Goal: Transaction & Acquisition: Purchase product/service

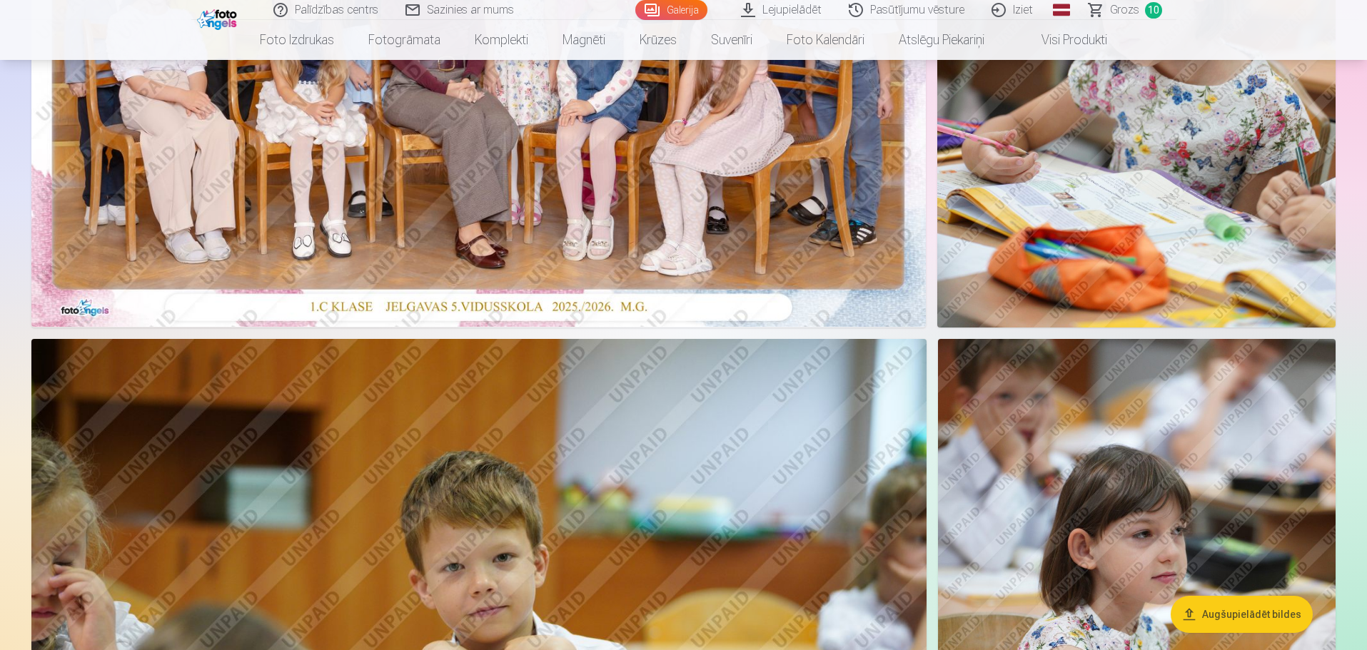
scroll to position [571, 0]
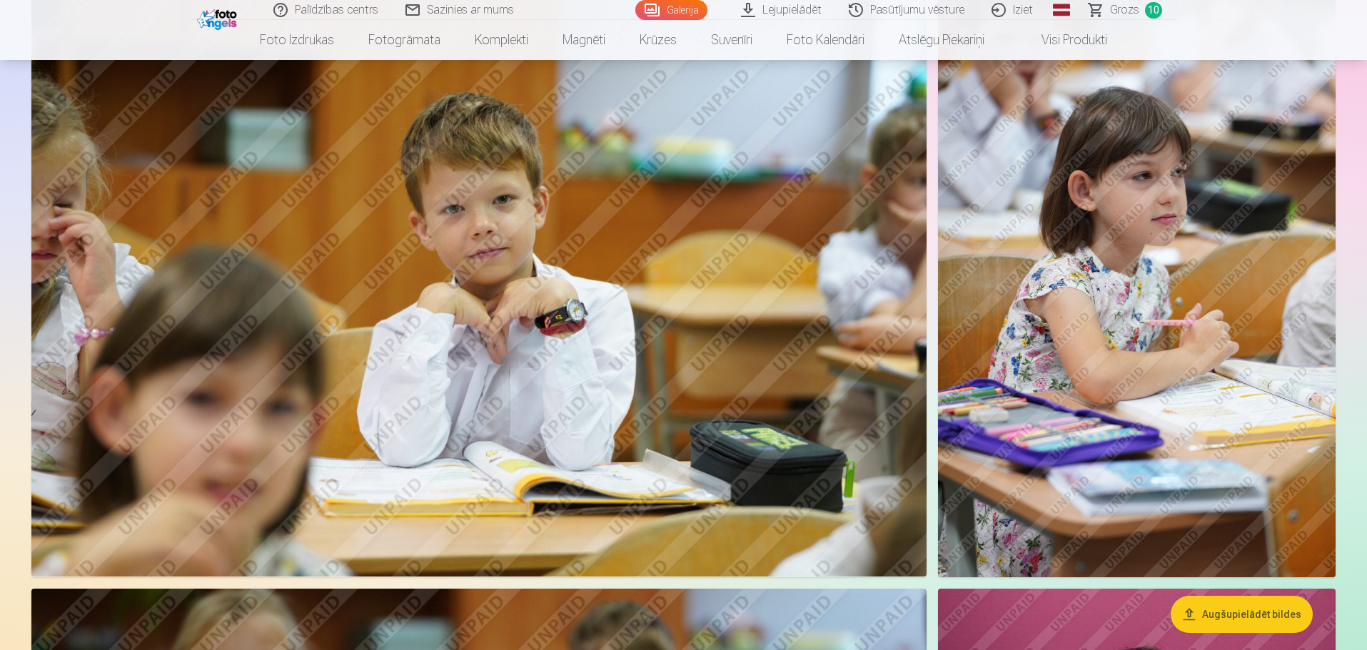
click at [1095, 346] on img at bounding box center [1137, 279] width 398 height 597
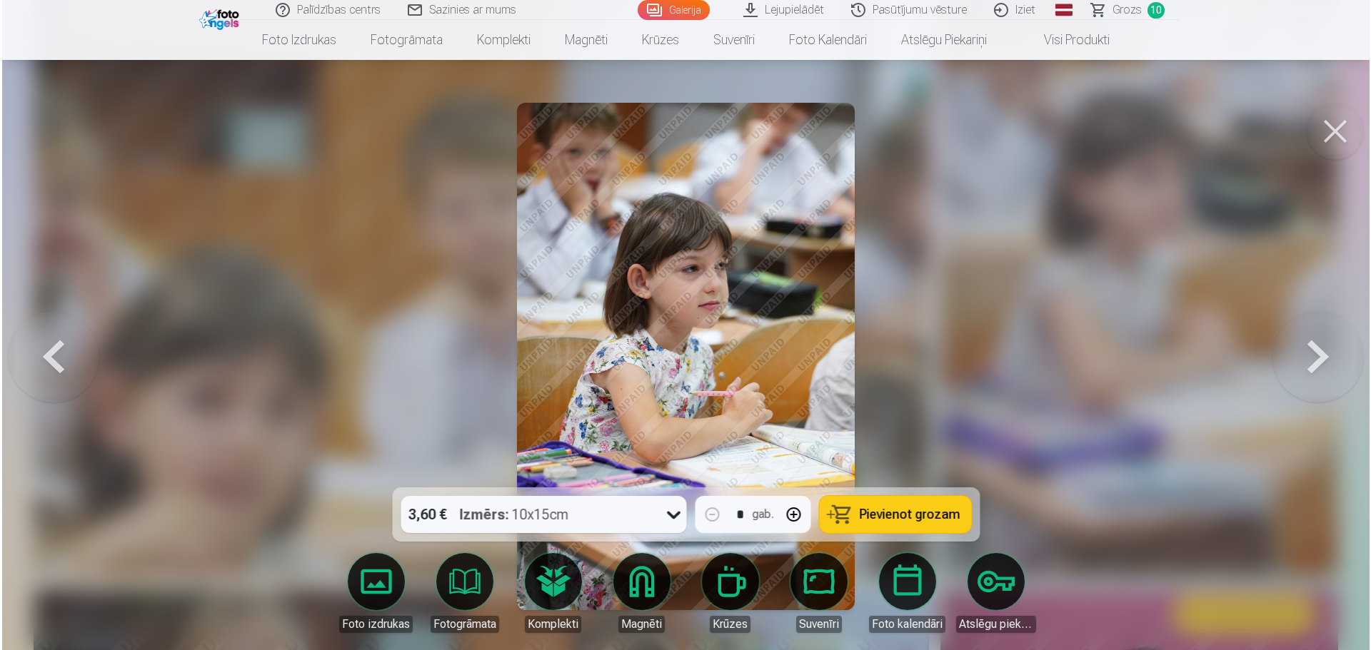
scroll to position [787, 0]
click at [1328, 144] on button at bounding box center [1336, 131] width 57 height 57
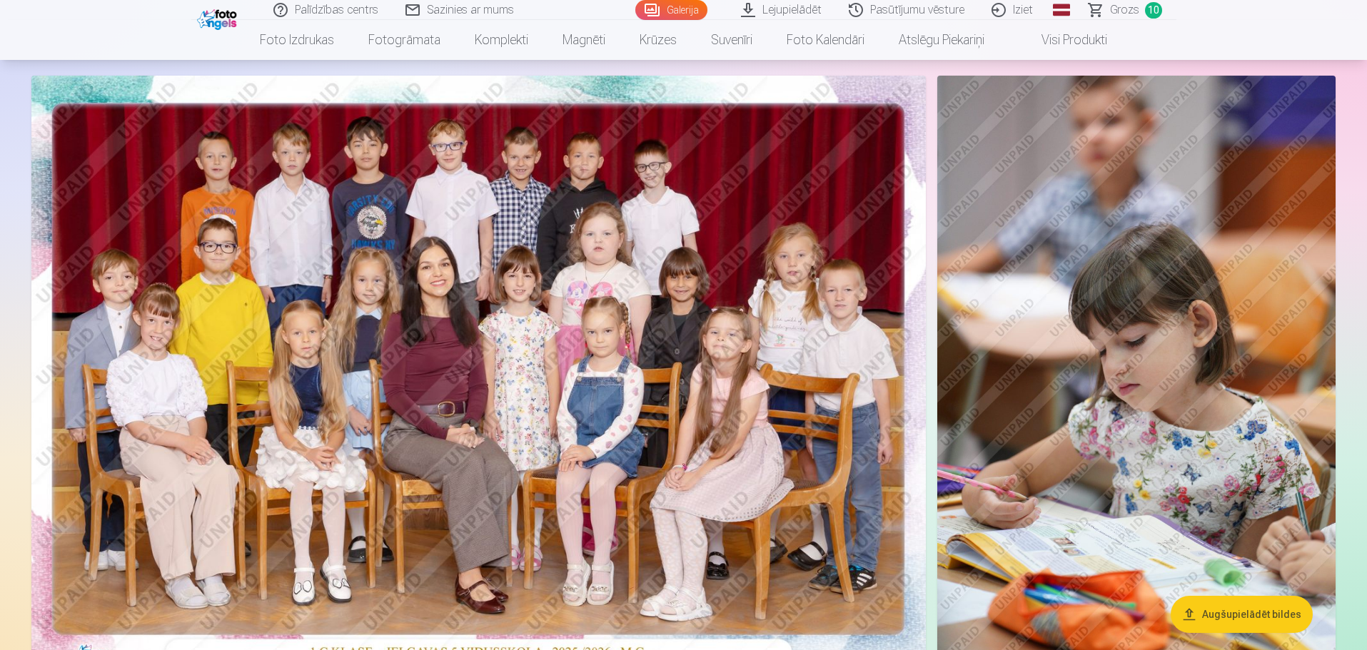
scroll to position [214, 0]
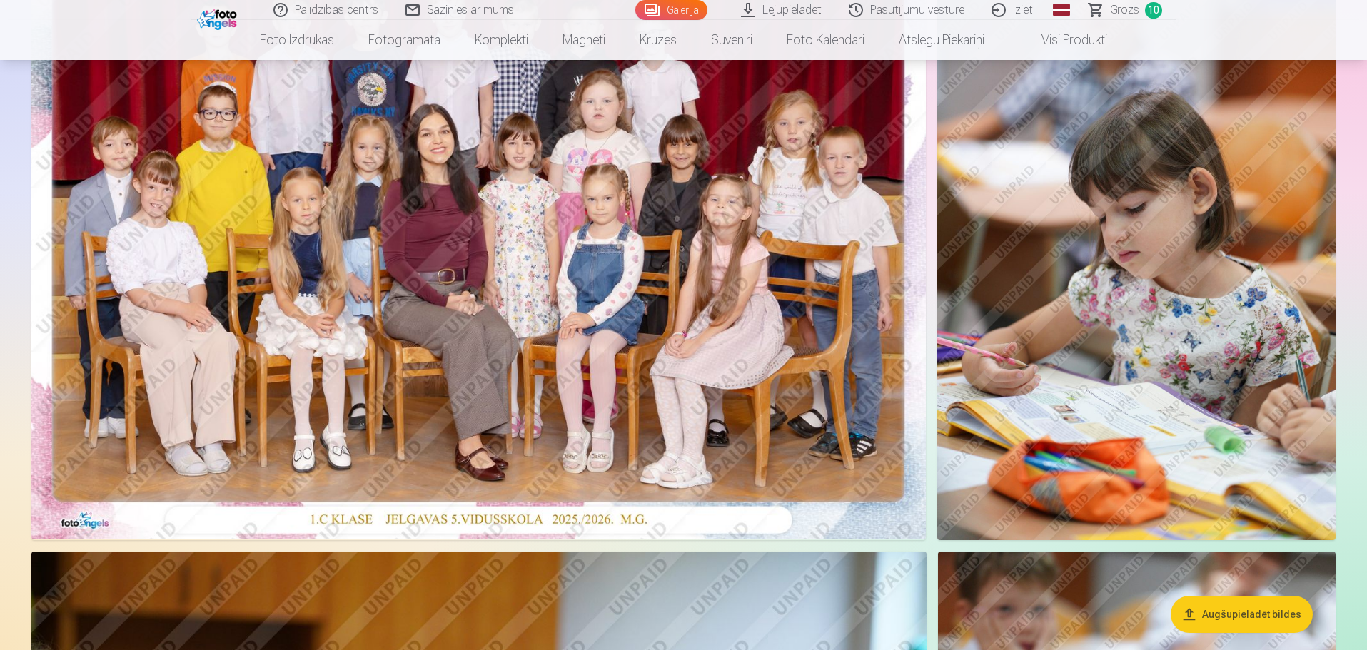
click at [686, 340] on img at bounding box center [478, 241] width 895 height 597
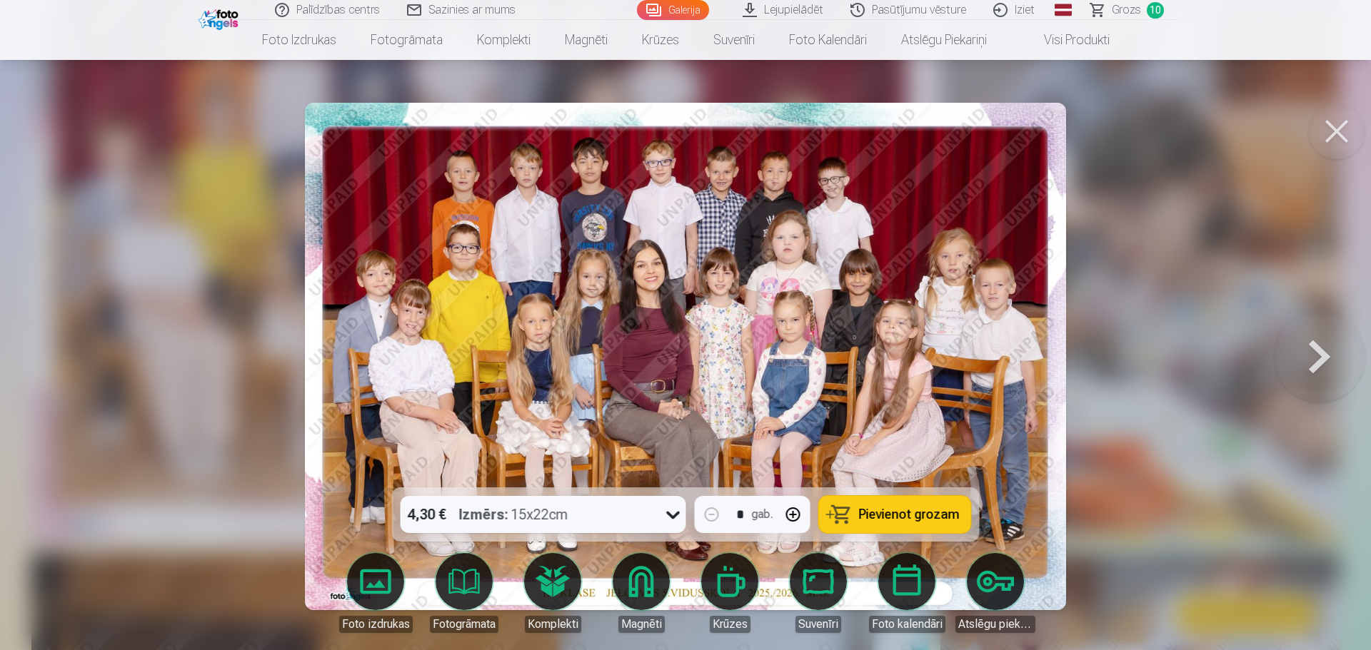
click at [657, 522] on div "4,30 € Izmērs : 15x22cm" at bounding box center [530, 514] width 258 height 37
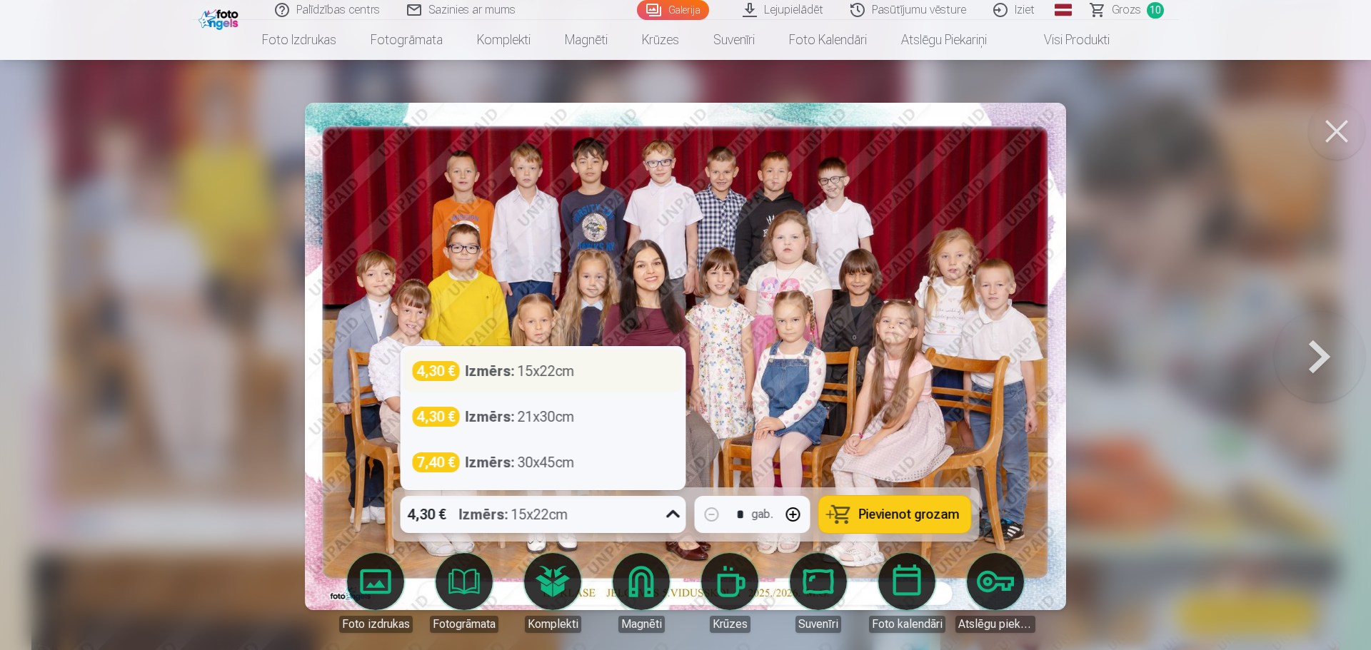
click at [615, 379] on div "4,30 € Izmērs : 15x22cm" at bounding box center [543, 371] width 261 height 20
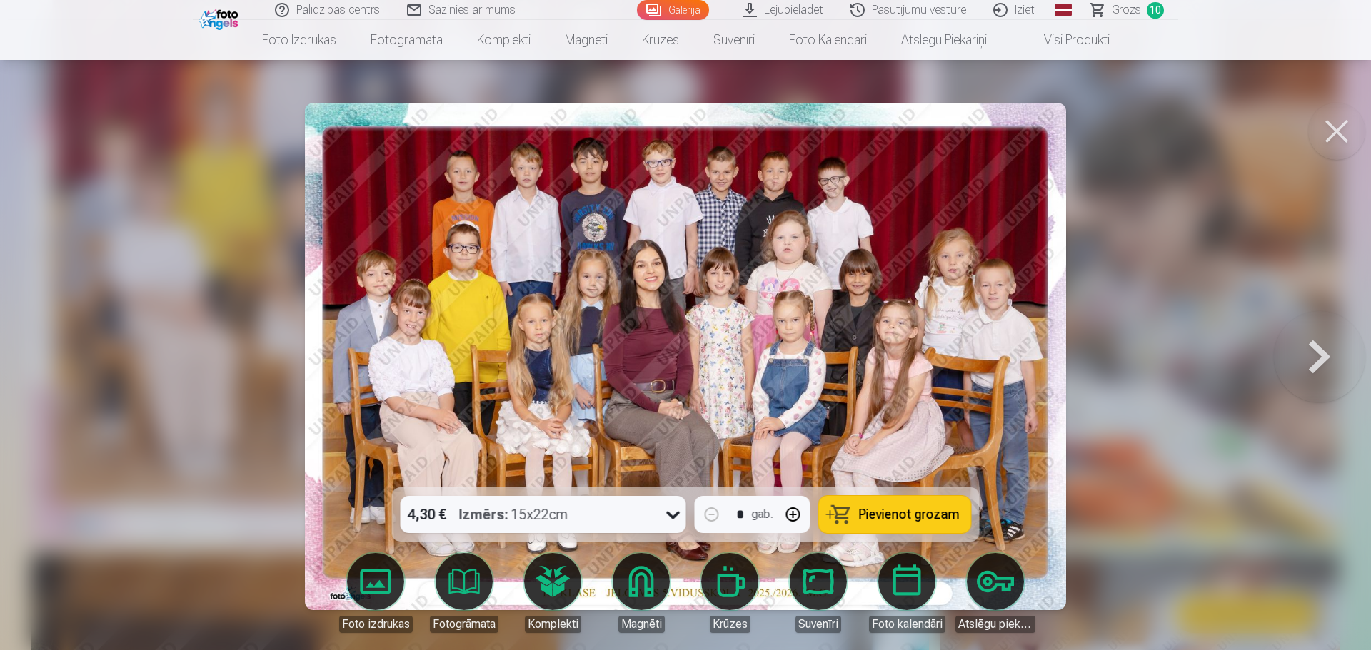
click at [922, 513] on span "Pievienot grozam" at bounding box center [909, 514] width 101 height 13
click at [1314, 360] on button at bounding box center [1319, 356] width 91 height 233
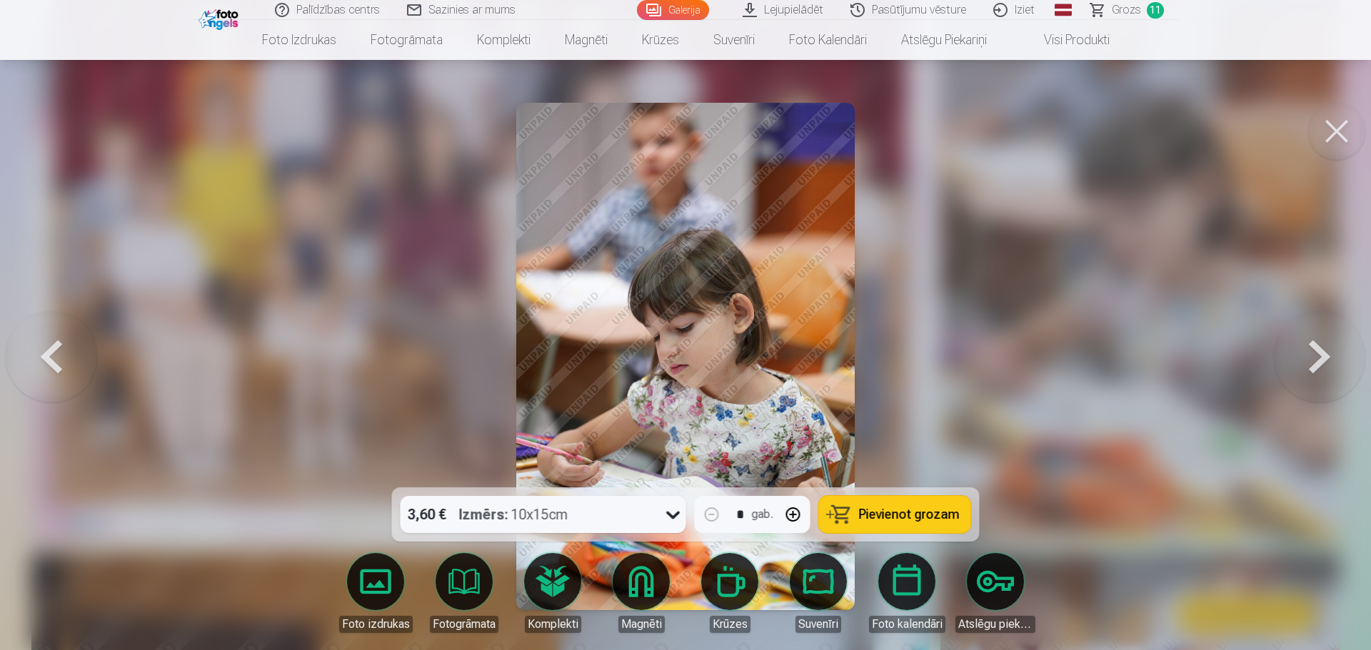
drag, startPoint x: 1333, startPoint y: 122, endPoint x: 1331, endPoint y: 131, distance: 9.5
click at [1335, 126] on button at bounding box center [1336, 131] width 57 height 57
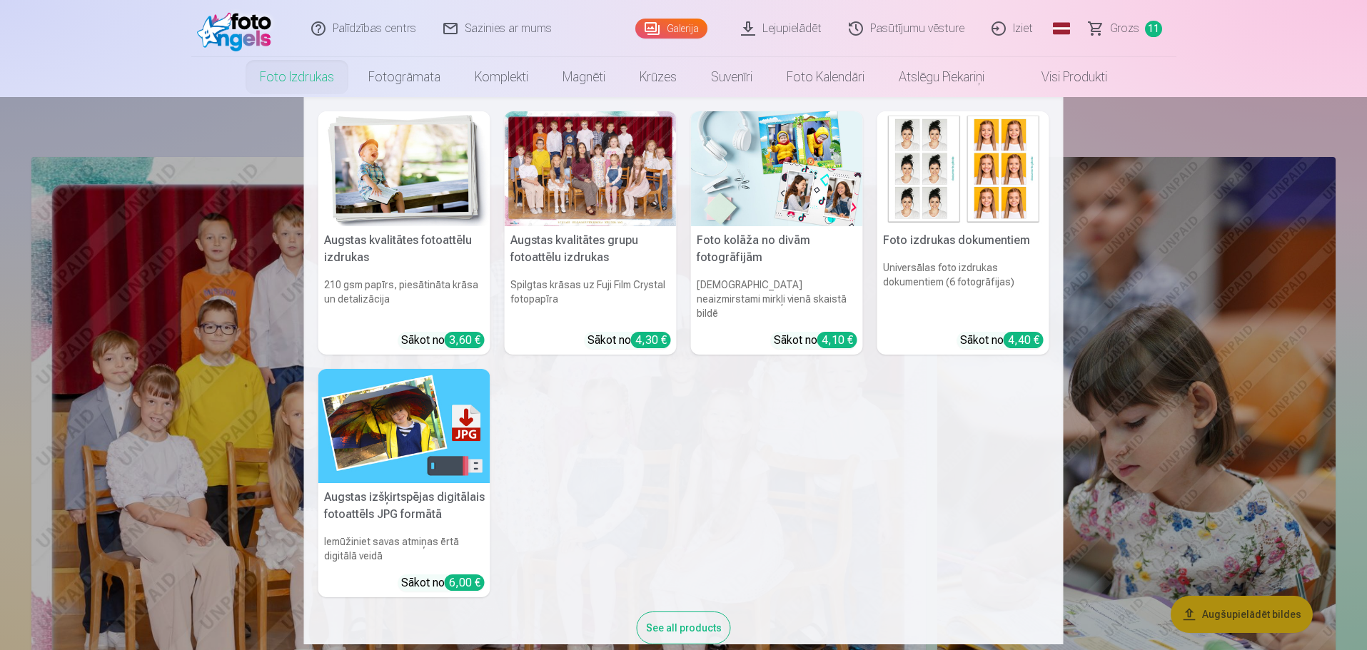
click at [450, 296] on h6 "210 gsm papīrs, piesātināta krāsa un detalizācija" at bounding box center [404, 299] width 172 height 54
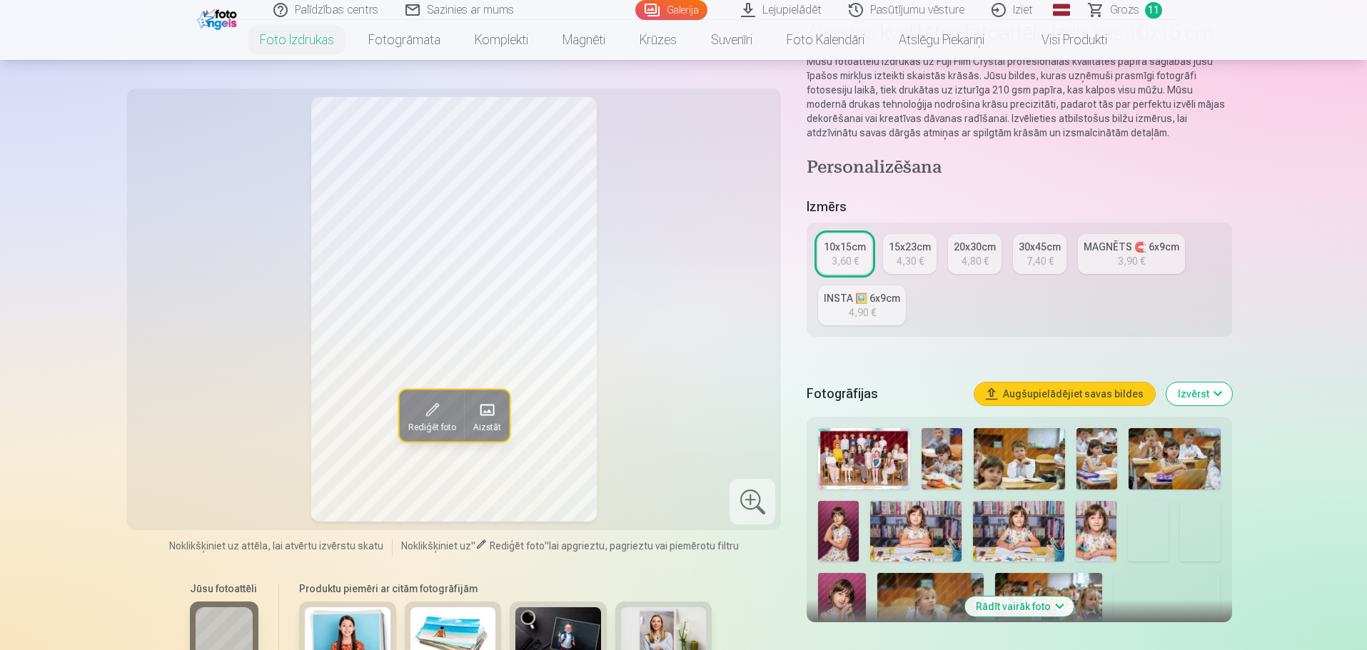
scroll to position [143, 0]
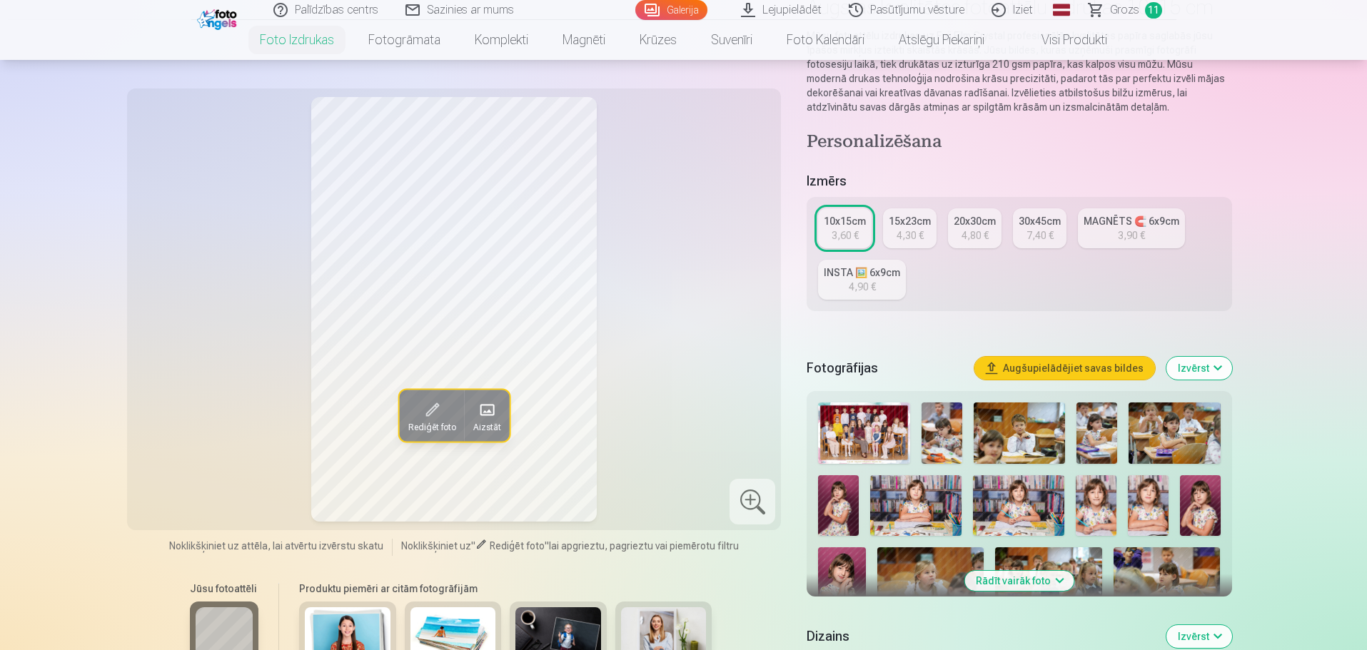
click at [953, 432] on img at bounding box center [942, 433] width 41 height 61
click at [1022, 442] on img at bounding box center [1019, 433] width 91 height 61
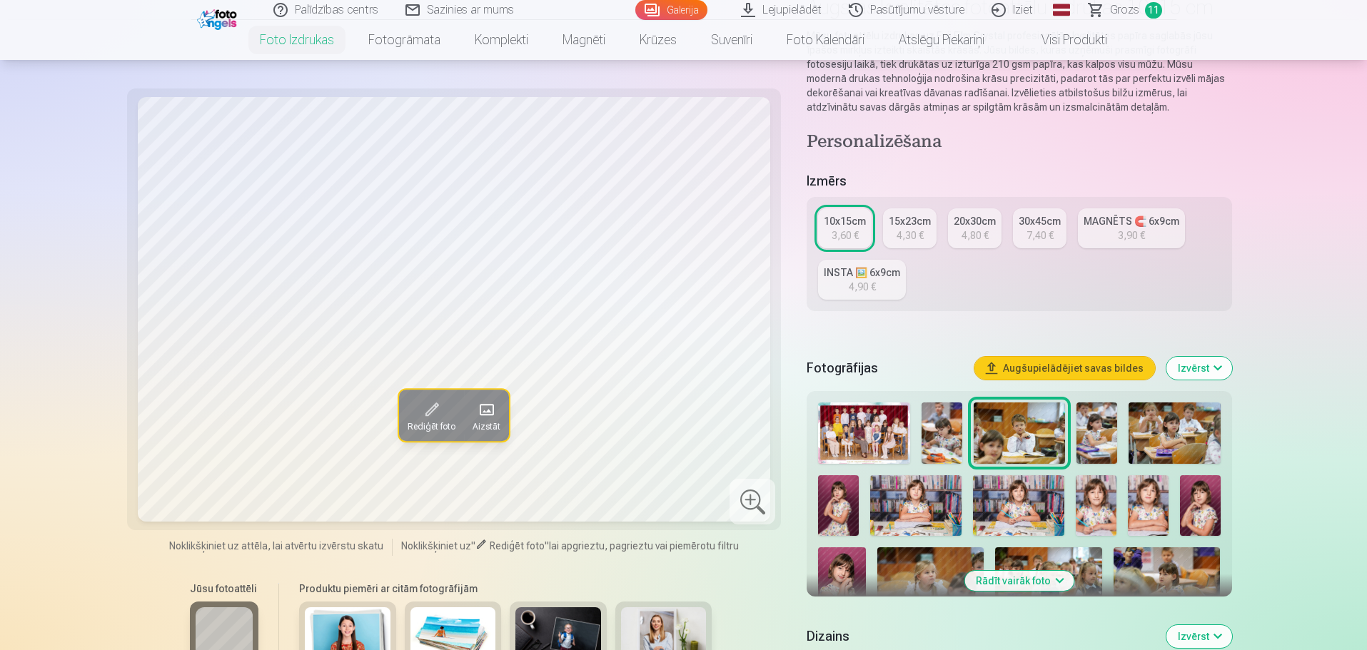
click at [1093, 428] on img at bounding box center [1097, 433] width 41 height 61
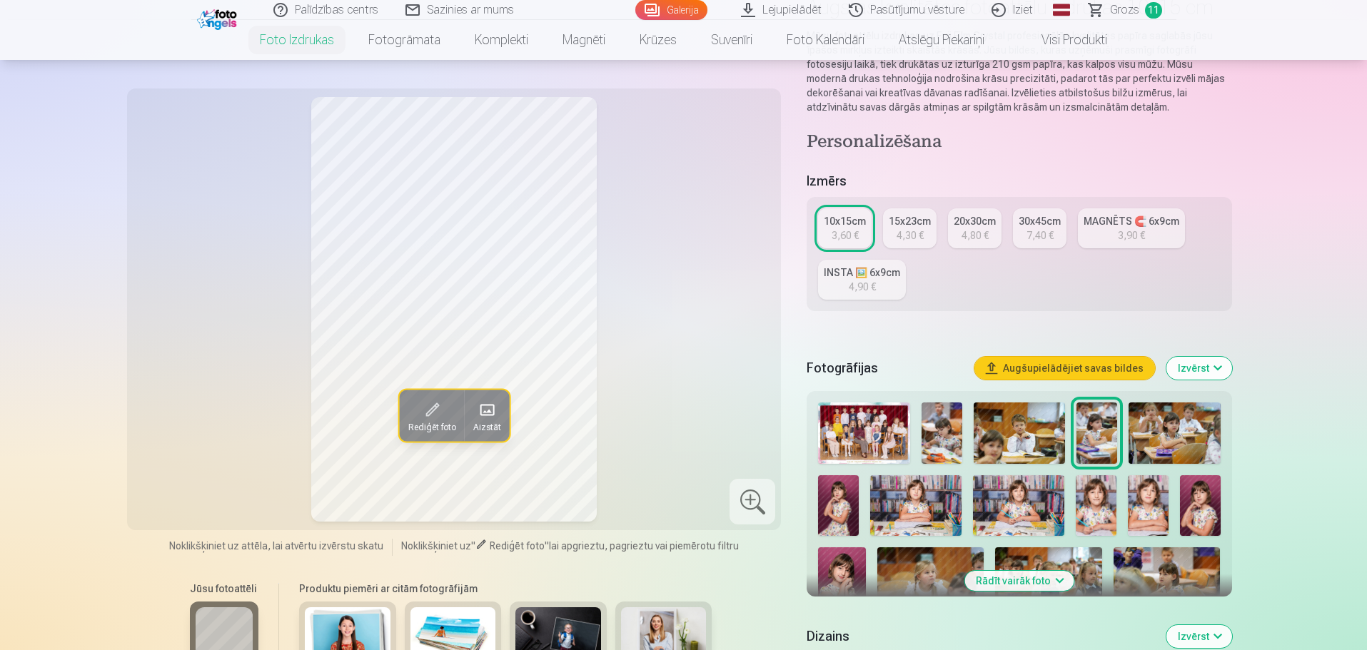
click at [1174, 418] on img at bounding box center [1174, 433] width 91 height 61
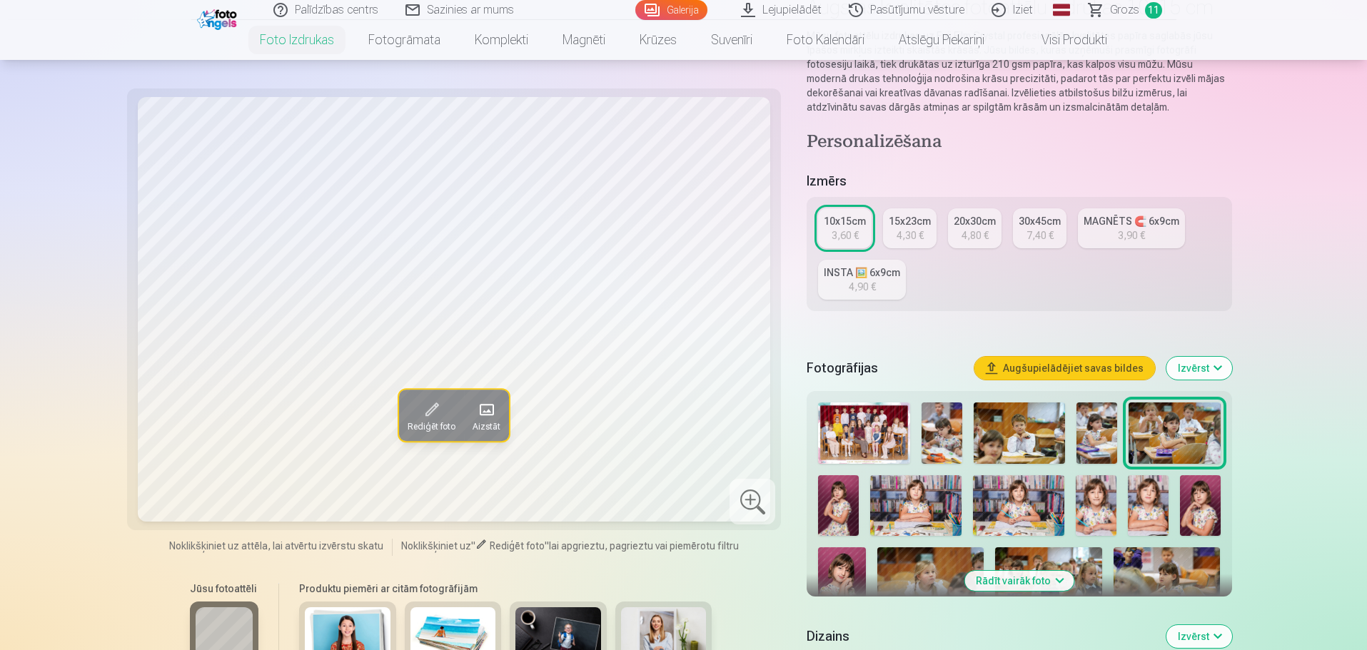
click at [835, 509] on img at bounding box center [838, 506] width 41 height 61
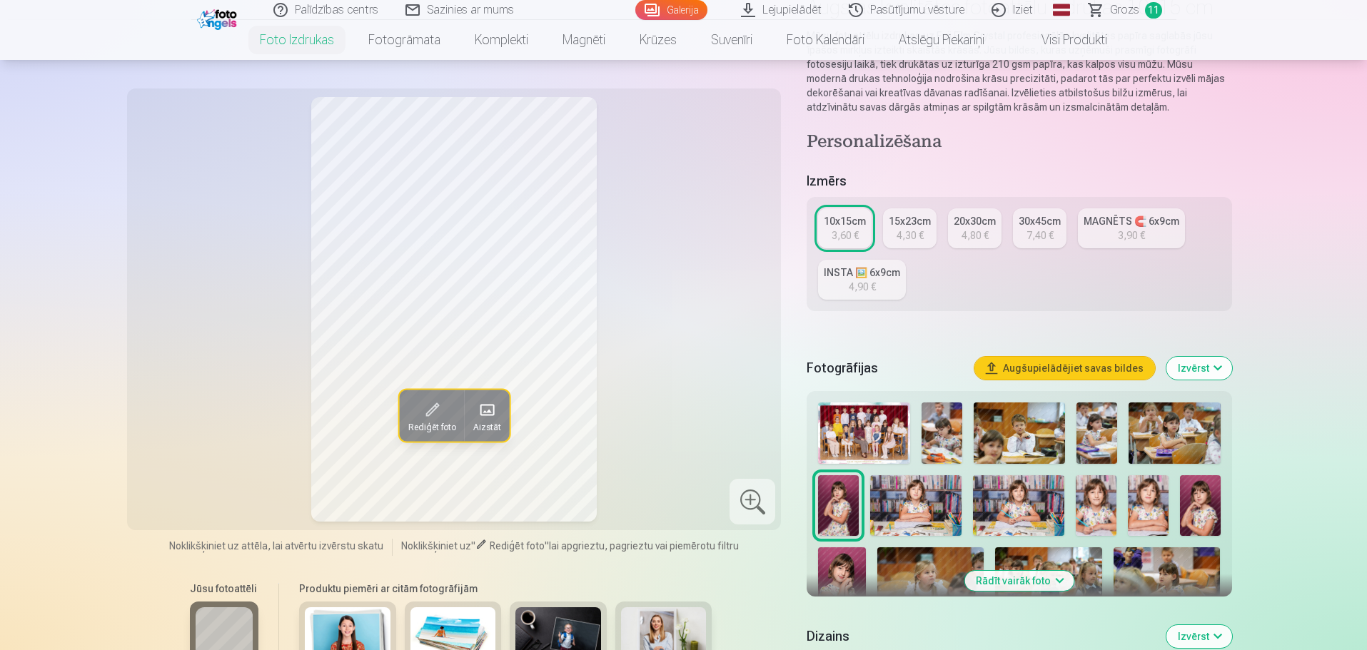
click at [935, 499] on img at bounding box center [915, 506] width 91 height 61
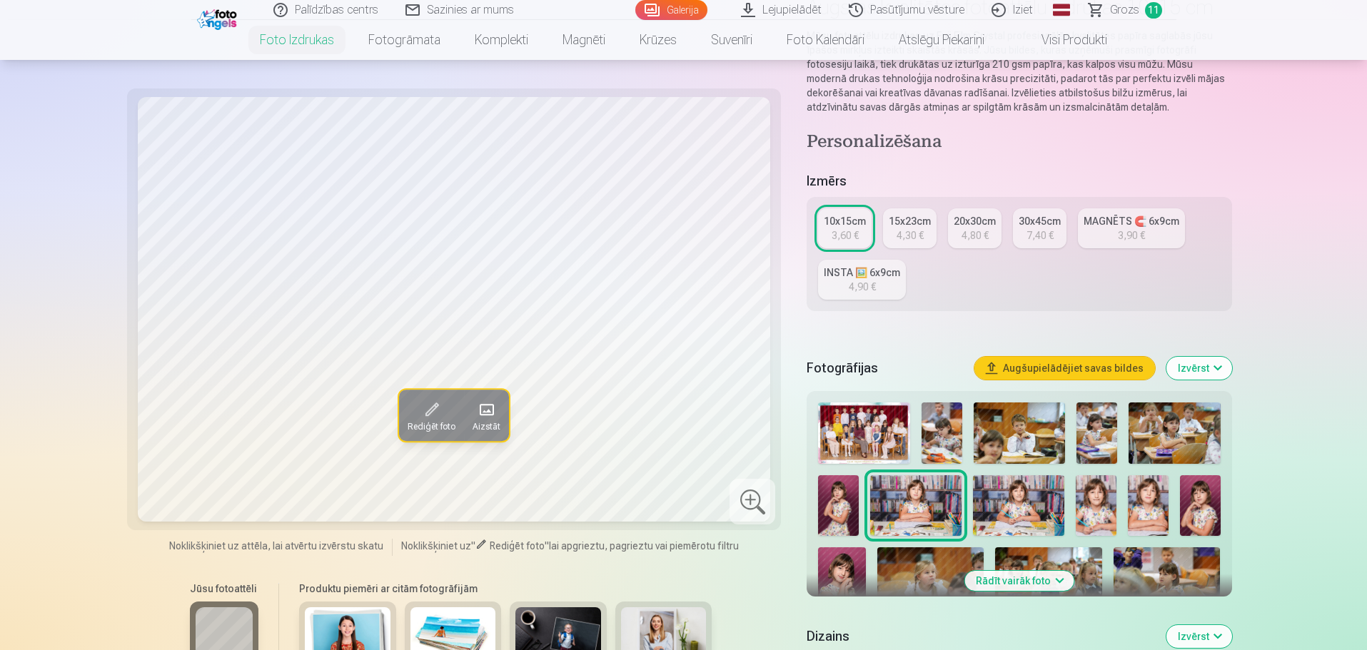
click at [1017, 493] on img at bounding box center [1018, 506] width 91 height 61
click at [1102, 503] on img at bounding box center [1096, 506] width 41 height 61
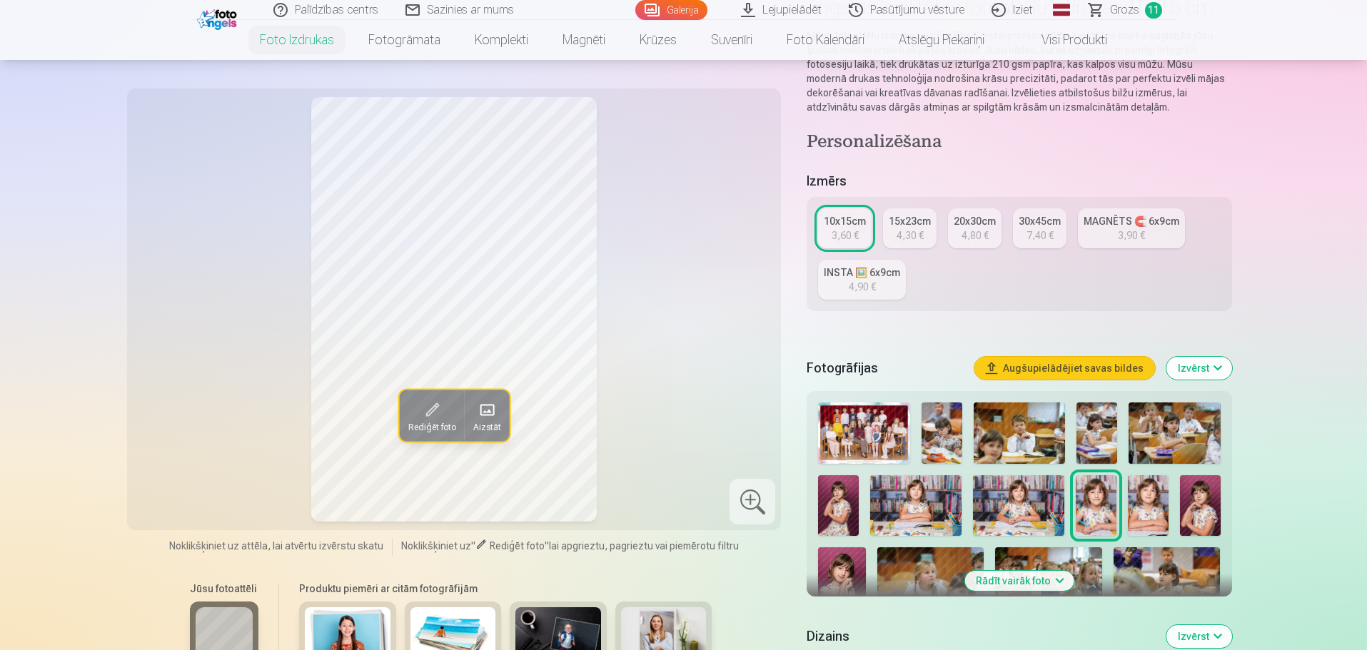
click at [1127, 504] on div at bounding box center [1019, 581] width 413 height 368
click at [1152, 504] on img at bounding box center [1148, 506] width 41 height 61
click at [1209, 502] on img at bounding box center [1200, 506] width 41 height 61
click at [1130, 515] on img at bounding box center [1148, 506] width 41 height 61
click at [1097, 442] on img at bounding box center [1097, 433] width 41 height 61
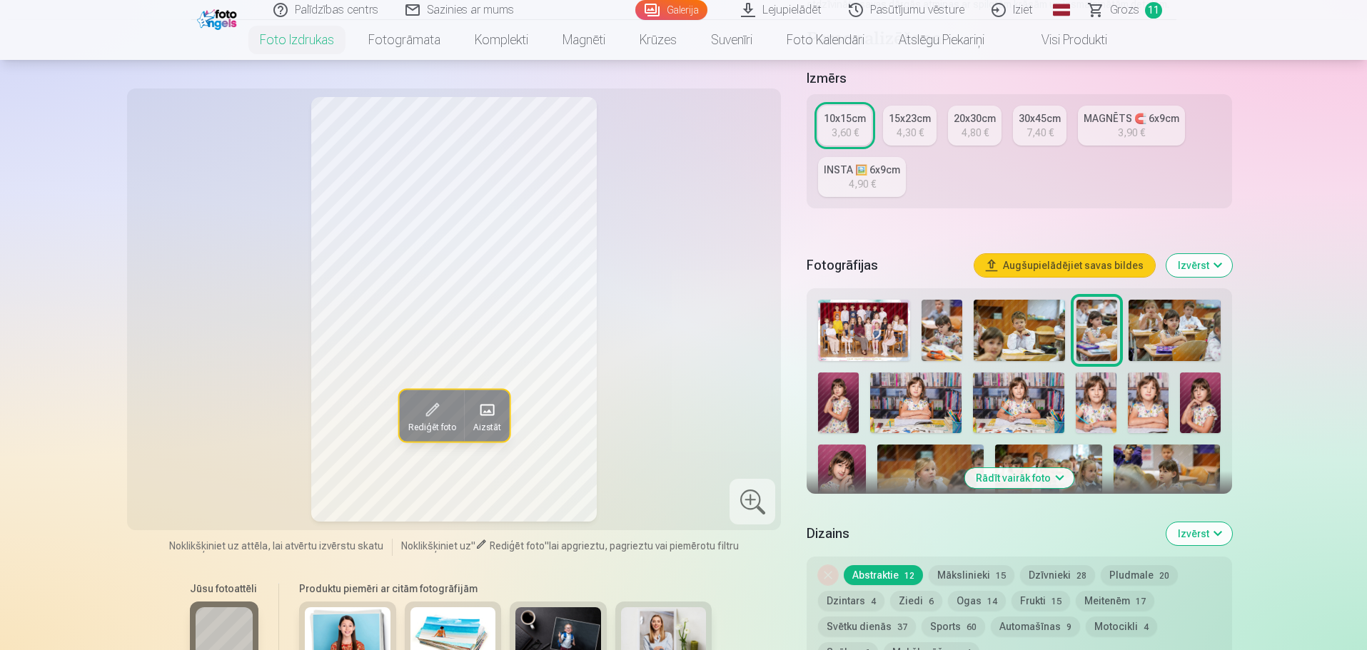
scroll to position [286, 0]
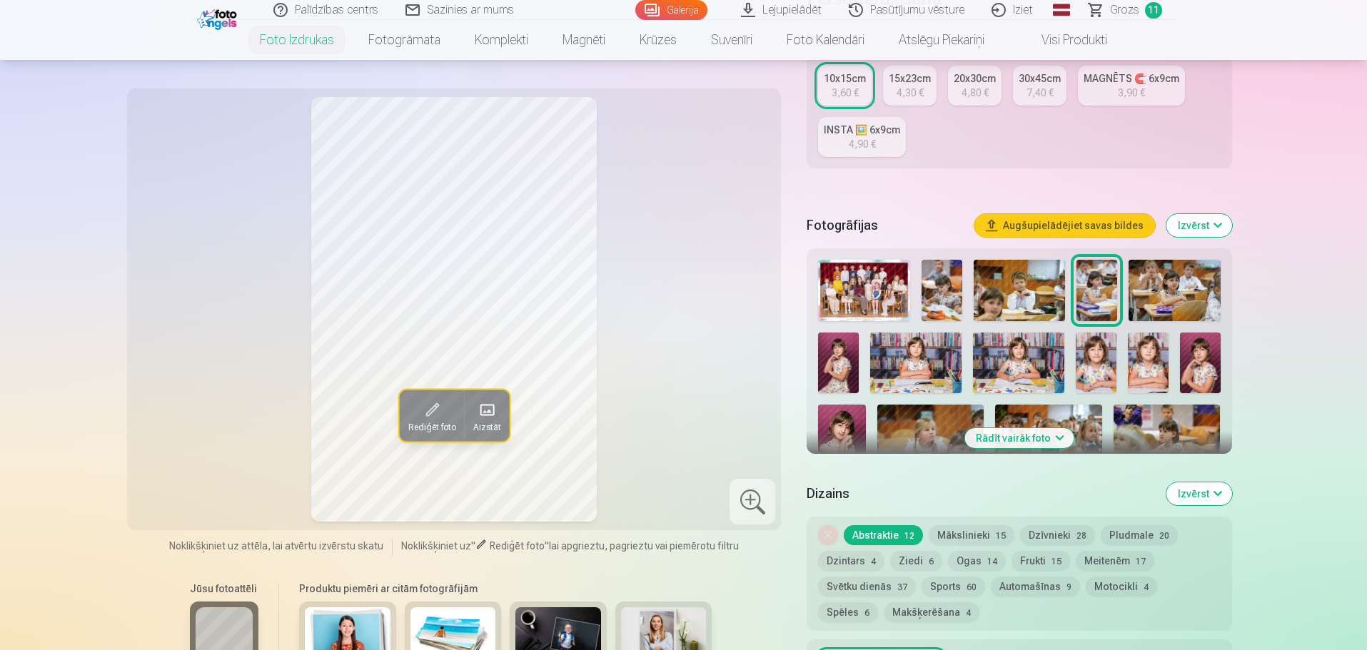
click at [835, 369] on img at bounding box center [838, 363] width 41 height 61
click at [913, 377] on img at bounding box center [915, 363] width 91 height 61
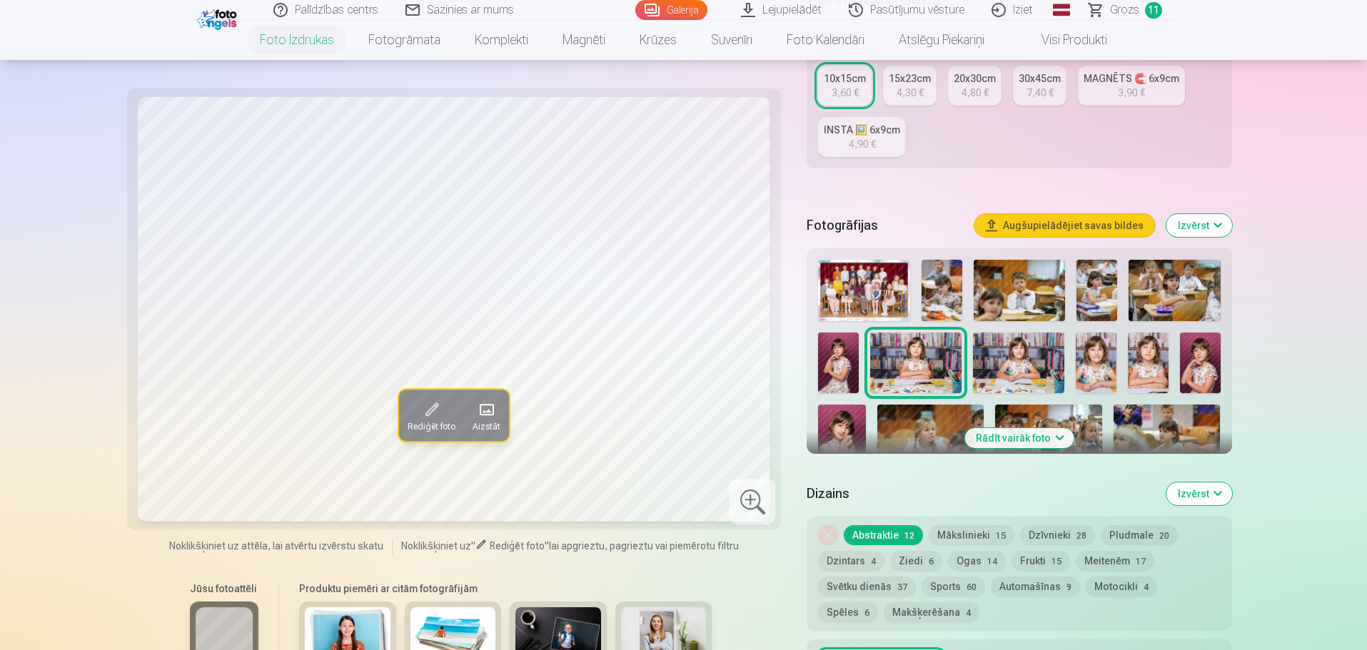
click at [1057, 361] on img at bounding box center [1018, 363] width 91 height 61
click at [1081, 359] on img at bounding box center [1096, 363] width 41 height 61
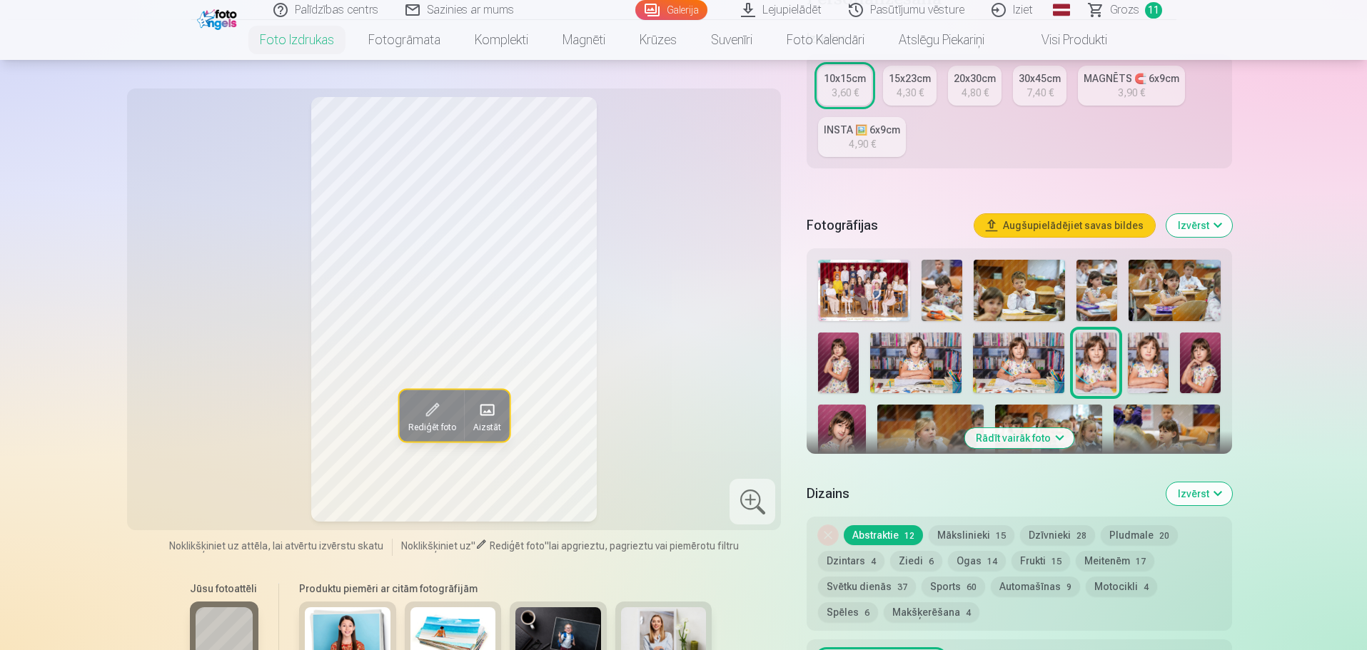
click at [1178, 355] on div at bounding box center [1019, 438] width 413 height 368
click at [1150, 360] on img at bounding box center [1148, 363] width 41 height 61
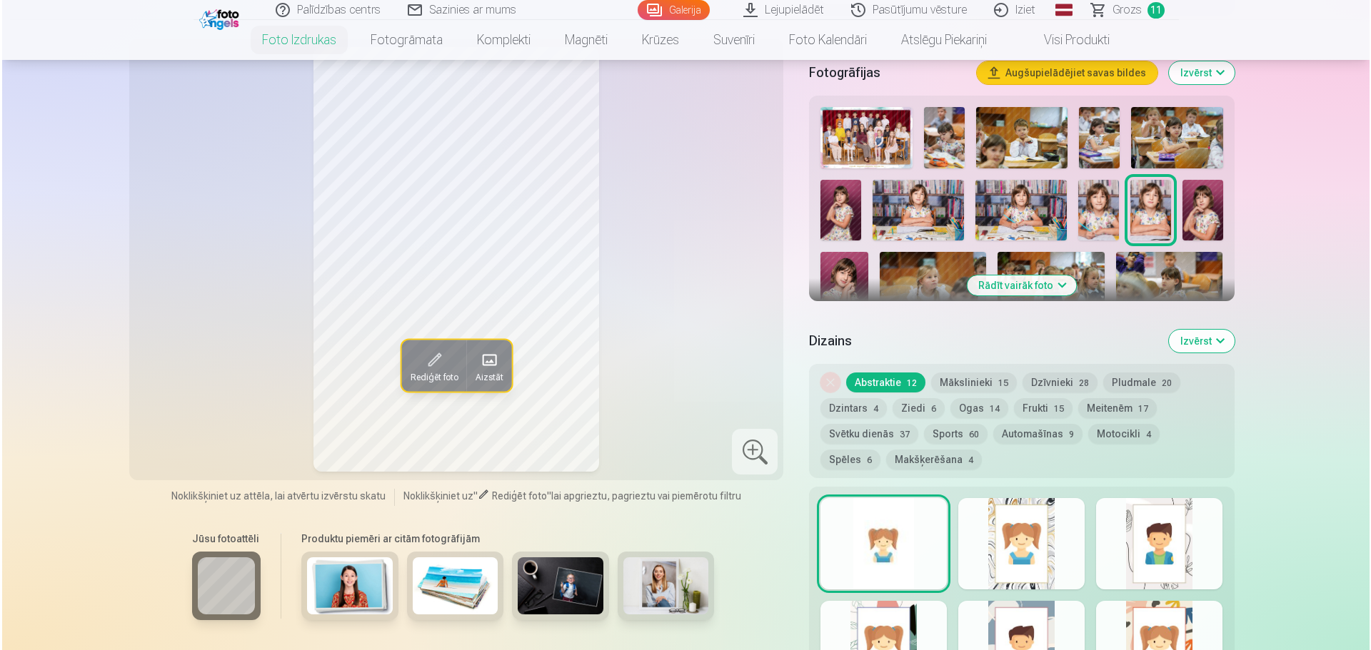
scroll to position [643, 0]
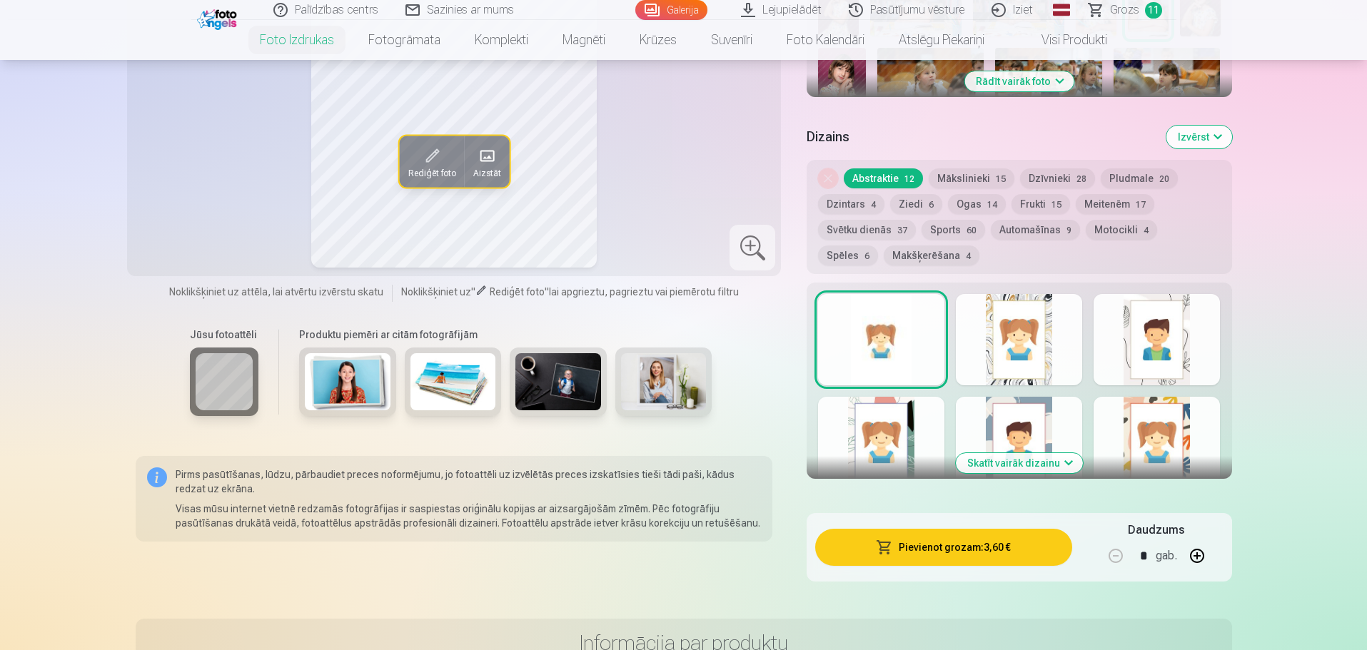
click at [976, 550] on button "Pievienot grozam : 3,60 €" at bounding box center [943, 547] width 256 height 37
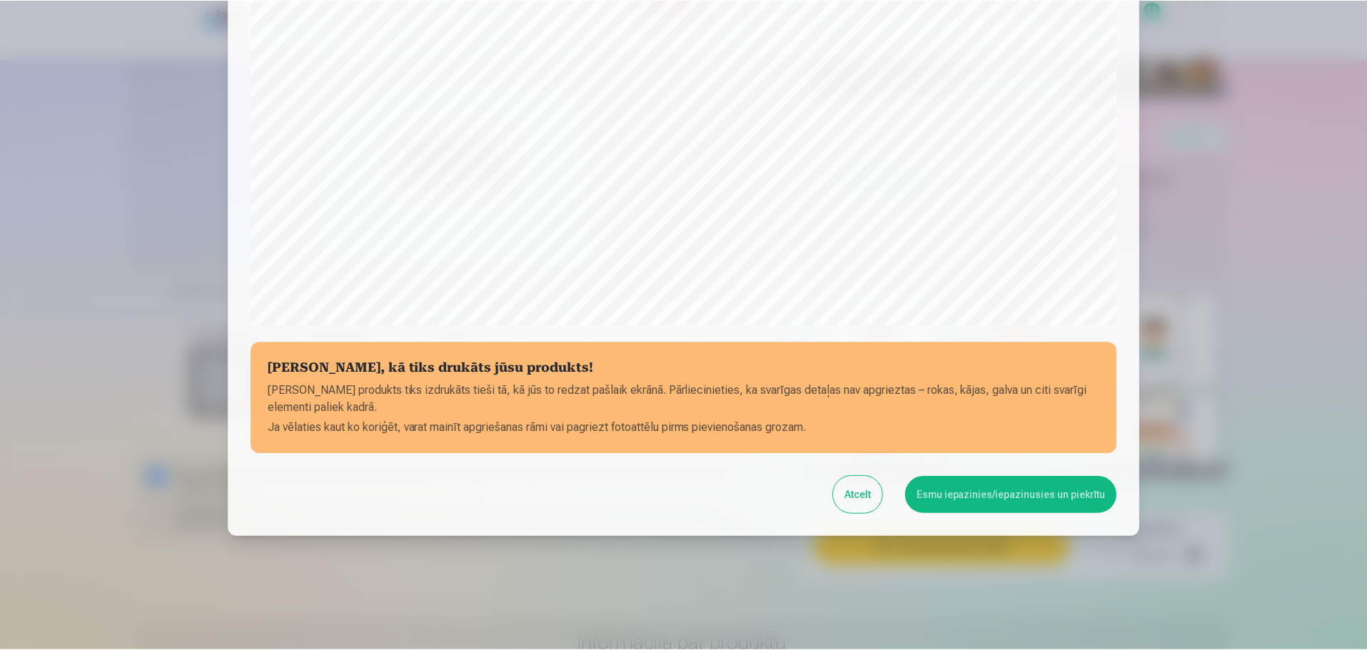
scroll to position [378, 0]
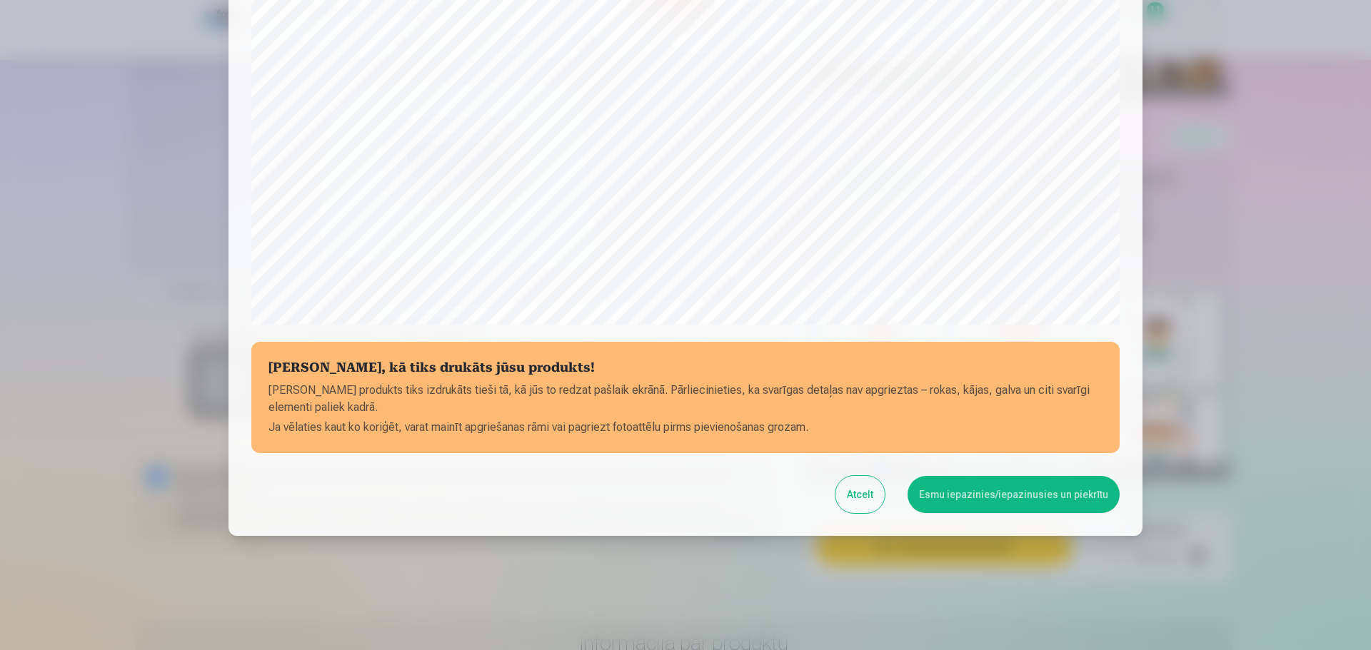
click at [1011, 495] on button "Esmu iepazinies/iepazinusies un piekrītu" at bounding box center [1013, 494] width 212 height 37
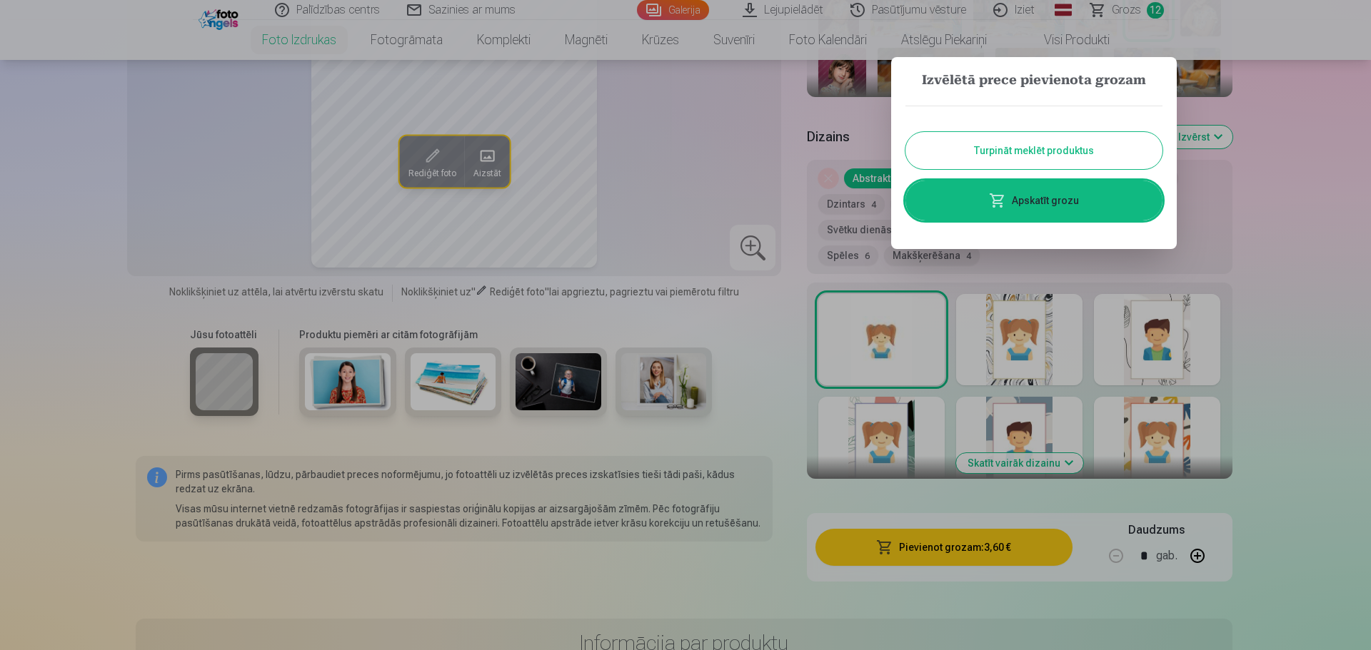
click at [1042, 166] on button "Turpināt meklēt produktus" at bounding box center [1033, 150] width 257 height 37
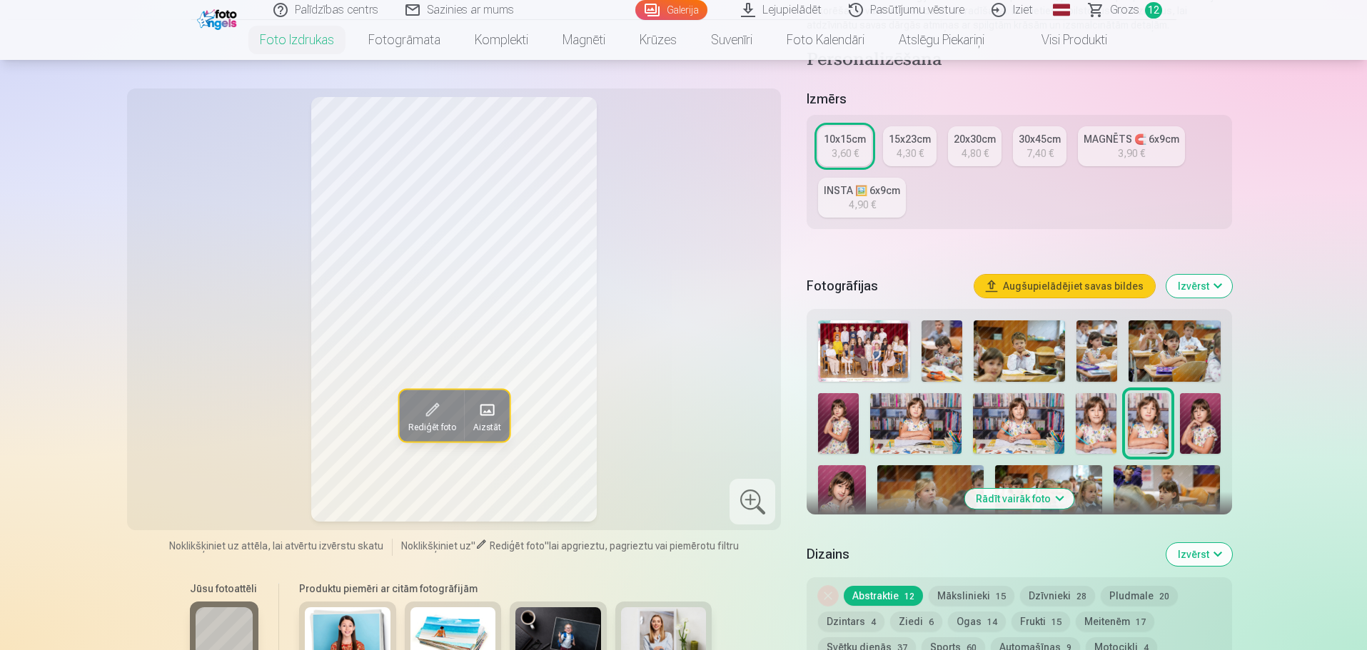
scroll to position [214, 0]
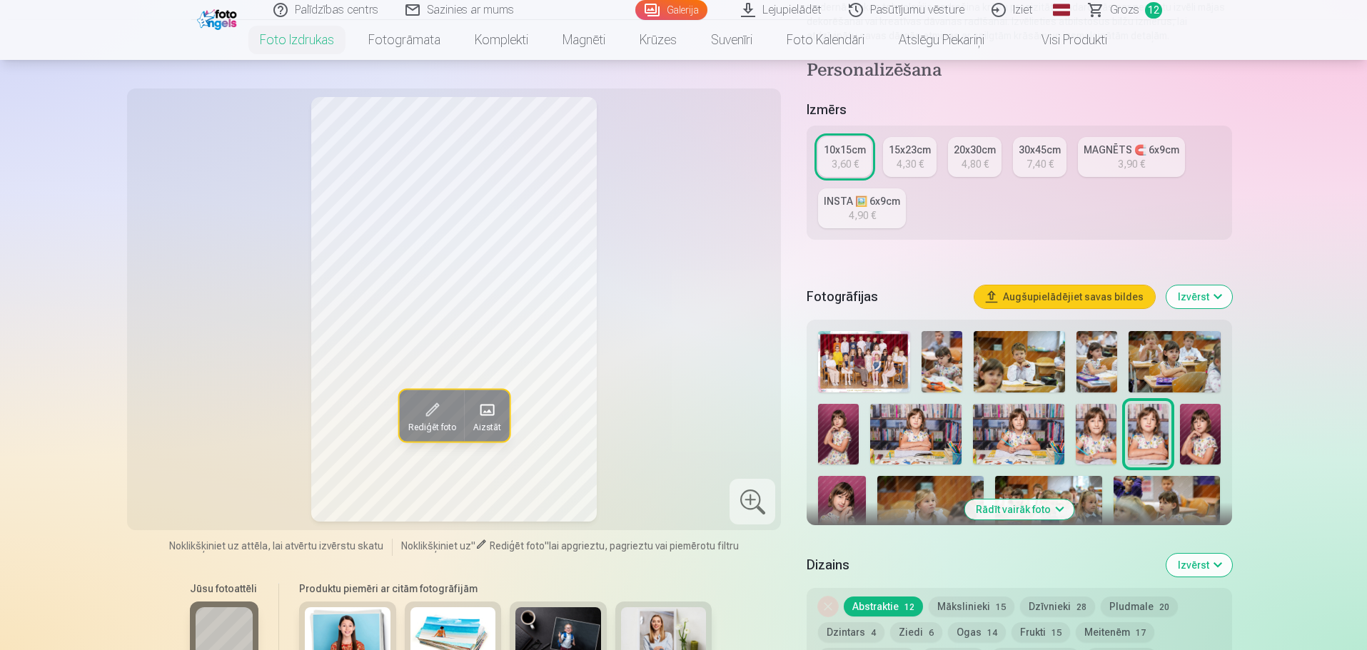
click at [1205, 439] on img at bounding box center [1200, 434] width 41 height 61
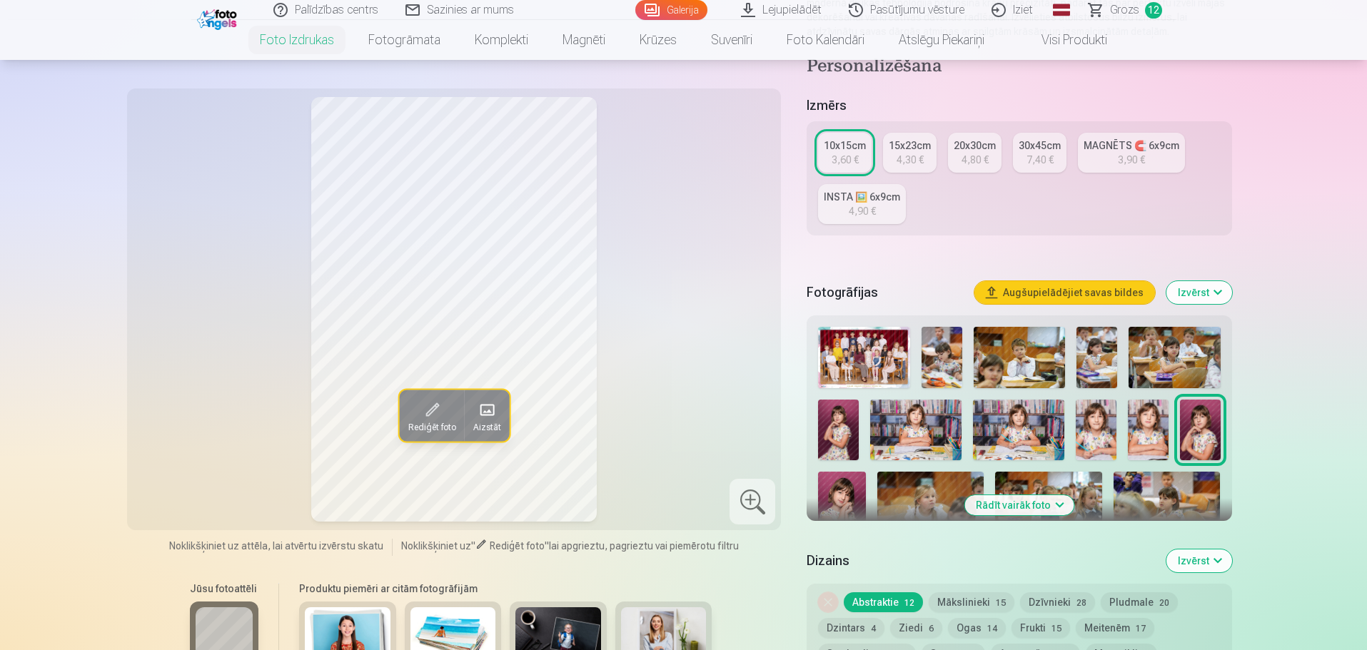
scroll to position [286, 0]
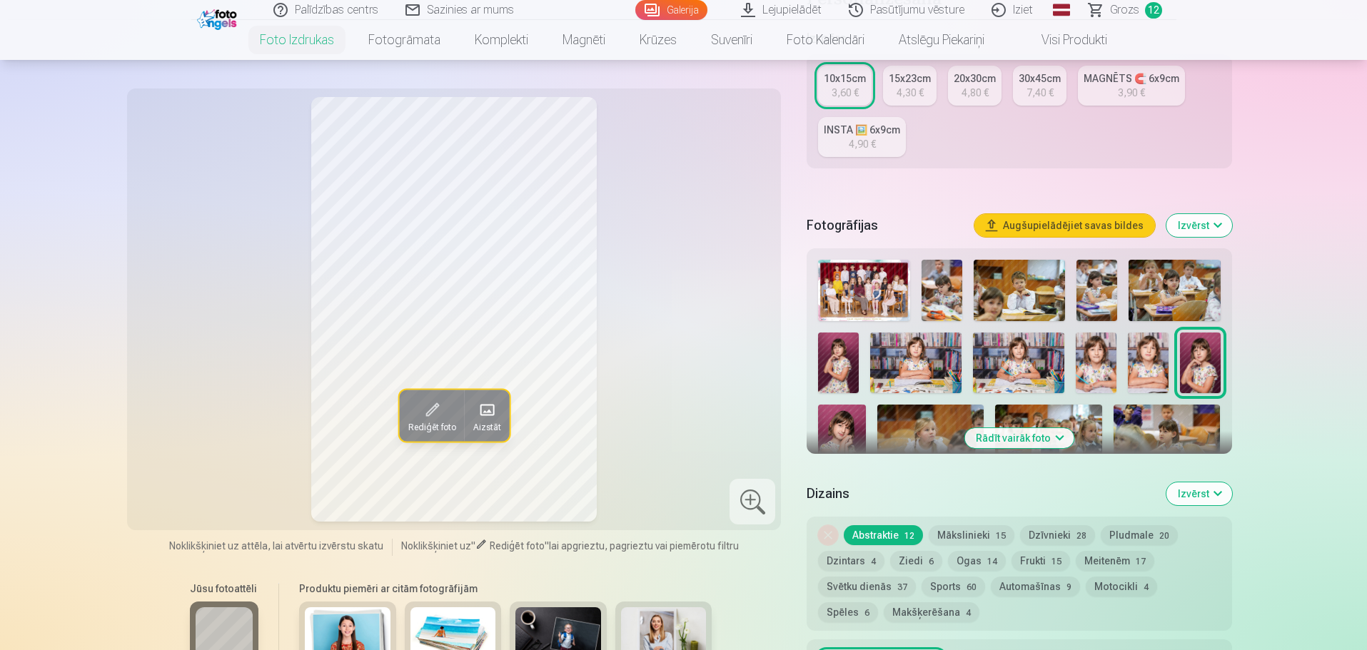
click at [1000, 441] on button "Rādīt vairāk foto" at bounding box center [1019, 438] width 109 height 20
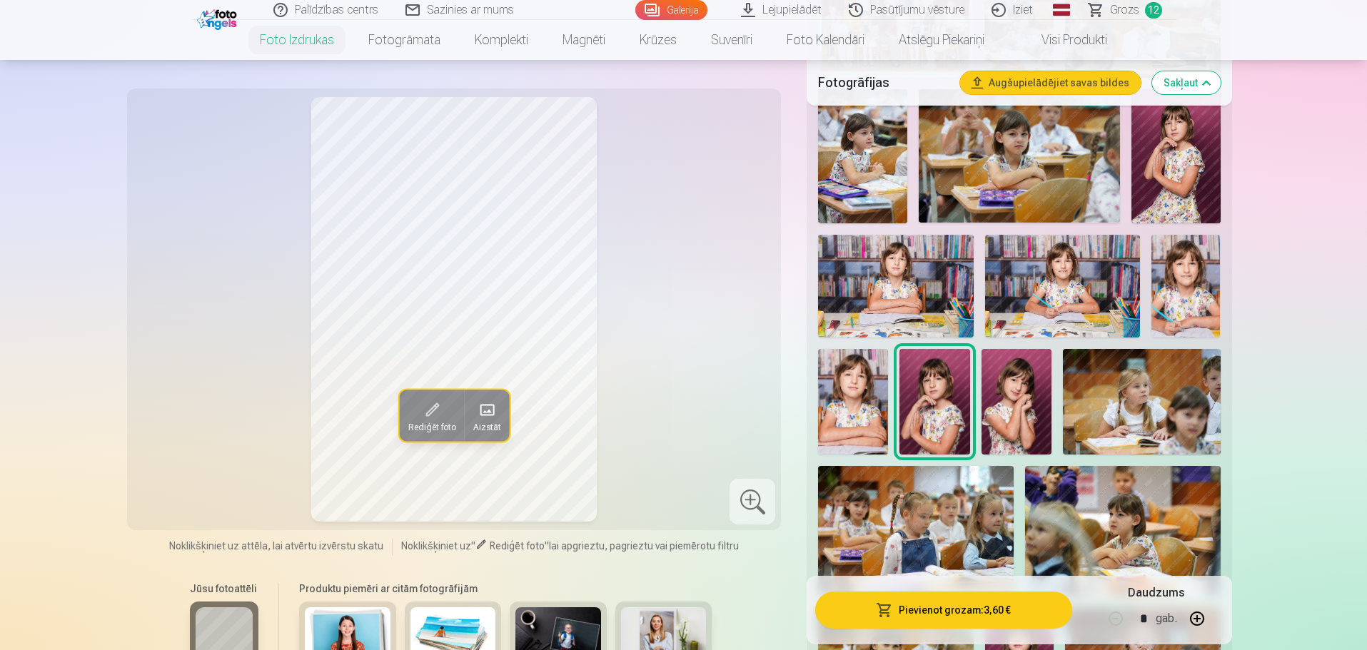
scroll to position [643, 0]
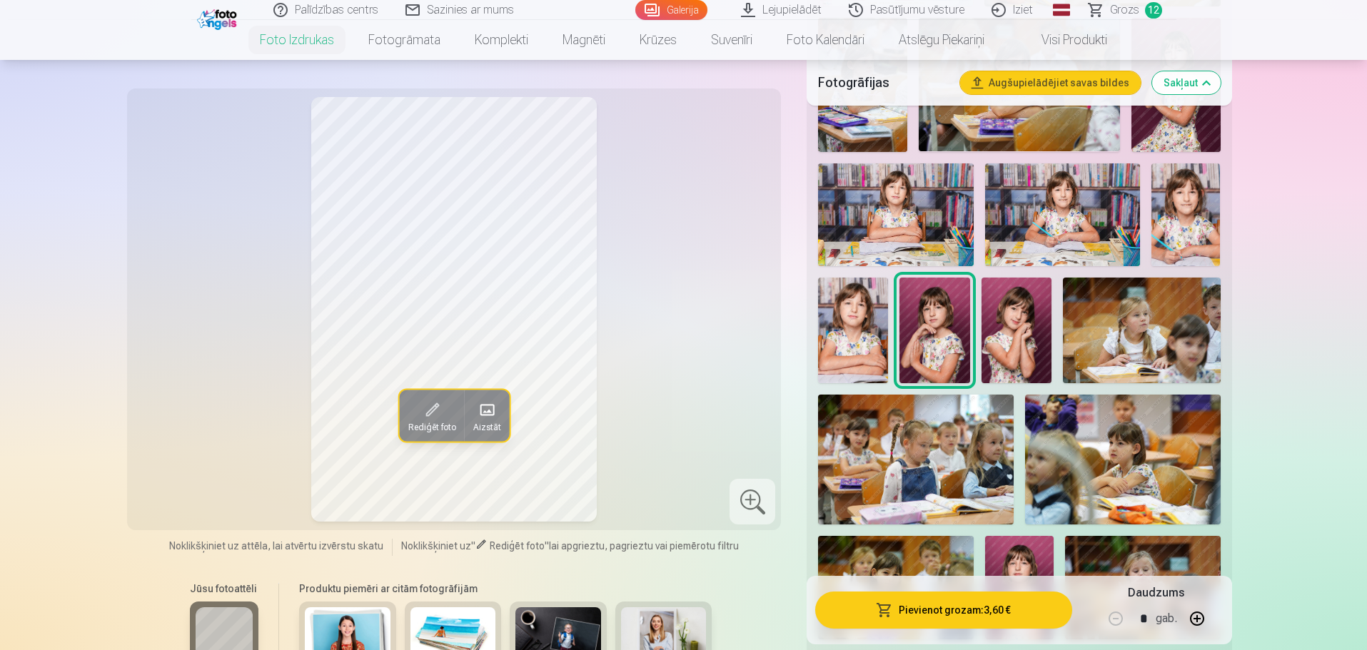
click at [872, 345] on img at bounding box center [853, 330] width 70 height 105
click at [1025, 330] on img at bounding box center [1017, 330] width 70 height 105
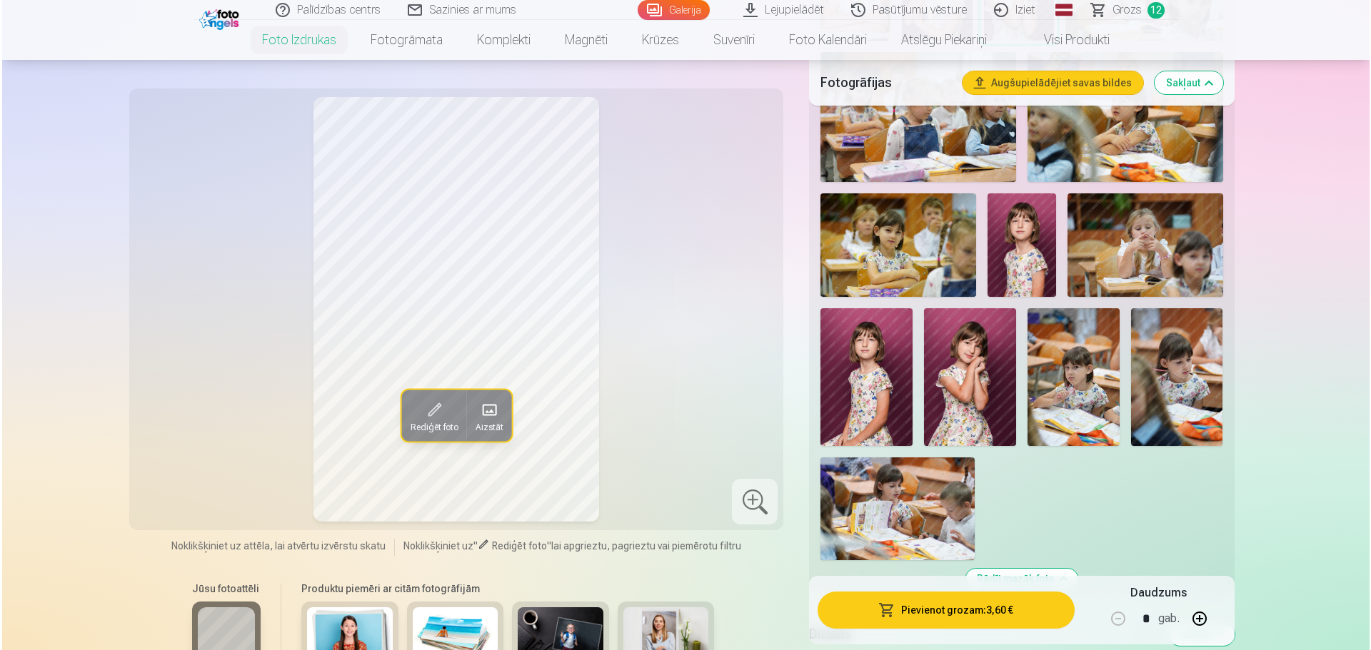
scroll to position [1000, 0]
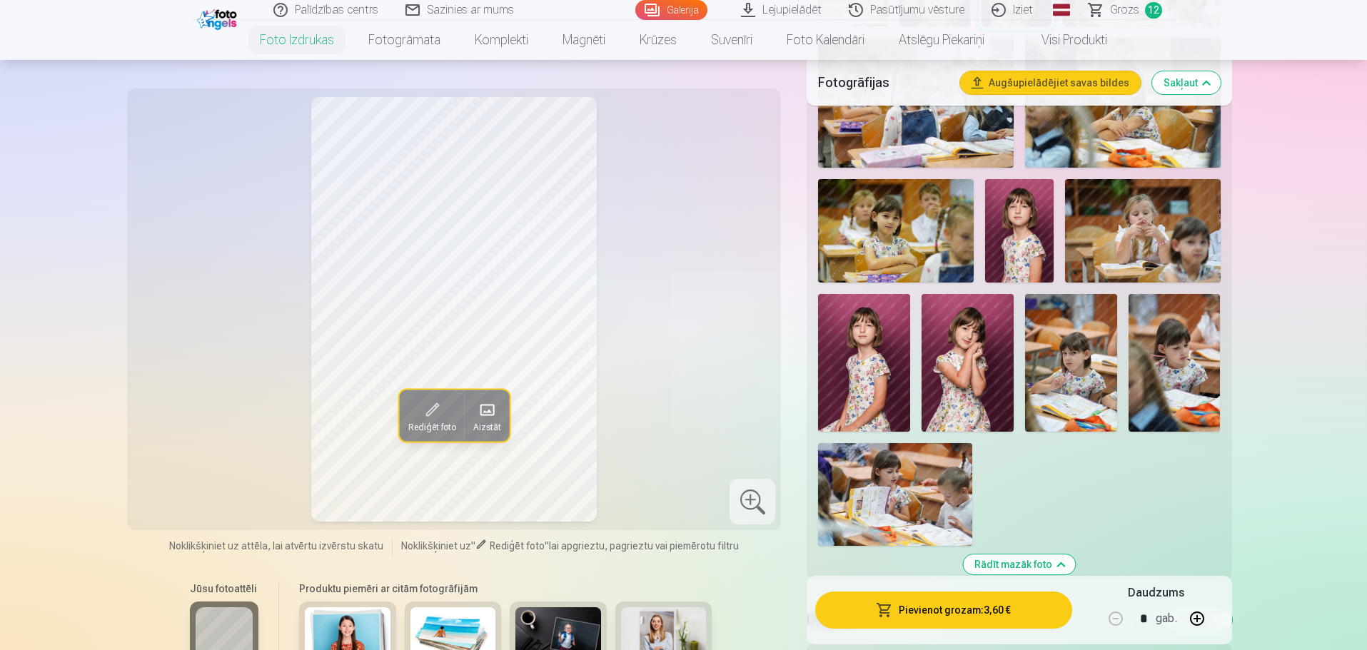
click at [960, 613] on button "Pievienot grozam : 3,60 €" at bounding box center [943, 610] width 256 height 37
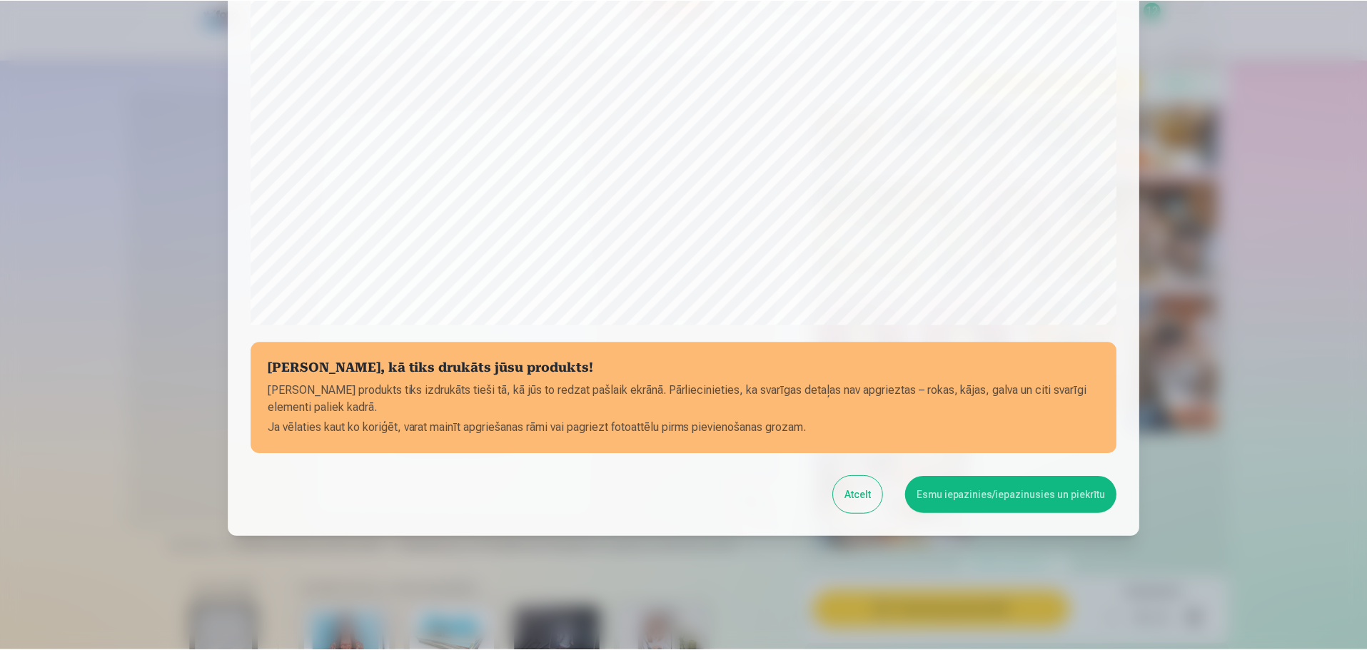
scroll to position [378, 0]
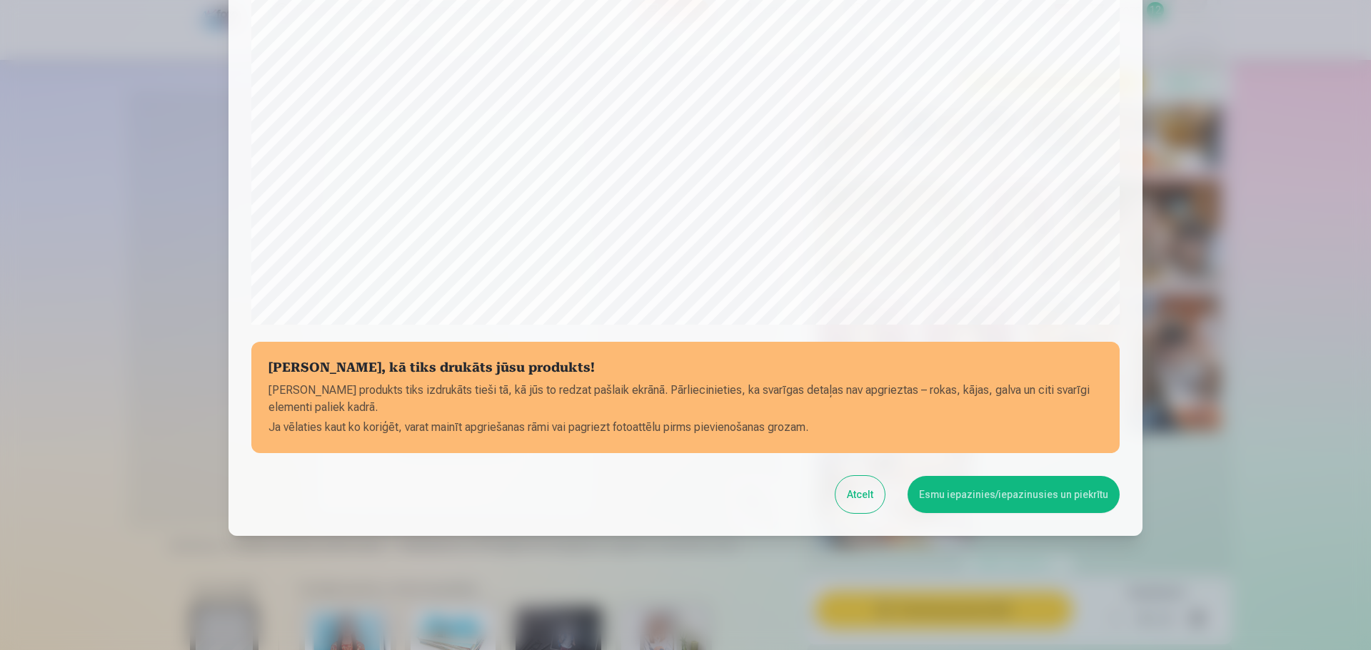
click at [1087, 497] on button "Esmu iepazinies/iepazinusies un piekrītu" at bounding box center [1013, 494] width 212 height 37
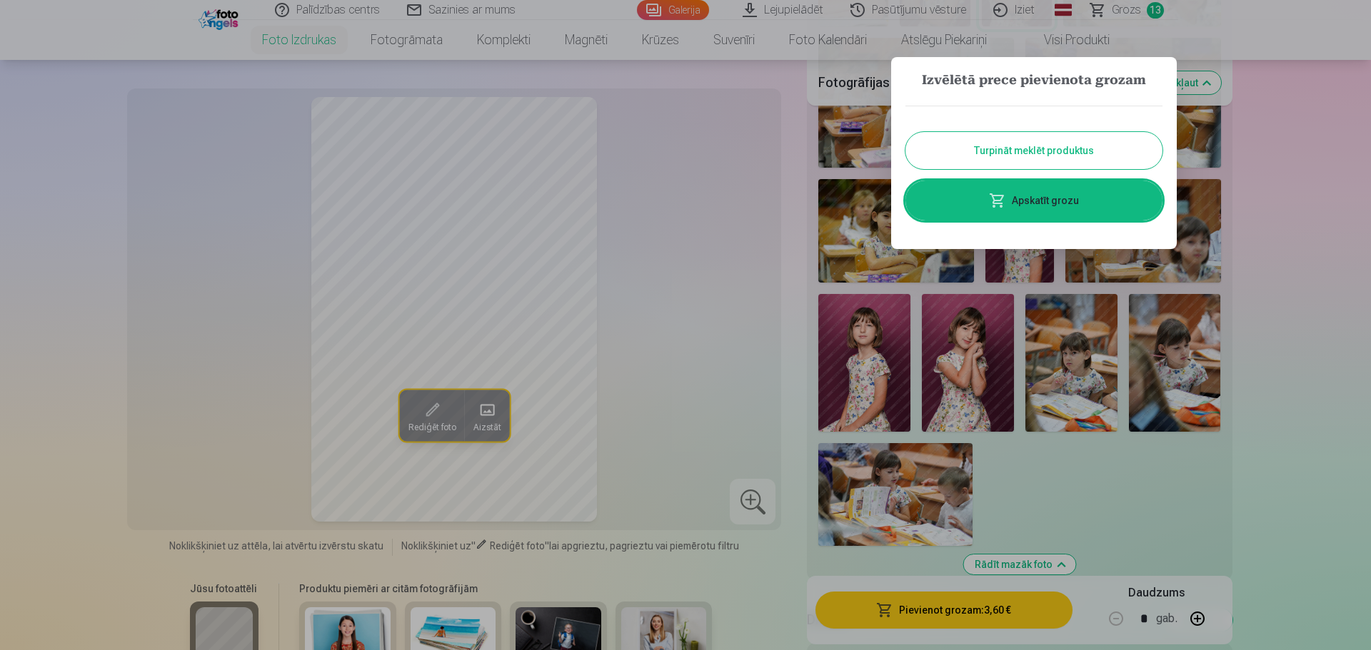
click at [1105, 139] on button "Turpināt meklēt produktus" at bounding box center [1033, 150] width 257 height 37
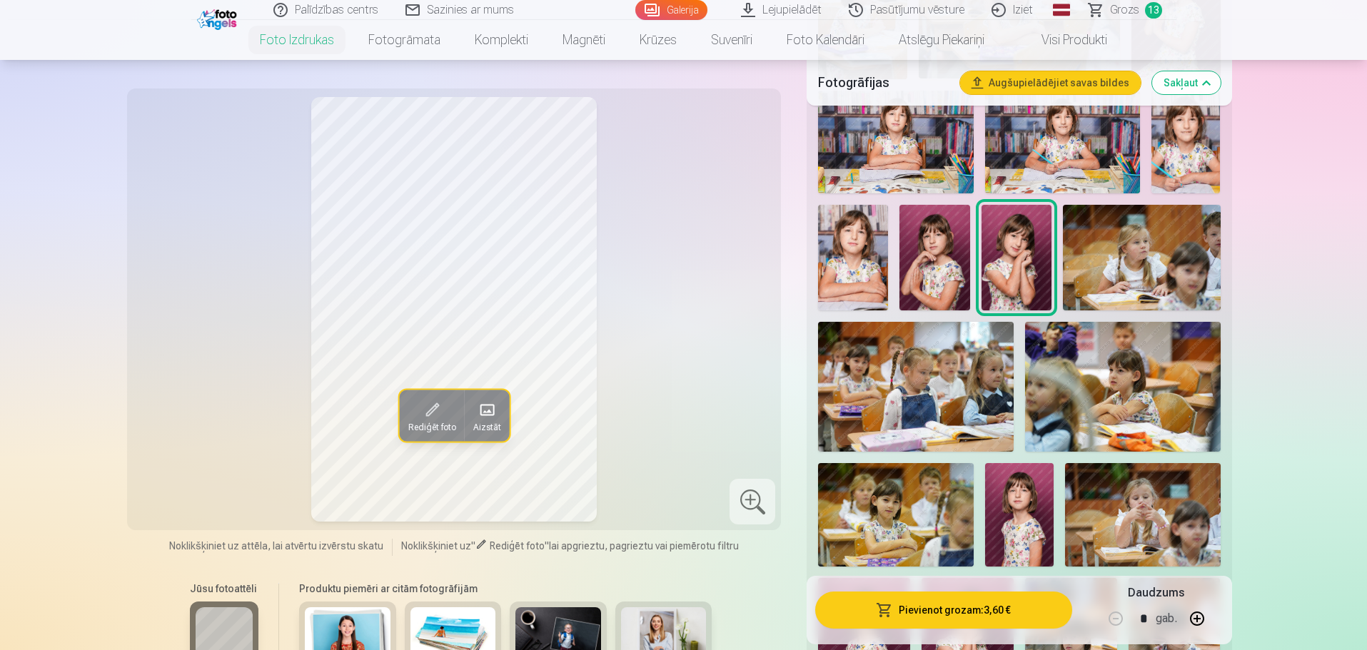
scroll to position [714, 0]
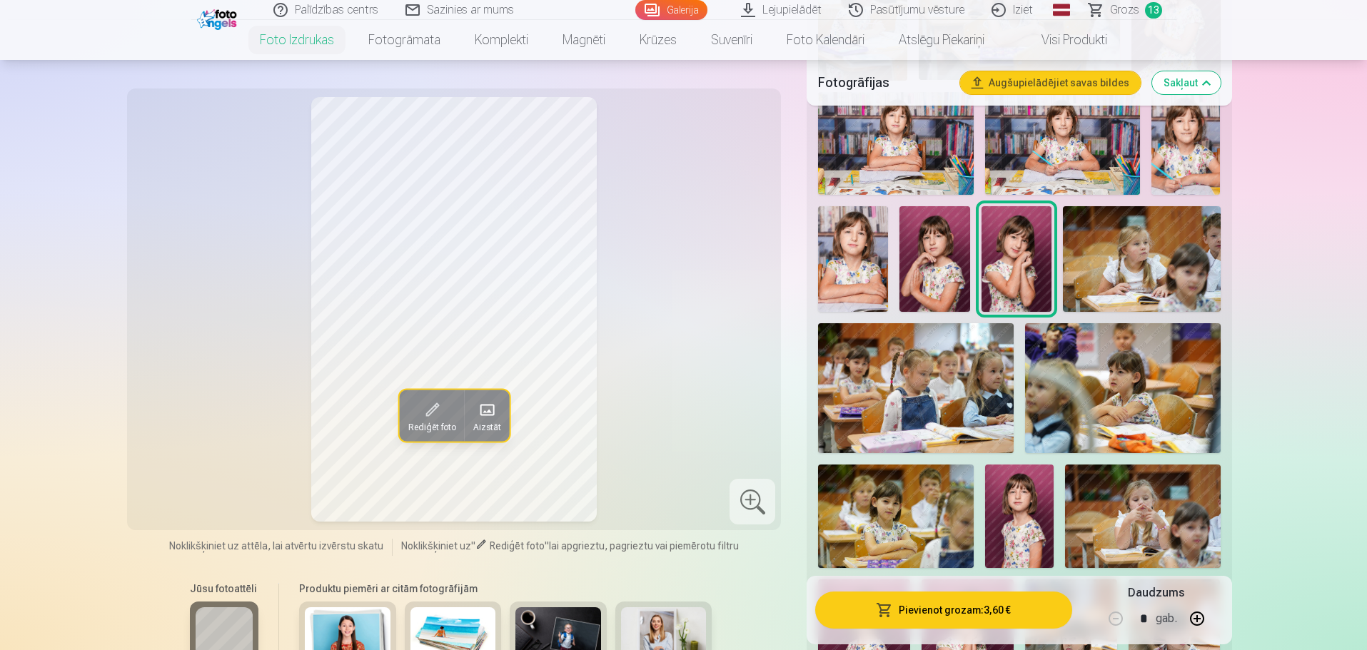
click at [873, 283] on img at bounding box center [853, 258] width 70 height 105
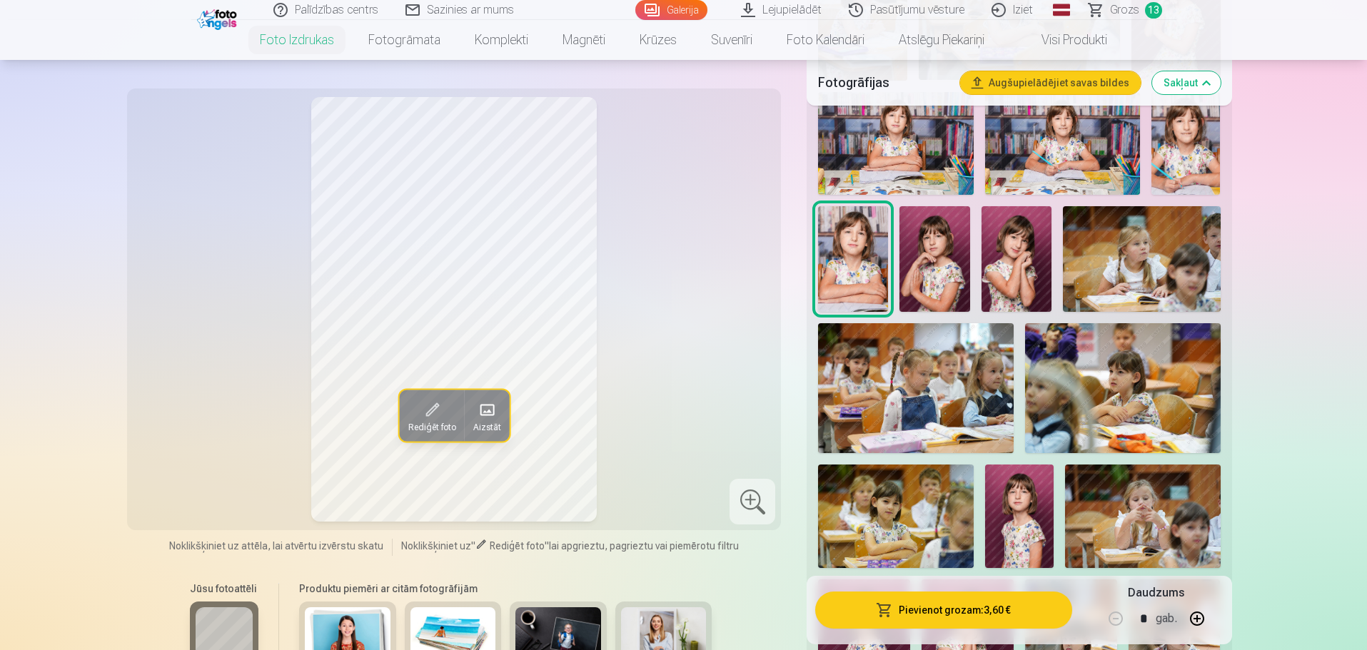
click at [1130, 258] on img at bounding box center [1142, 258] width 158 height 105
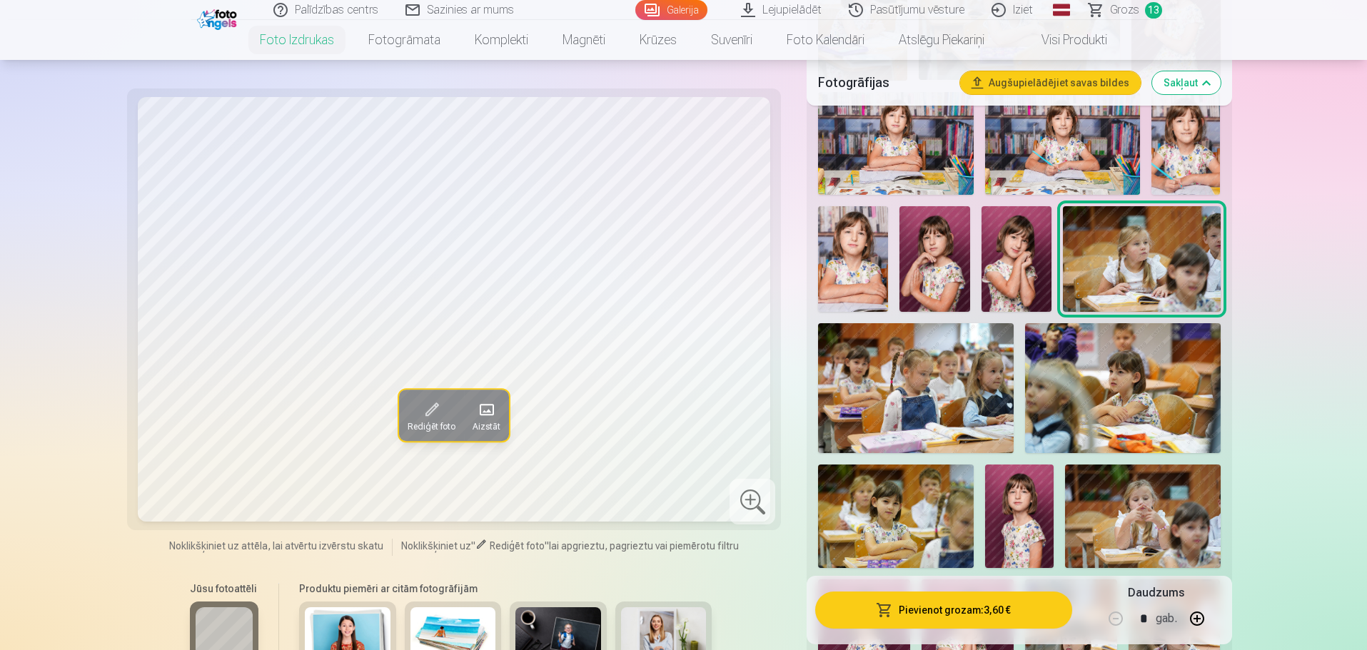
click at [892, 386] on img at bounding box center [916, 388] width 196 height 130
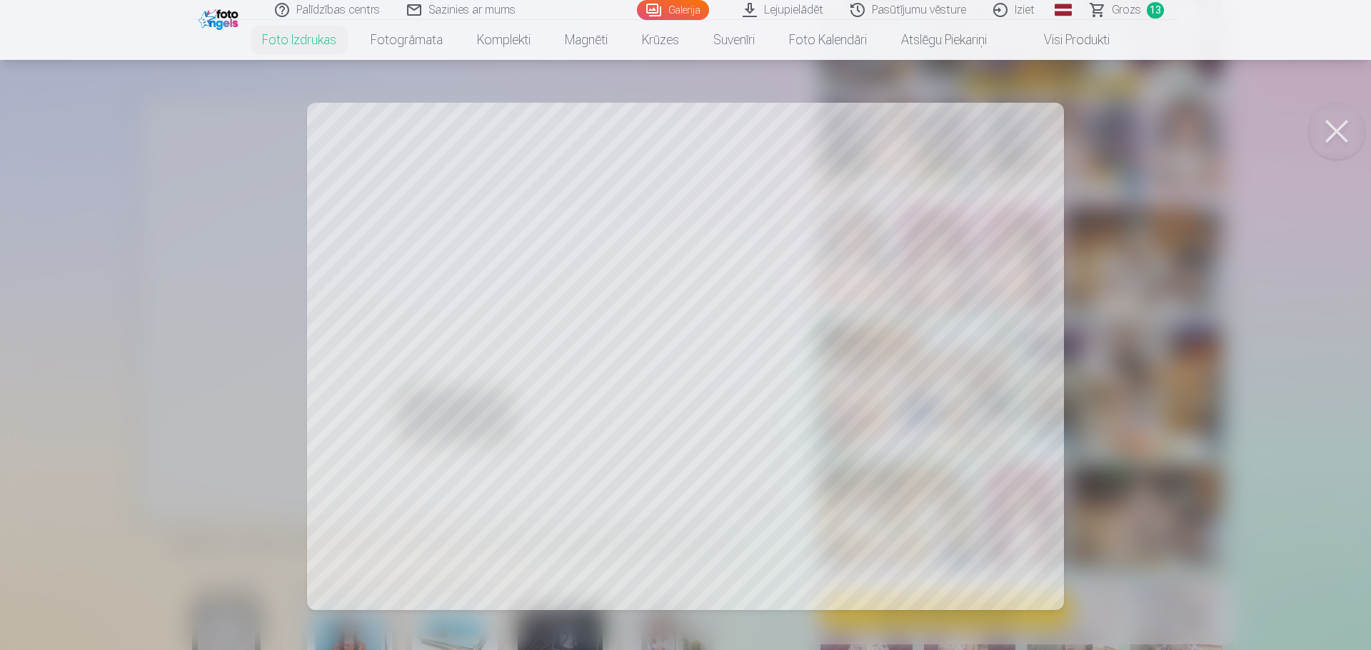
click at [1344, 118] on button at bounding box center [1336, 131] width 57 height 57
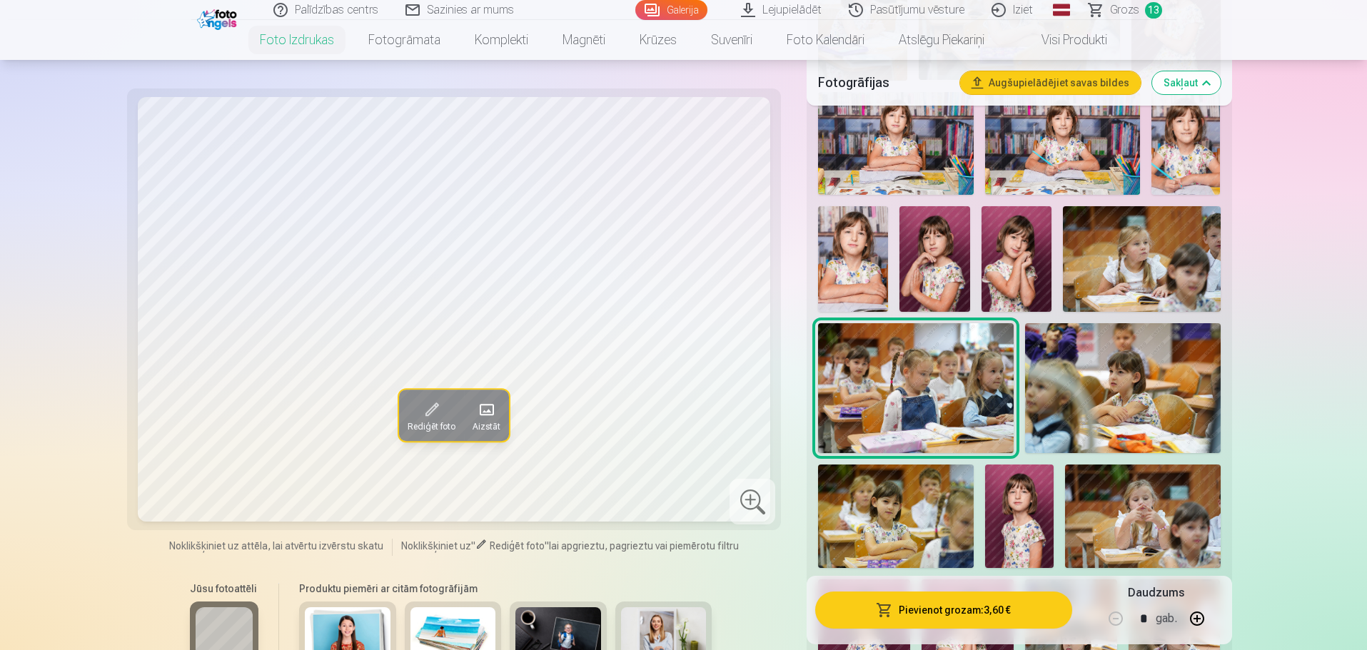
drag, startPoint x: 922, startPoint y: 383, endPoint x: 1012, endPoint y: 383, distance: 90.0
click at [922, 383] on img at bounding box center [916, 388] width 196 height 130
click at [940, 398] on img at bounding box center [916, 388] width 196 height 130
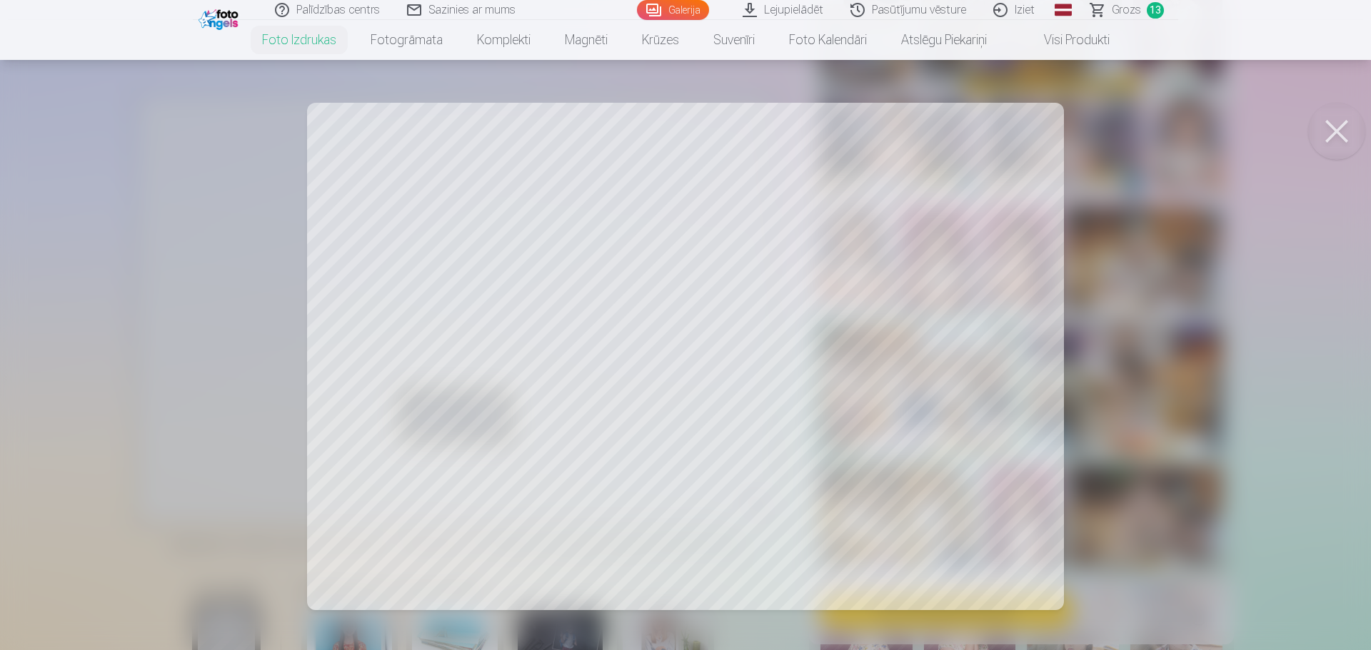
click at [1330, 144] on button at bounding box center [1336, 131] width 57 height 57
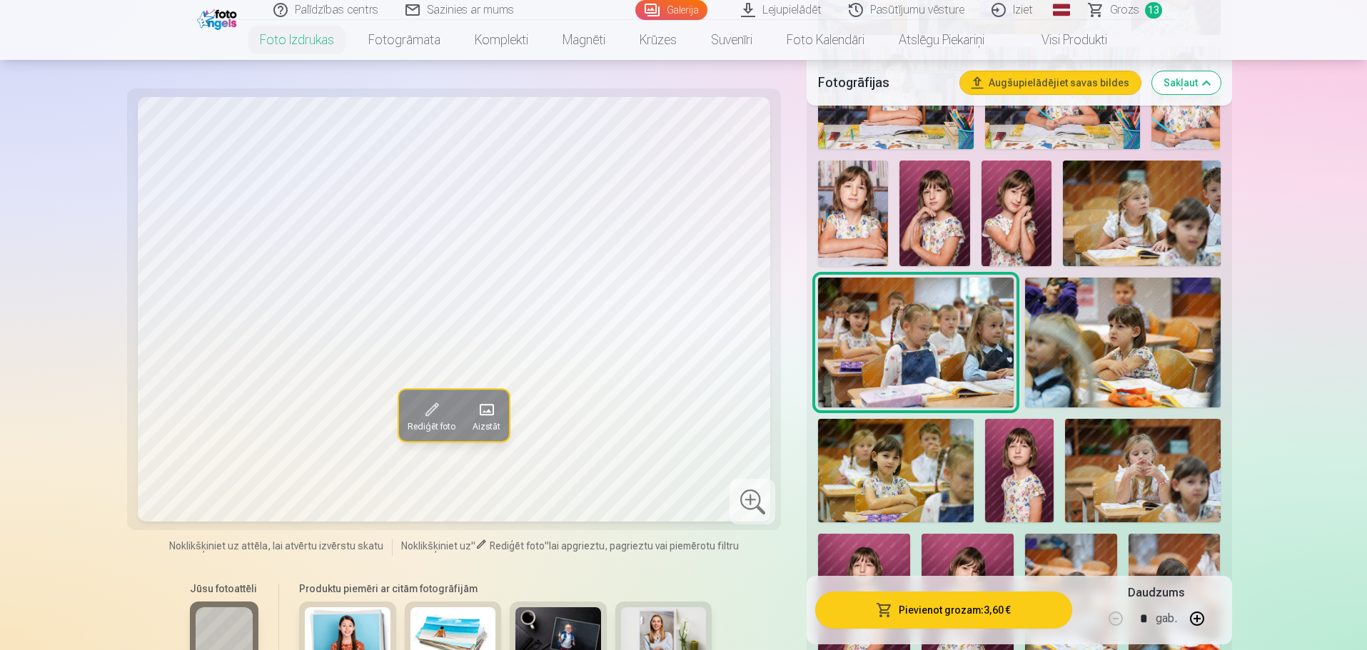
scroll to position [785, 0]
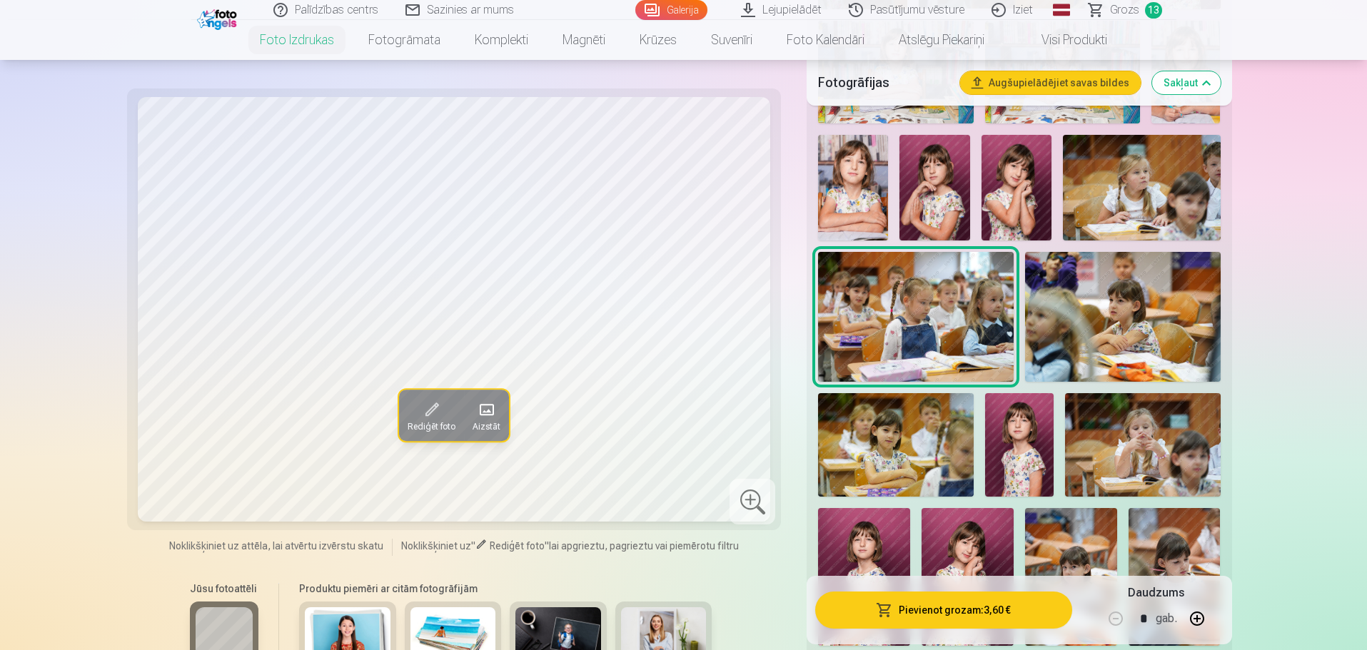
click at [1147, 303] on img at bounding box center [1123, 317] width 196 height 130
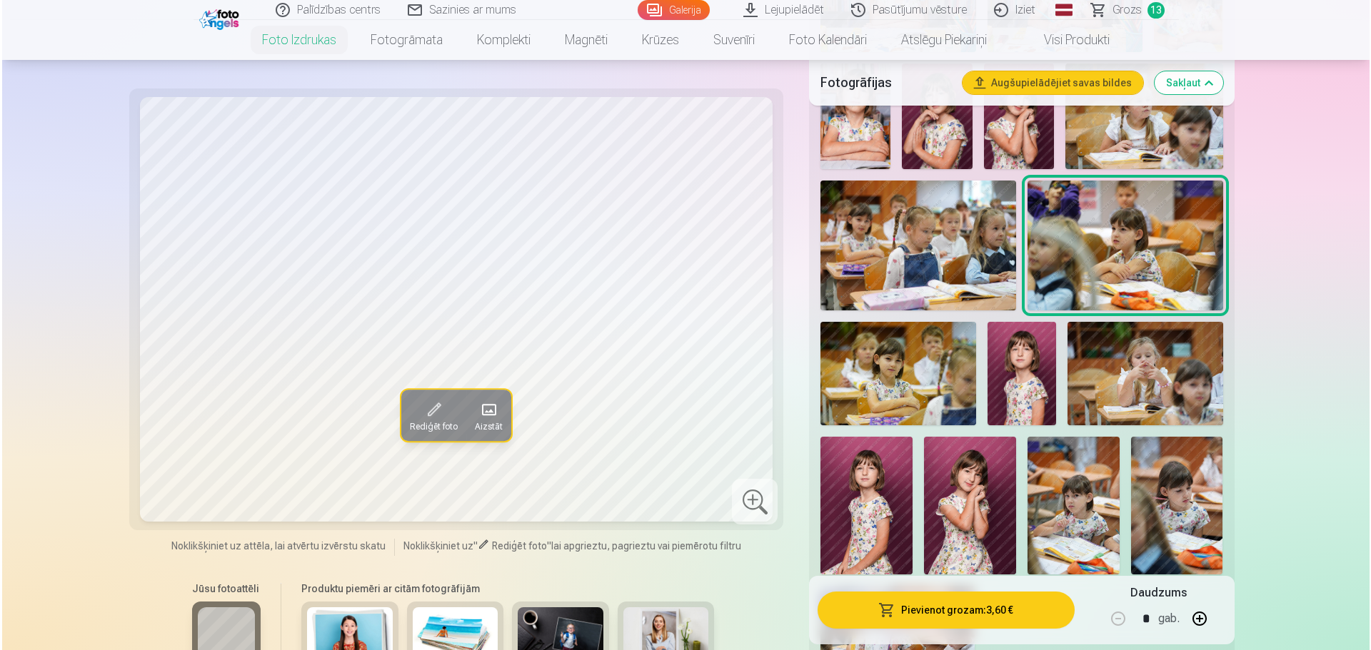
scroll to position [928, 0]
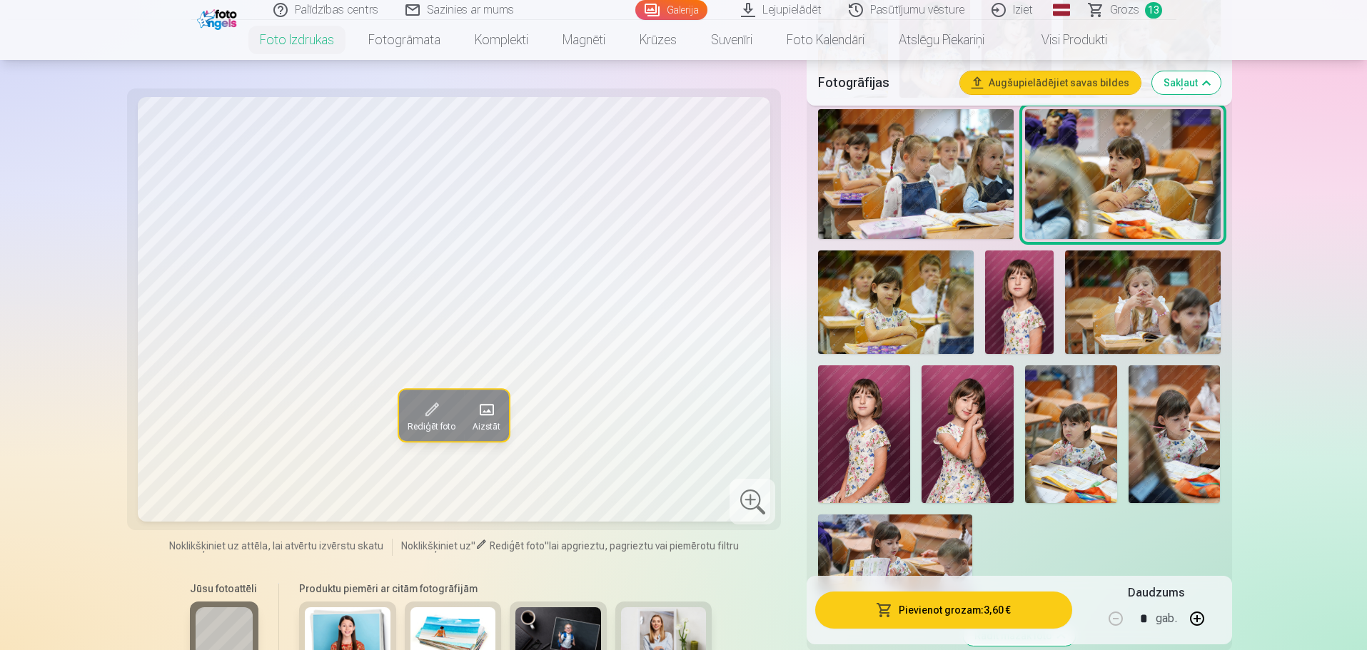
click at [864, 320] on img at bounding box center [895, 303] width 155 height 104
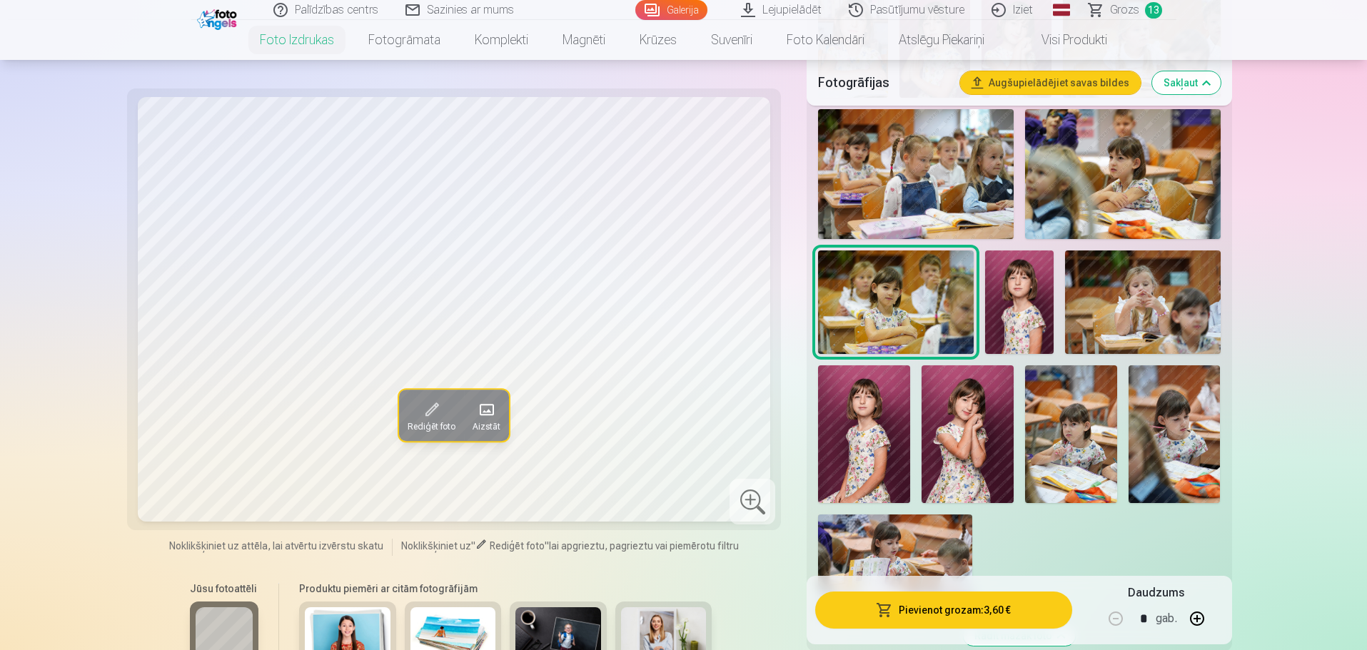
click at [1009, 304] on img at bounding box center [1019, 303] width 69 height 104
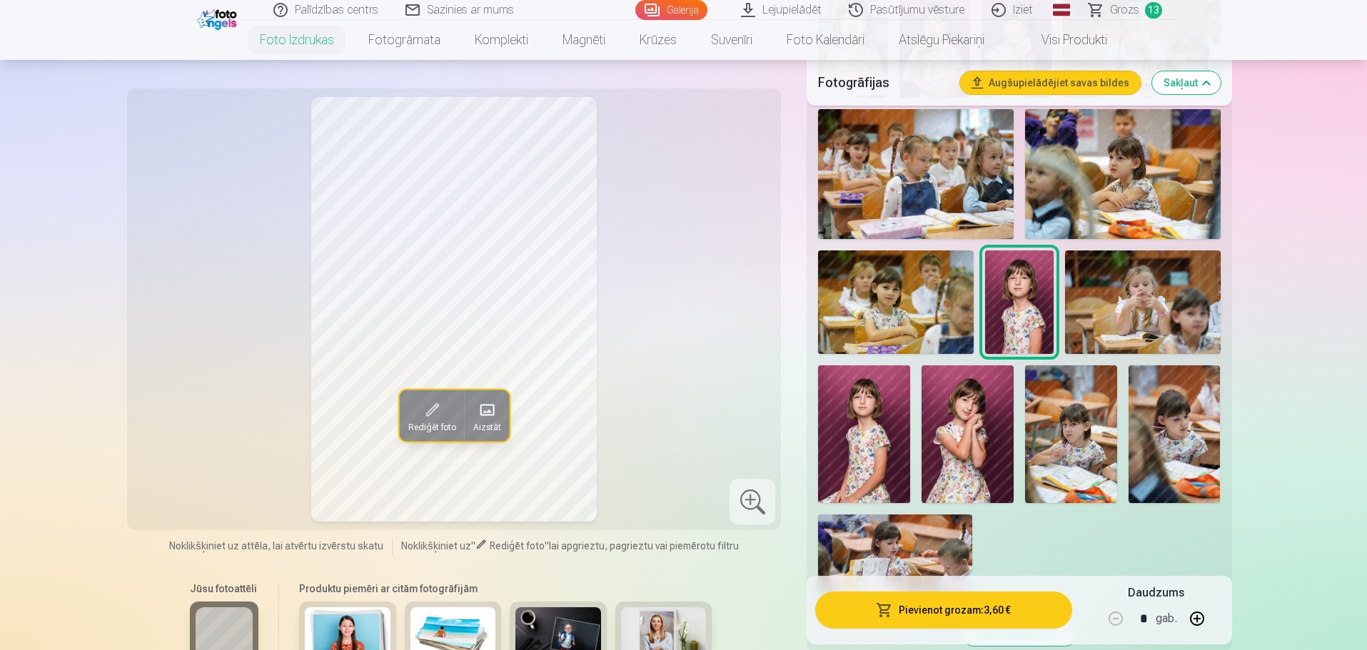
click at [1223, 298] on div at bounding box center [1019, 118] width 413 height 1012
click at [765, 514] on div at bounding box center [753, 502] width 46 height 46
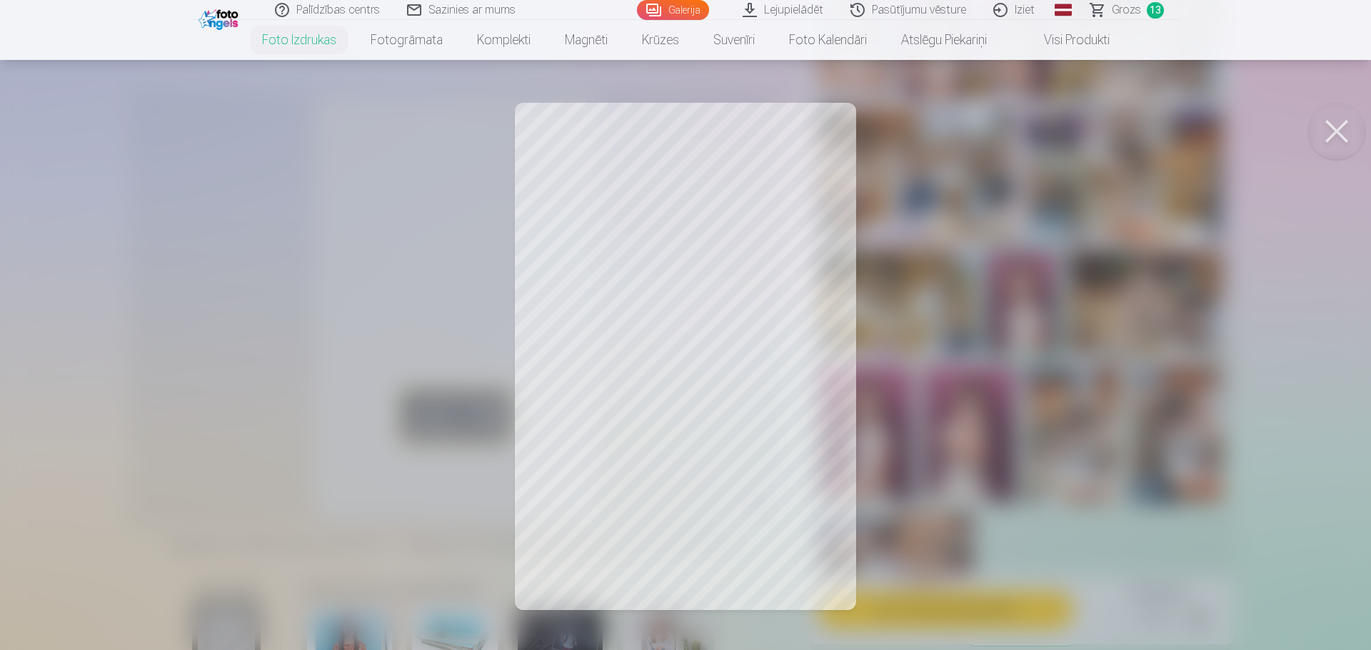
click at [1347, 132] on button at bounding box center [1336, 131] width 57 height 57
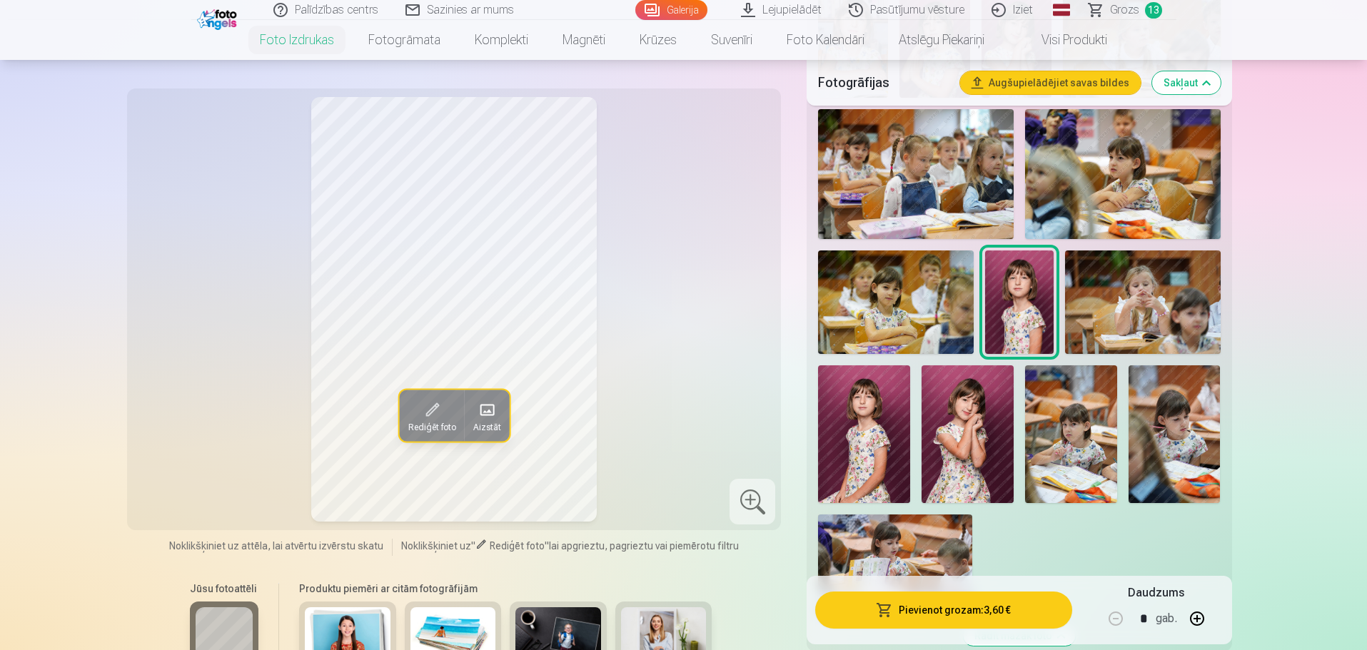
click at [1118, 306] on img at bounding box center [1142, 303] width 155 height 104
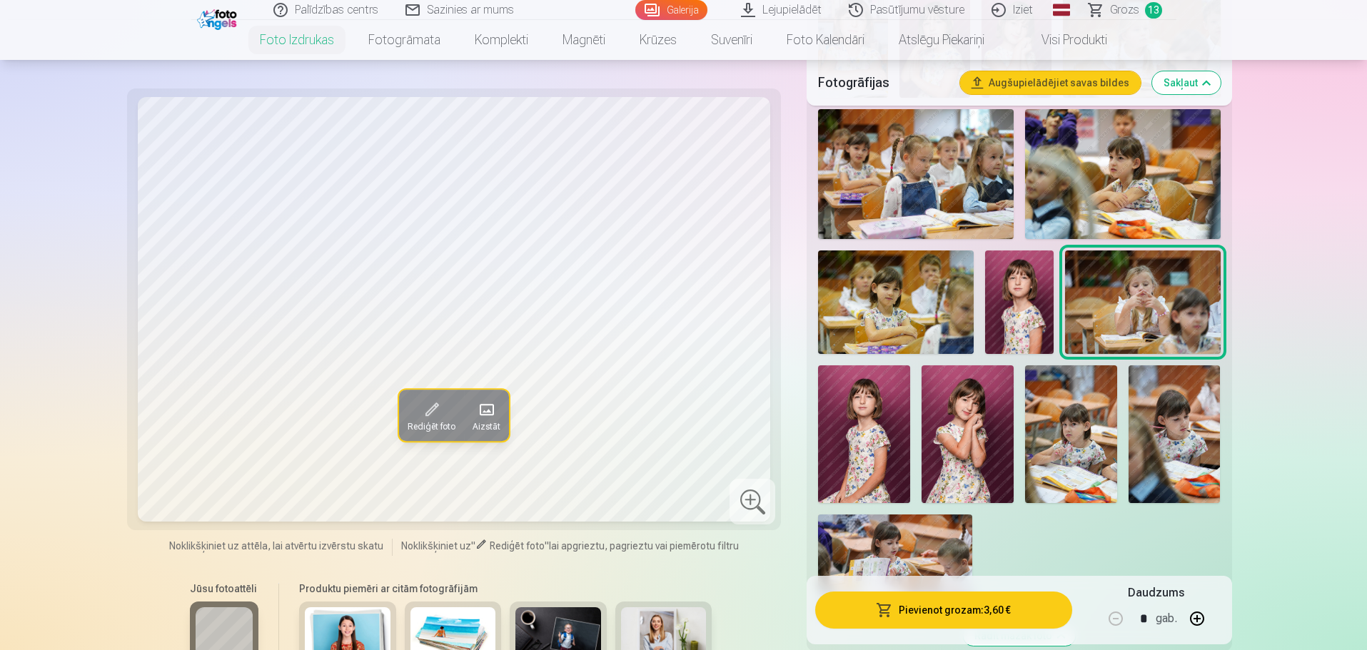
drag, startPoint x: 1014, startPoint y: 314, endPoint x: 1017, endPoint y: 341, distance: 27.4
click at [1015, 314] on img at bounding box center [1019, 303] width 69 height 104
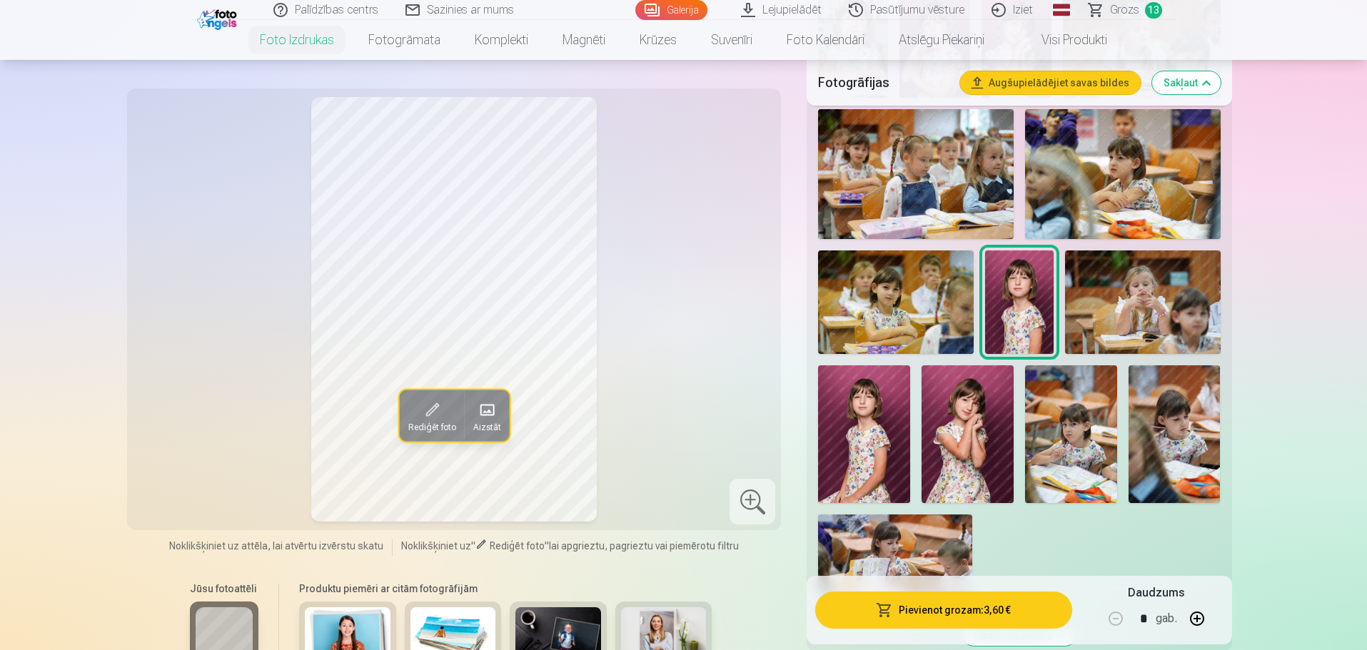
click at [979, 615] on button "Pievienot grozam : 3,60 €" at bounding box center [943, 610] width 256 height 37
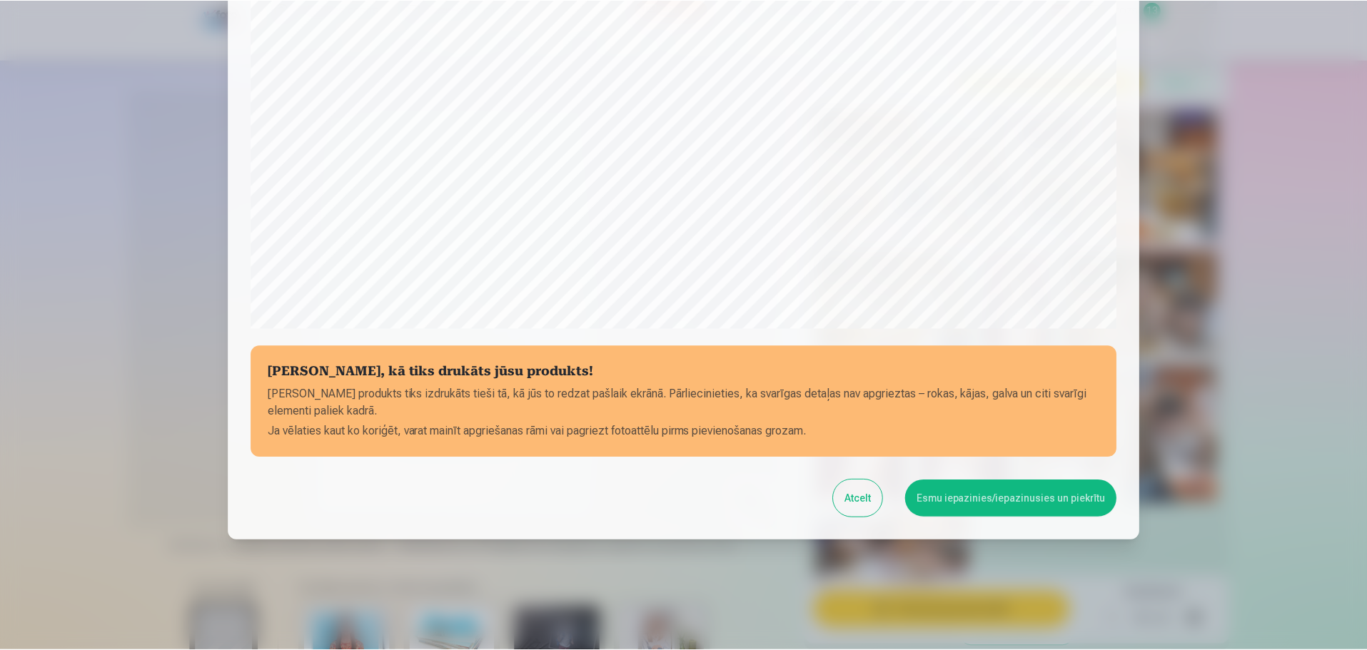
scroll to position [378, 0]
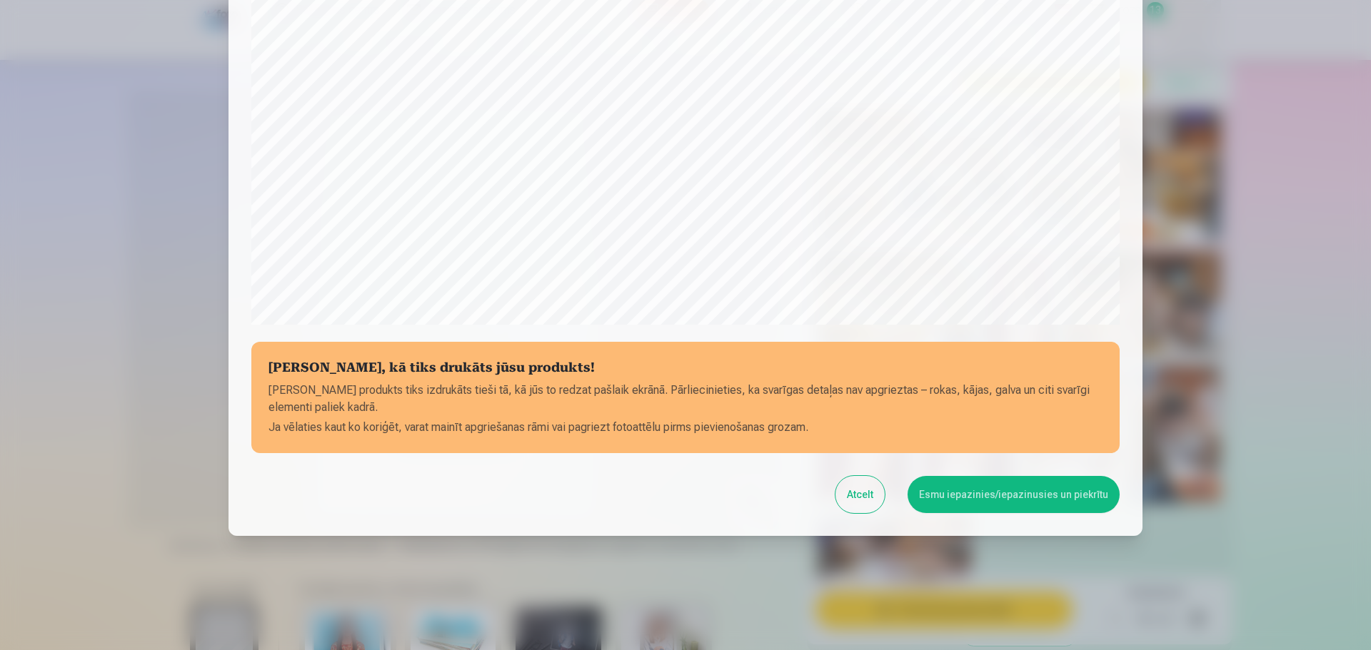
click at [1083, 483] on button "Esmu iepazinies/iepazinusies un piekrītu" at bounding box center [1013, 494] width 212 height 37
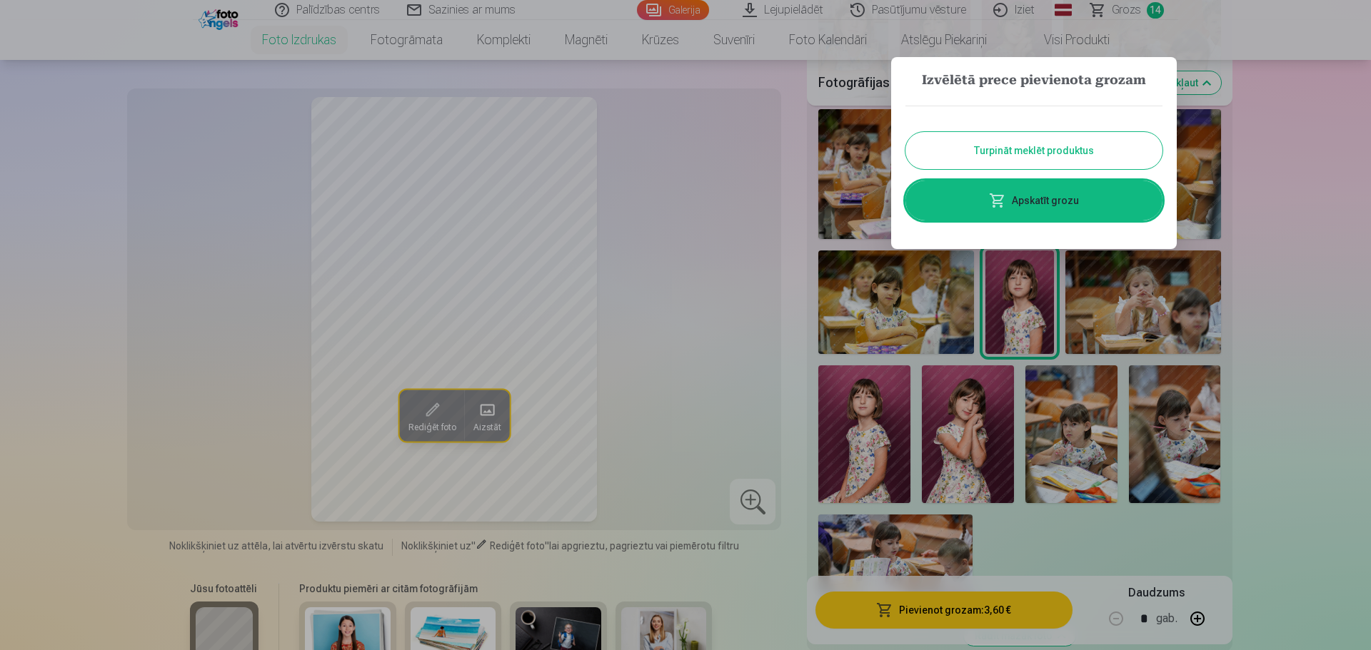
click at [1054, 145] on button "Turpināt meklēt produktus" at bounding box center [1033, 150] width 257 height 37
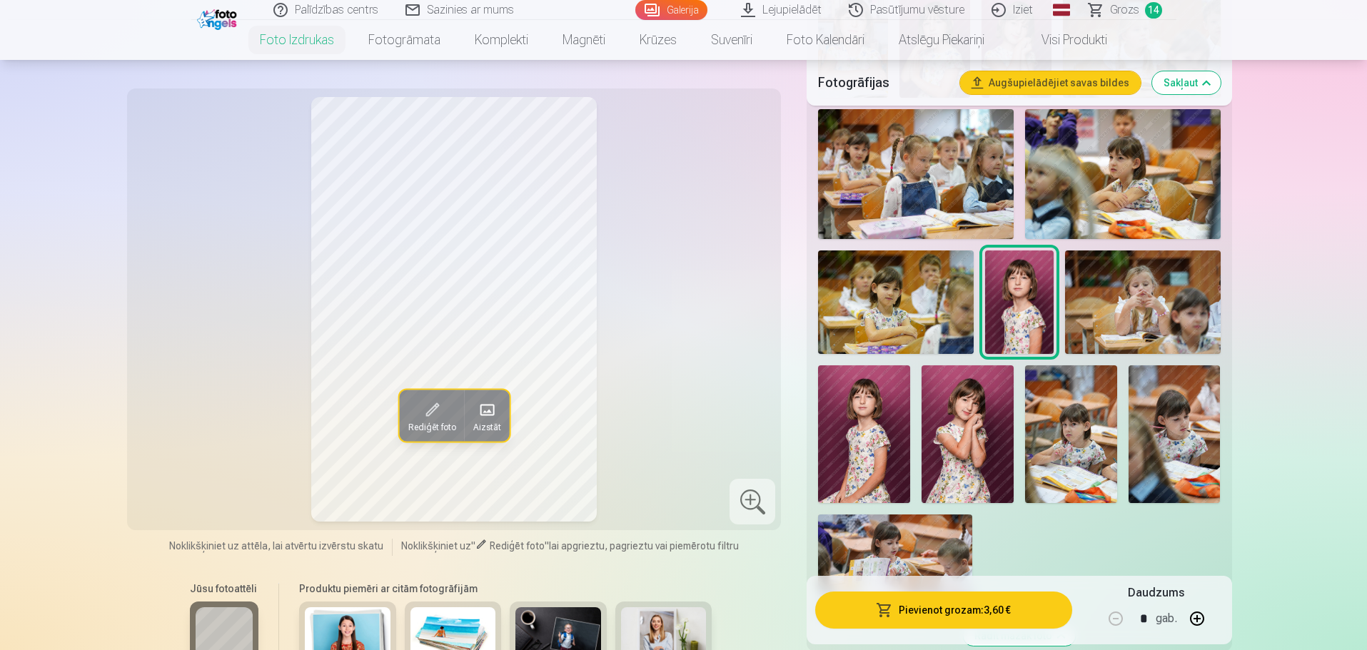
click at [1173, 288] on img at bounding box center [1142, 303] width 155 height 104
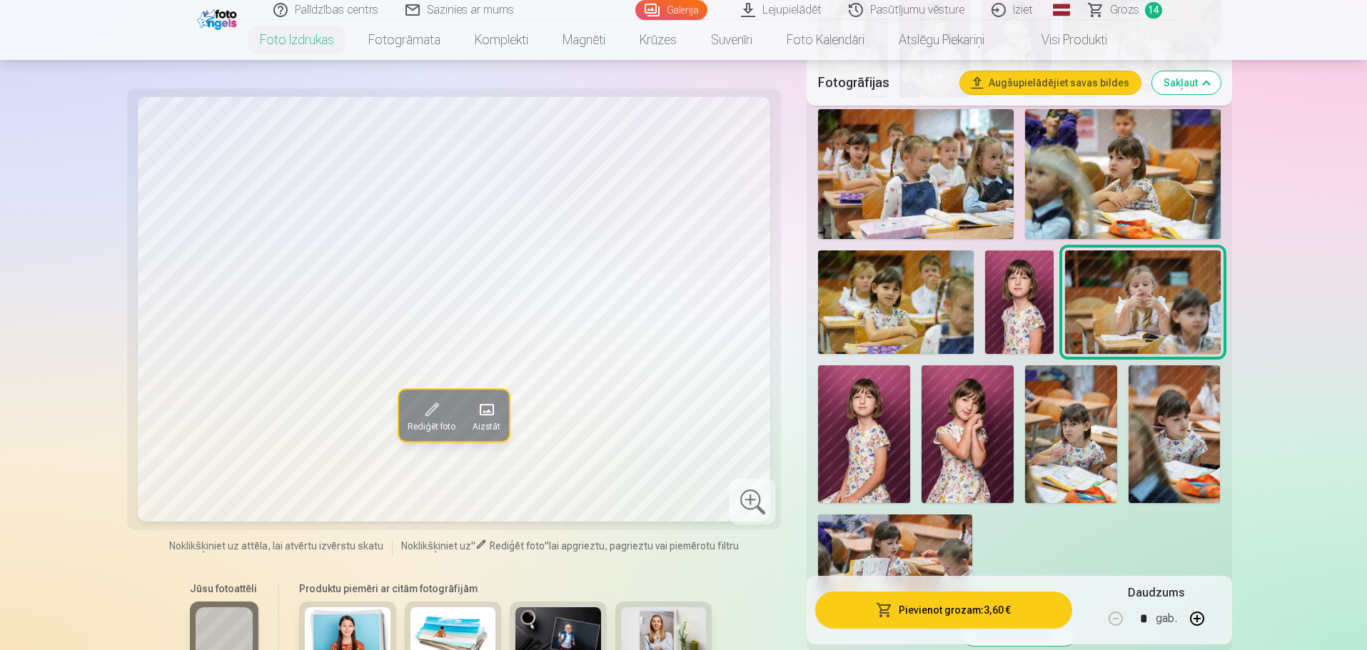
click at [867, 448] on img at bounding box center [864, 435] width 92 height 138
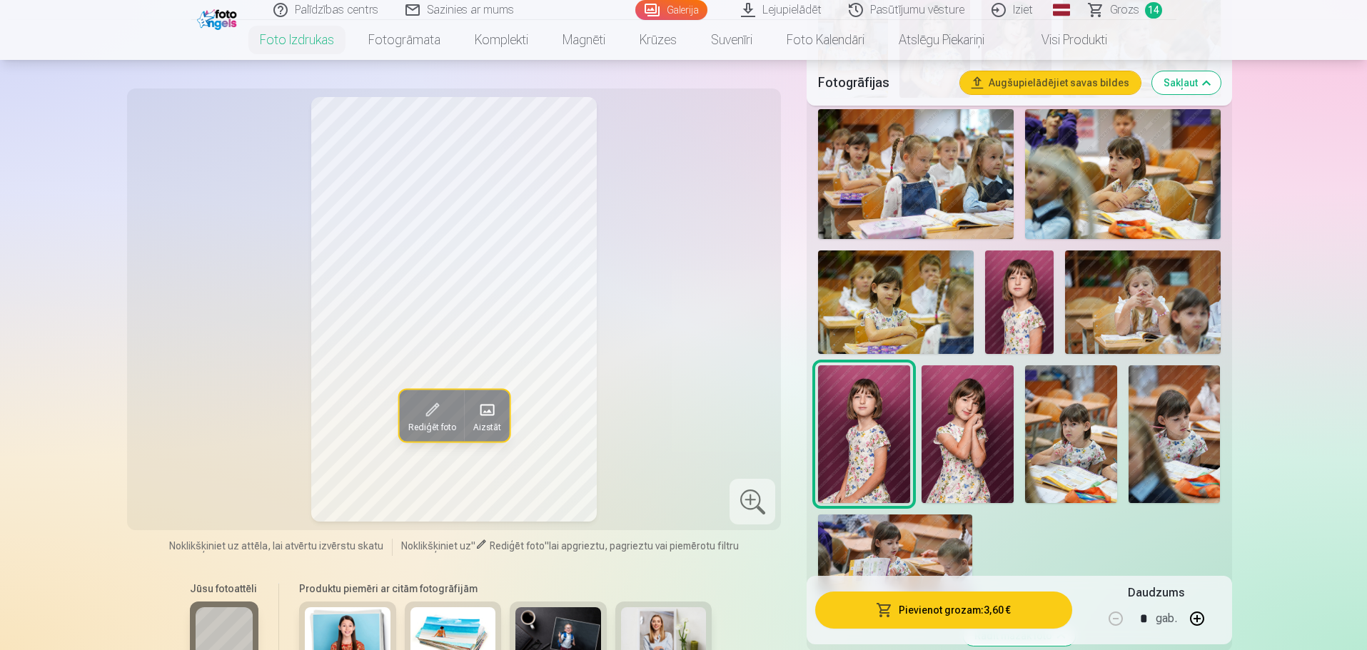
click at [969, 461] on img at bounding box center [968, 435] width 92 height 138
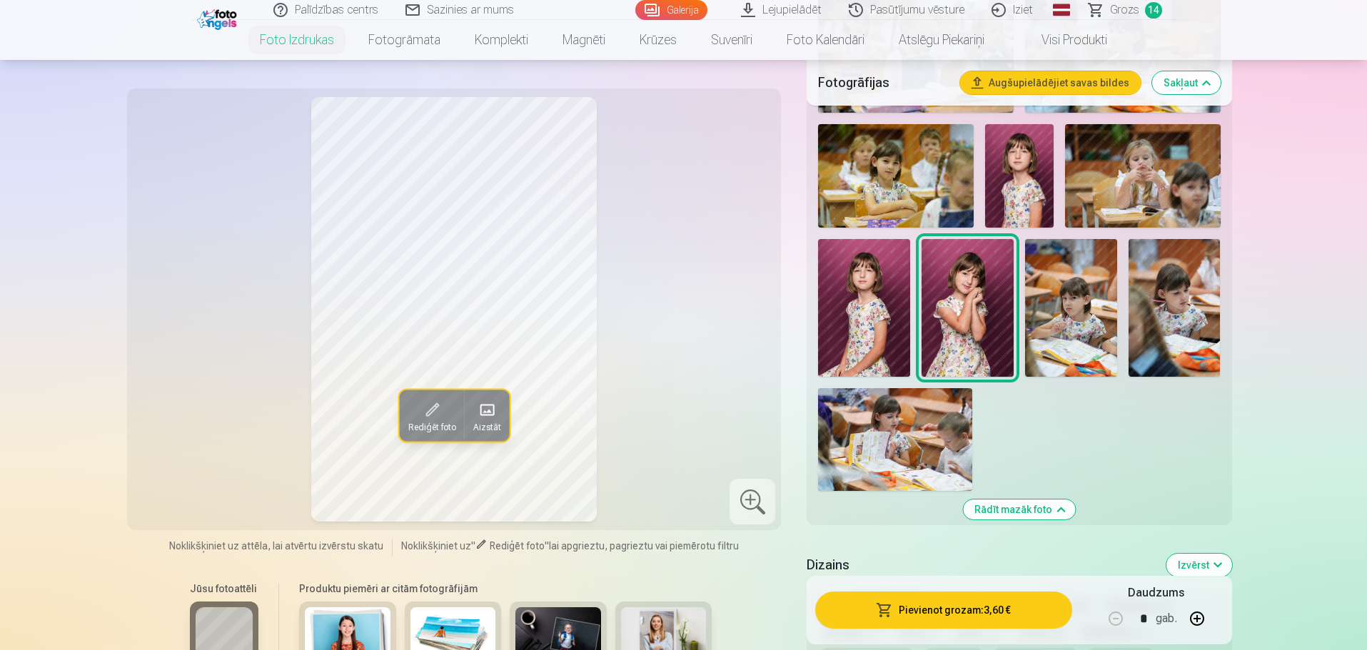
scroll to position [1071, 0]
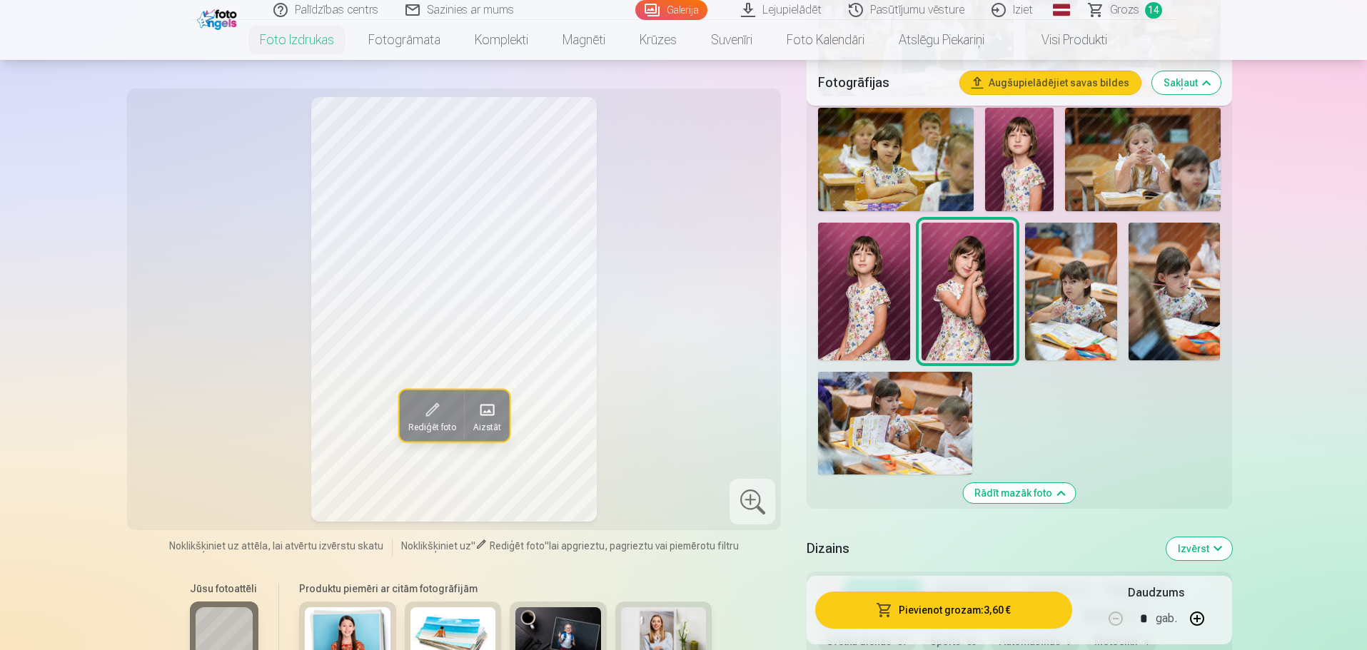
click at [934, 413] on img at bounding box center [895, 423] width 154 height 103
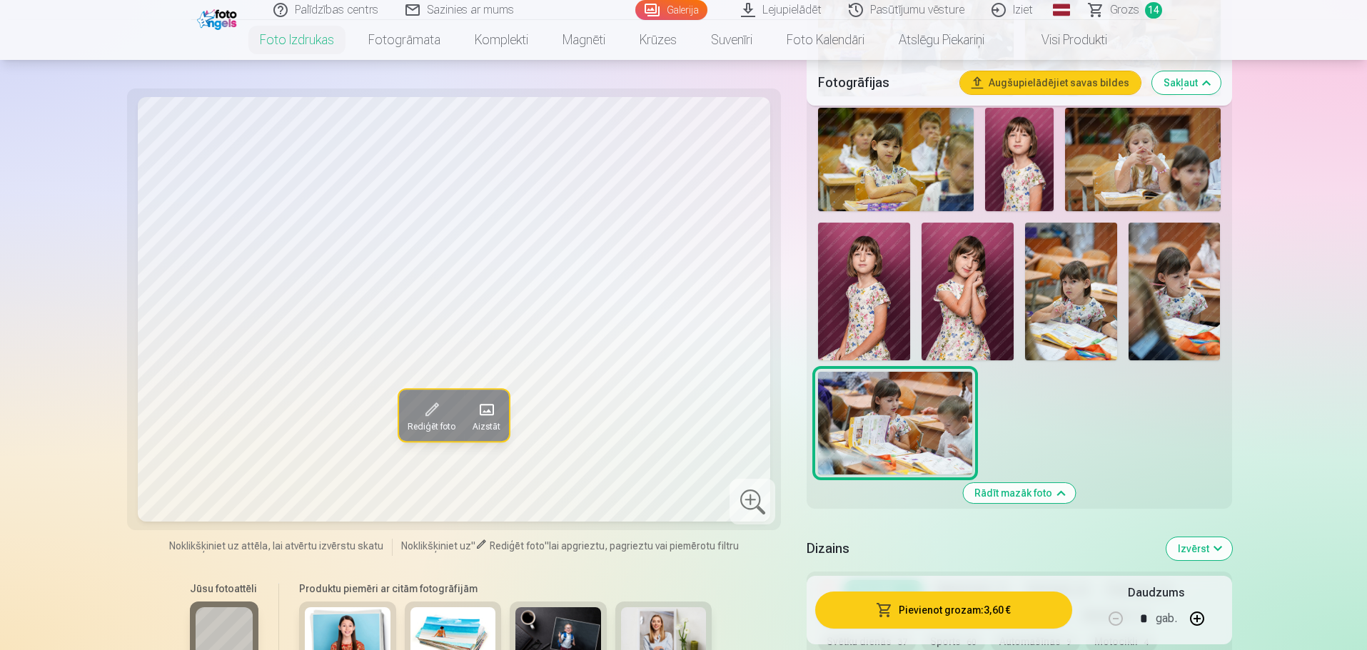
click at [1180, 302] on img at bounding box center [1175, 292] width 92 height 138
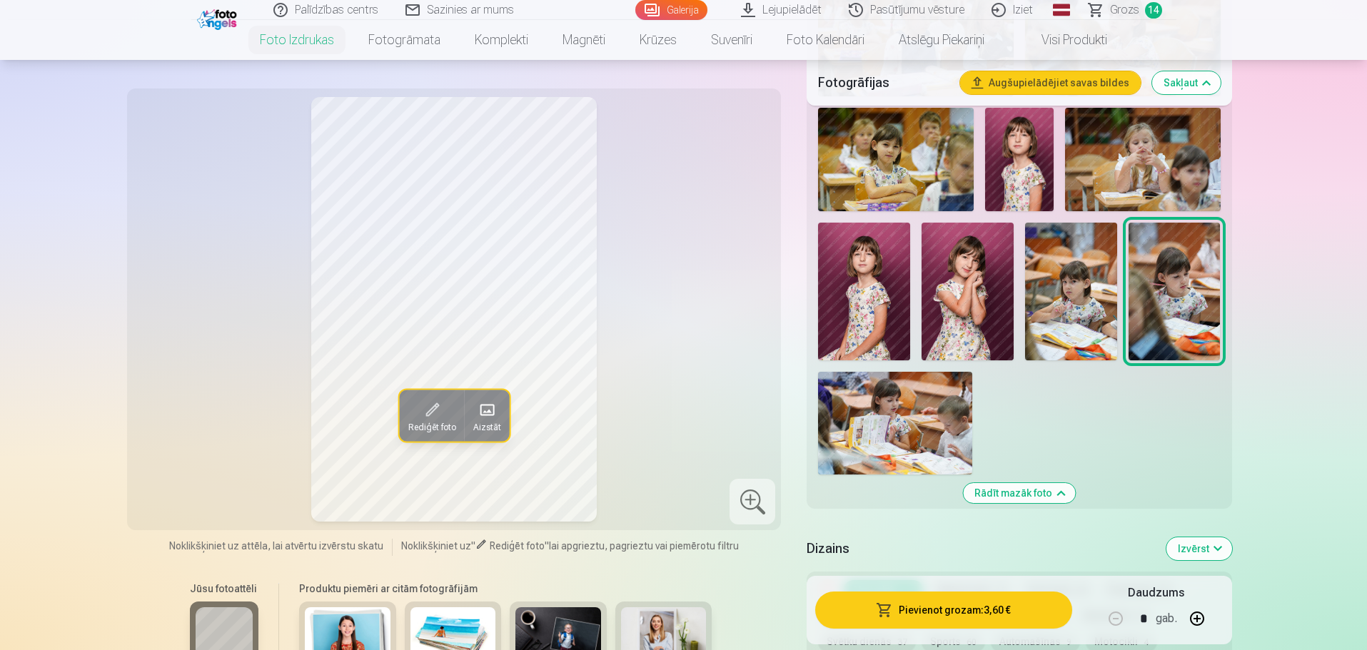
click at [959, 435] on img at bounding box center [895, 423] width 154 height 103
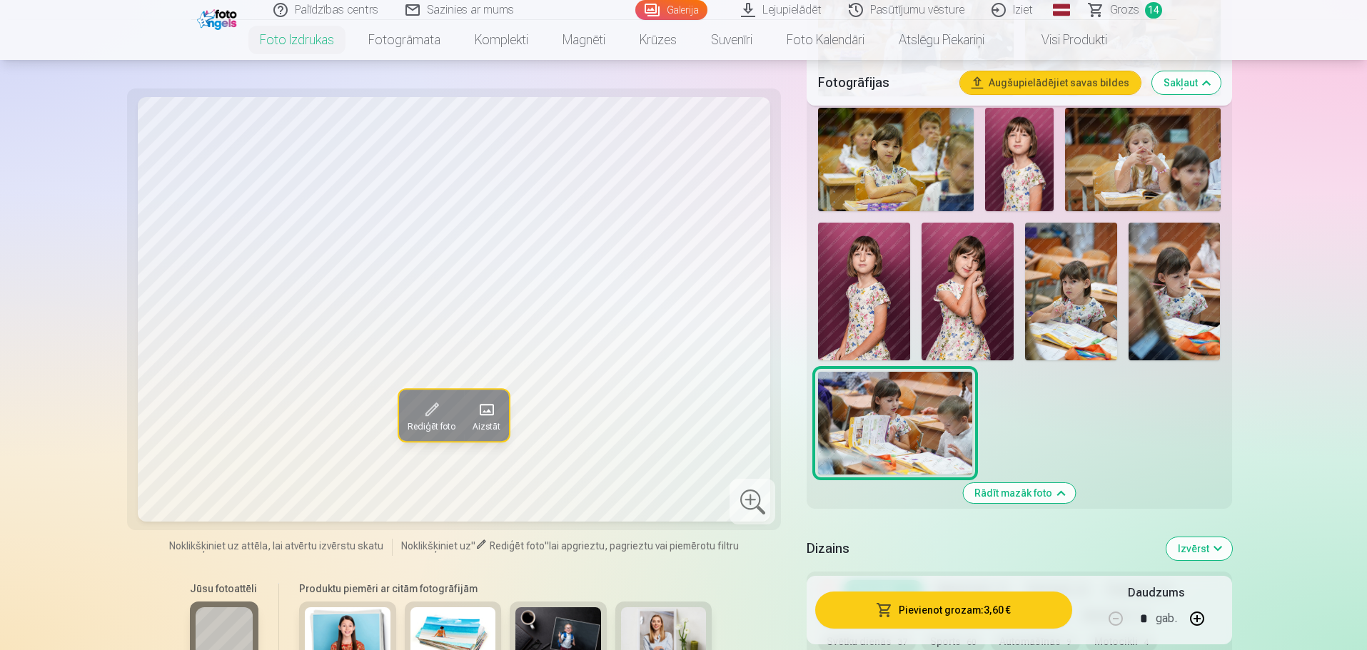
click at [867, 462] on img at bounding box center [895, 423] width 154 height 103
click at [865, 443] on img at bounding box center [895, 423] width 154 height 103
click at [1168, 300] on img at bounding box center [1175, 292] width 92 height 138
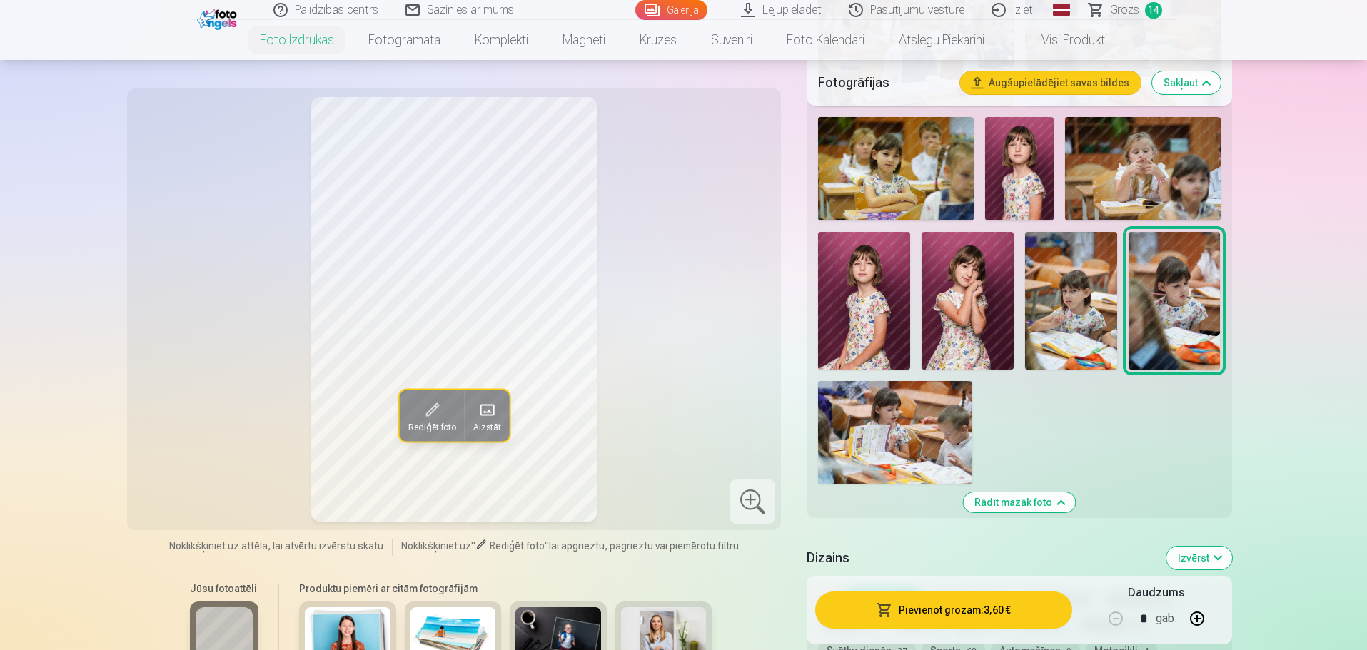
scroll to position [1000, 0]
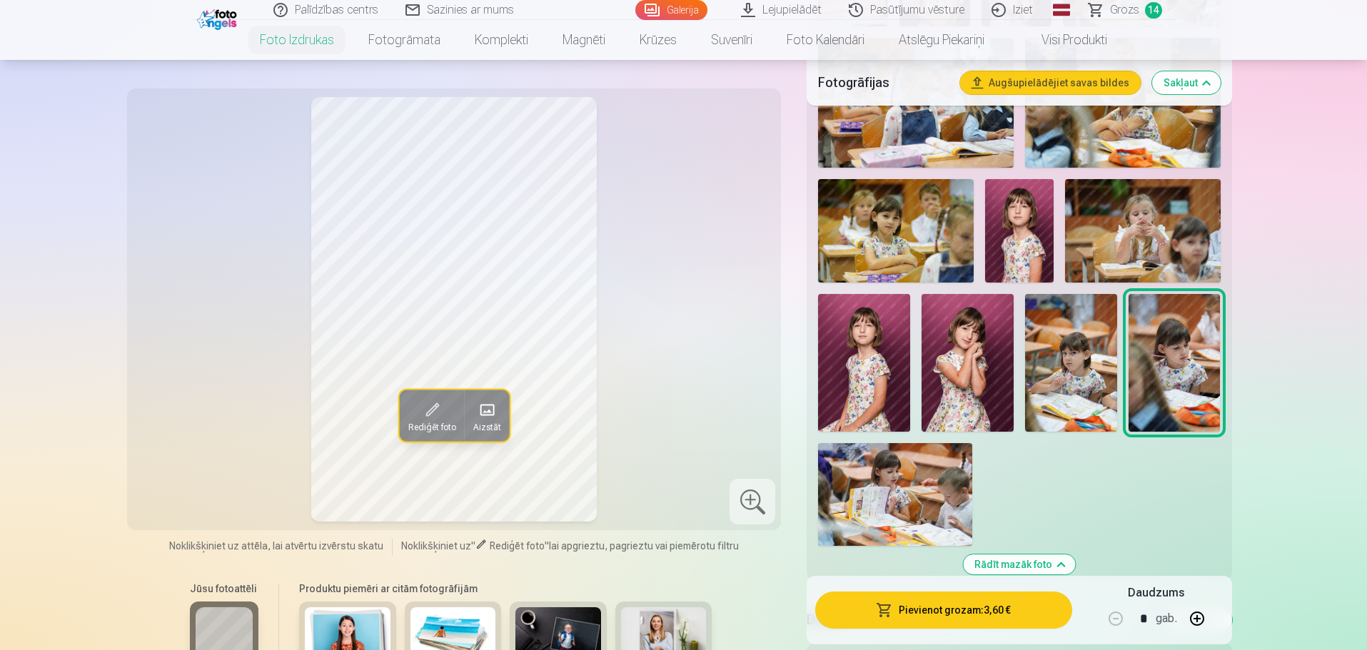
click at [1065, 379] on img at bounding box center [1071, 363] width 92 height 138
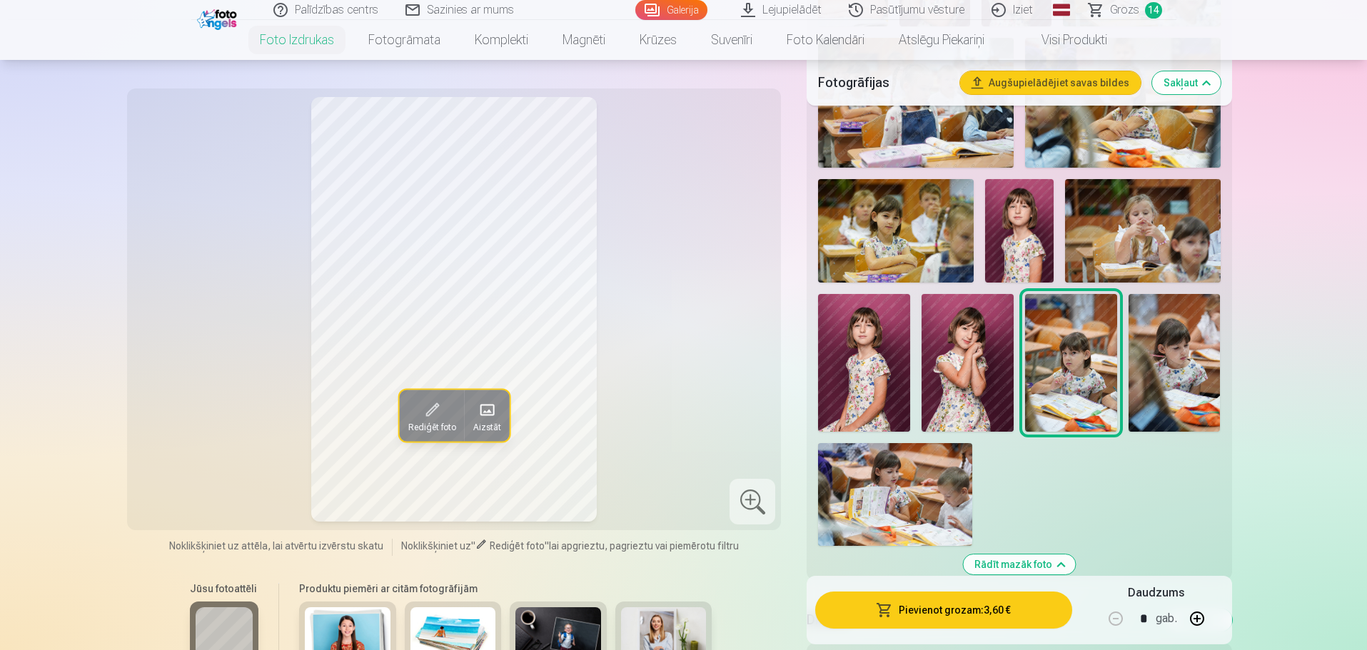
click at [952, 370] on img at bounding box center [968, 363] width 92 height 138
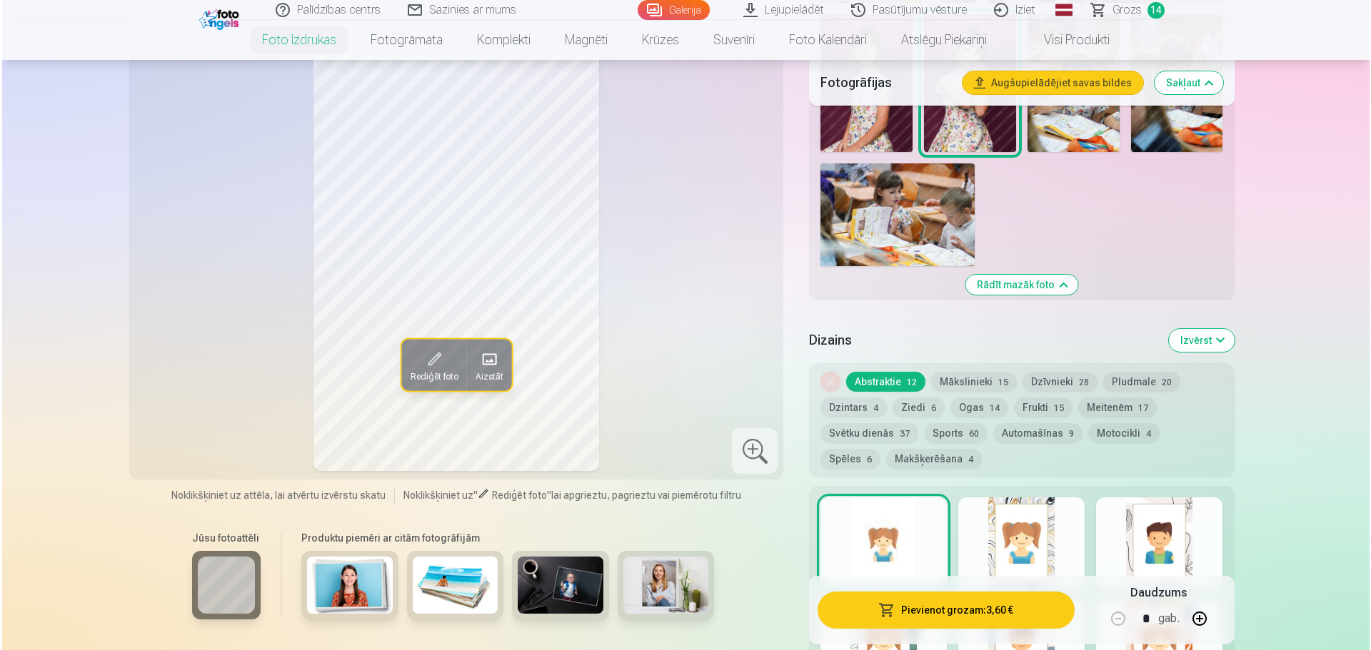
scroll to position [1285, 0]
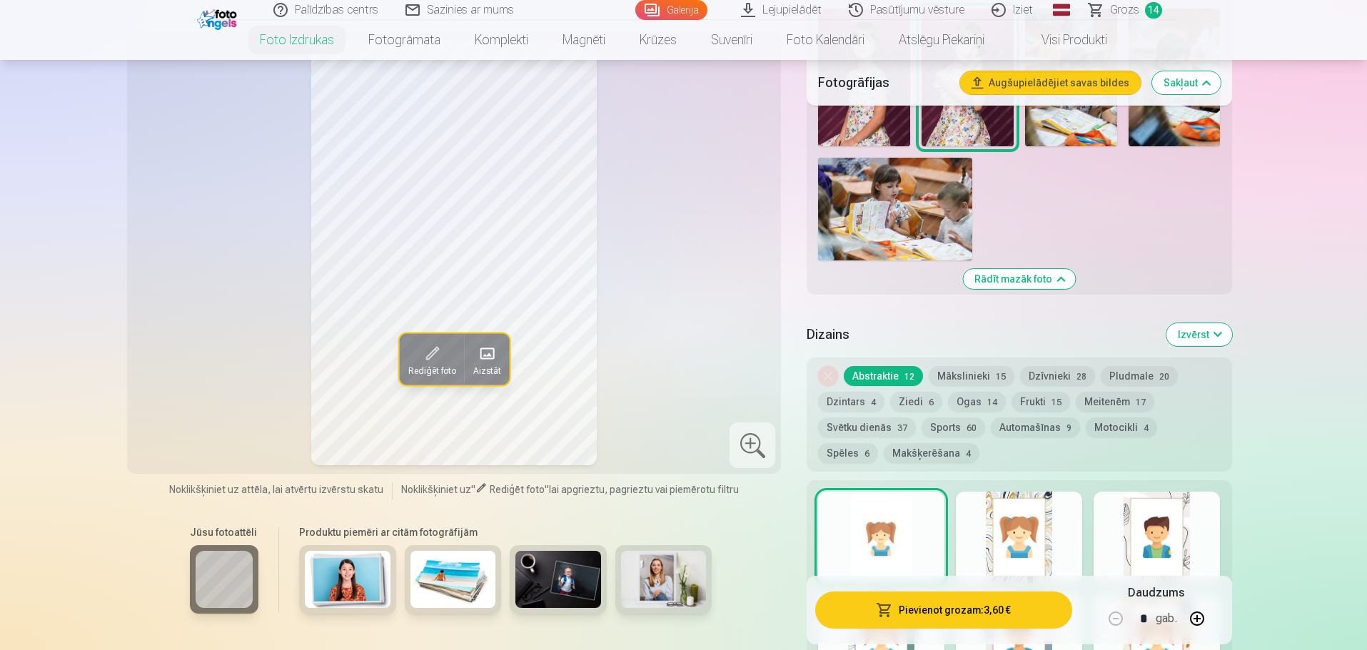
click at [1031, 611] on button "Pievienot grozam : 3,60 €" at bounding box center [943, 610] width 256 height 37
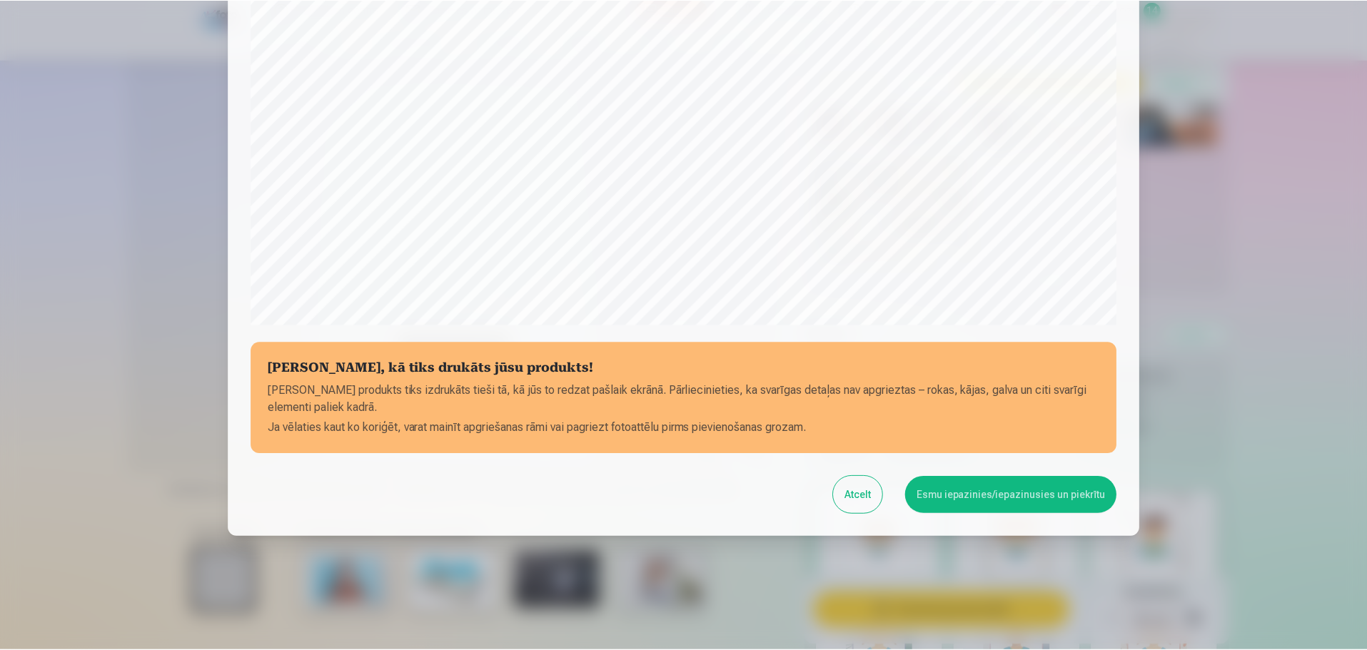
scroll to position [378, 0]
click at [1035, 474] on div "Pārbaudiet, kā tiks drukāts jūsu produkts! Jūsu produkts tiks izdrukāts tieši t…" at bounding box center [685, 93] width 914 height 885
click at [1035, 491] on button "Esmu iepazinies/iepazinusies un piekrītu" at bounding box center [1013, 494] width 212 height 37
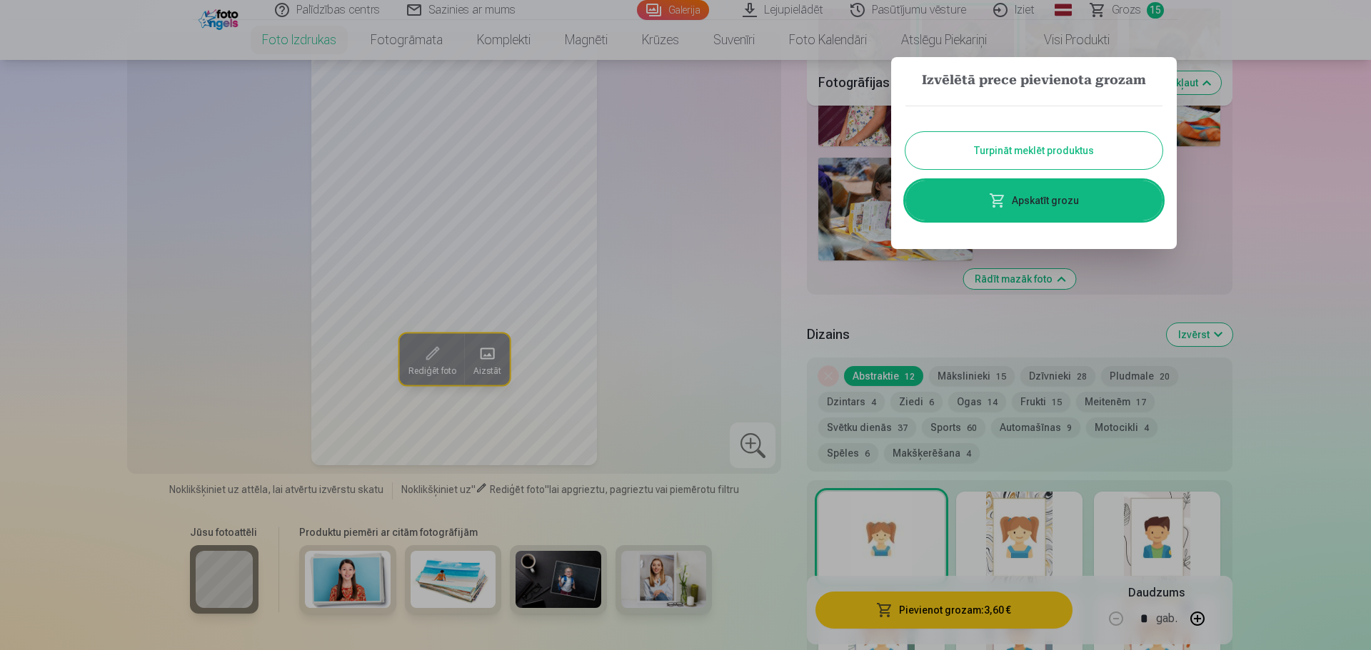
click at [1045, 154] on button "Turpināt meklēt produktus" at bounding box center [1033, 150] width 257 height 37
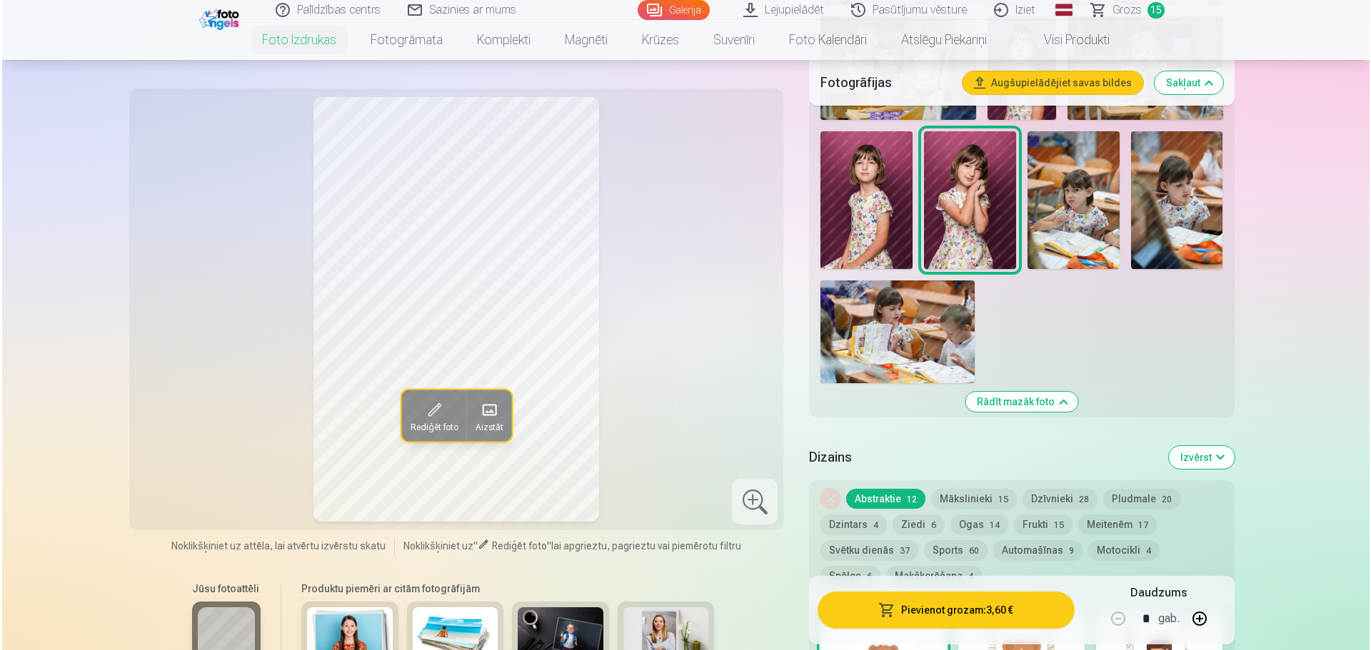
scroll to position [1142, 0]
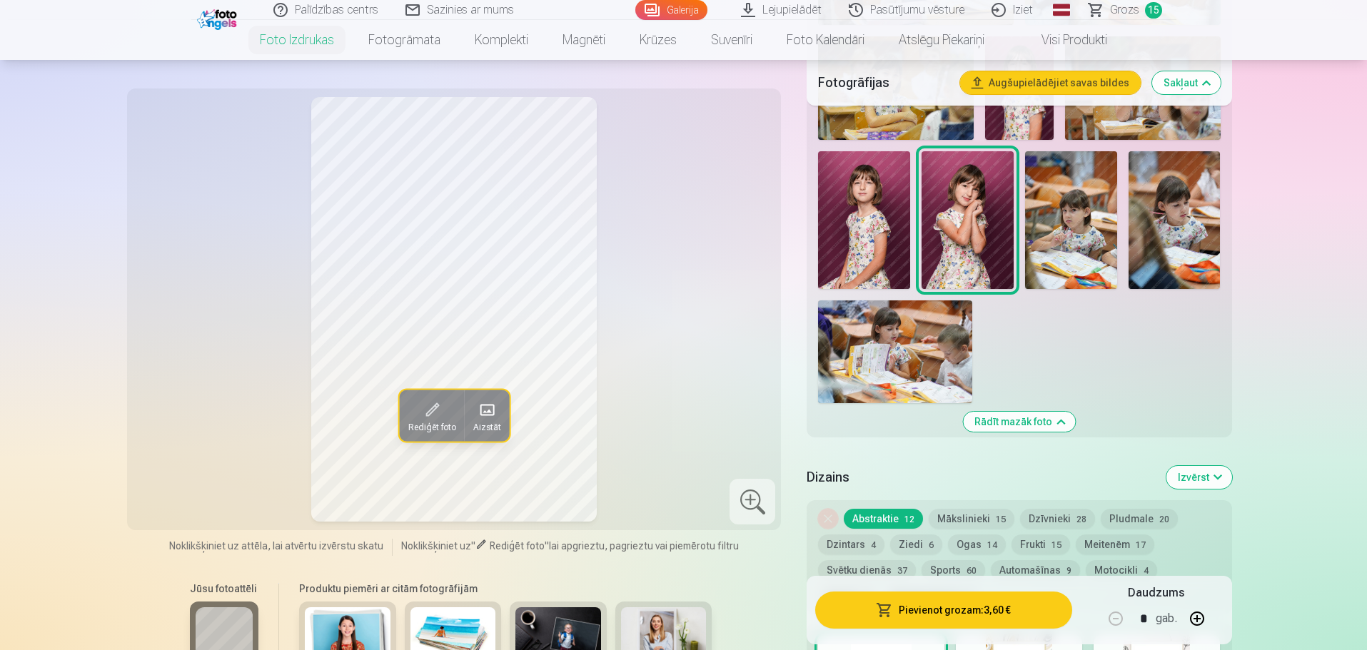
click at [853, 228] on img at bounding box center [864, 220] width 92 height 138
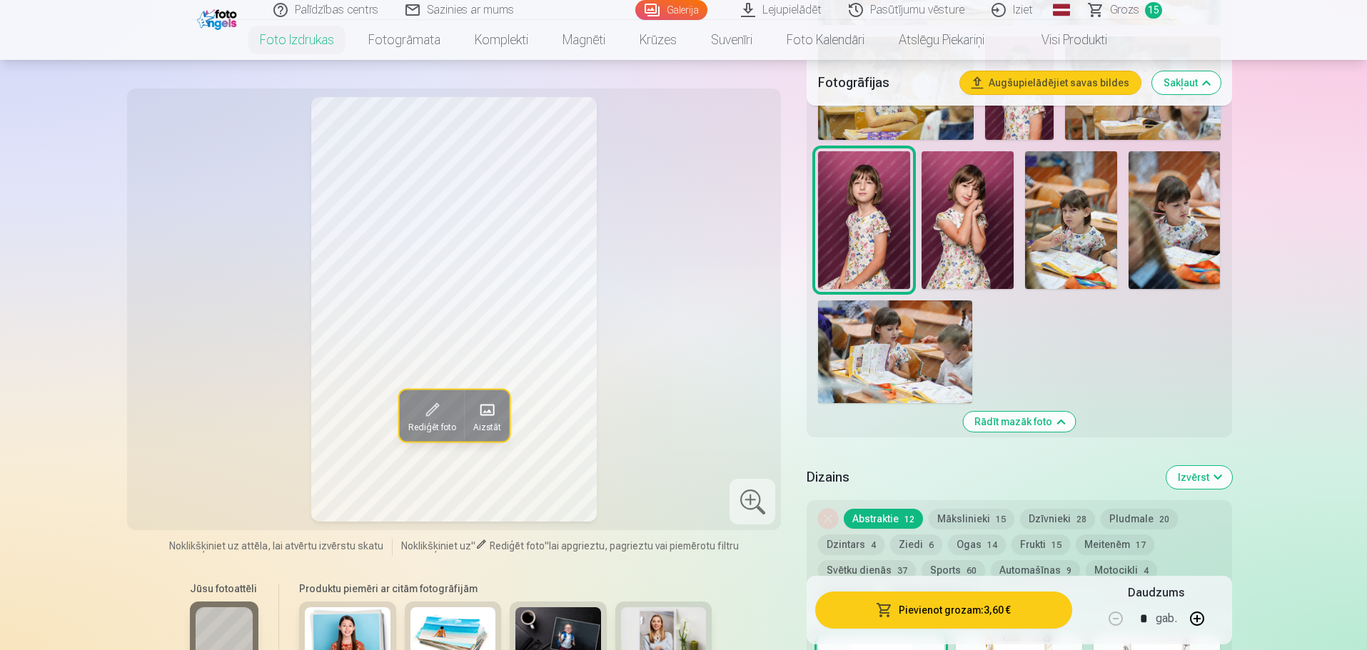
click at [1010, 609] on button "Pievienot grozam : 3,60 €" at bounding box center [943, 610] width 256 height 37
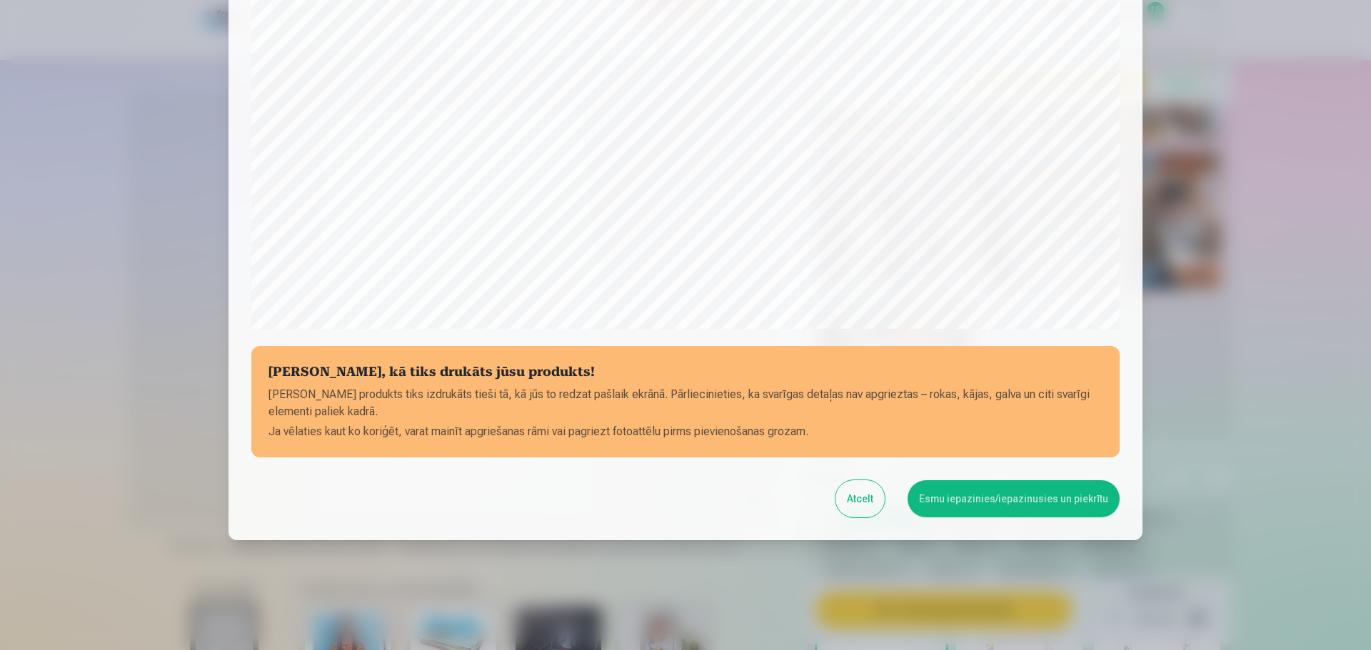
scroll to position [378, 0]
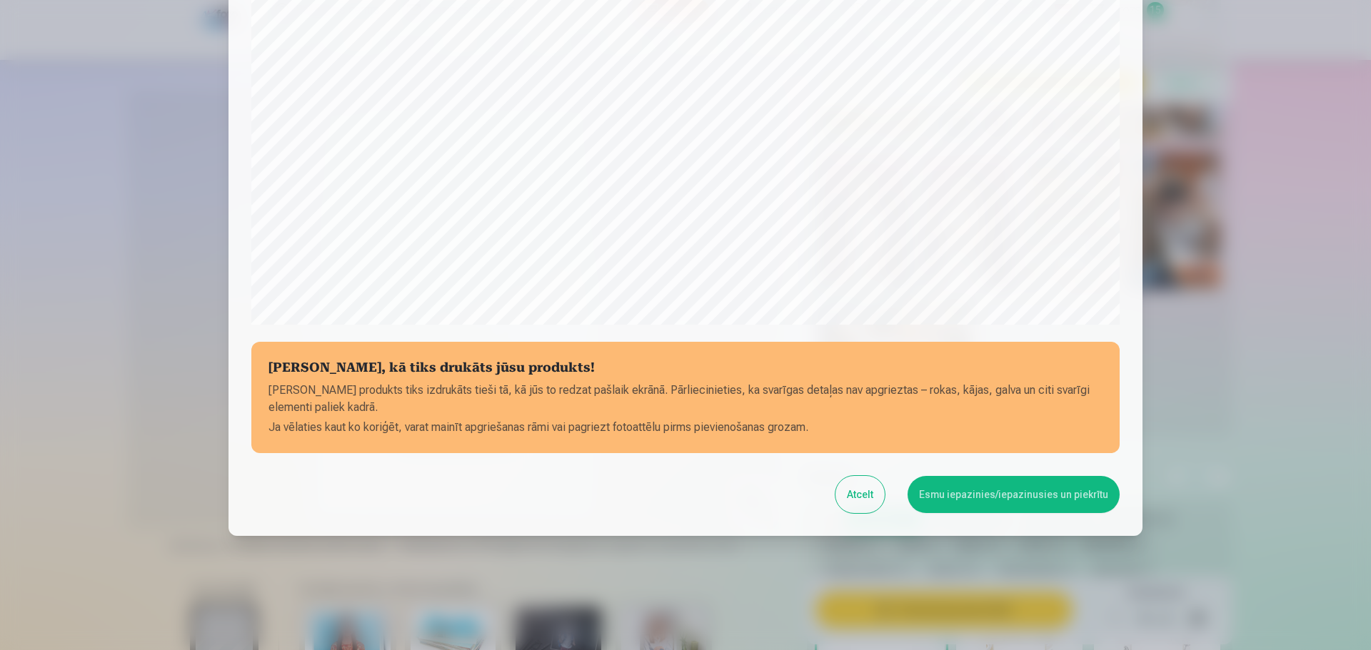
click at [997, 501] on button "Esmu iepazinies/iepazinusies un piekrītu" at bounding box center [1013, 494] width 212 height 37
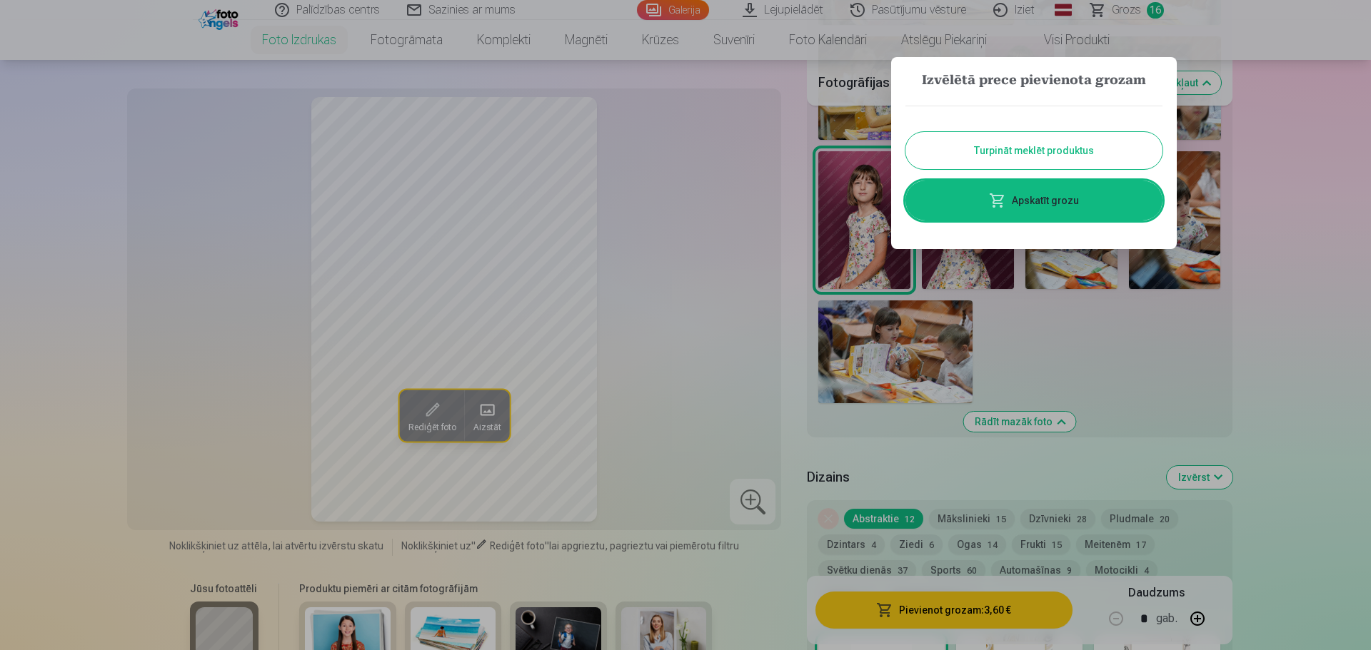
click at [1052, 149] on button "Turpināt meklēt produktus" at bounding box center [1033, 150] width 257 height 37
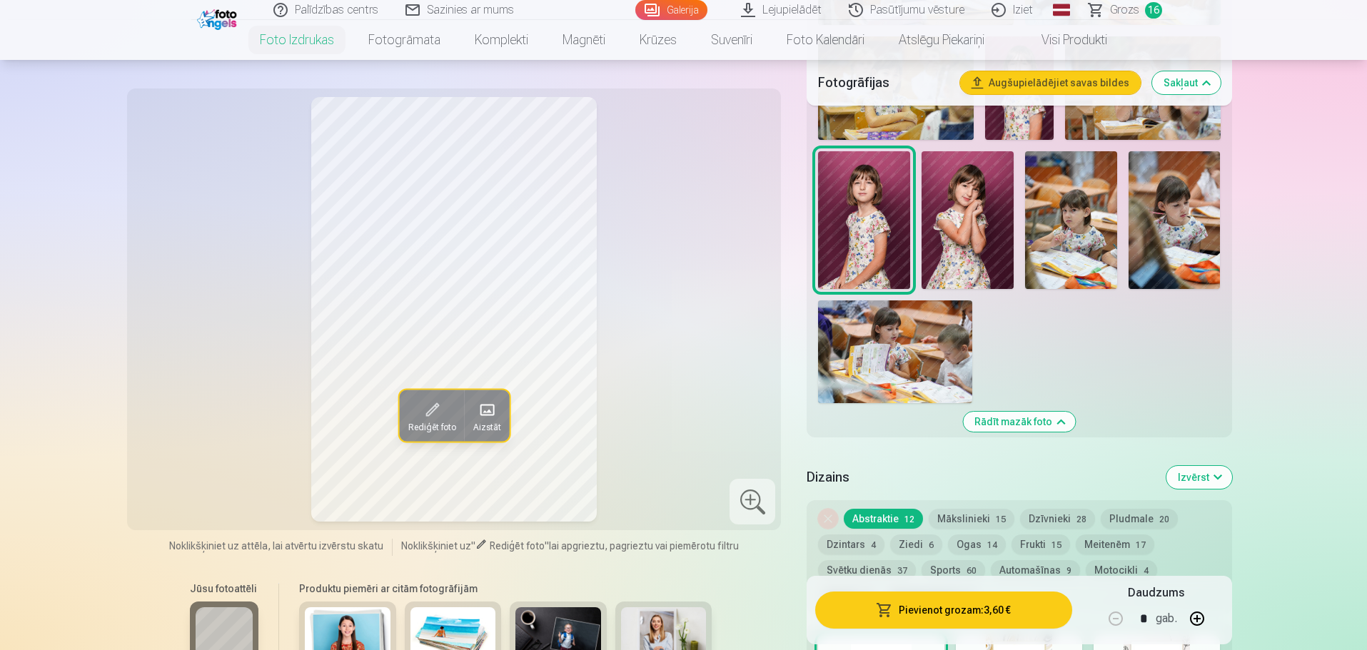
click at [925, 608] on button "Pievienot grozam : 3,60 €" at bounding box center [943, 610] width 256 height 37
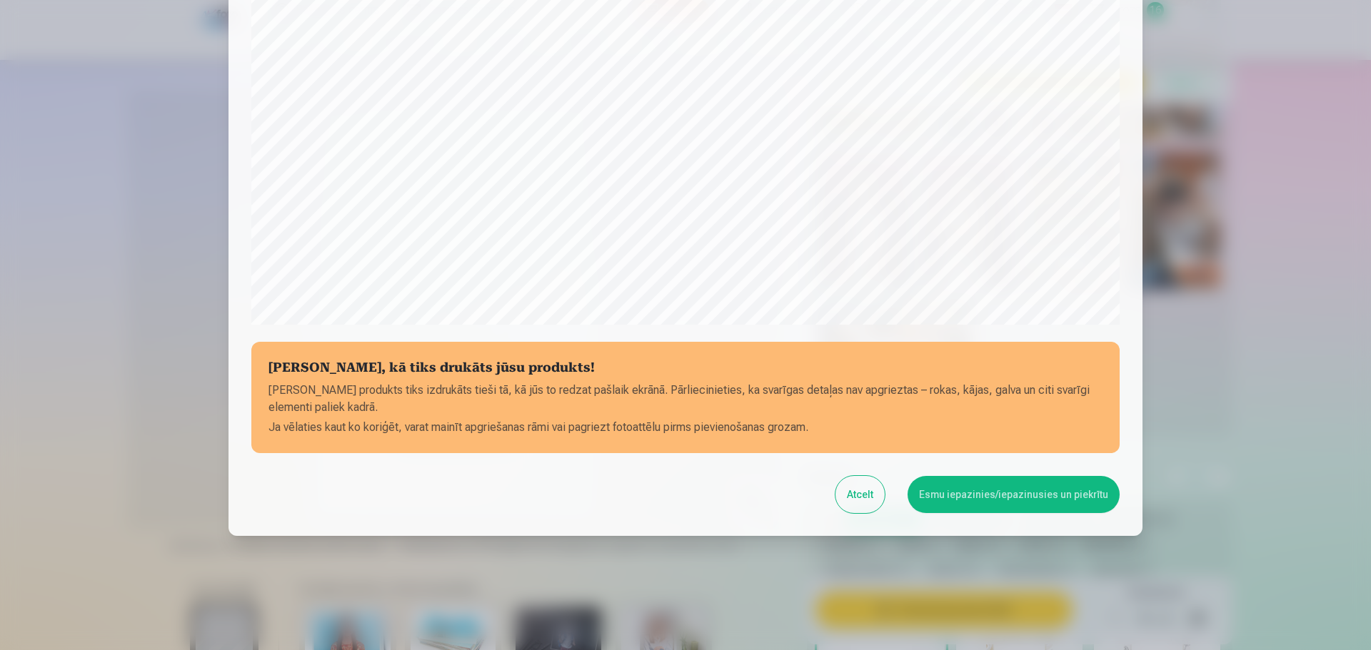
click at [995, 489] on button "Esmu iepazinies/iepazinusies un piekrītu" at bounding box center [1013, 494] width 212 height 37
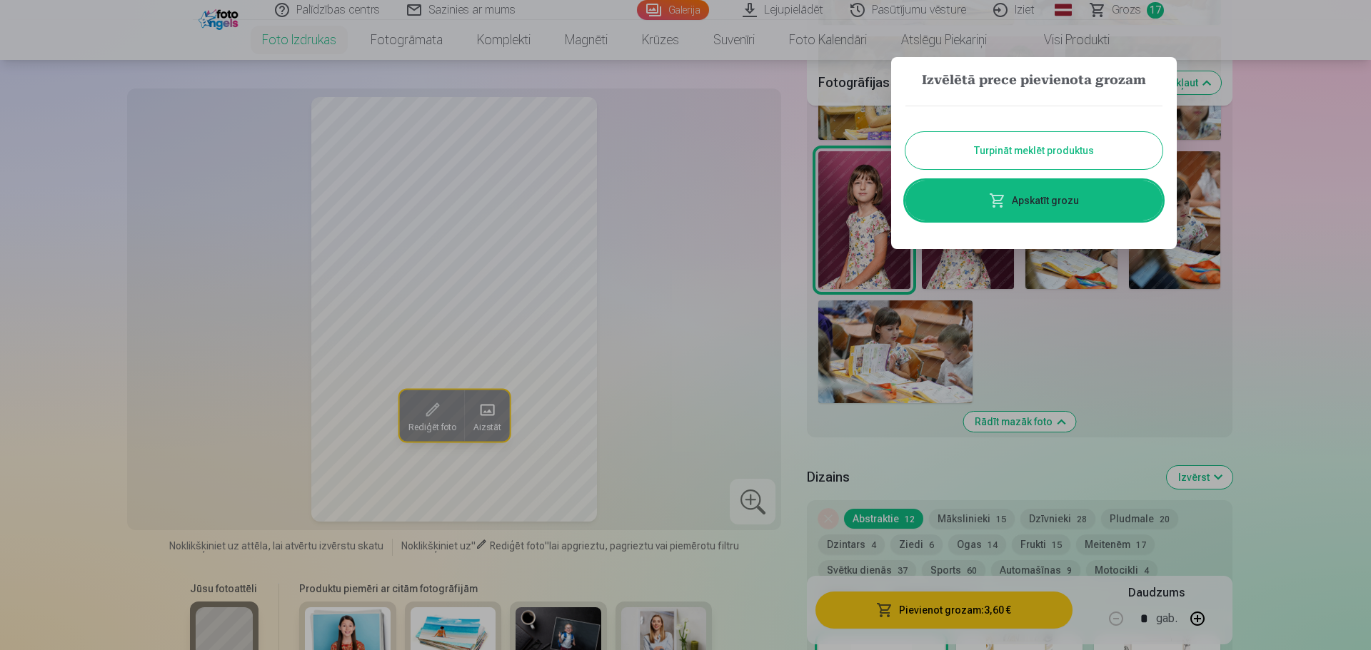
click at [1003, 138] on button "Turpināt meklēt produktus" at bounding box center [1033, 150] width 257 height 37
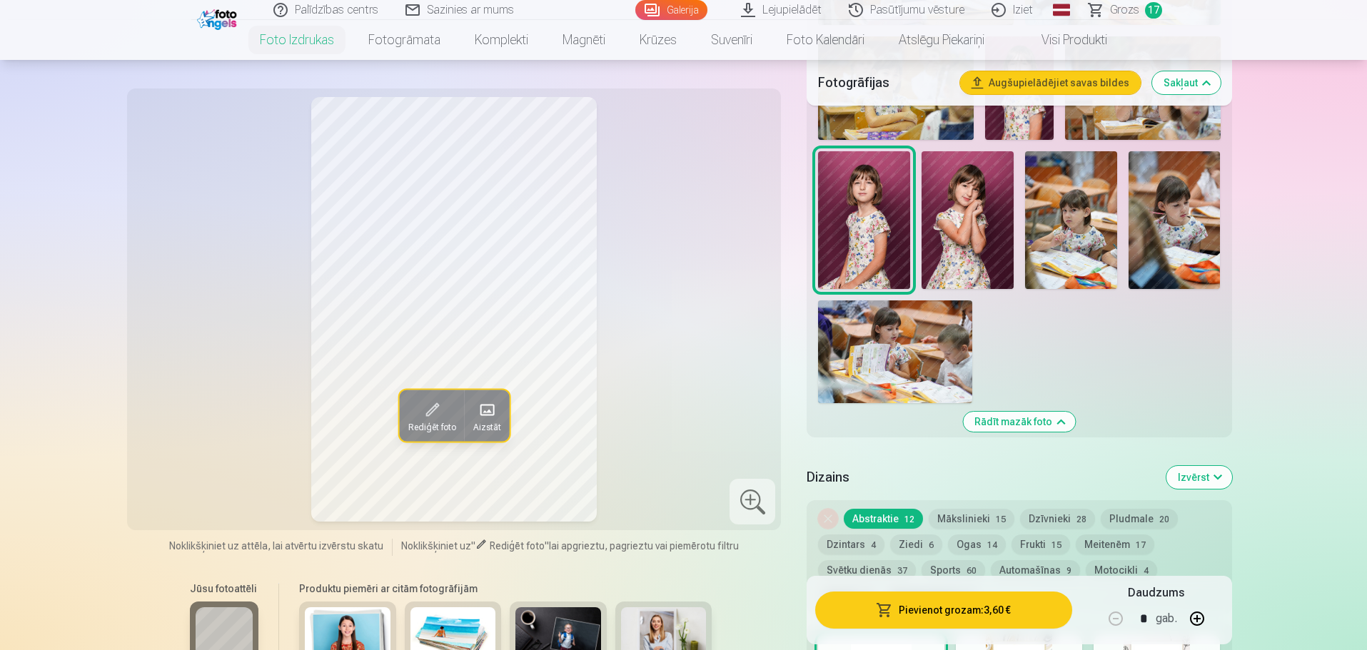
click at [959, 228] on img at bounding box center [968, 220] width 92 height 138
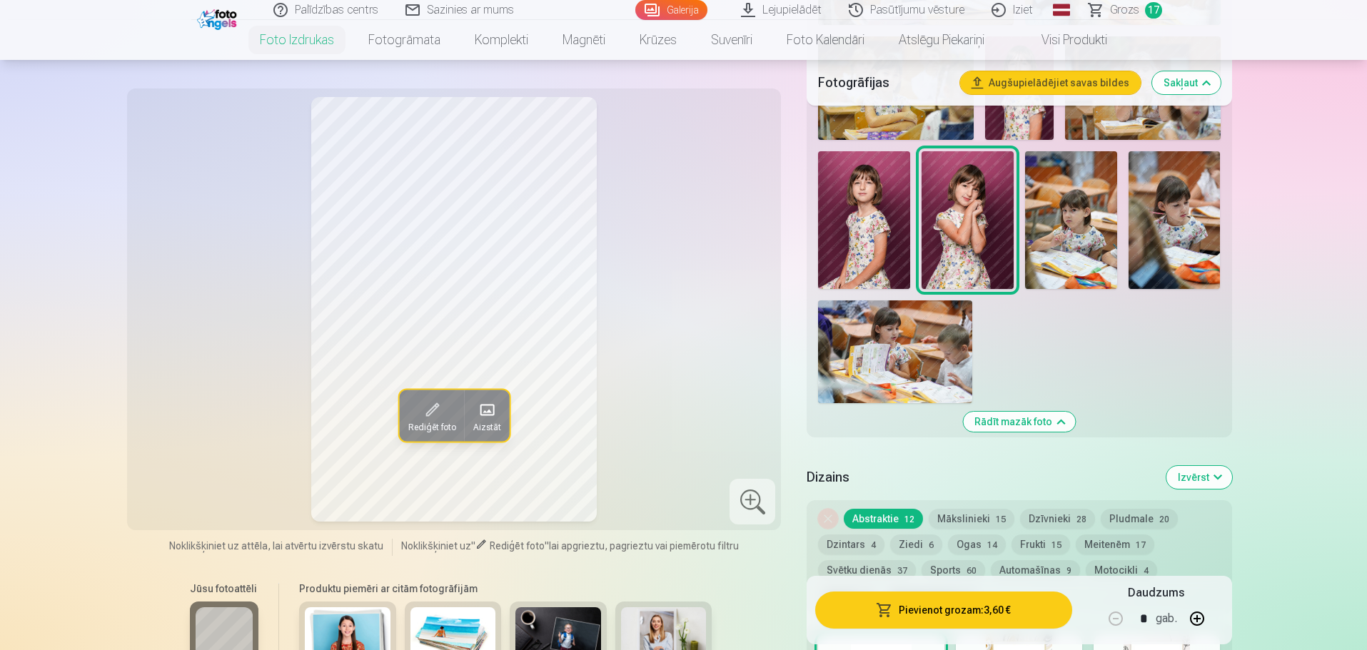
click at [986, 608] on button "Pievienot grozam : 3,60 €" at bounding box center [943, 610] width 256 height 37
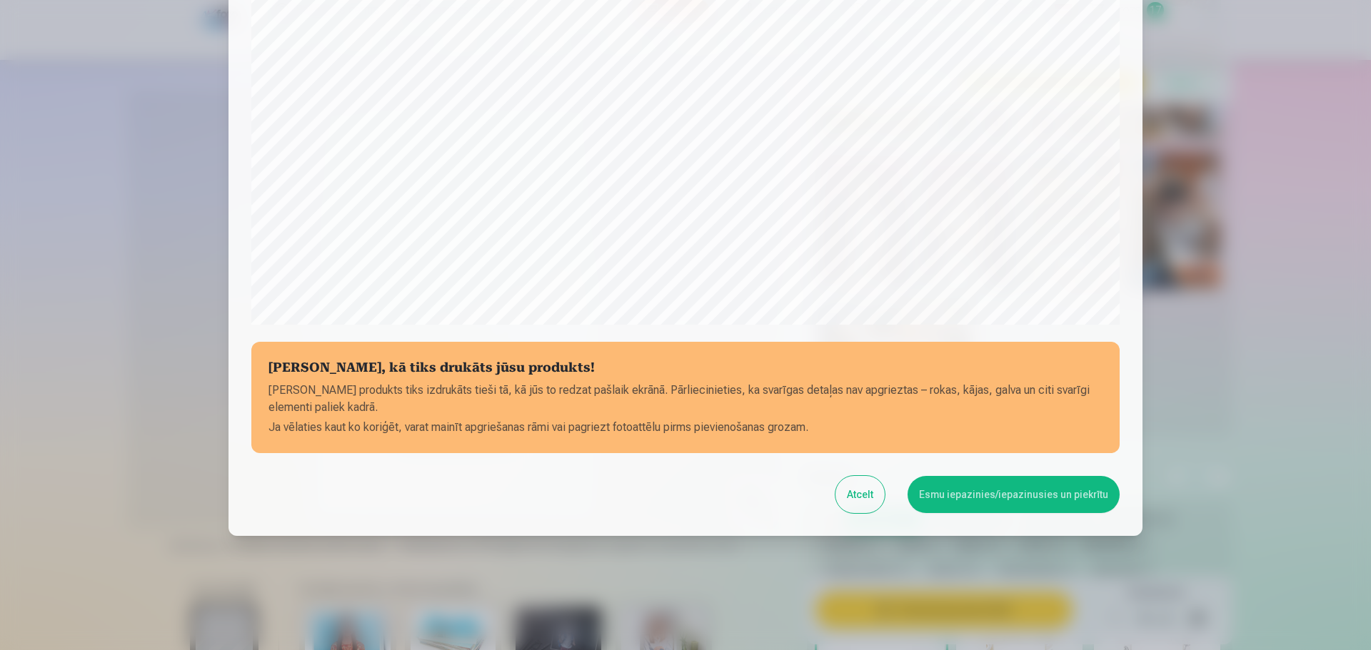
click at [930, 498] on button "Esmu iepazinies/iepazinusies un piekrītu" at bounding box center [1013, 494] width 212 height 37
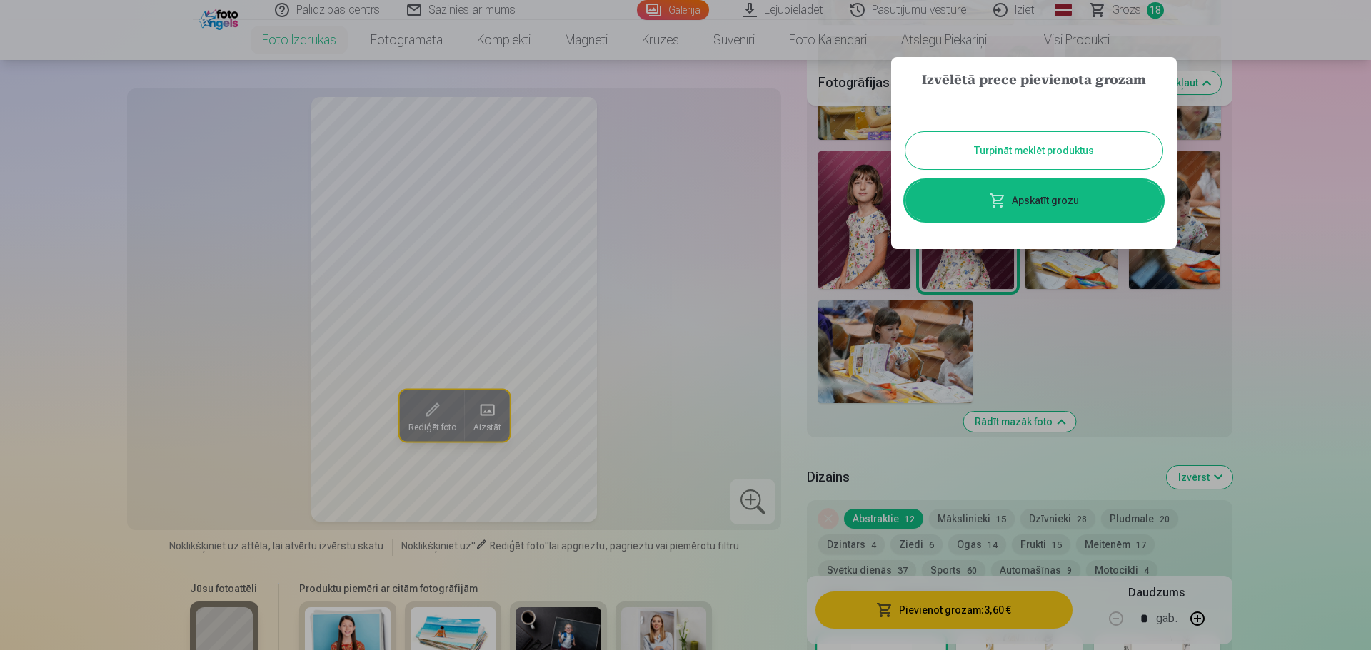
click at [987, 155] on button "Turpināt meklēt produktus" at bounding box center [1033, 150] width 257 height 37
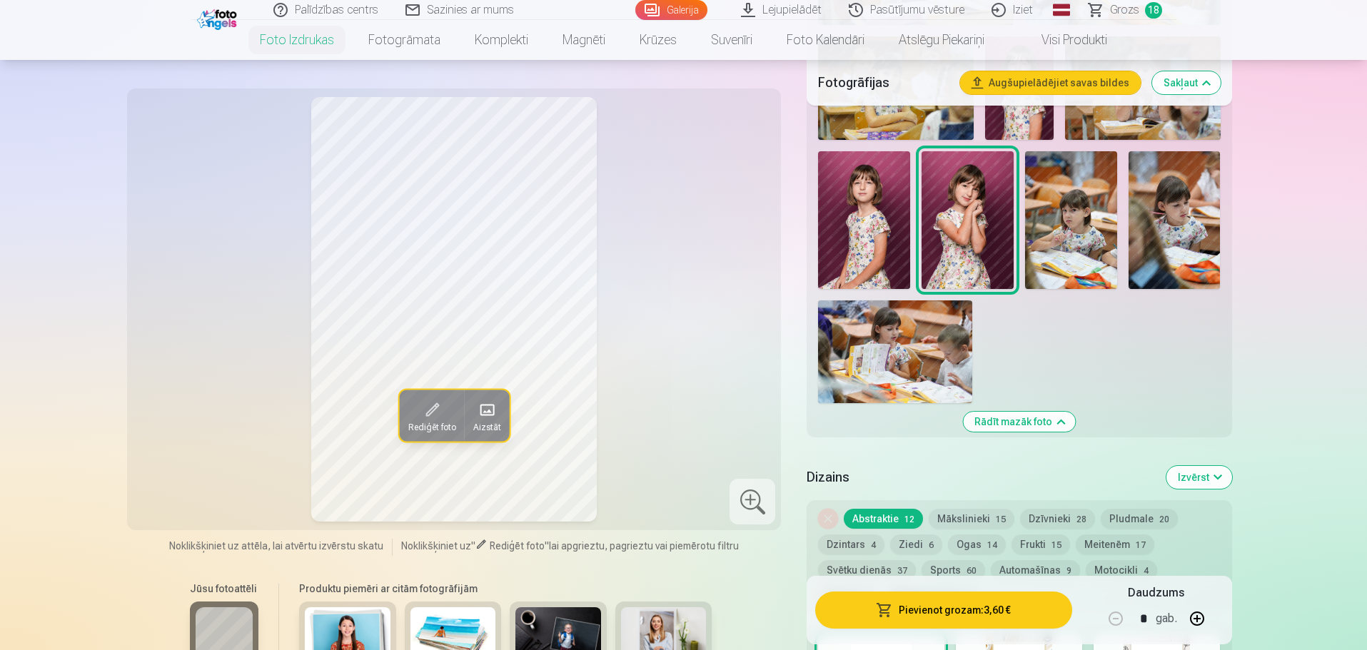
click at [1045, 218] on img at bounding box center [1071, 220] width 92 height 138
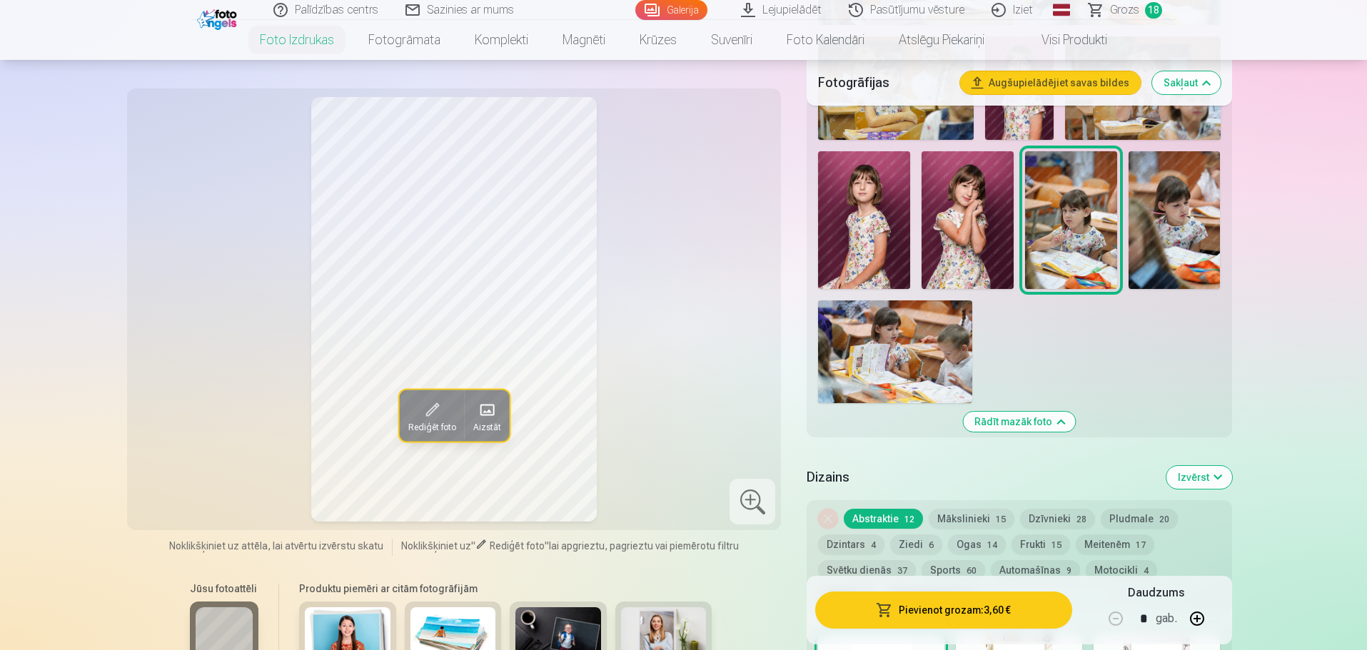
click at [1171, 243] on img at bounding box center [1175, 220] width 92 height 138
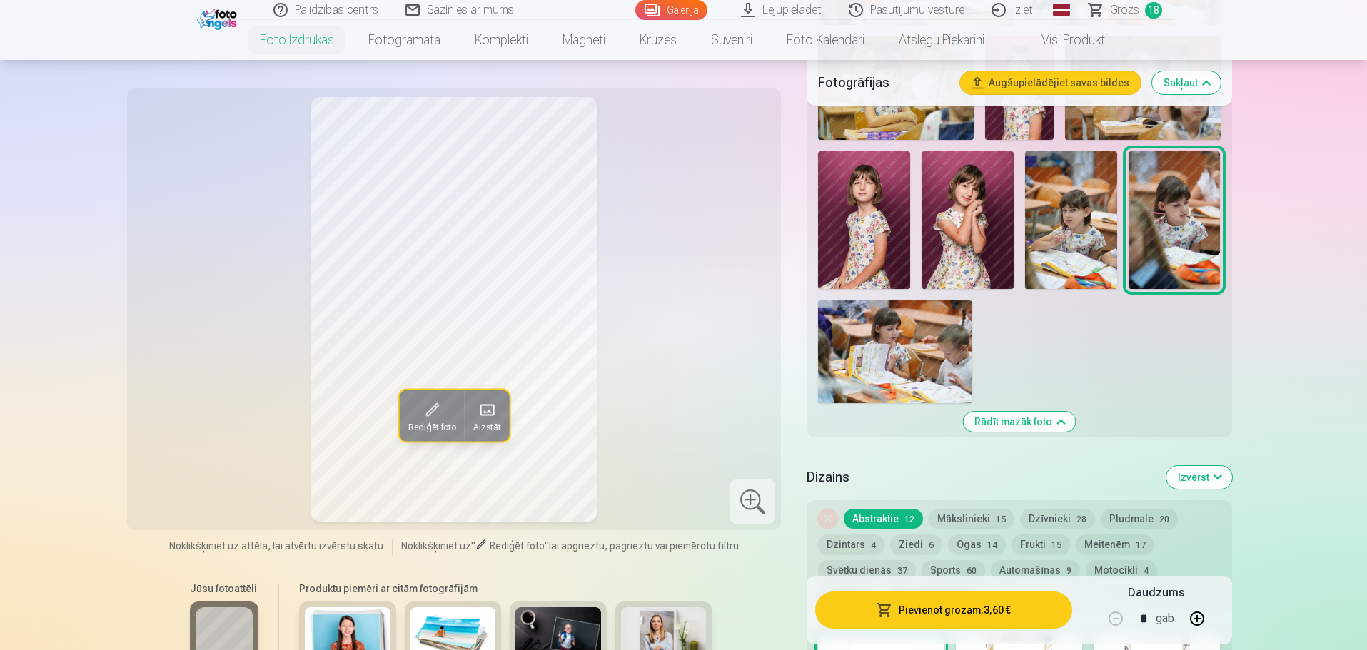
click at [905, 363] on img at bounding box center [895, 352] width 154 height 103
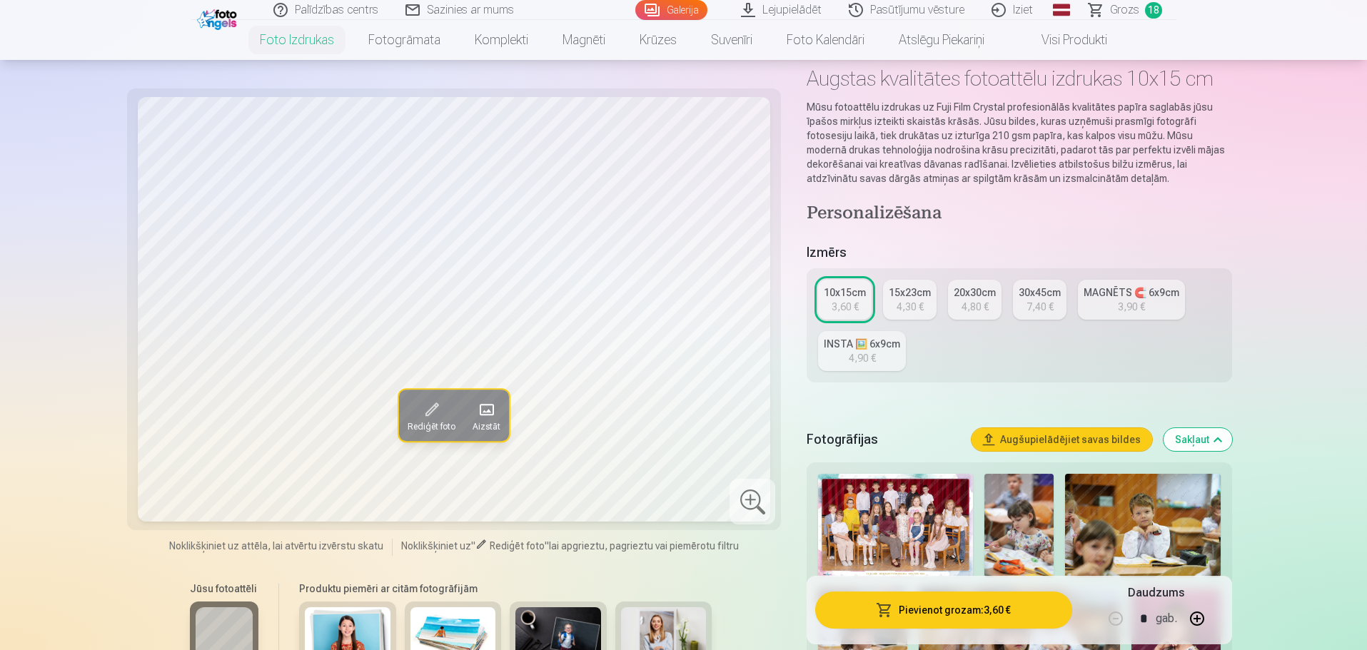
scroll to position [0, 0]
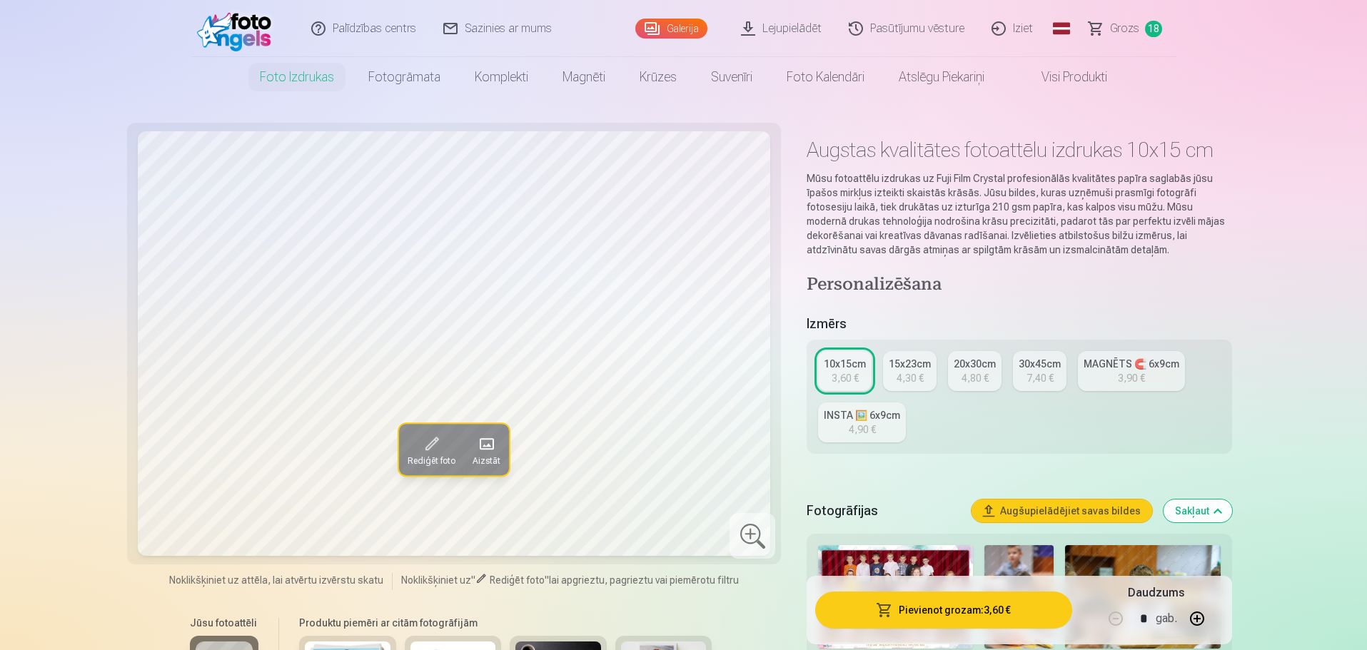
click at [1152, 29] on span "18" at bounding box center [1153, 29] width 17 height 16
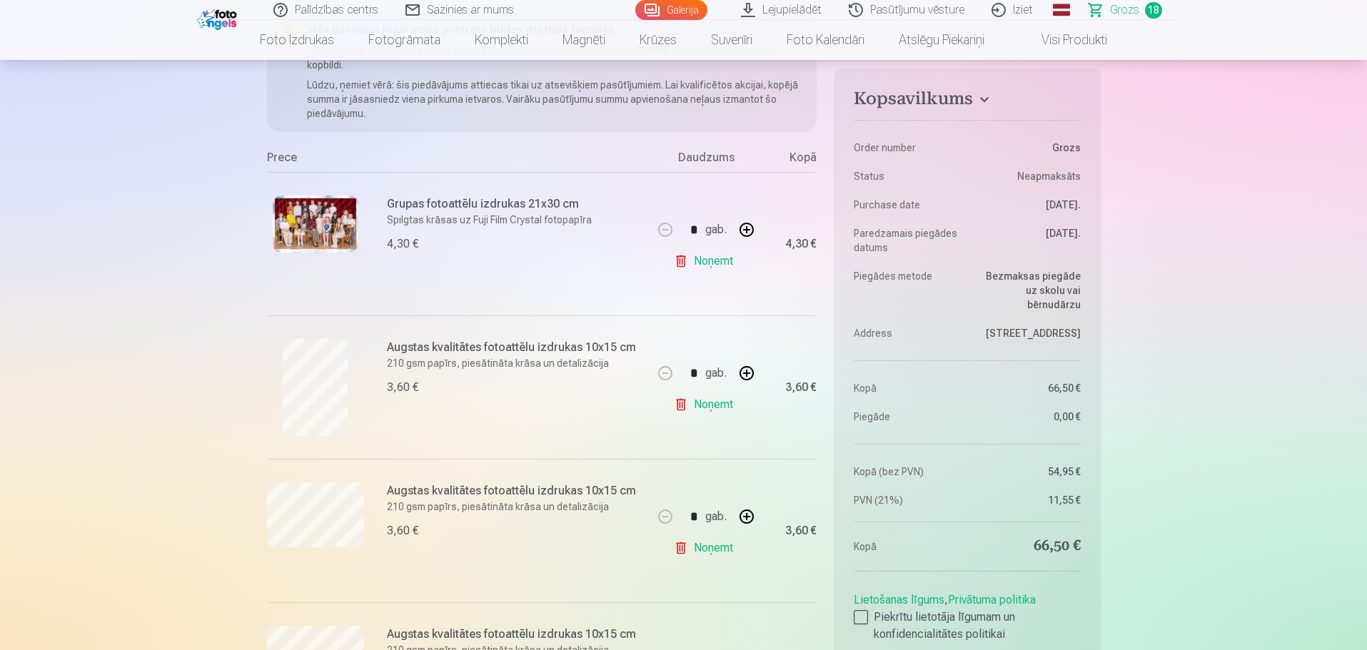
scroll to position [214, 0]
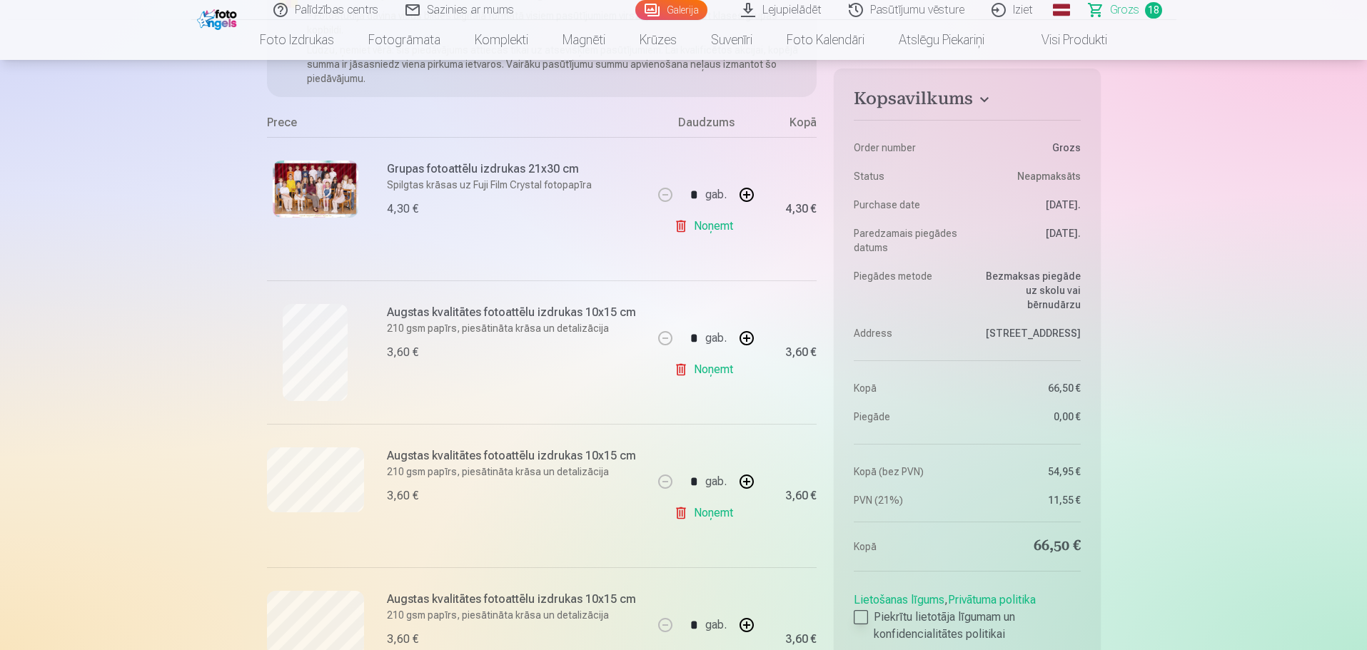
click at [857, 608] on div "Lietošanas līgums , Privātuma politika Piekrītu lietotāja līgumam un konfidenci…" at bounding box center [967, 614] width 226 height 57
click at [857, 625] on label "Piekrītu lietotāja līgumam un konfidencialitātes politikai" at bounding box center [967, 626] width 226 height 34
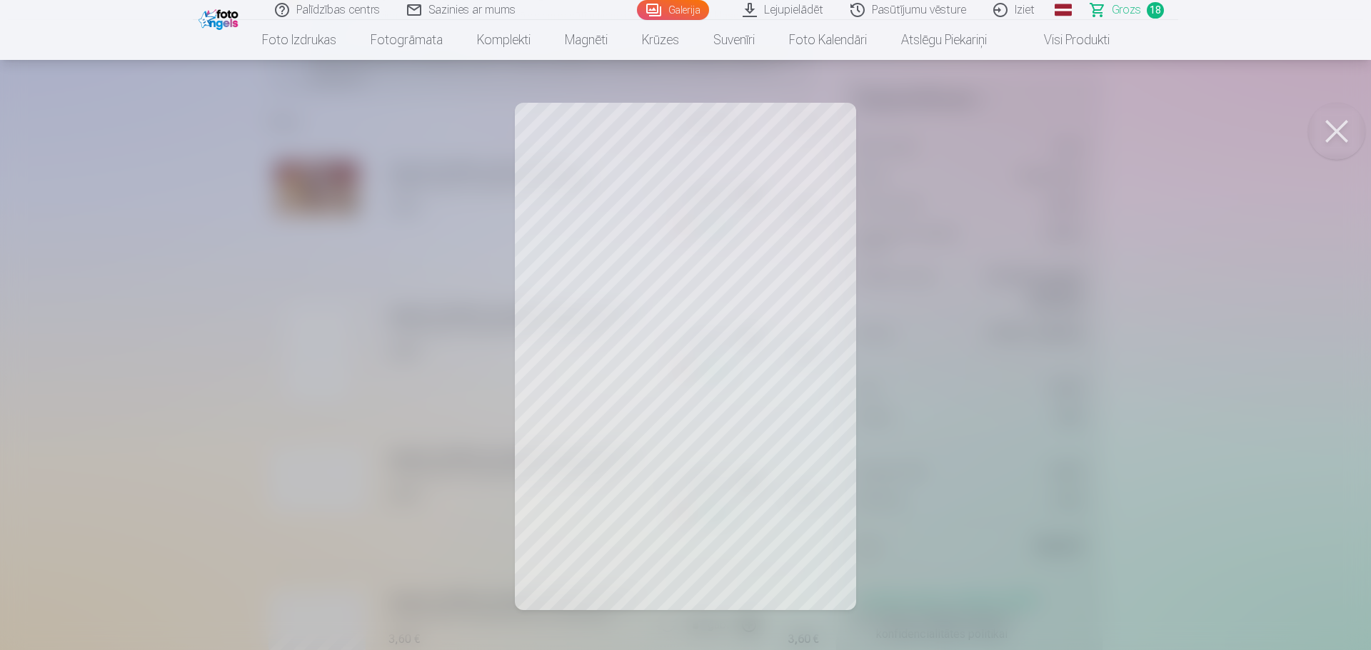
click at [1334, 135] on button at bounding box center [1336, 131] width 57 height 57
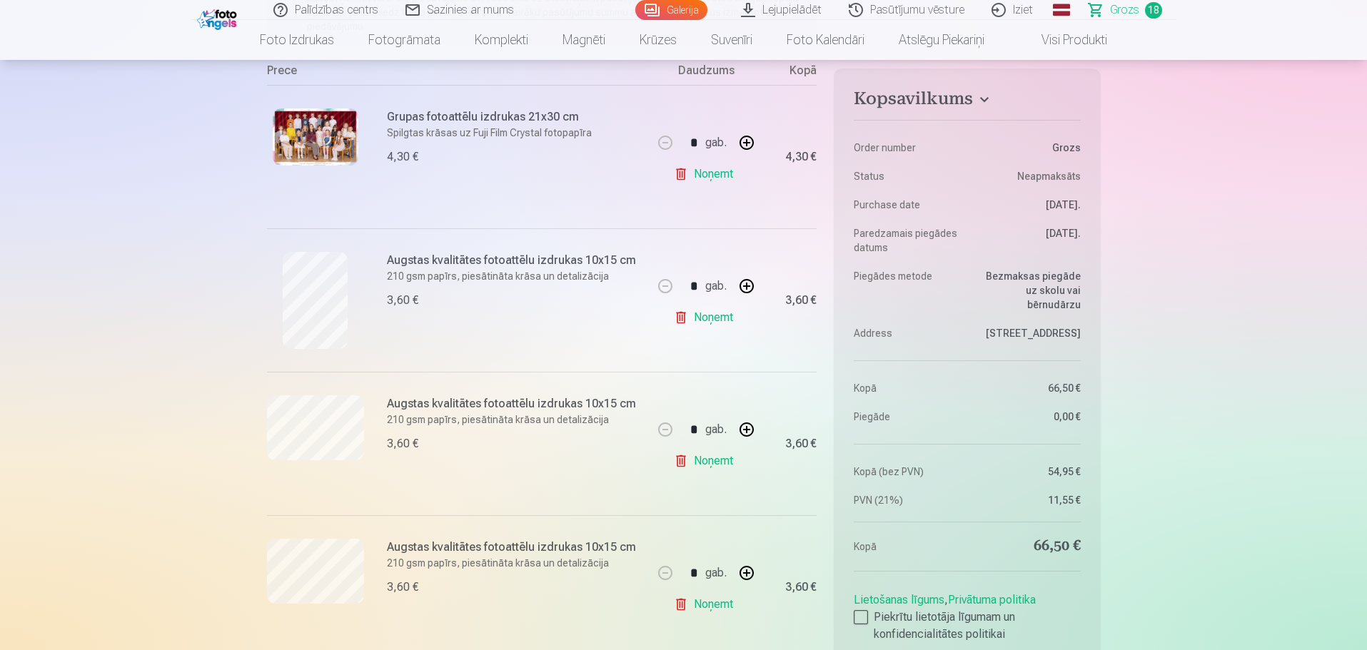
scroll to position [357, 0]
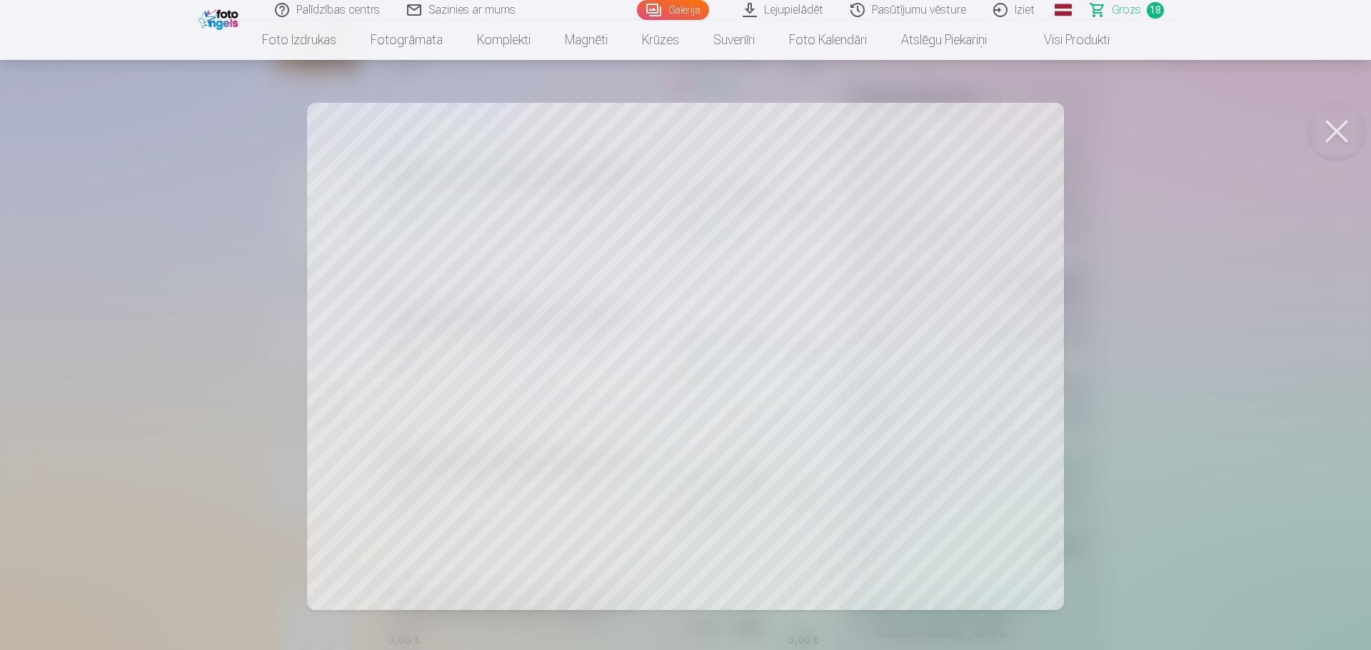
click at [1332, 124] on button at bounding box center [1336, 131] width 57 height 57
click at [1332, 129] on button at bounding box center [1336, 131] width 57 height 57
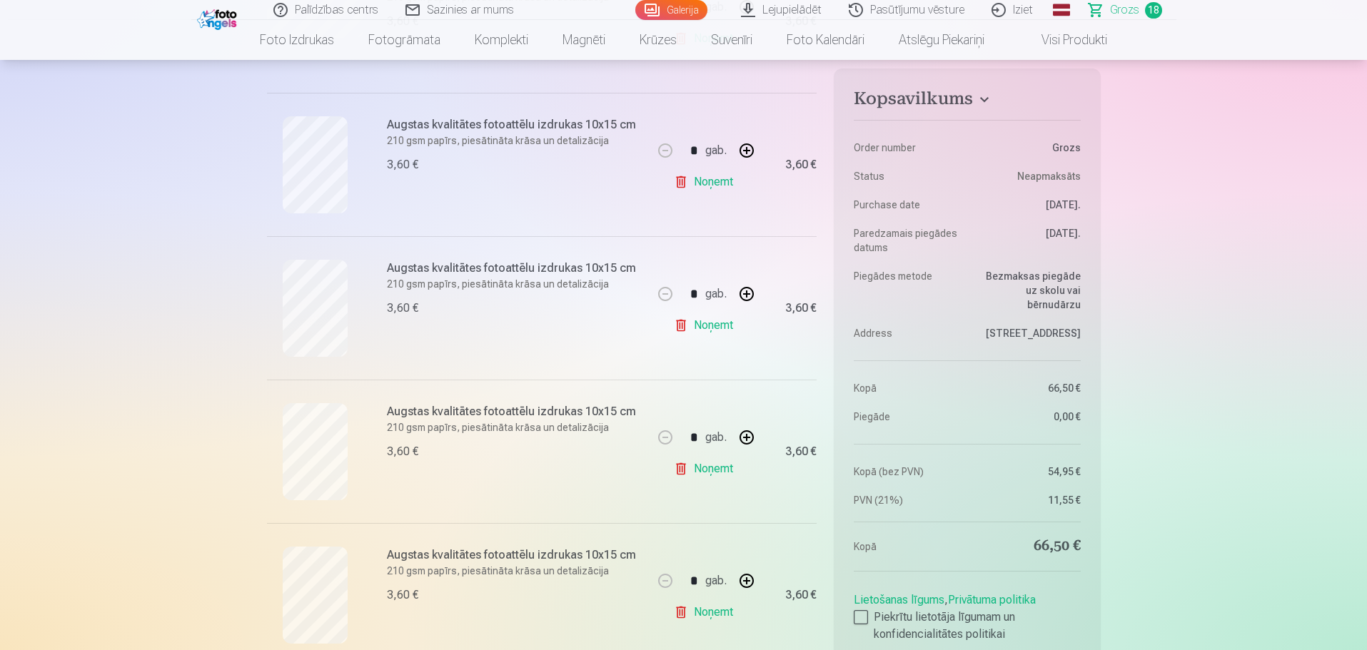
scroll to position [857, 0]
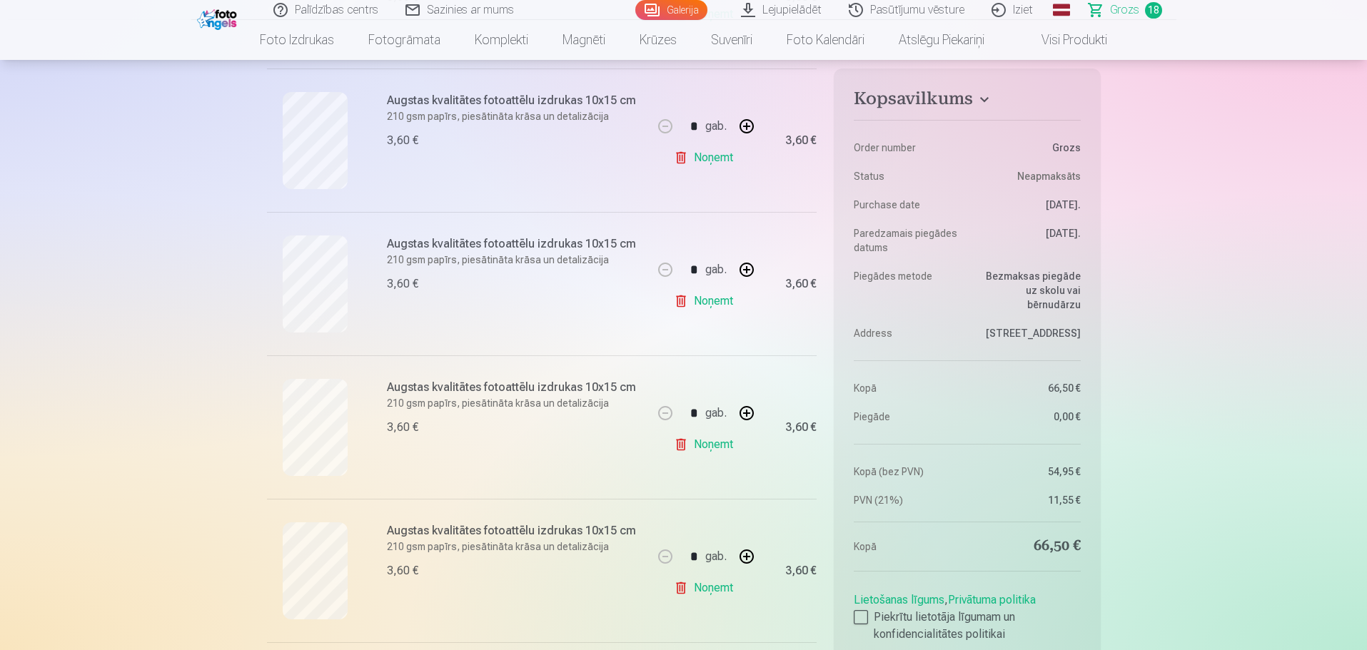
click at [718, 446] on link "Noņemt" at bounding box center [706, 445] width 65 height 29
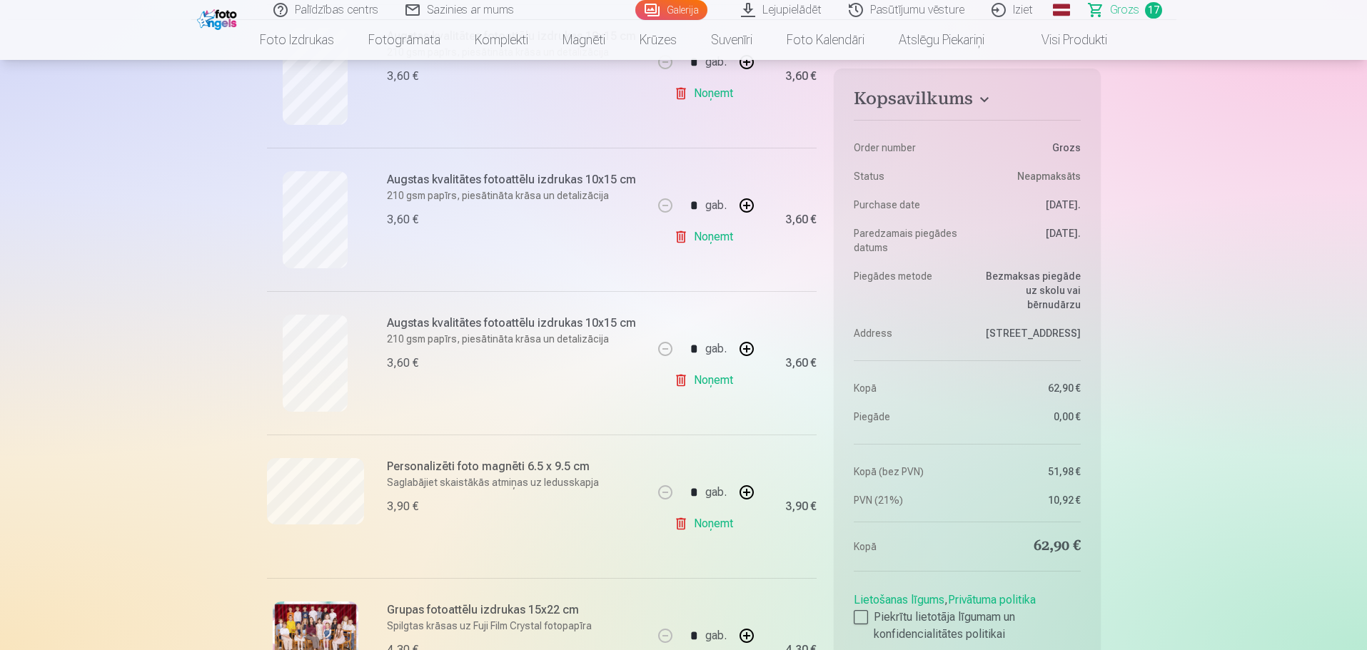
scroll to position [1071, 0]
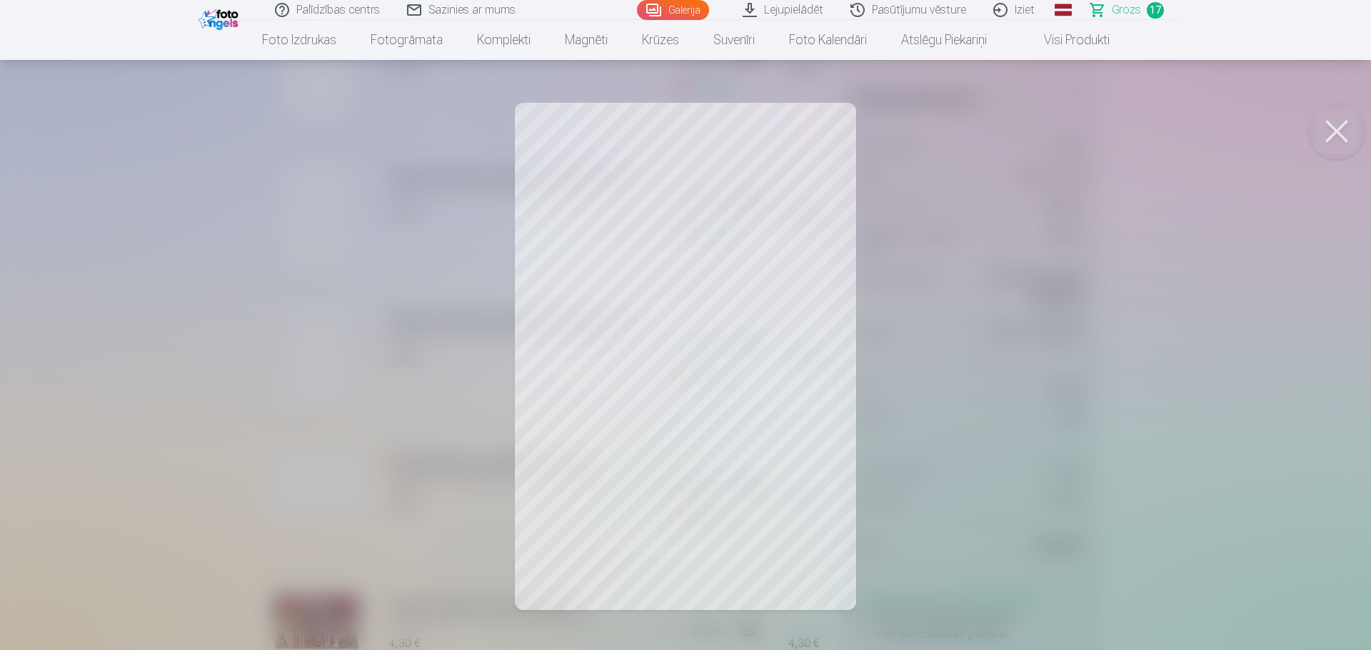
click at [1324, 125] on button at bounding box center [1336, 131] width 57 height 57
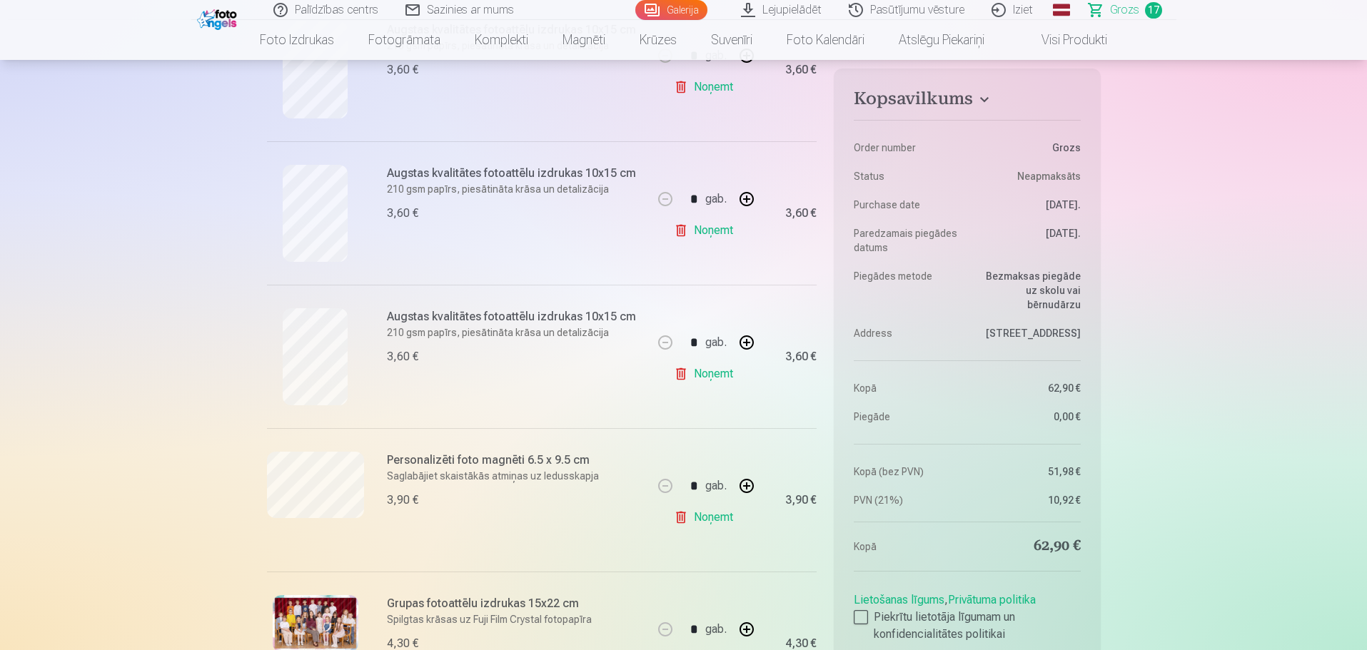
click at [712, 371] on link "Noņemt" at bounding box center [706, 374] width 65 height 29
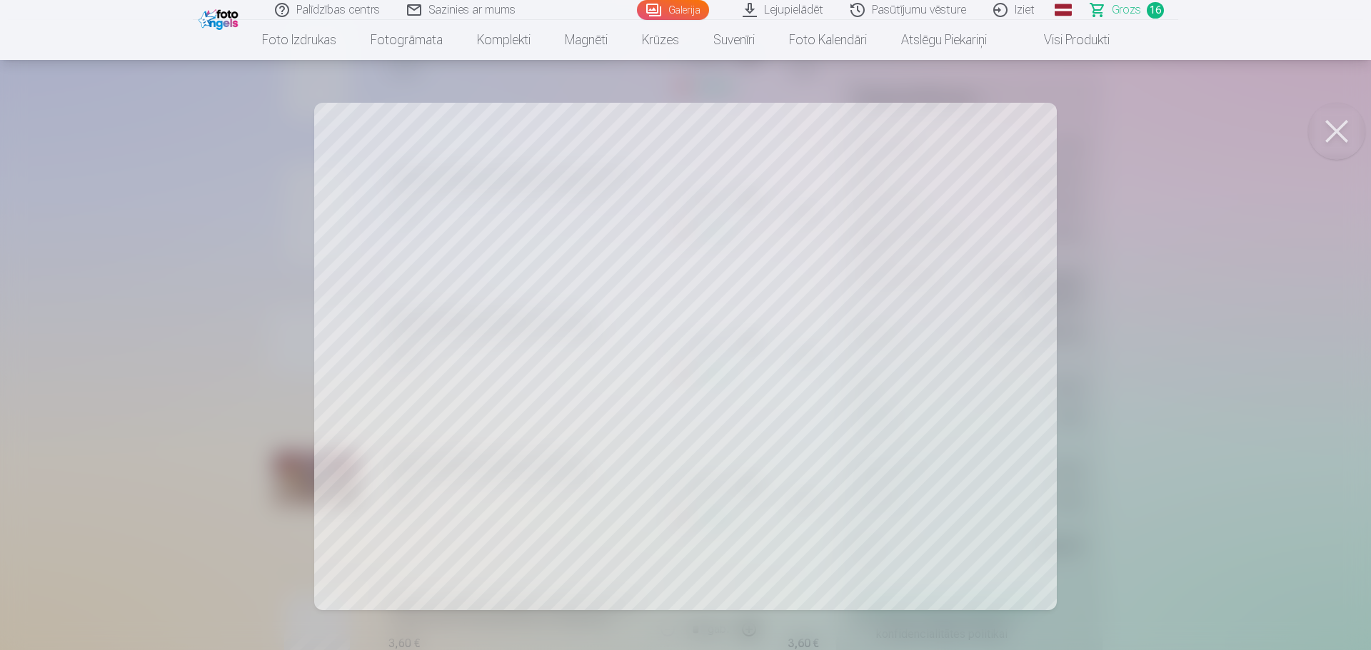
click at [1329, 134] on button at bounding box center [1336, 131] width 57 height 57
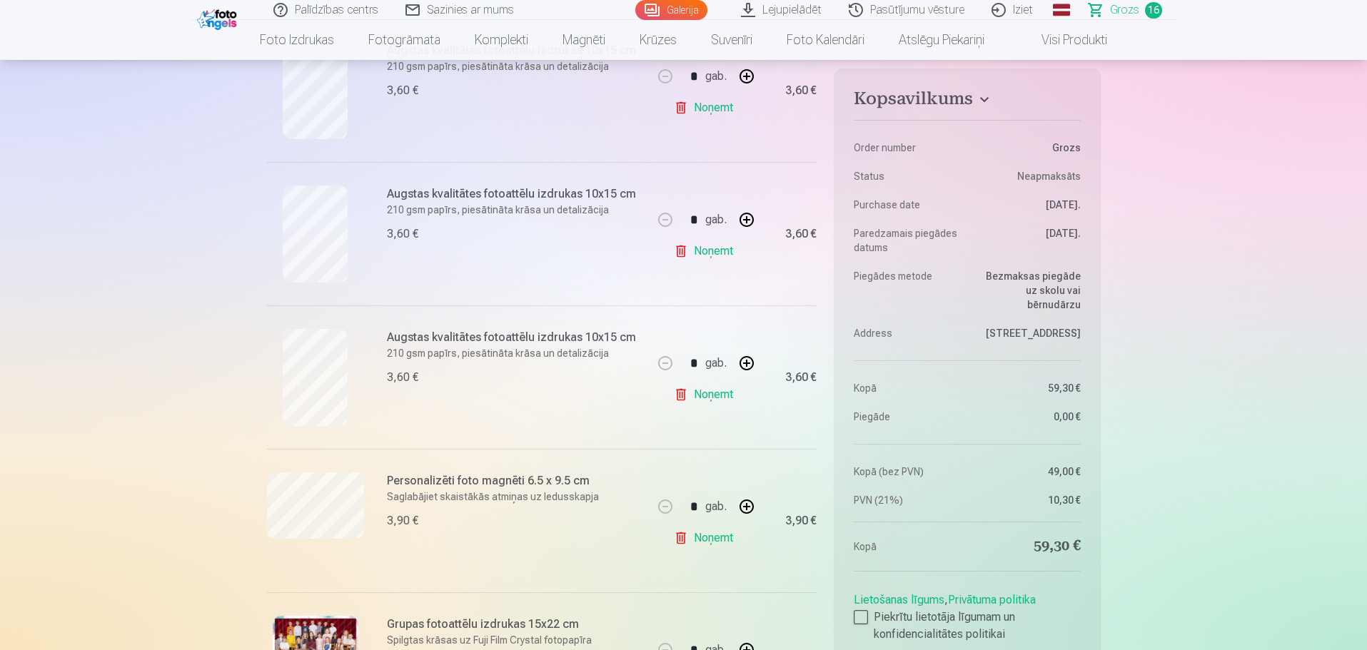
scroll to position [928, 0]
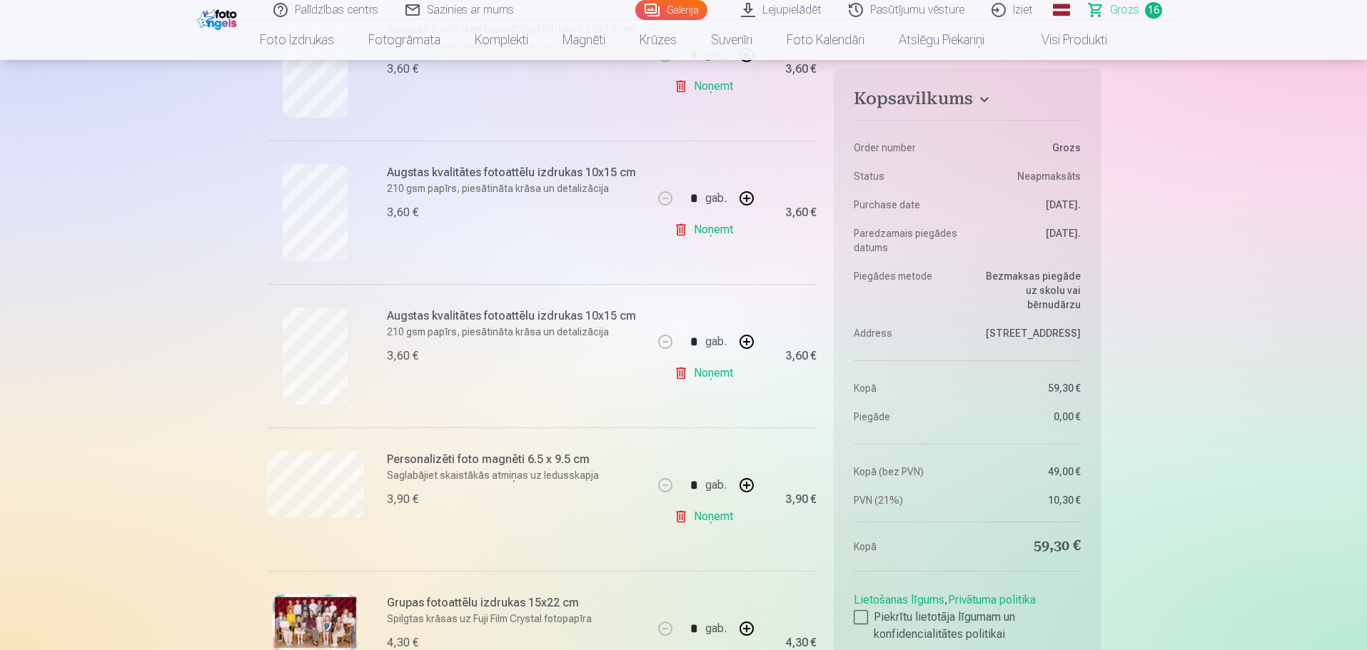
click at [712, 514] on link "Noņemt" at bounding box center [706, 517] width 65 height 29
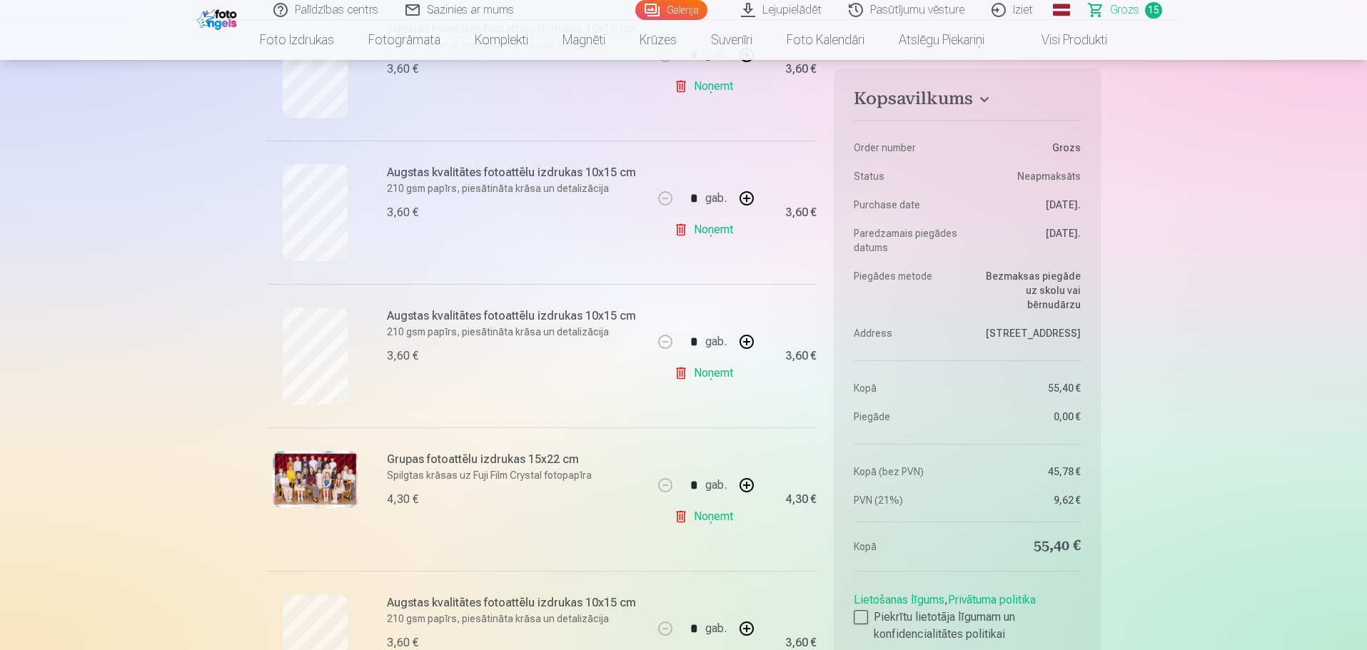
click at [711, 519] on link "Noņemt" at bounding box center [706, 517] width 65 height 29
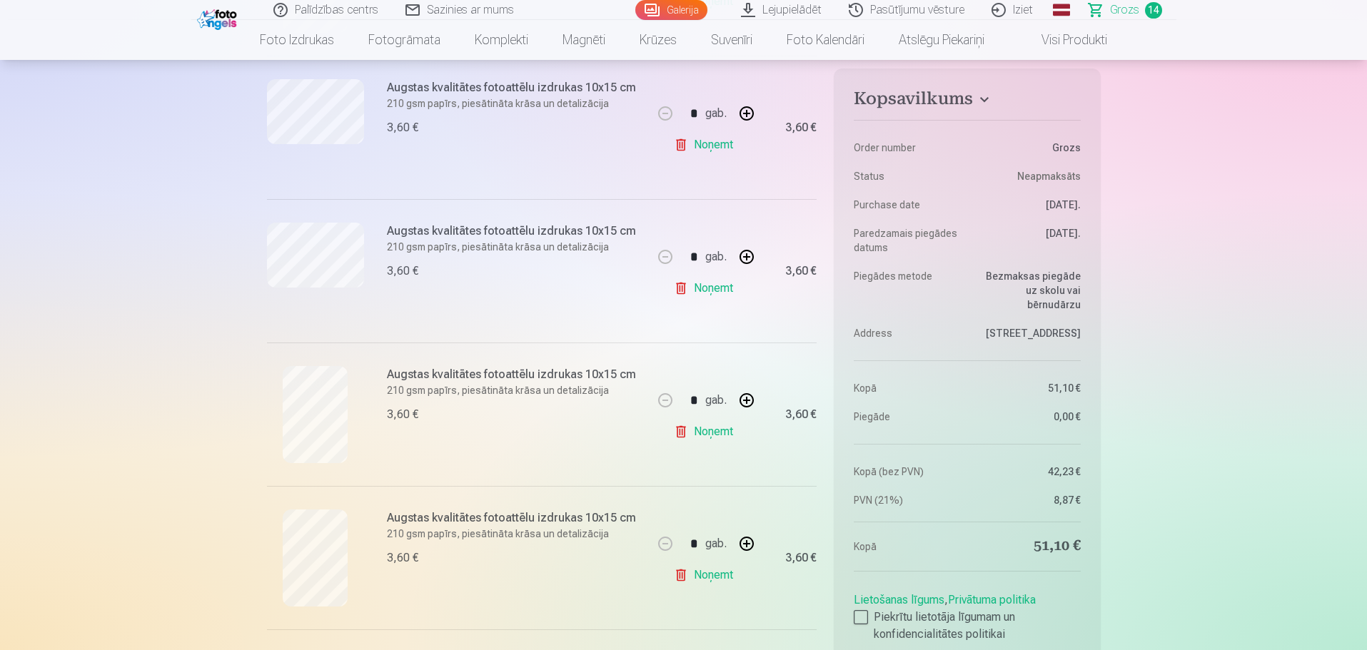
scroll to position [714, 0]
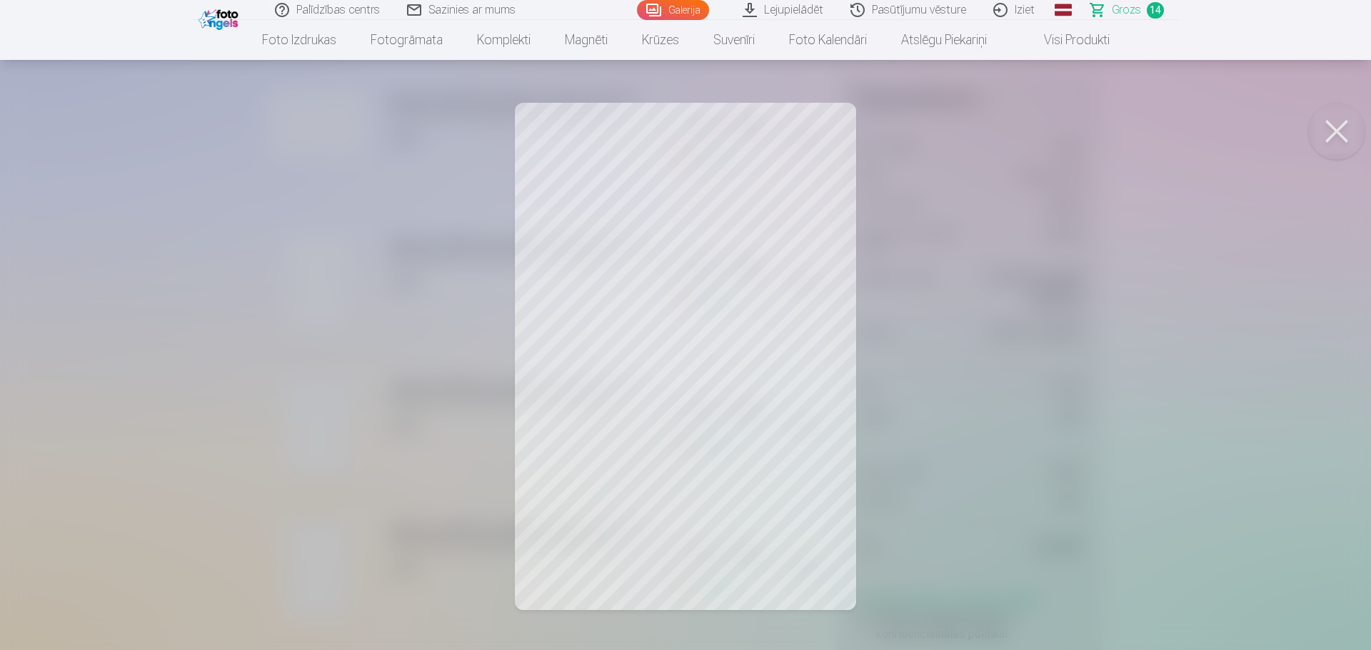
click at [1333, 136] on button at bounding box center [1336, 131] width 57 height 57
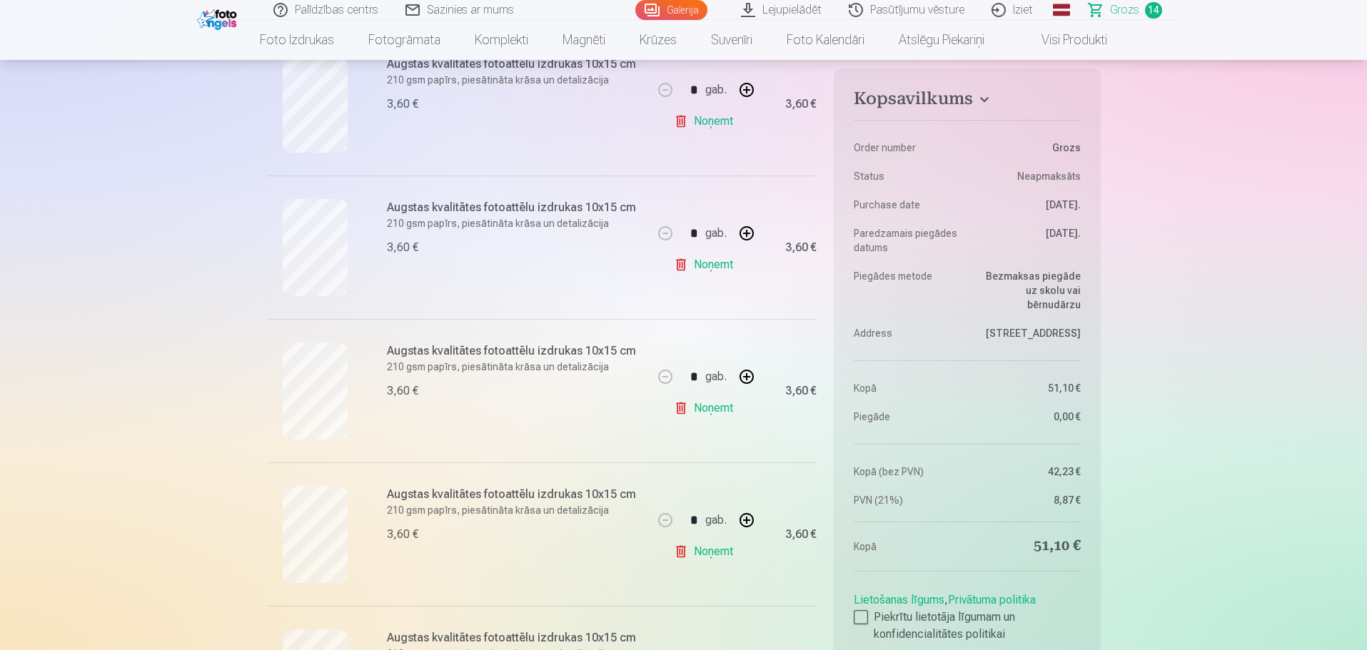
scroll to position [1285, 0]
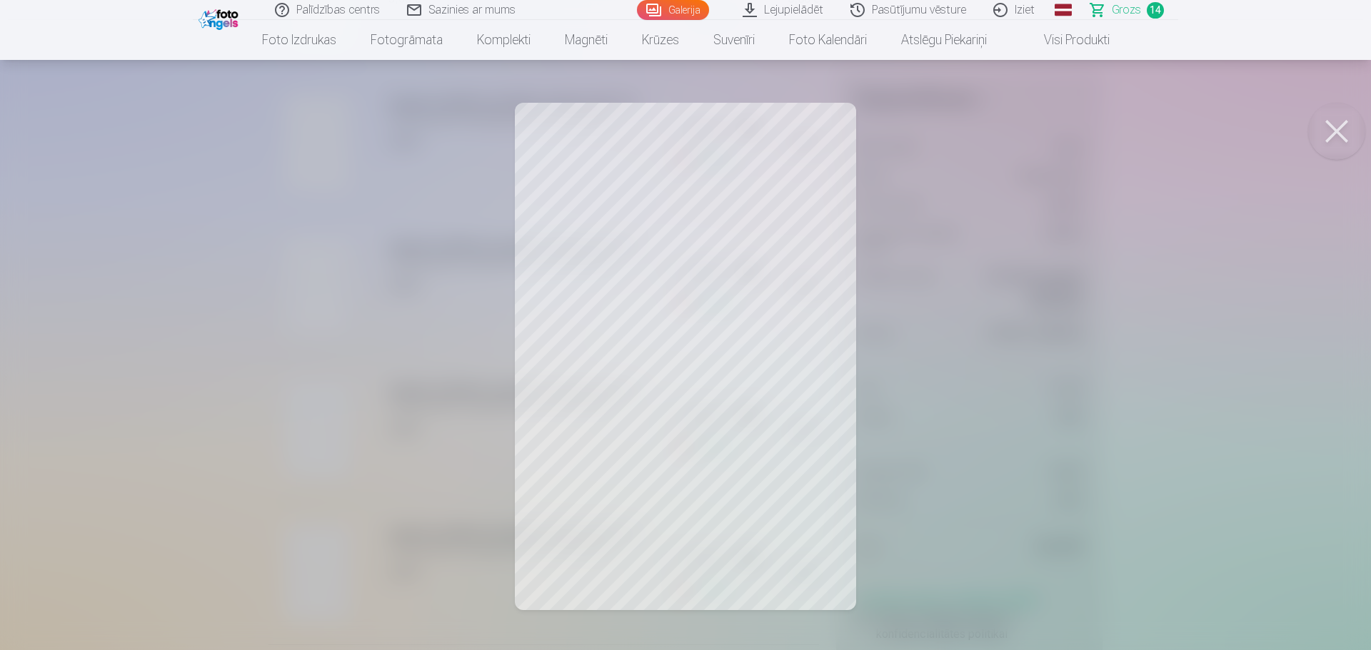
click at [1349, 149] on button at bounding box center [1336, 131] width 57 height 57
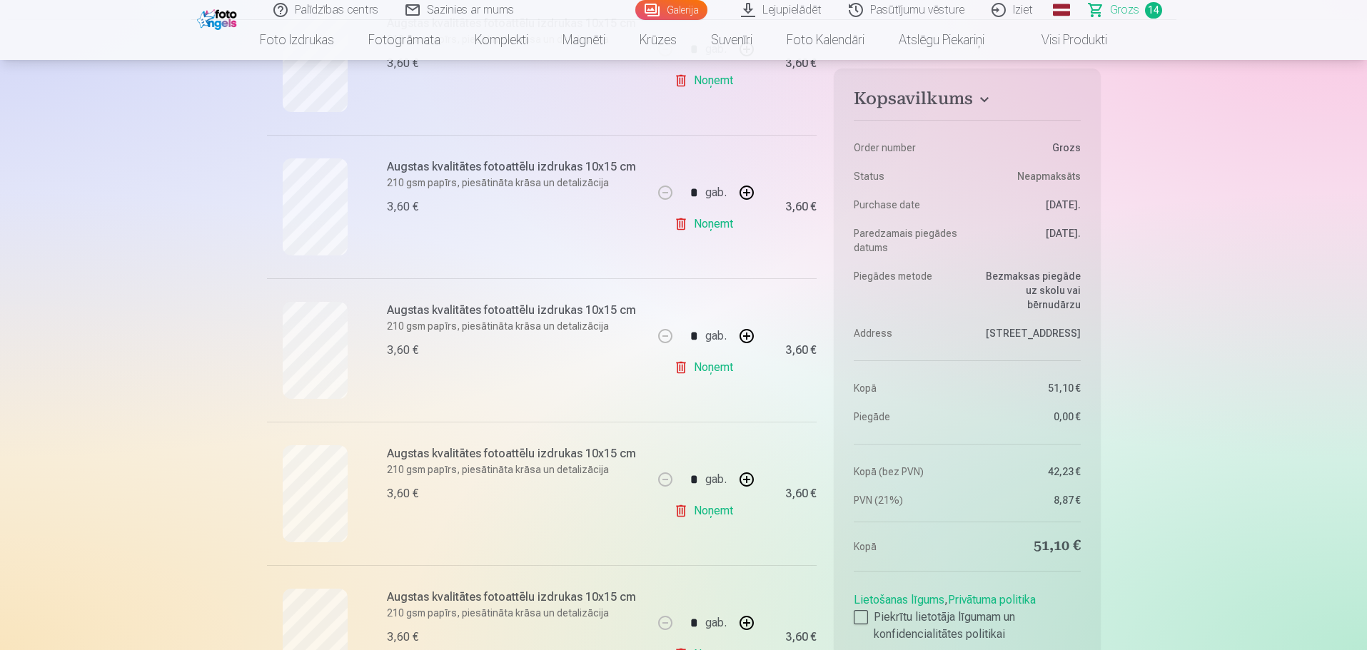
scroll to position [857, 0]
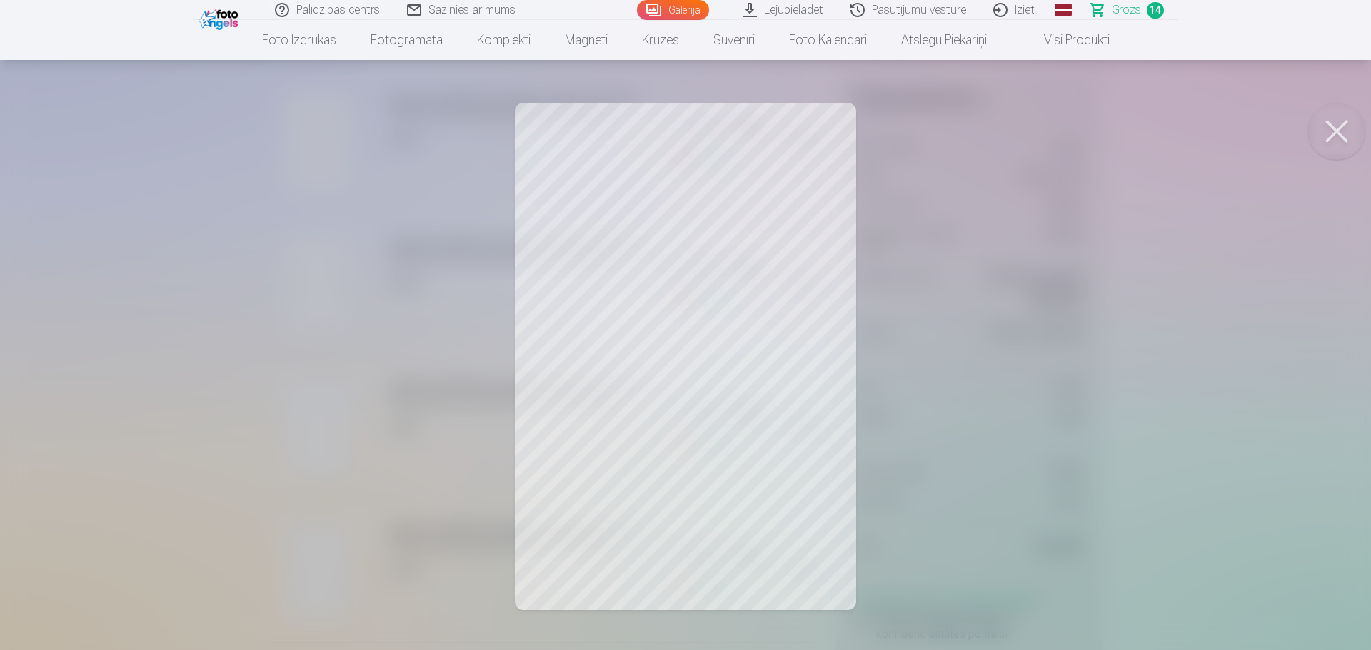
click at [1340, 129] on button at bounding box center [1336, 131] width 57 height 57
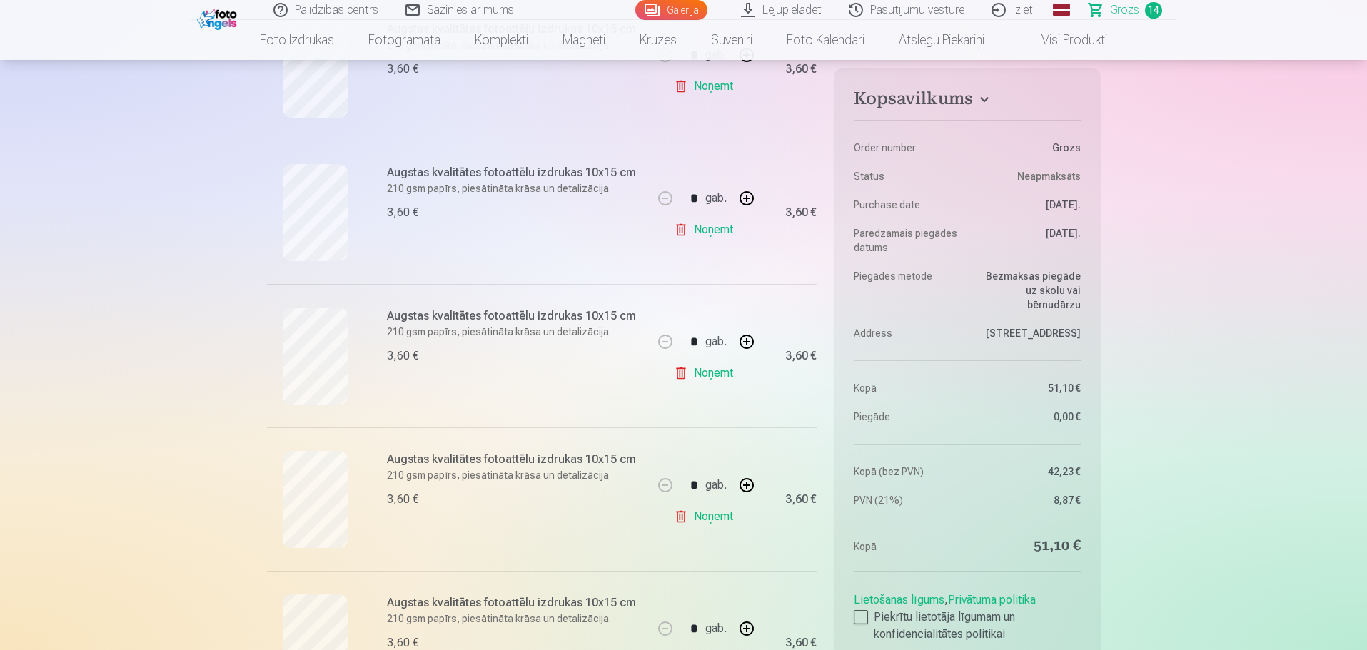
scroll to position [1357, 0]
click at [710, 374] on link "Noņemt" at bounding box center [706, 375] width 65 height 29
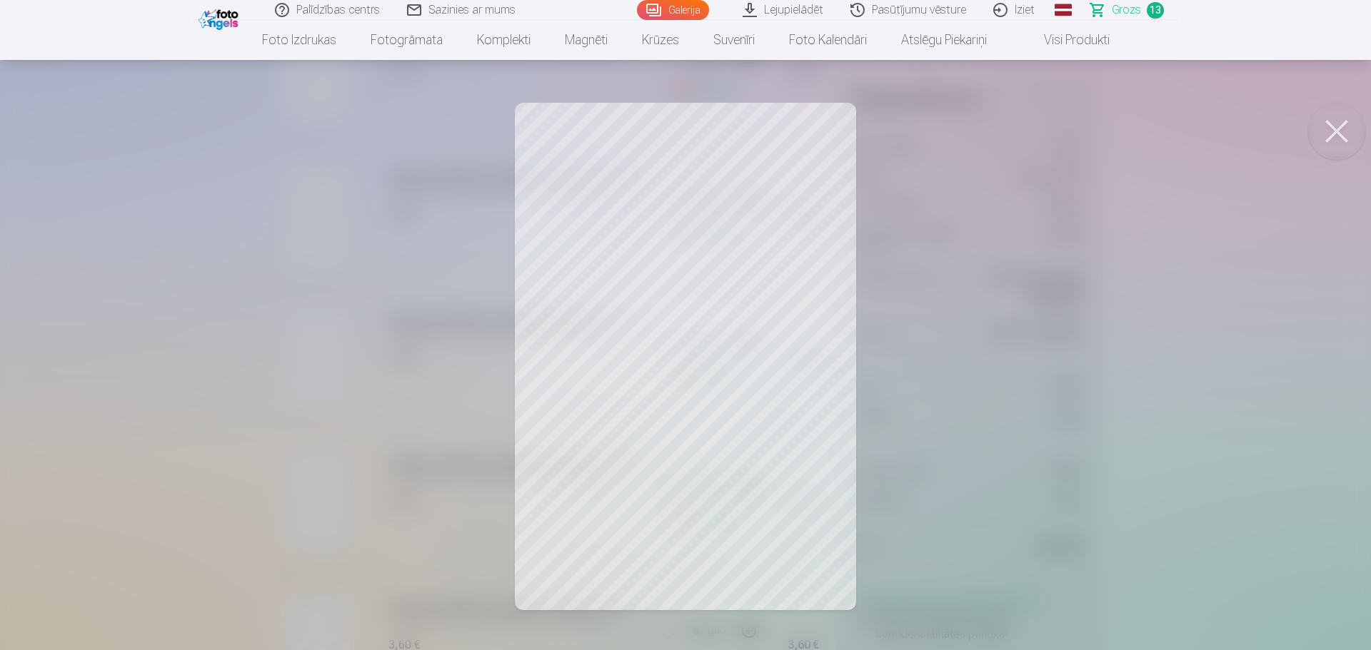
drag, startPoint x: 1332, startPoint y: 123, endPoint x: 1252, endPoint y: 135, distance: 81.6
click at [1329, 126] on button at bounding box center [1336, 131] width 57 height 57
click at [1336, 123] on button at bounding box center [1336, 131] width 57 height 57
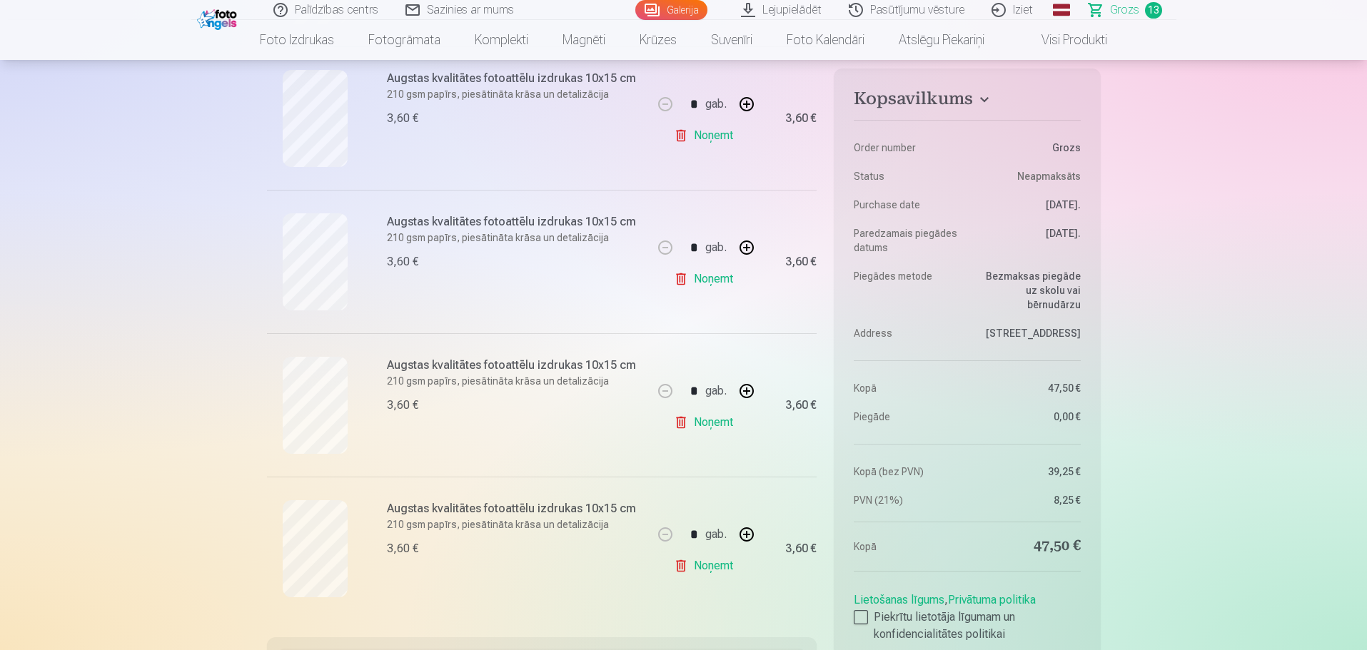
scroll to position [1571, 0]
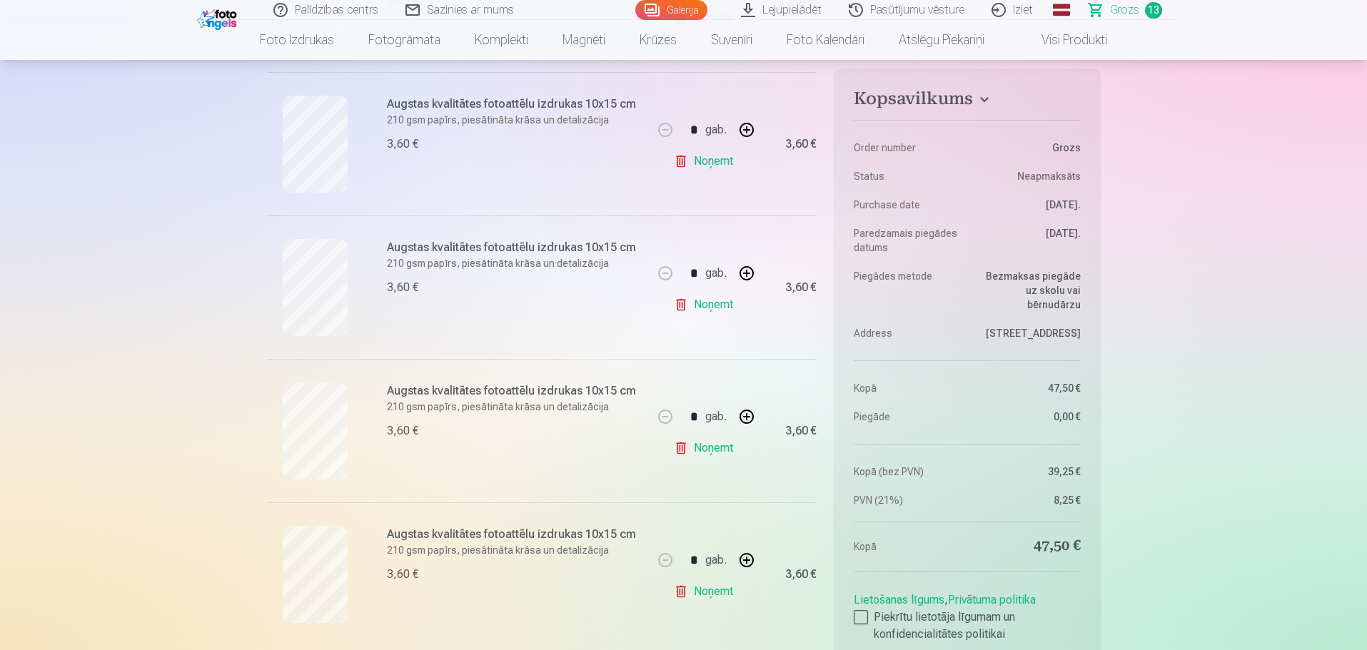
click at [721, 593] on link "Noņemt" at bounding box center [706, 592] width 65 height 29
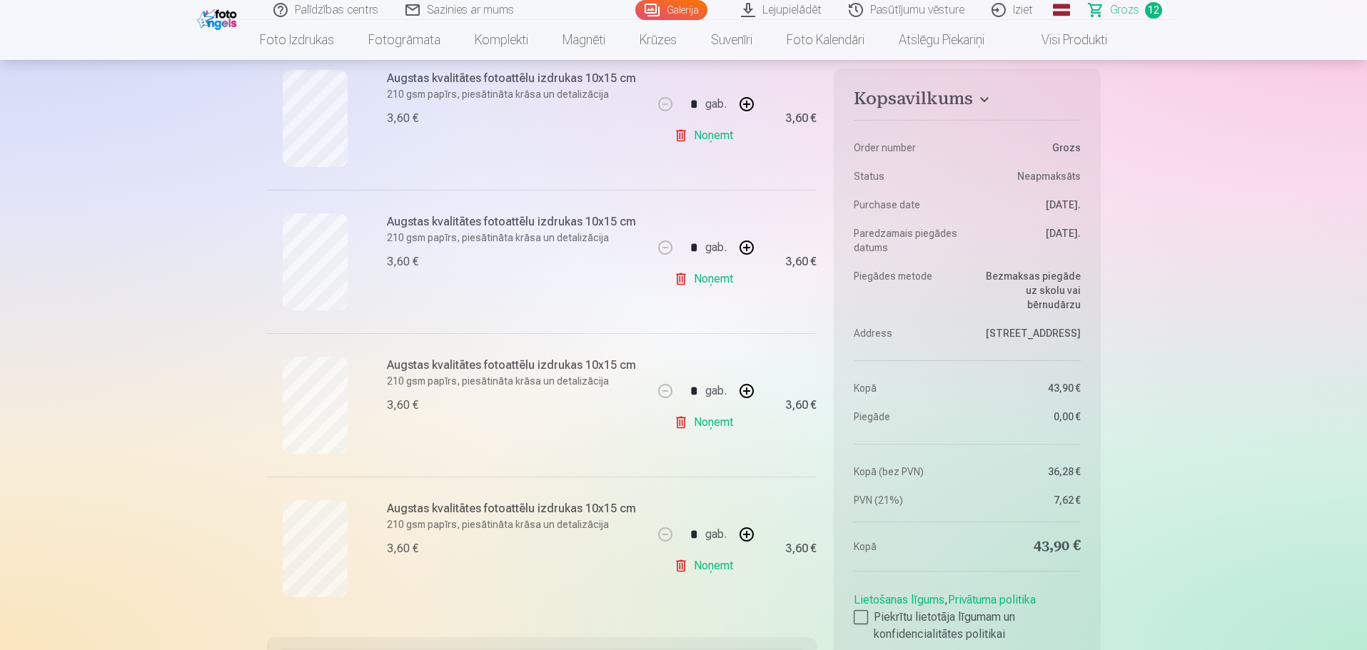
scroll to position [1428, 0]
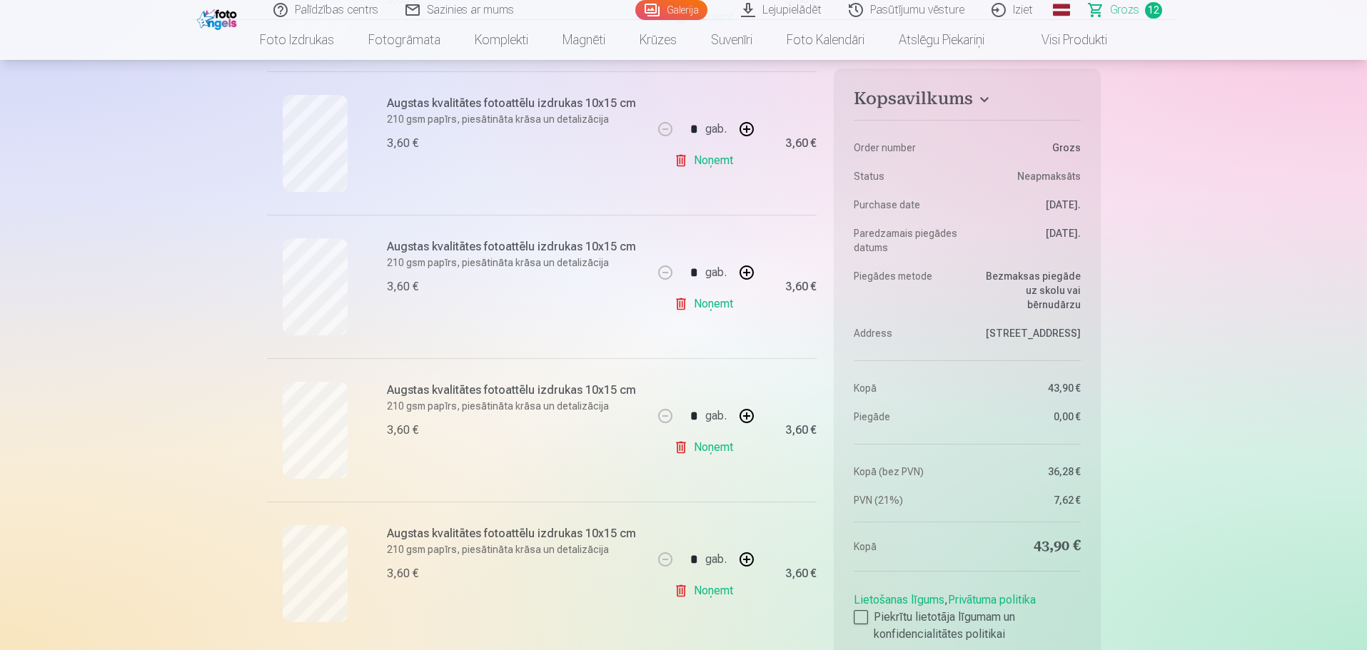
click at [718, 593] on link "Noņemt" at bounding box center [706, 591] width 65 height 29
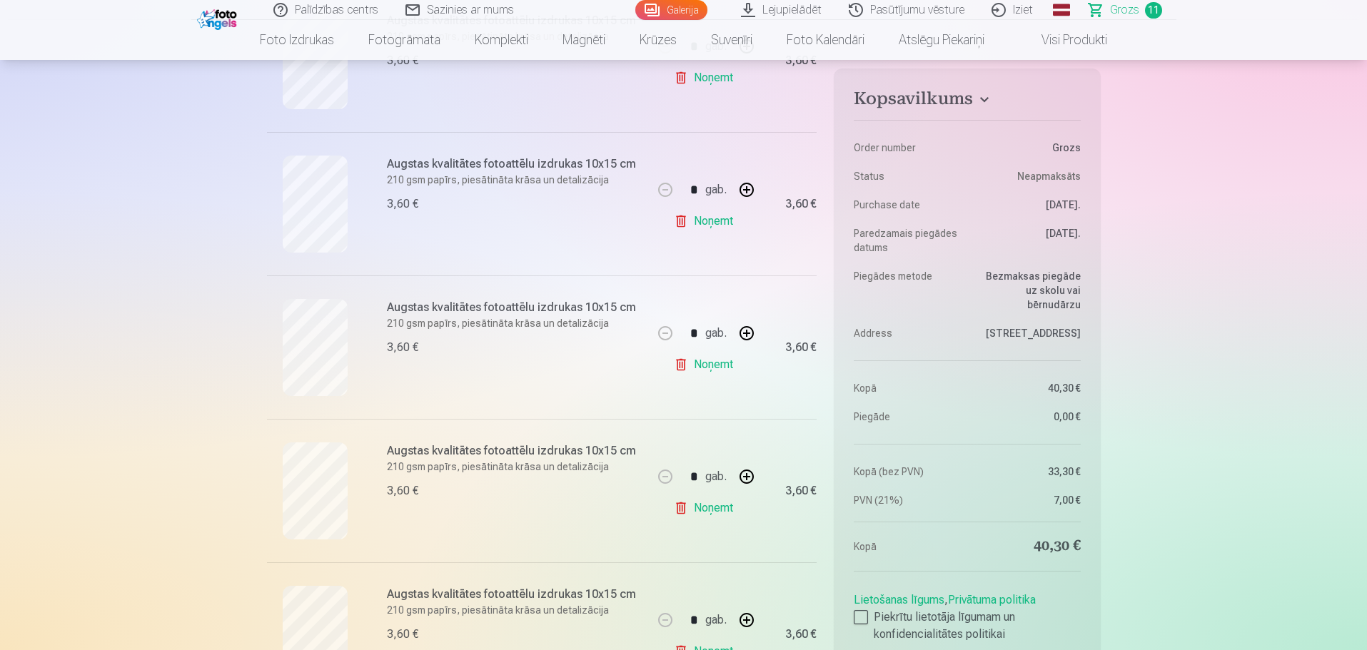
scroll to position [1000, 0]
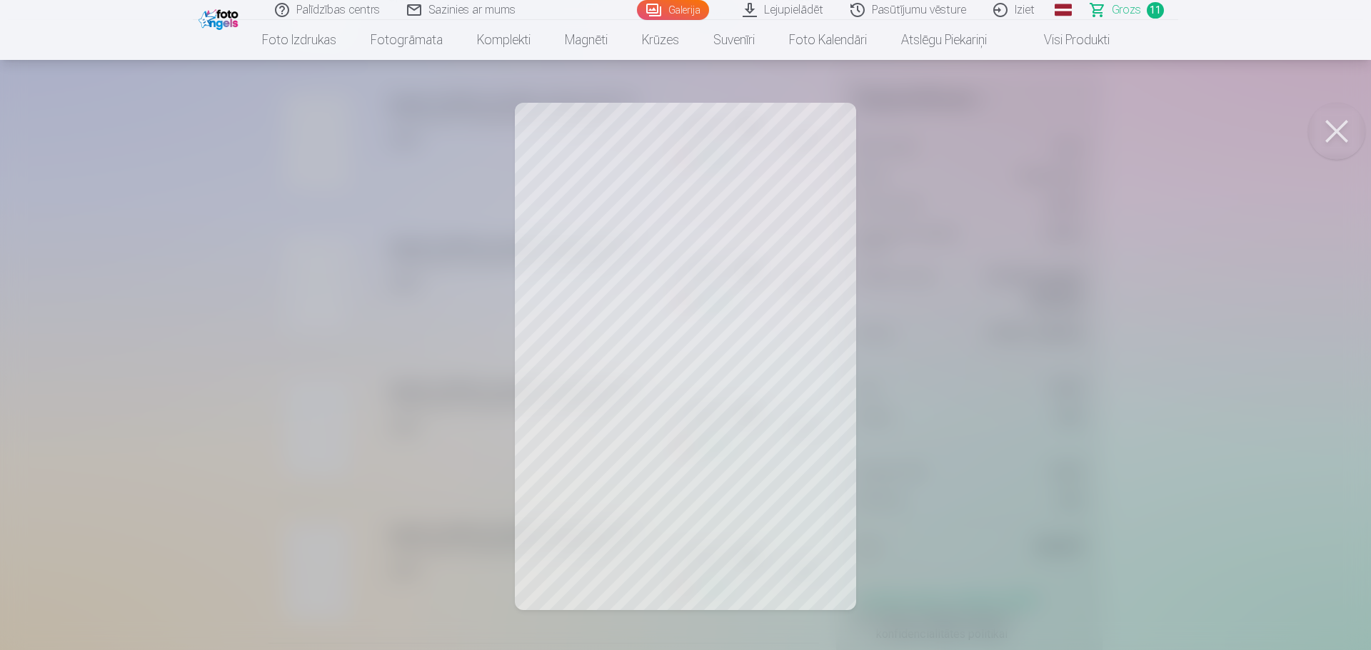
click at [1334, 132] on button at bounding box center [1336, 131] width 57 height 57
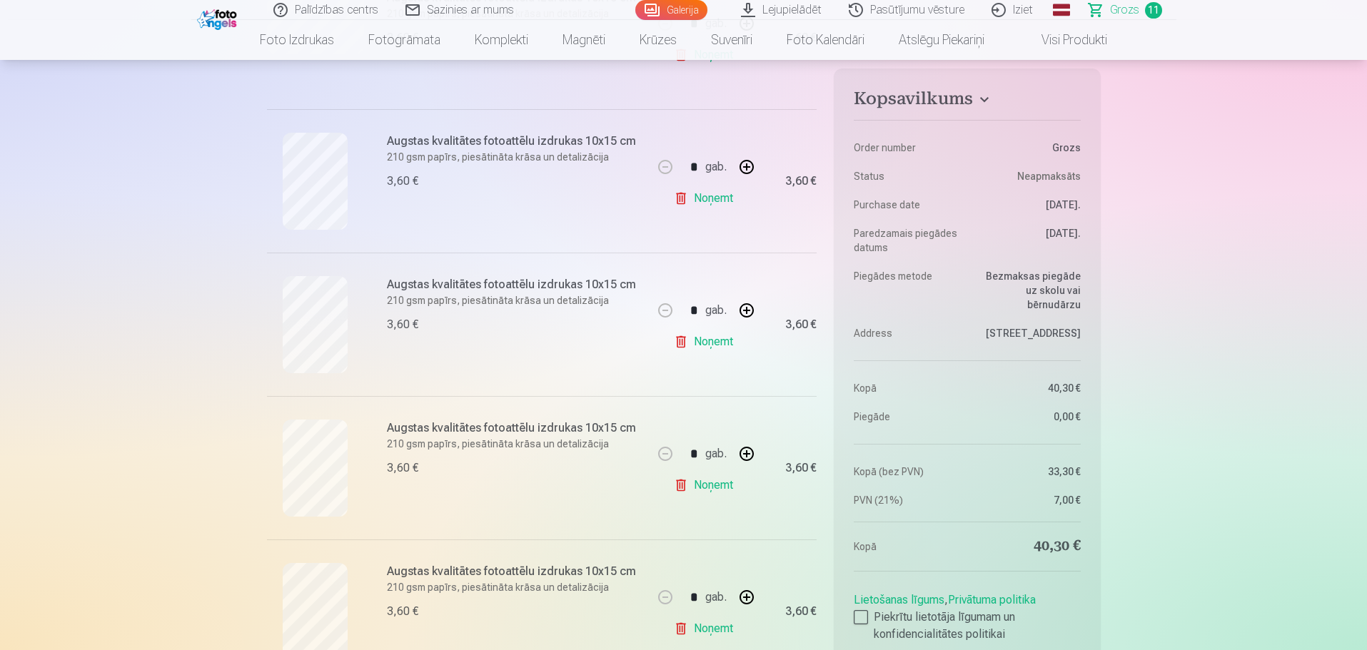
scroll to position [714, 0]
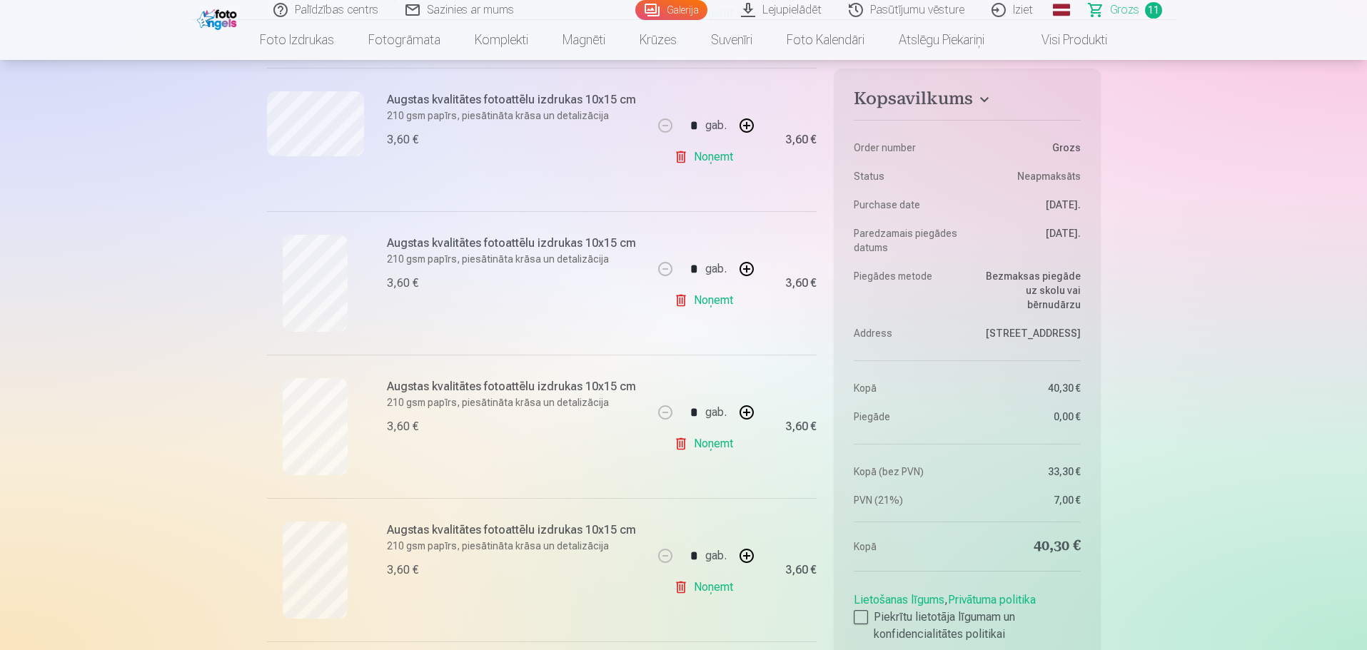
click at [715, 306] on link "Noņemt" at bounding box center [706, 300] width 65 height 29
click at [715, 305] on link "Noņemt" at bounding box center [706, 300] width 65 height 29
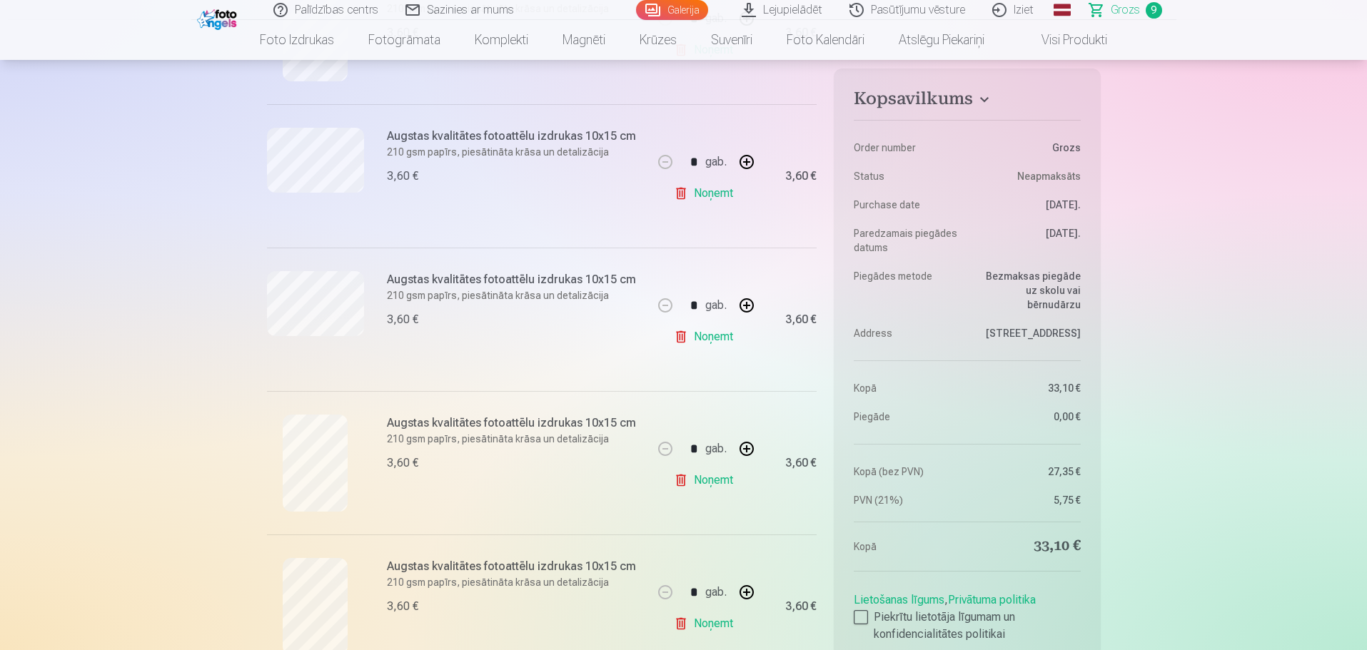
scroll to position [500, 0]
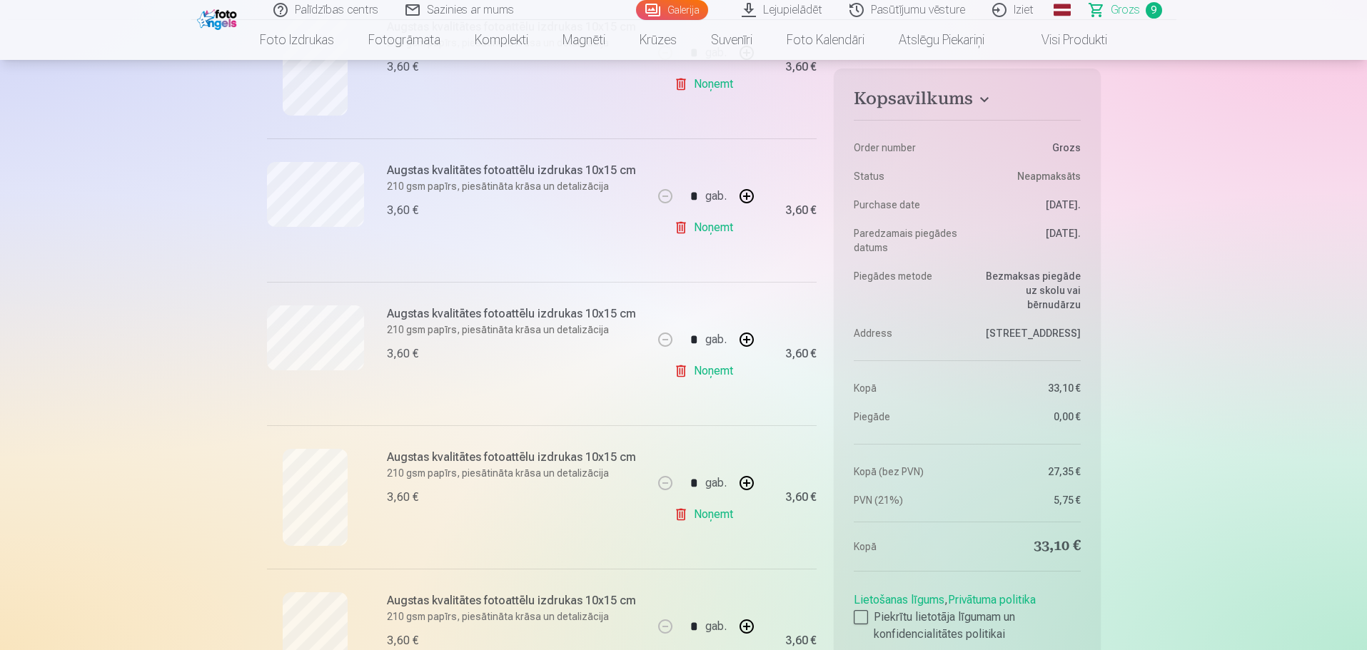
click at [717, 373] on link "Noņemt" at bounding box center [706, 371] width 65 height 29
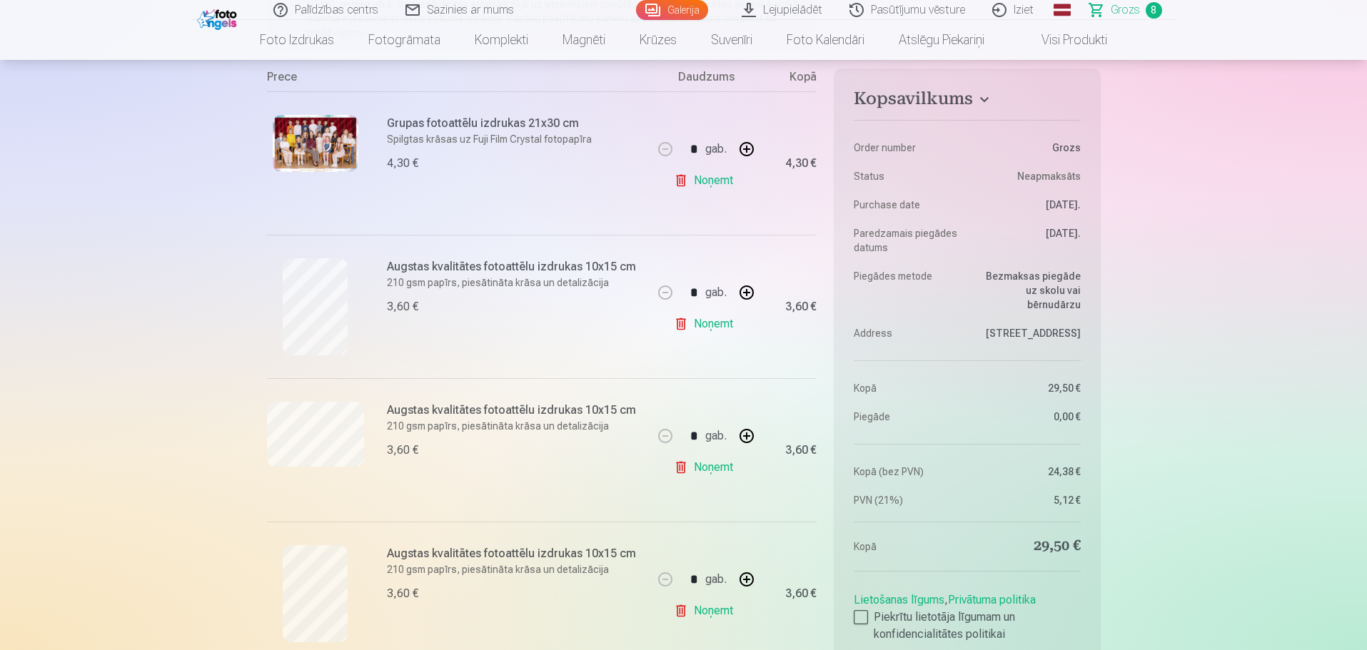
scroll to position [286, 0]
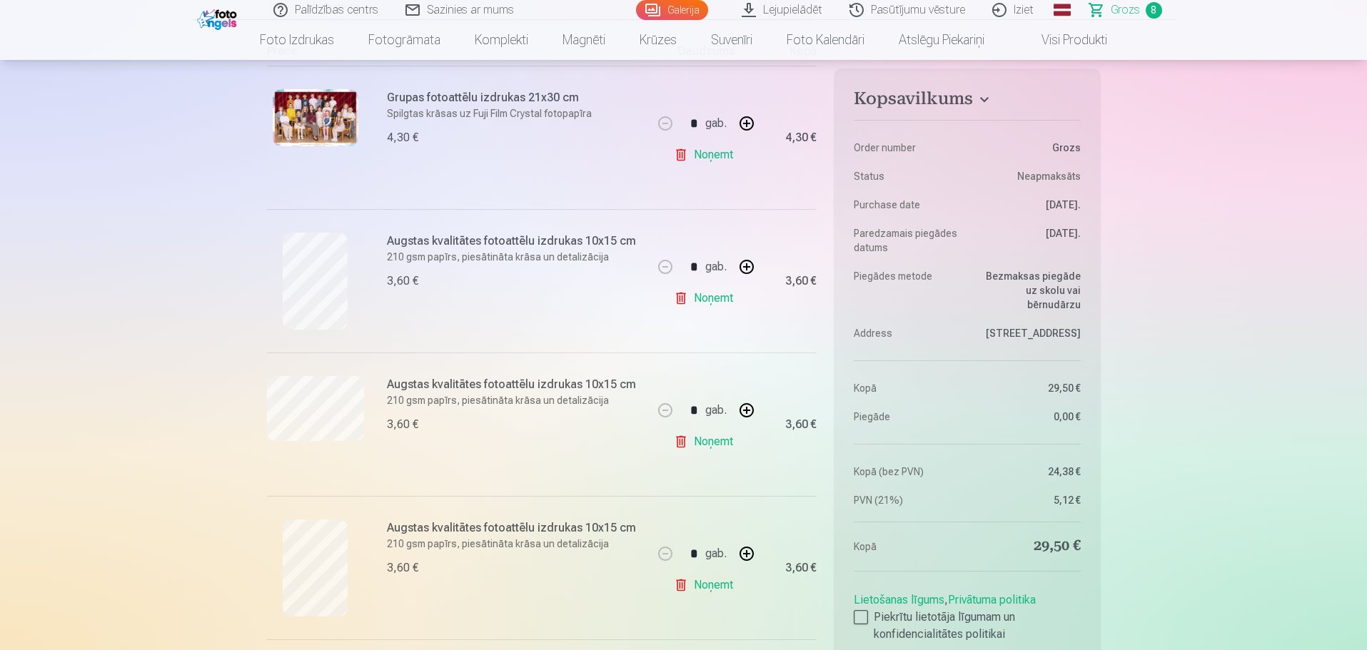
click at [709, 302] on link "Noņemt" at bounding box center [706, 298] width 65 height 29
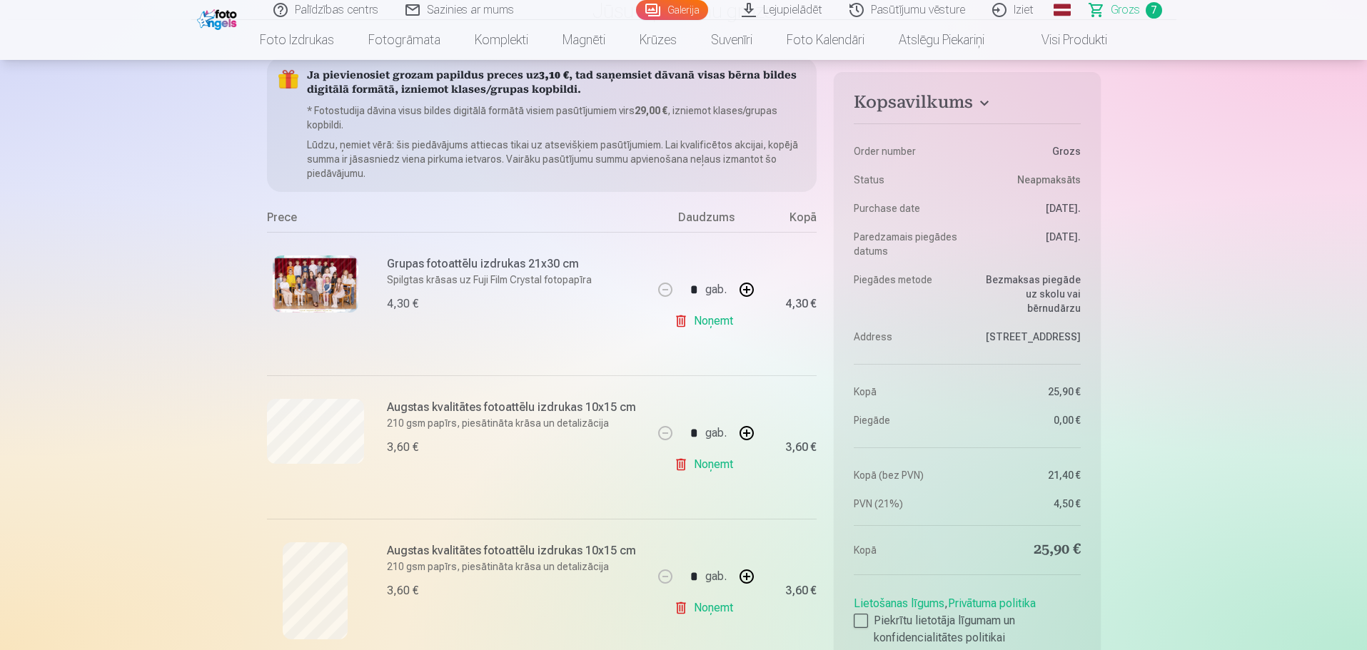
scroll to position [0, 0]
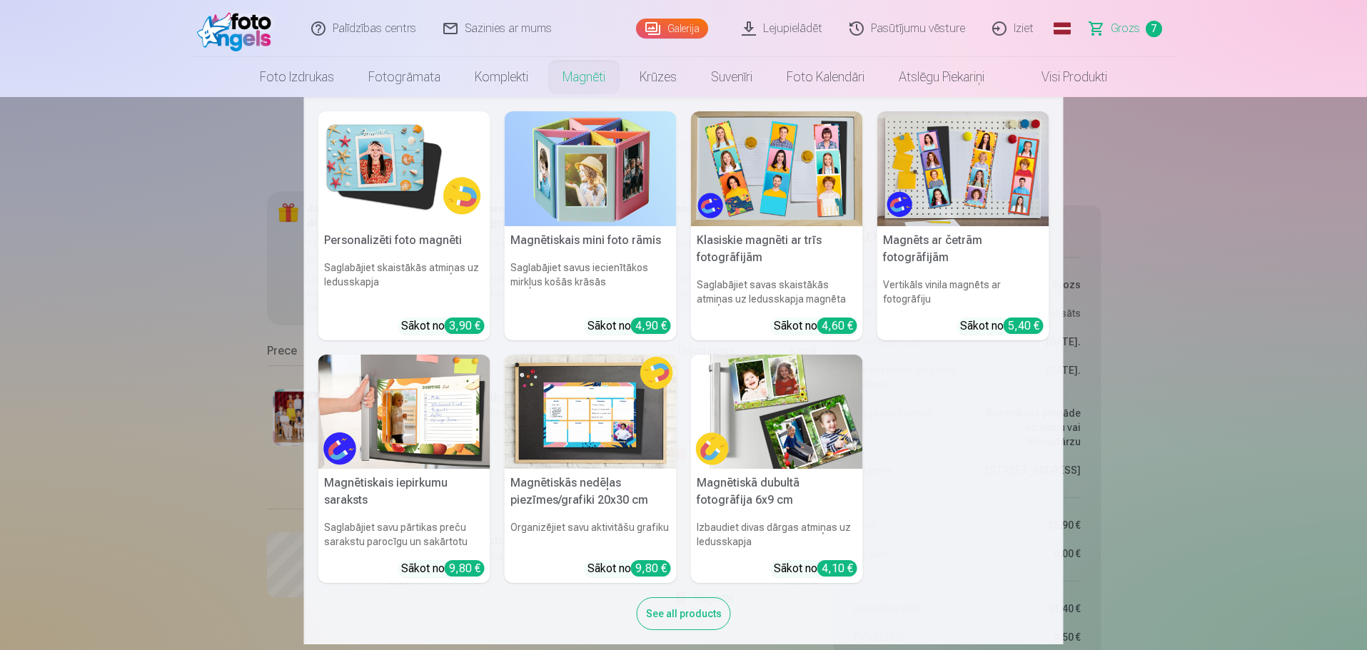
click at [421, 246] on h5 "Personalizēti foto magnēti" at bounding box center [404, 240] width 172 height 29
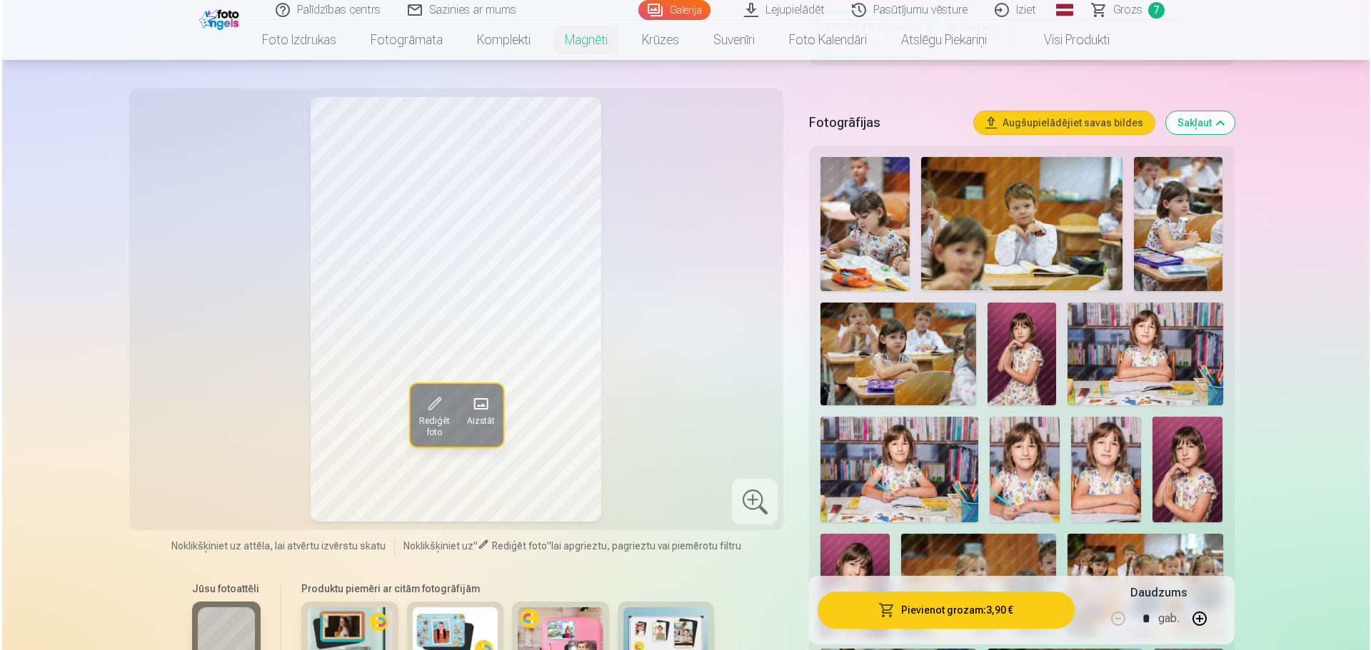
scroll to position [214, 0]
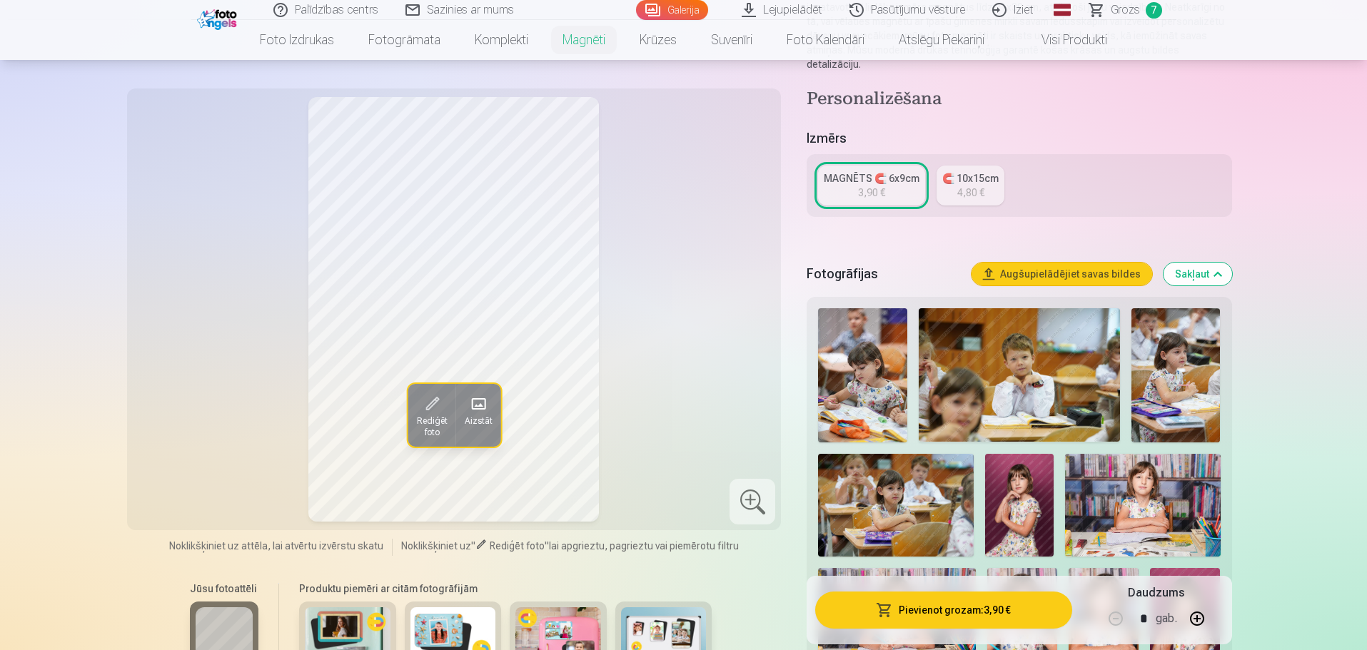
click at [925, 609] on button "Pievienot grozam : 3,90 €" at bounding box center [943, 610] width 256 height 37
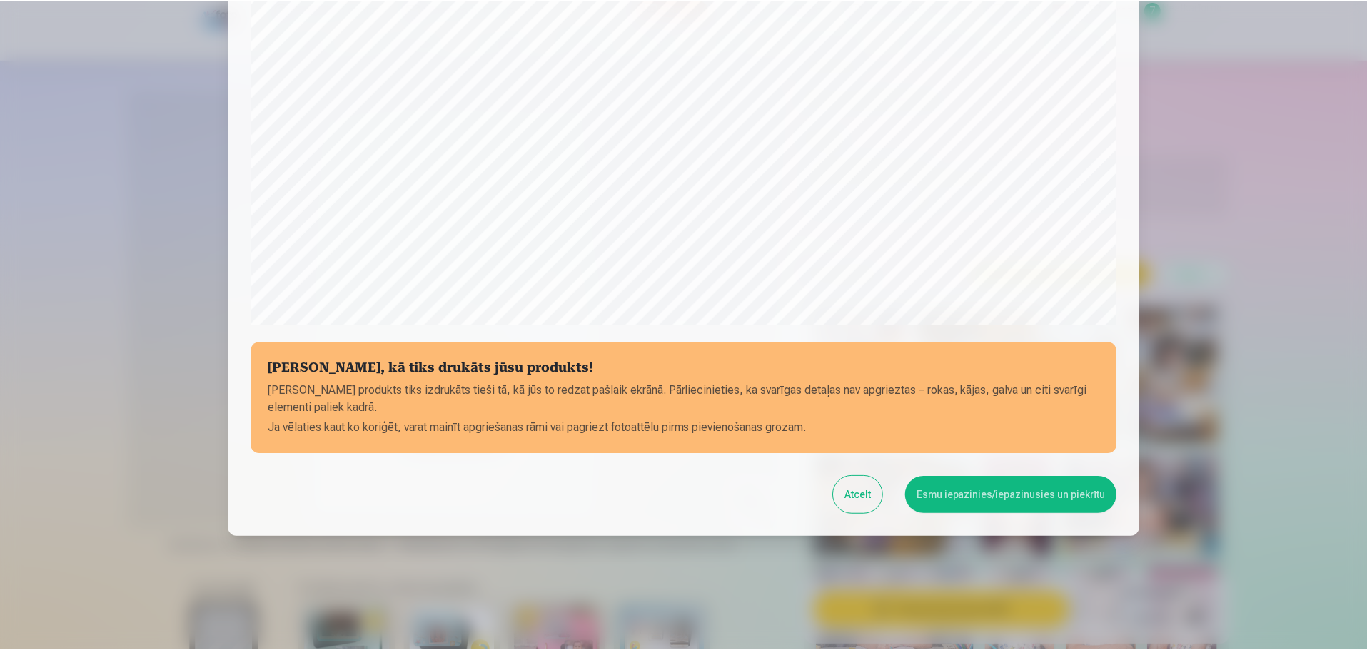
scroll to position [378, 0]
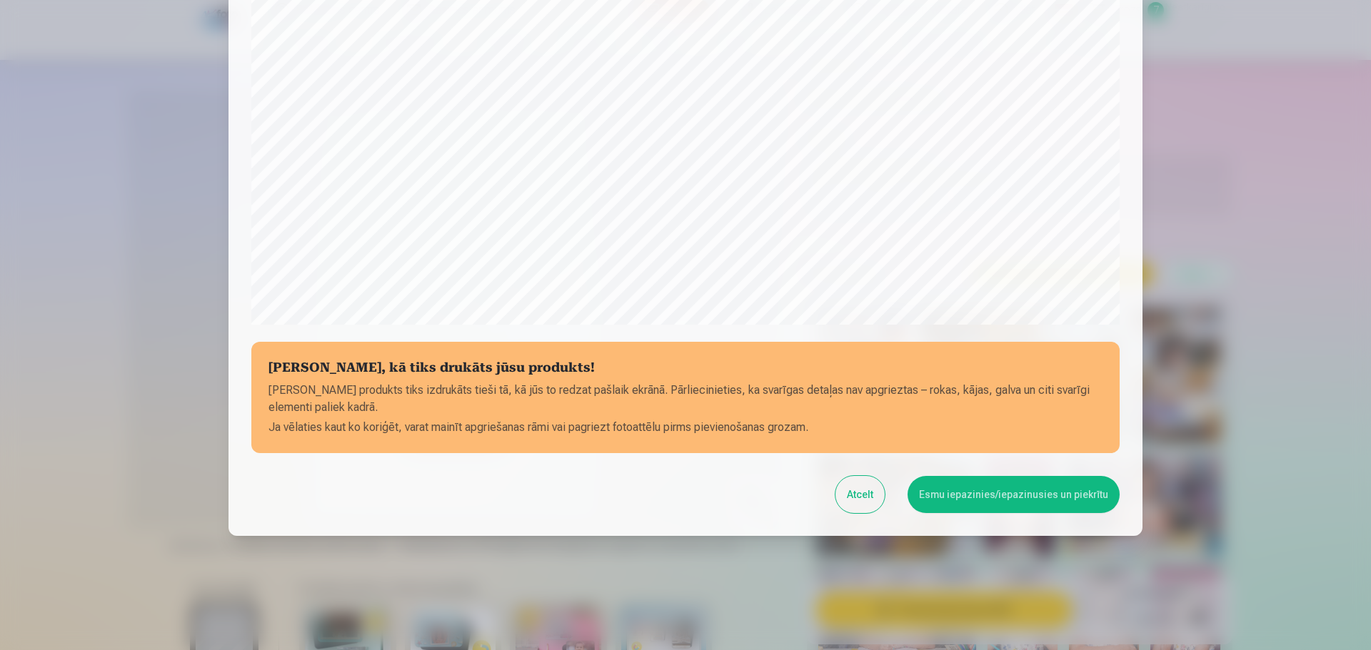
click at [992, 502] on button "Esmu iepazinies/iepazinusies un piekrītu" at bounding box center [1013, 494] width 212 height 37
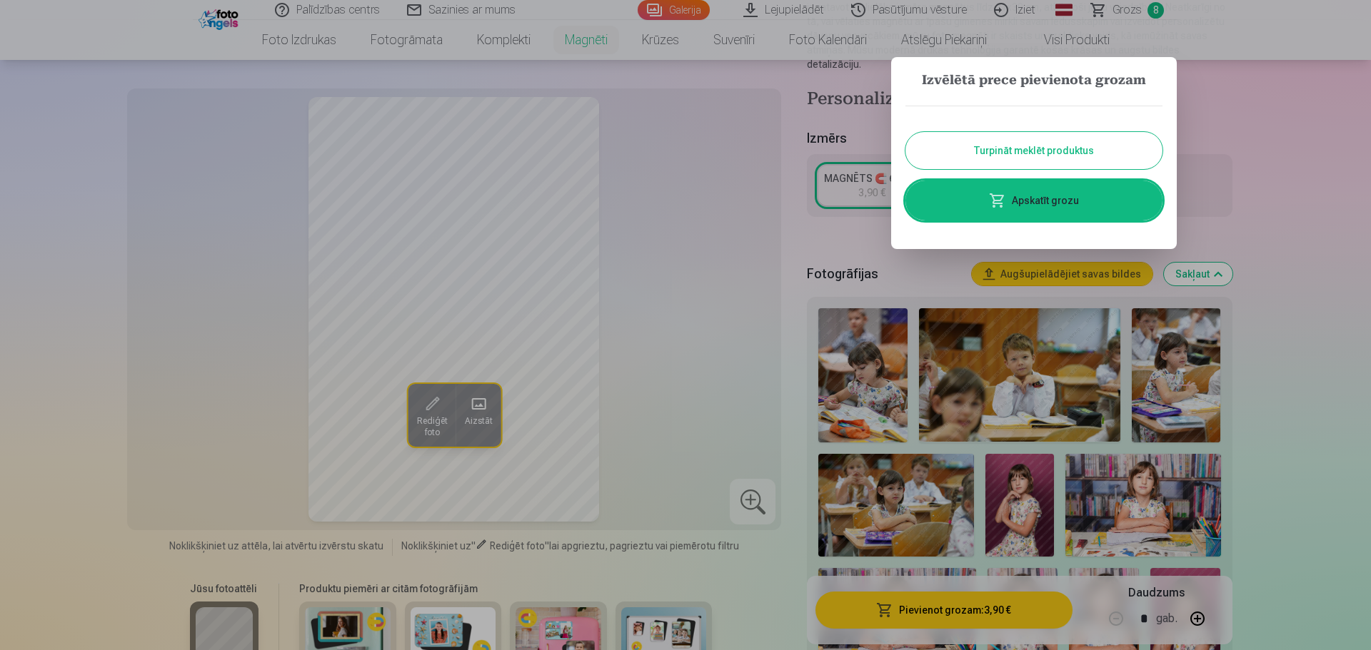
click at [1050, 149] on button "Turpināt meklēt produktus" at bounding box center [1033, 150] width 257 height 37
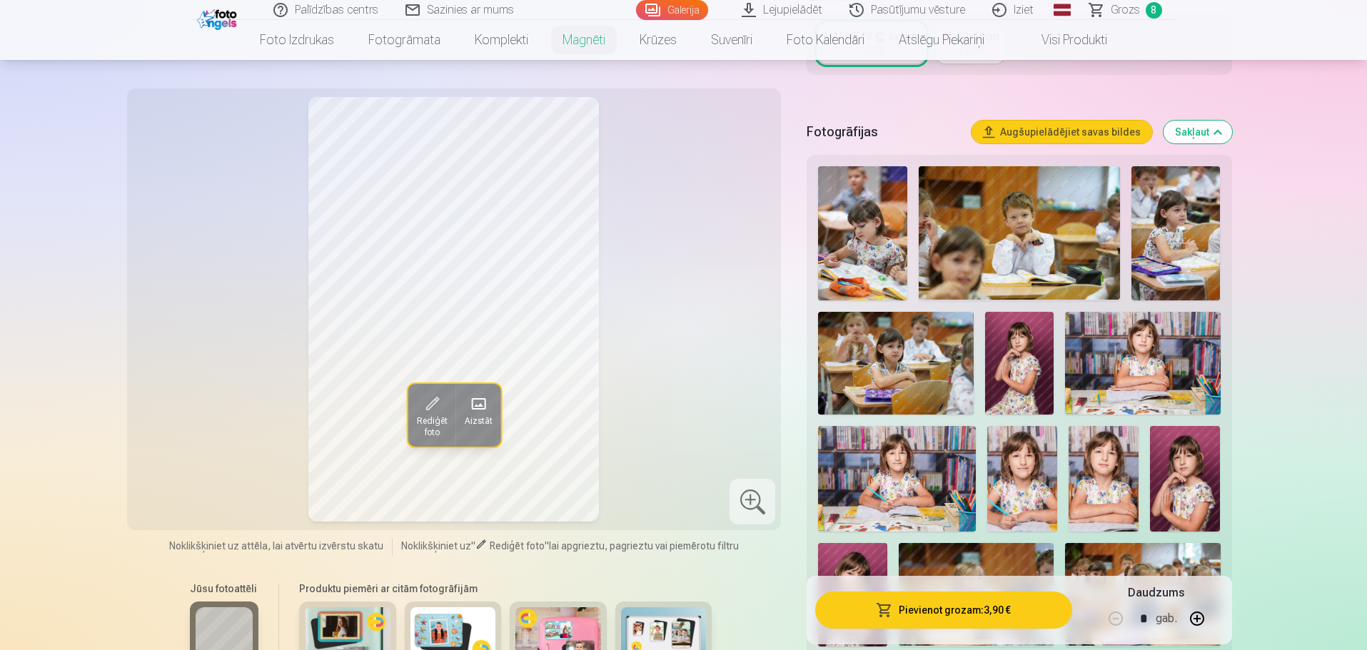
scroll to position [357, 0]
click at [1178, 365] on img at bounding box center [1142, 363] width 155 height 104
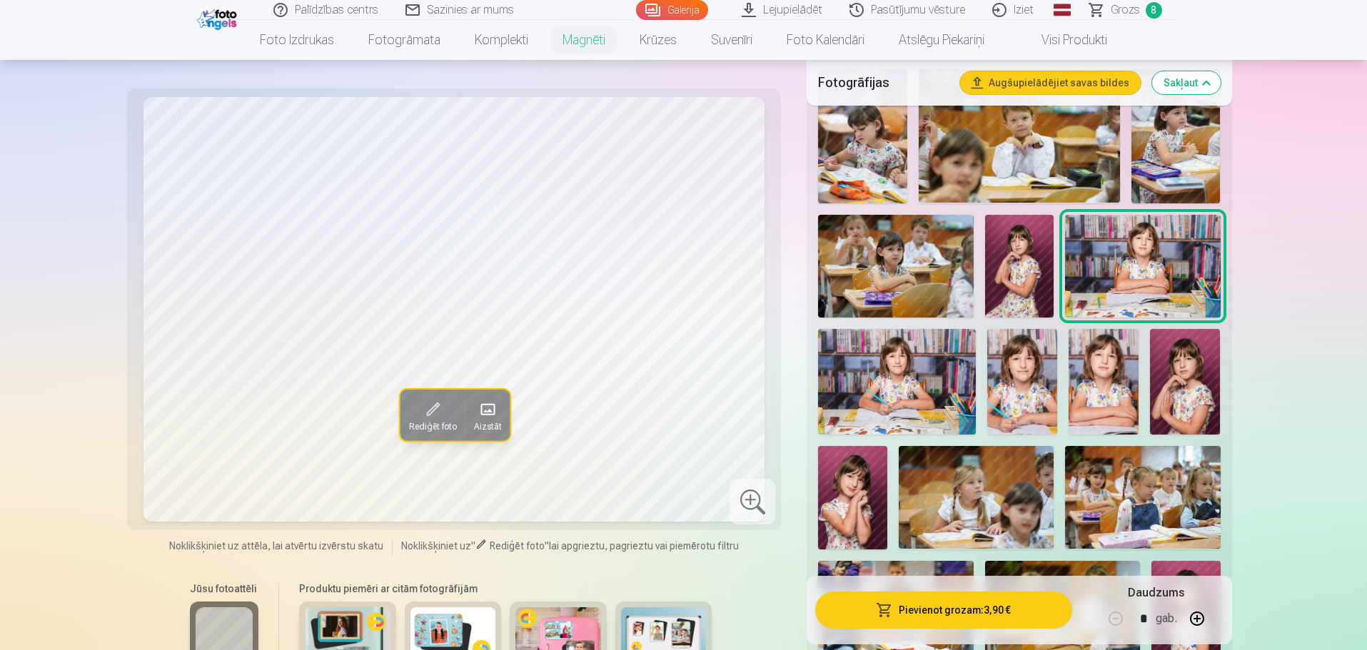
scroll to position [500, 0]
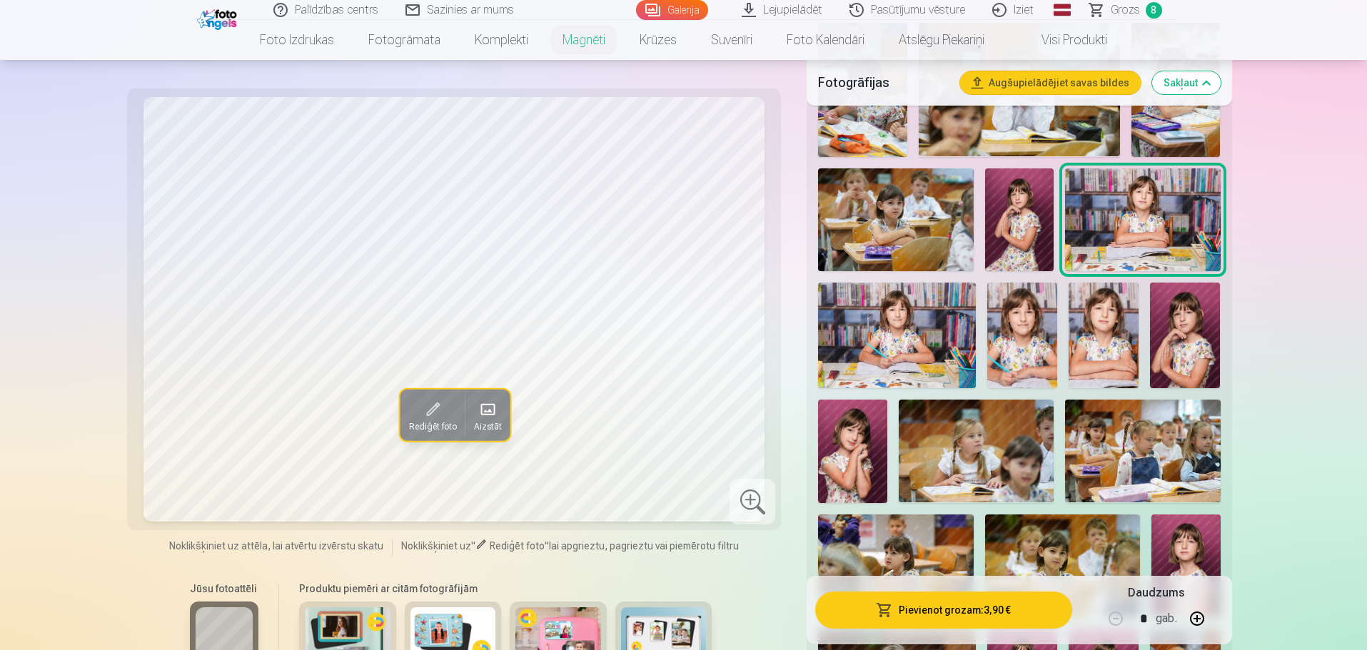
click at [857, 341] on img at bounding box center [897, 335] width 158 height 105
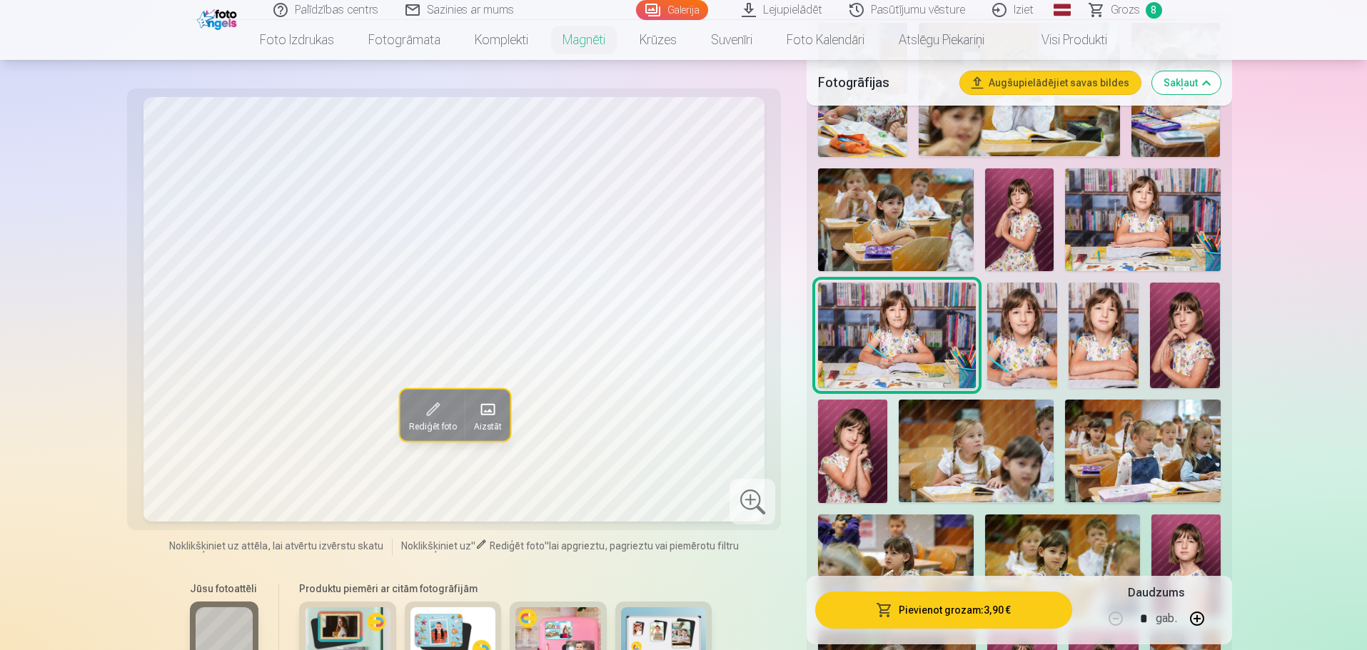
click at [1025, 341] on img at bounding box center [1022, 335] width 70 height 105
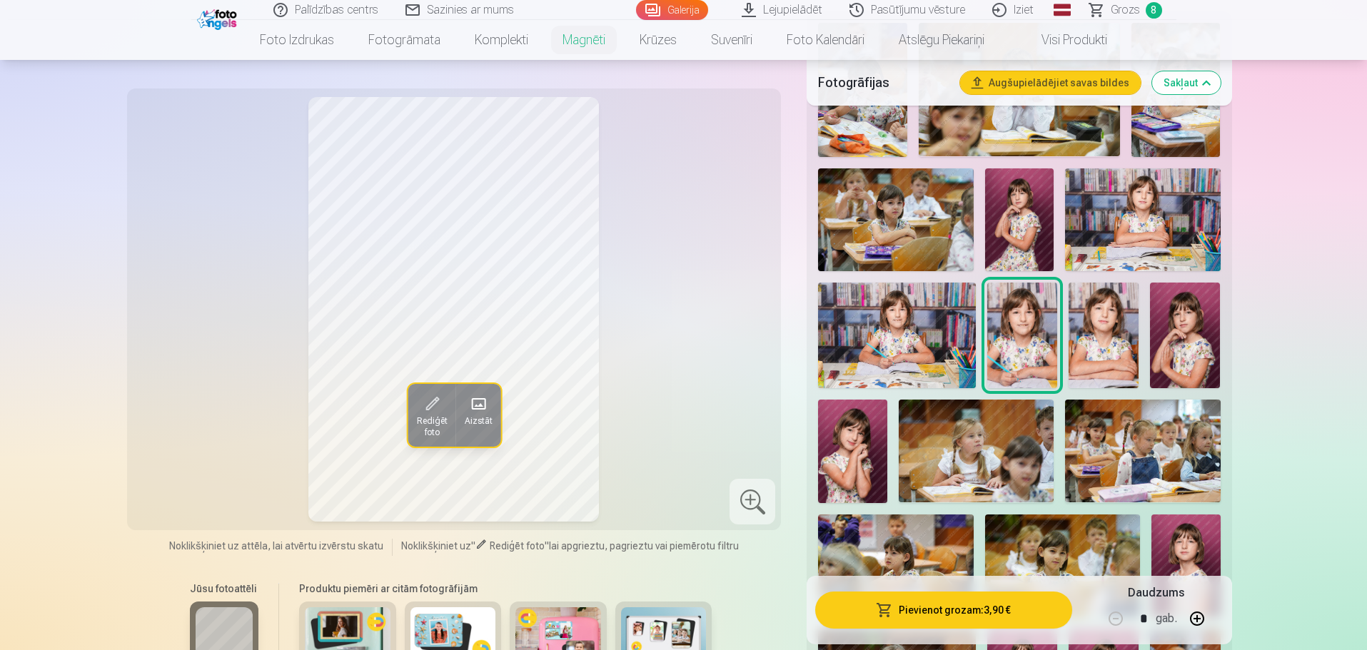
click at [1093, 337] on img at bounding box center [1104, 335] width 70 height 105
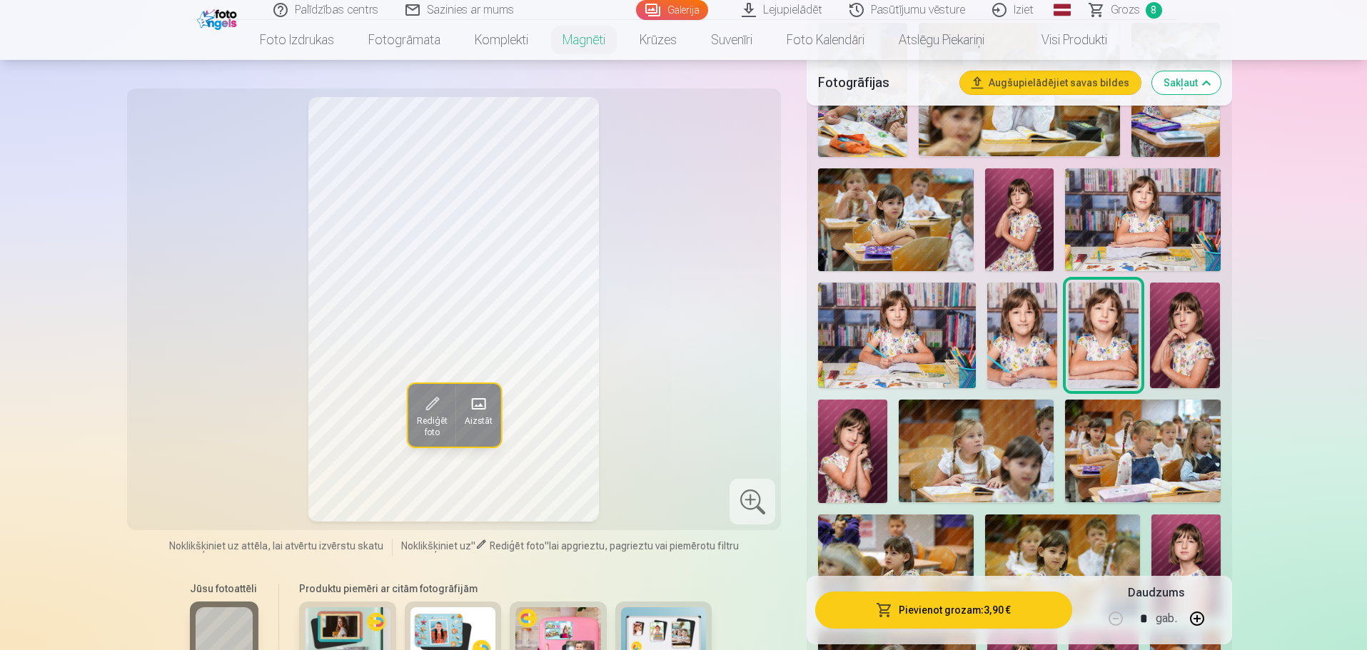
click at [1207, 344] on img at bounding box center [1185, 335] width 70 height 105
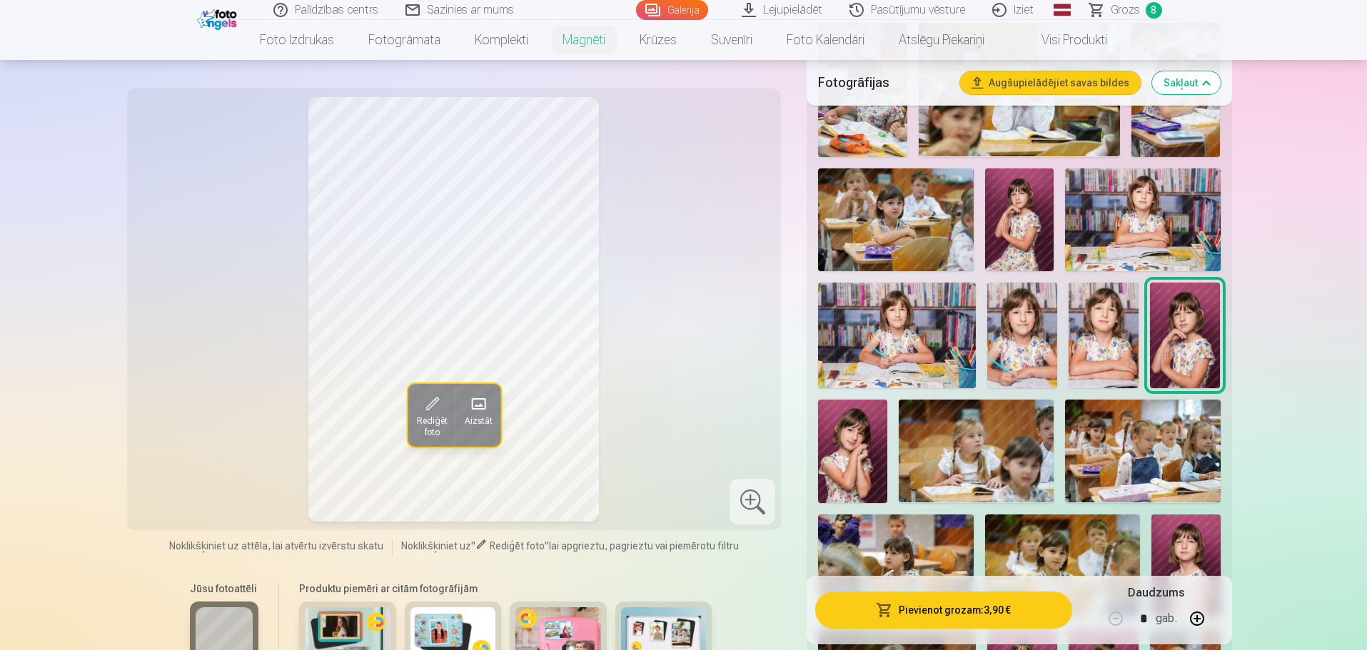
click at [850, 448] on img at bounding box center [852, 452] width 69 height 104
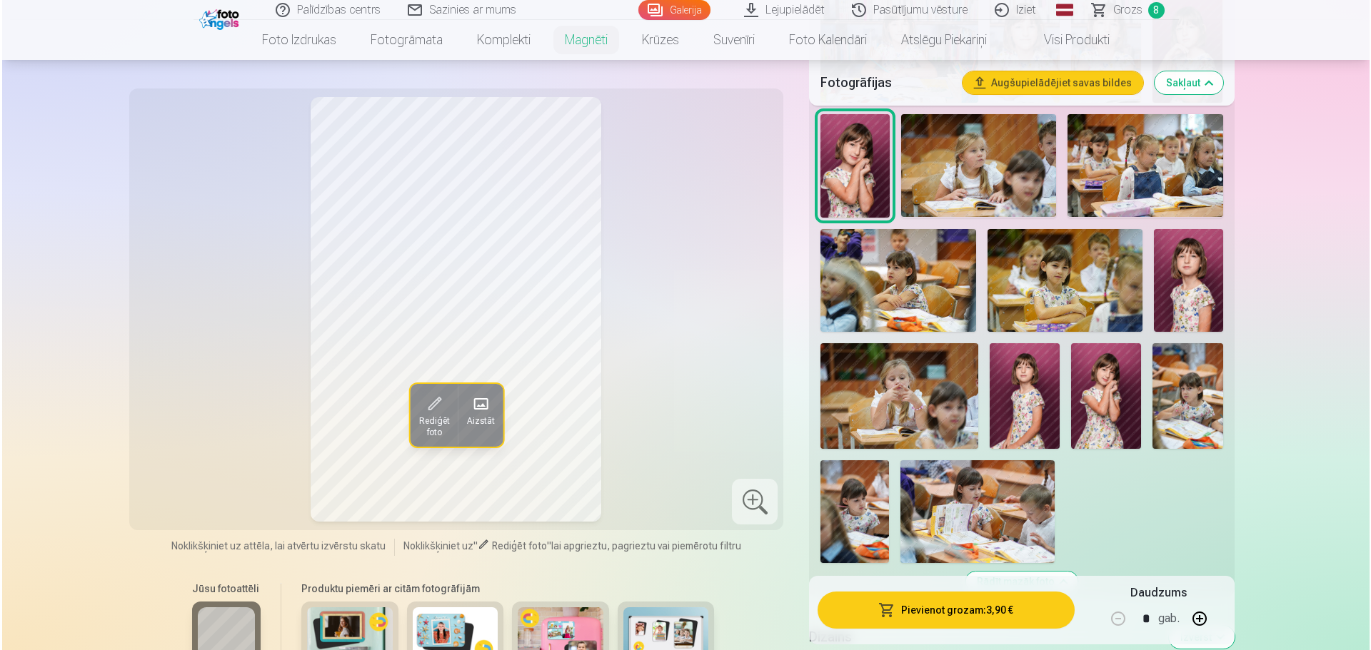
scroll to position [857, 0]
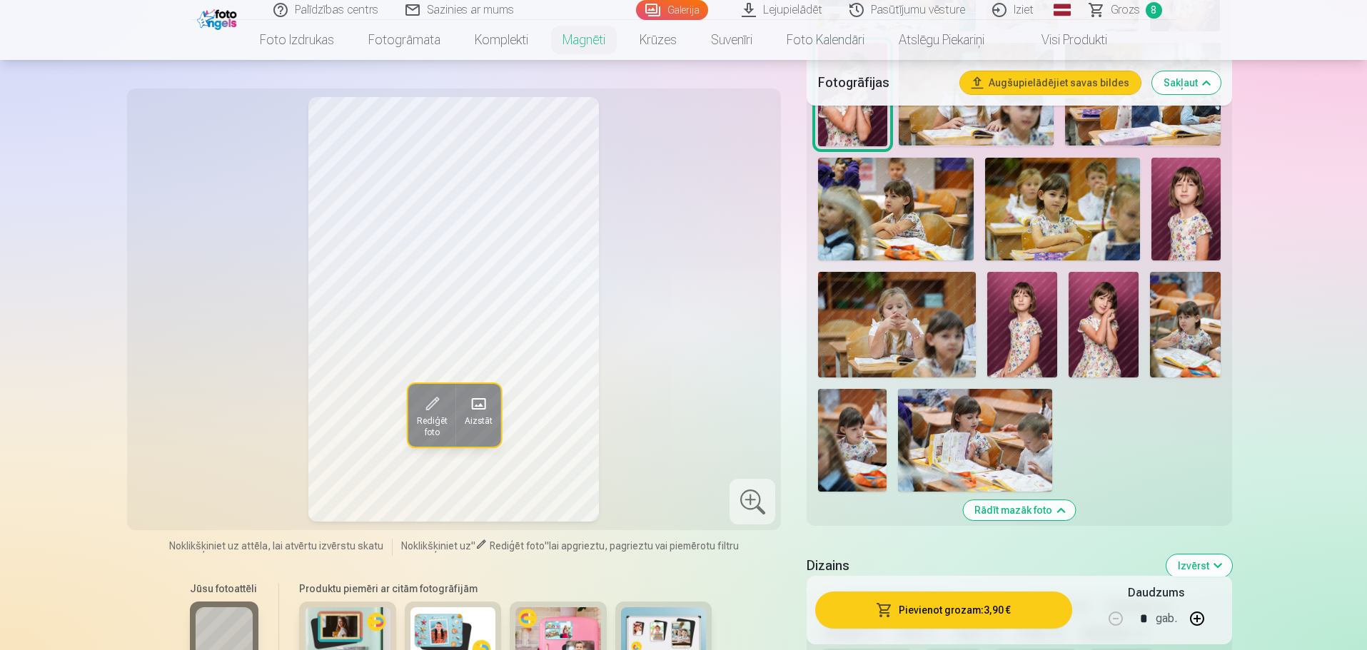
click at [1013, 328] on img at bounding box center [1022, 324] width 70 height 105
click at [954, 606] on button "Pievienot grozam : 3,90 €" at bounding box center [943, 610] width 256 height 37
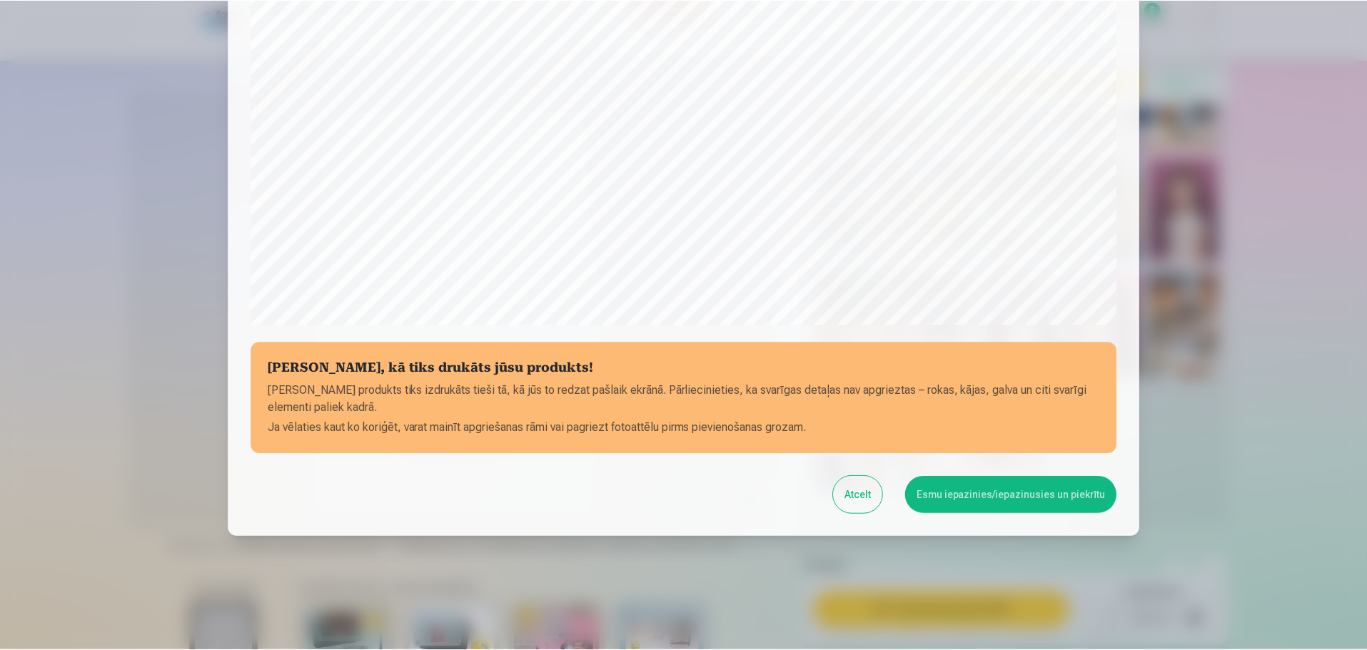
scroll to position [378, 0]
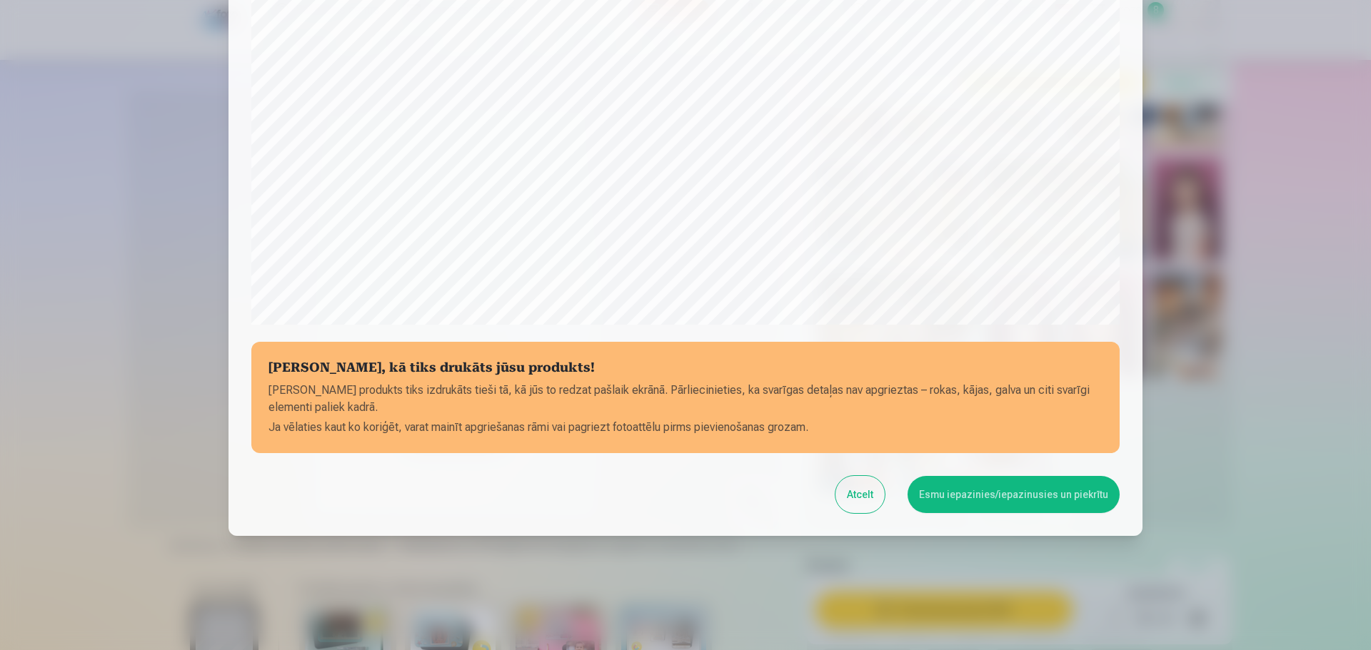
click at [1005, 494] on button "Esmu iepazinies/iepazinusies un piekrītu" at bounding box center [1013, 494] width 212 height 37
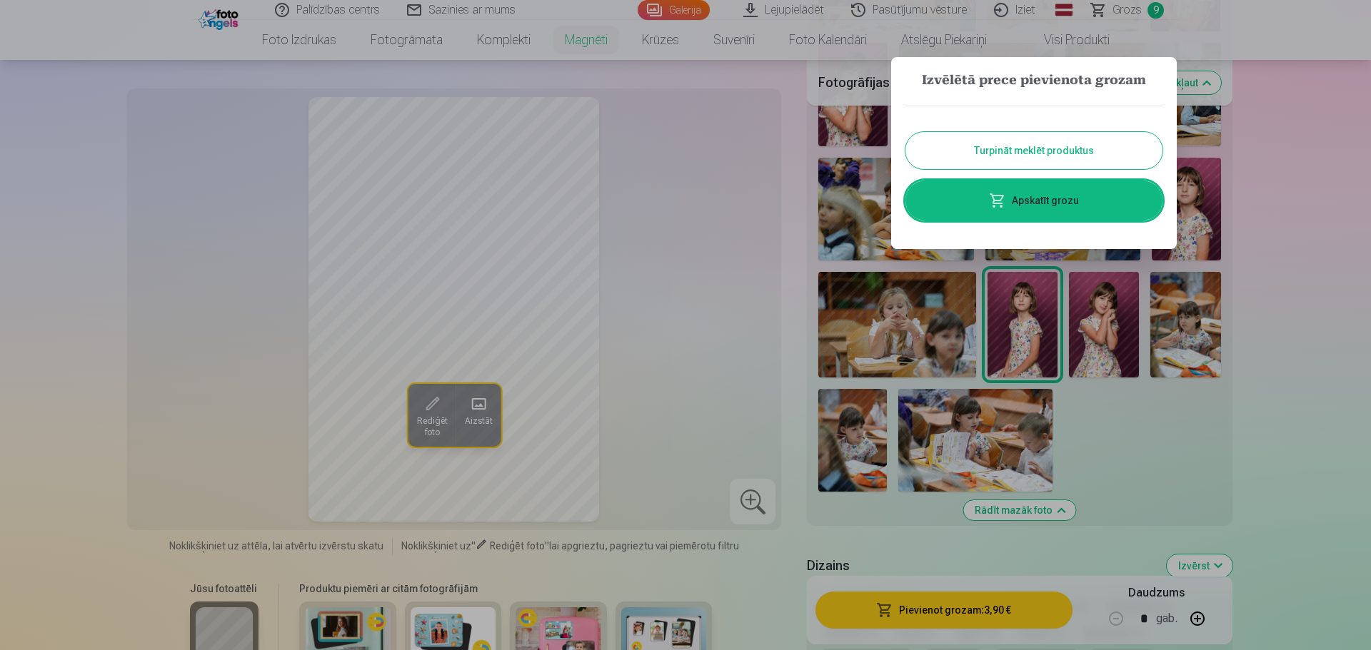
click at [1007, 146] on button "Turpināt meklēt produktus" at bounding box center [1033, 150] width 257 height 37
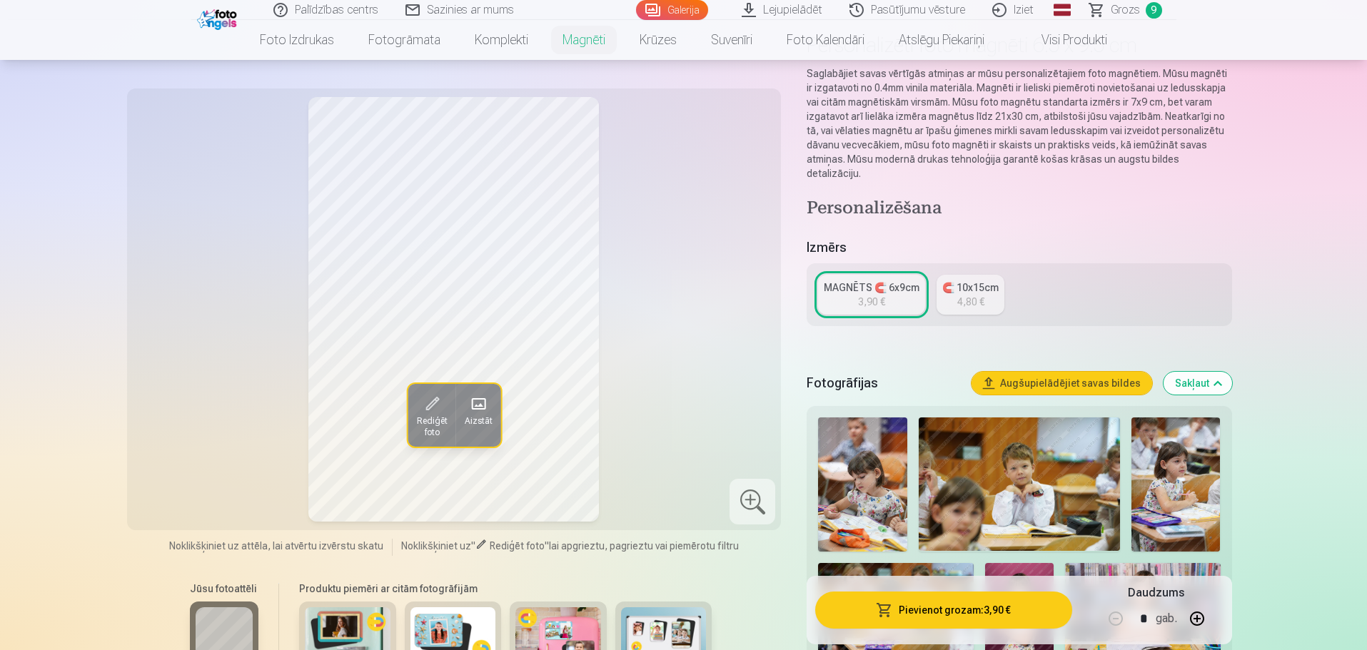
scroll to position [0, 0]
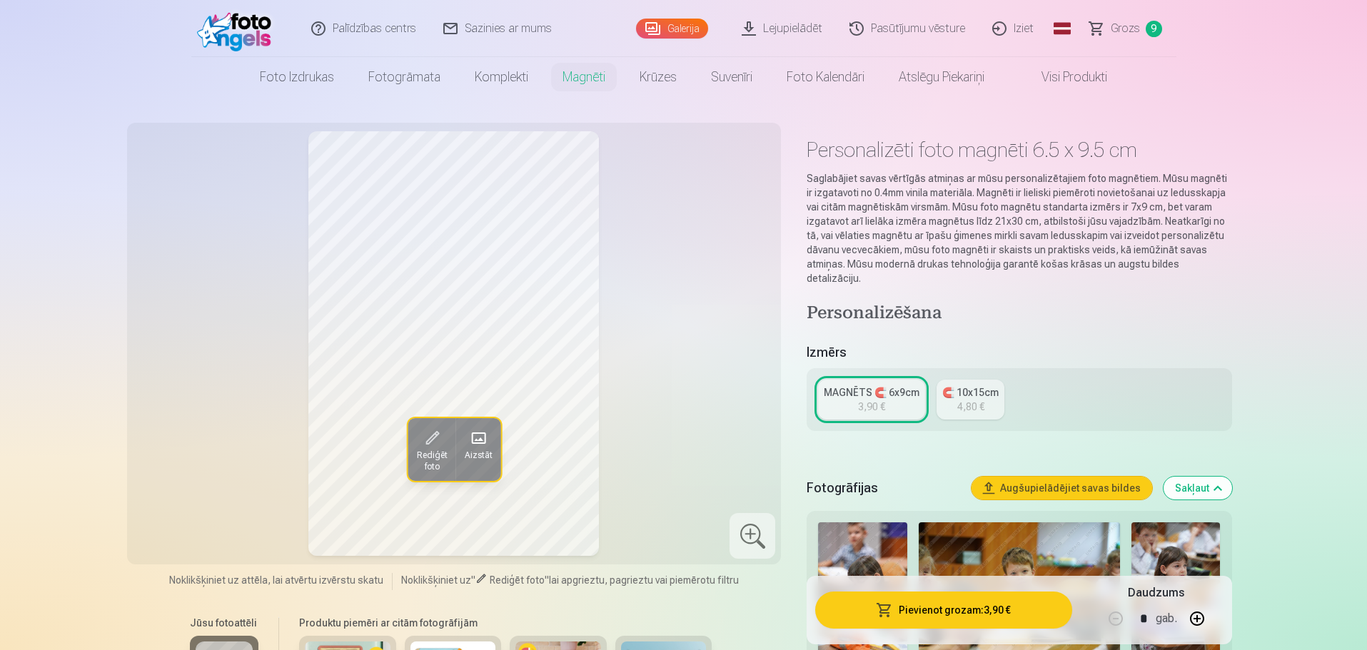
click at [1130, 24] on span "Grozs" at bounding box center [1125, 28] width 29 height 17
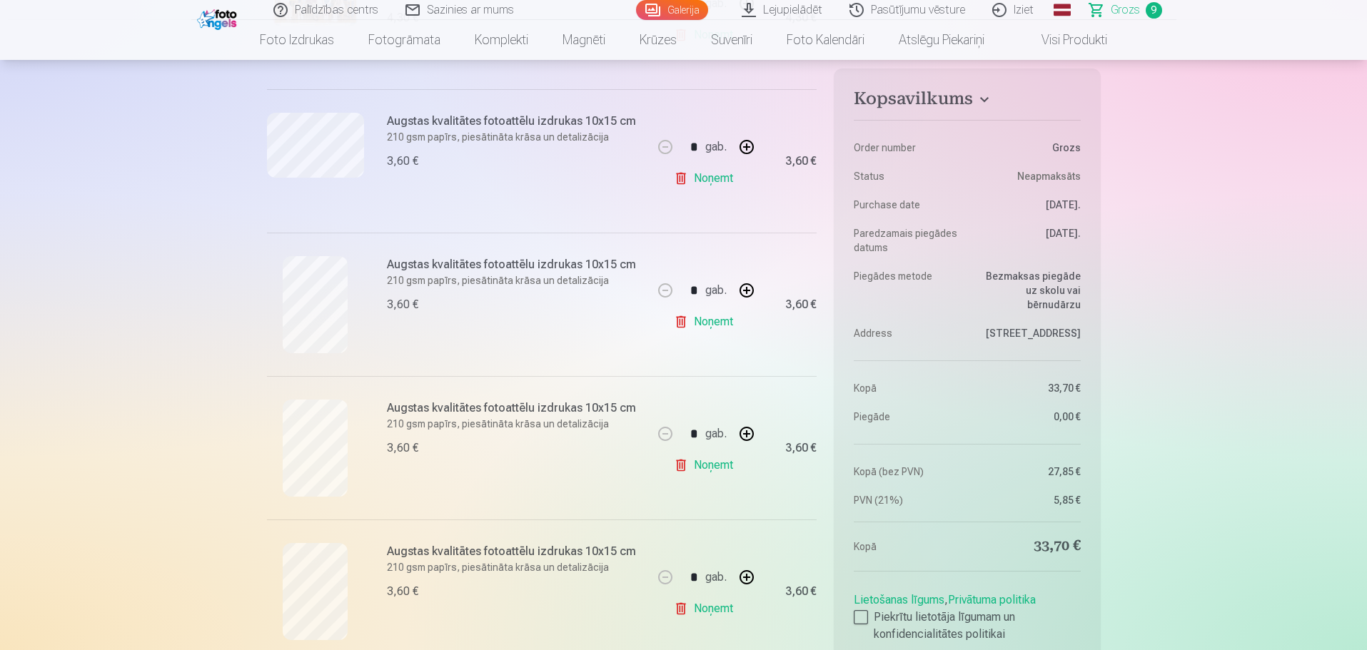
scroll to position [428, 0]
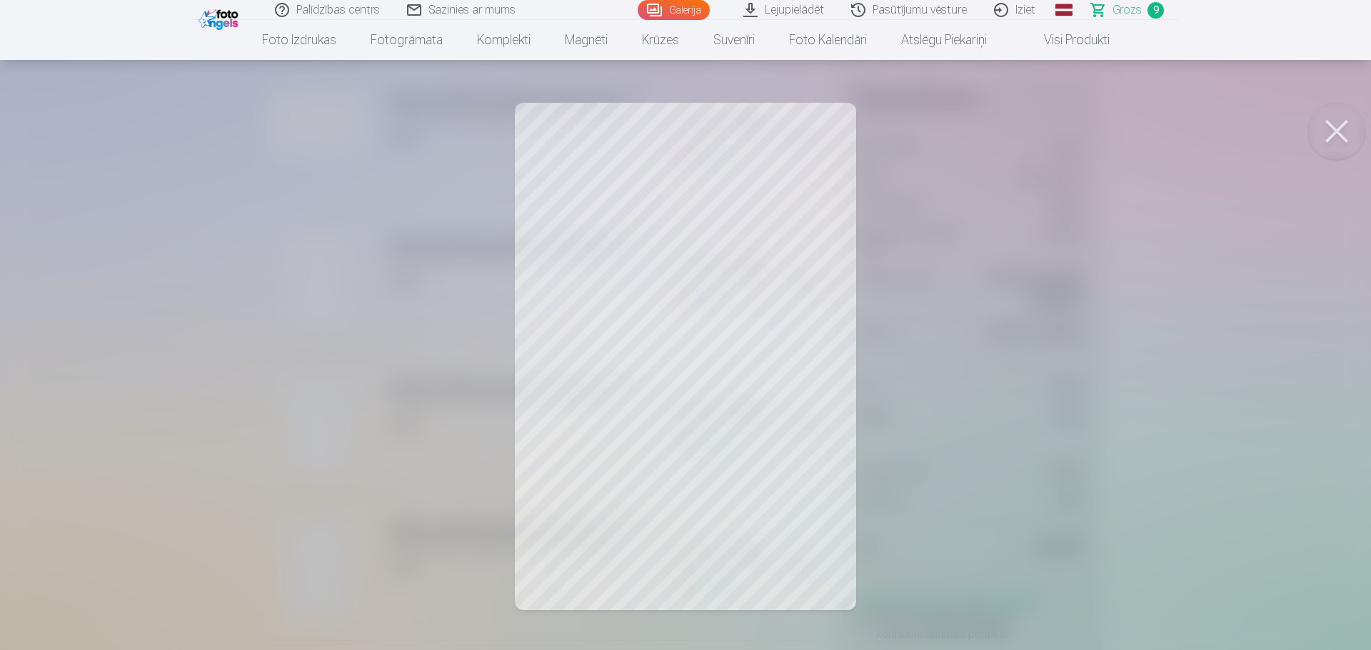
click at [1345, 126] on button at bounding box center [1336, 131] width 57 height 57
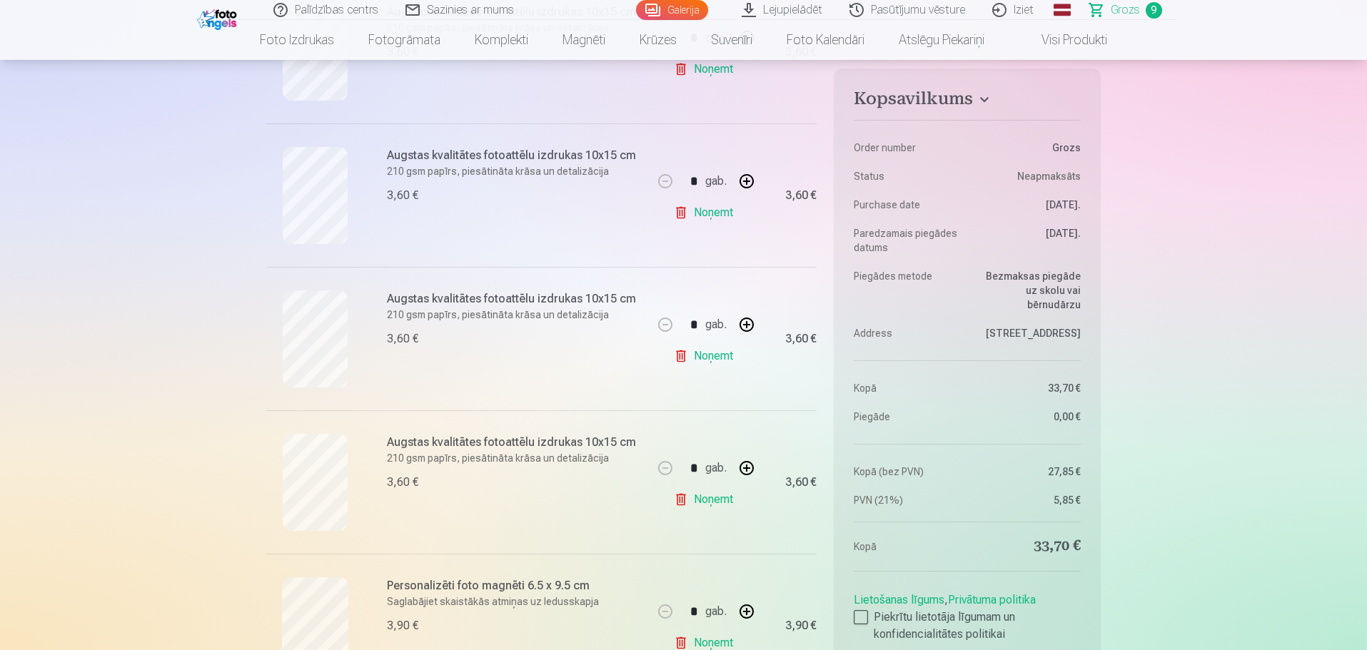
scroll to position [785, 0]
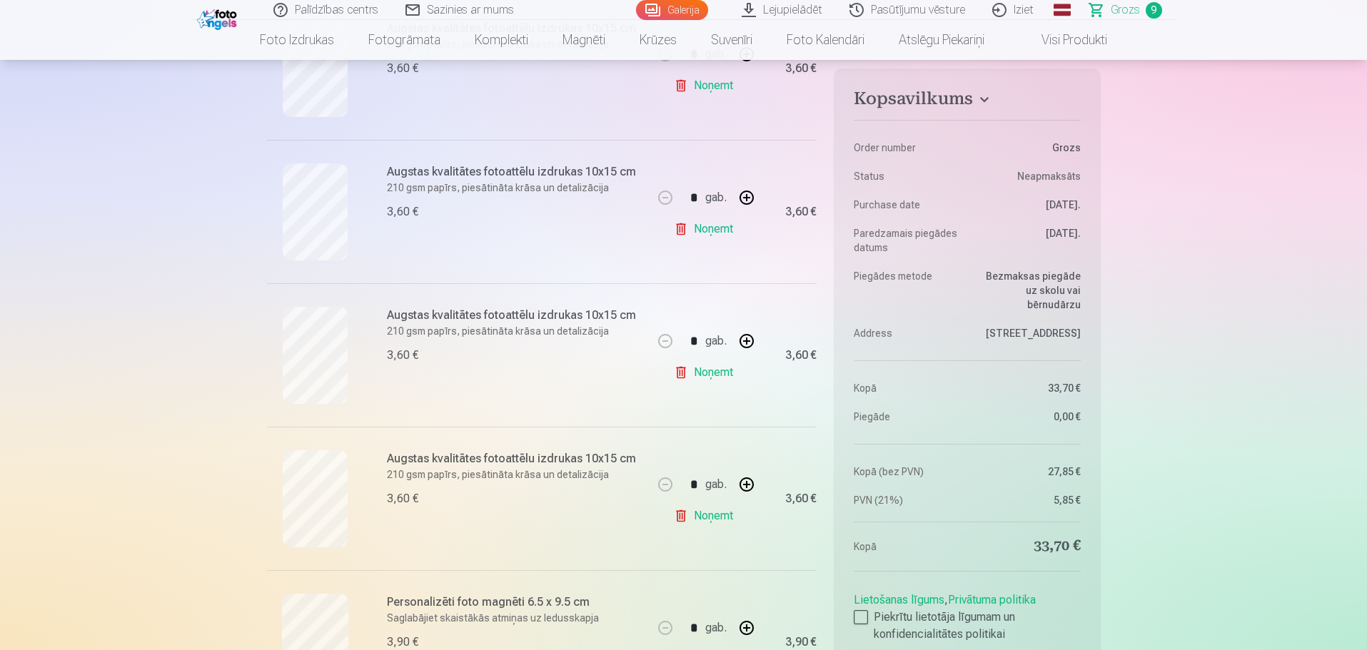
click at [715, 228] on link "Noņemt" at bounding box center [706, 229] width 65 height 29
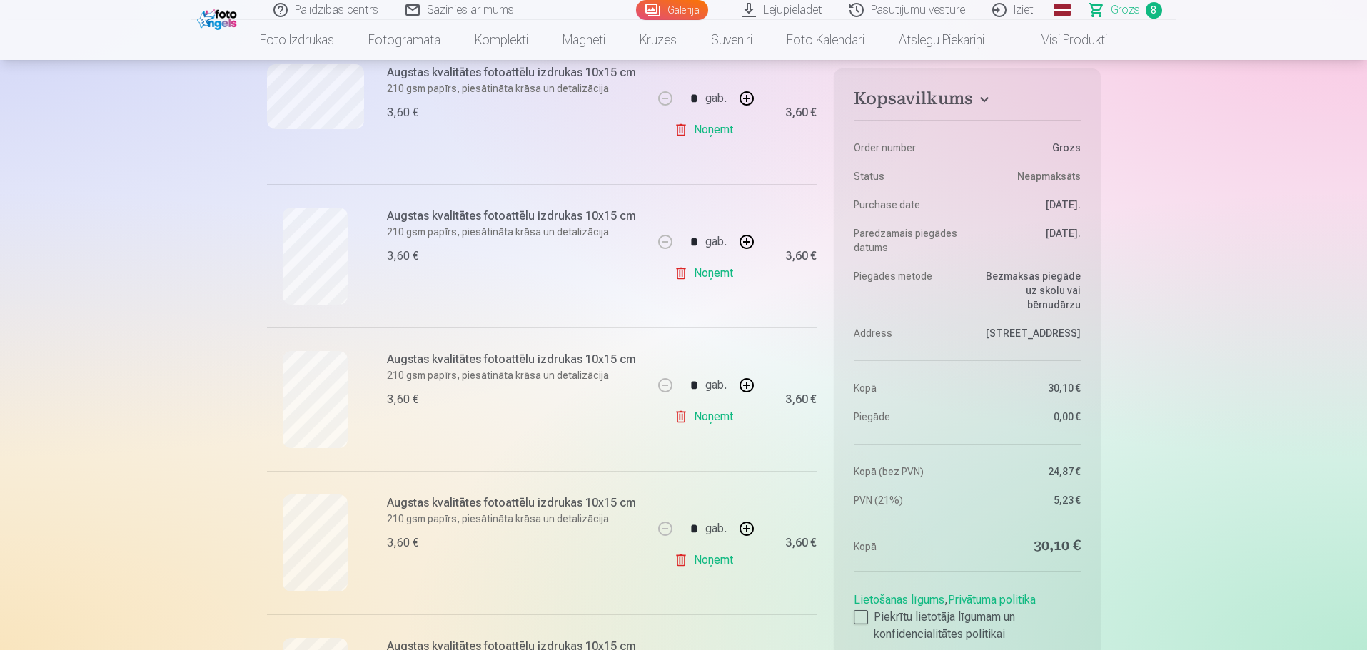
scroll to position [428, 0]
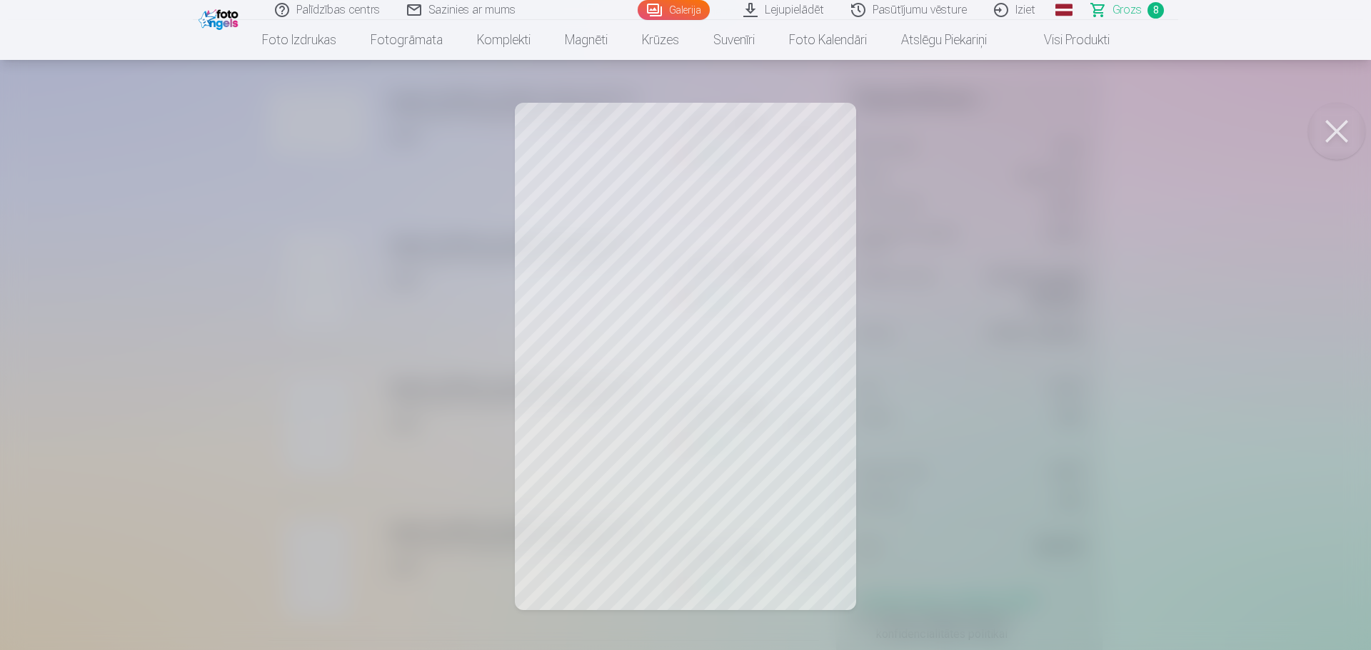
click at [1347, 126] on button at bounding box center [1336, 131] width 57 height 57
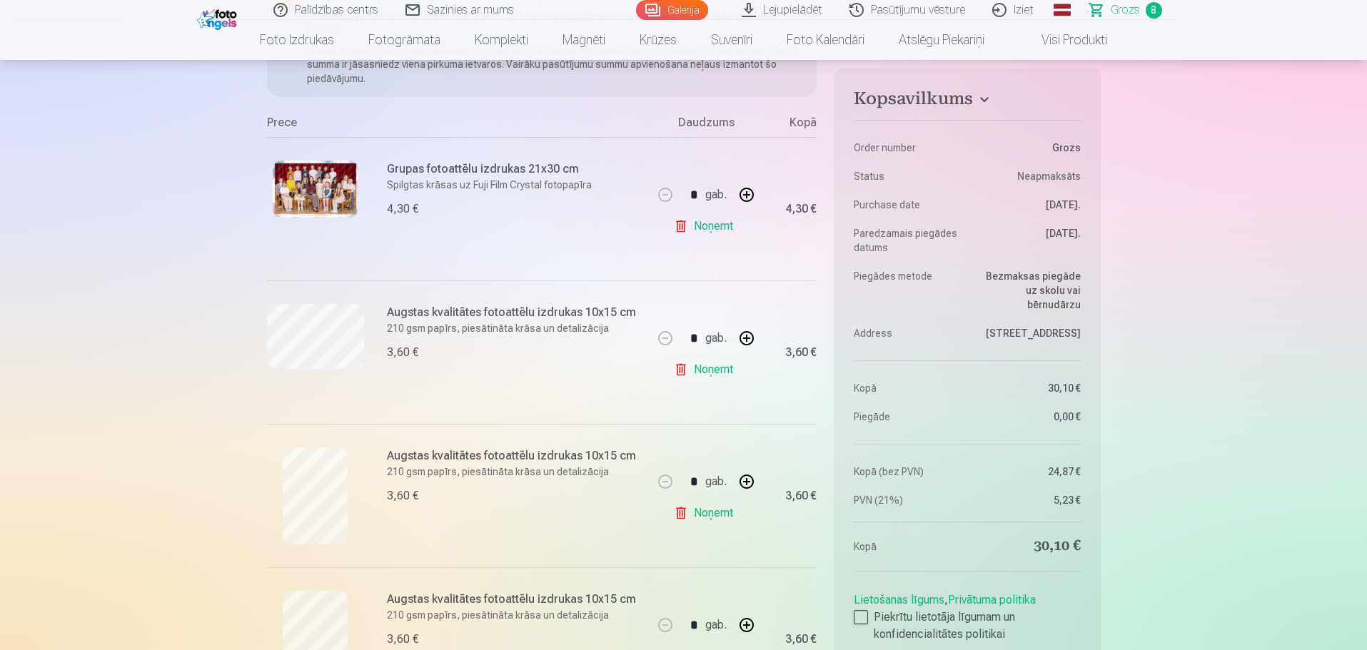
scroll to position [0, 0]
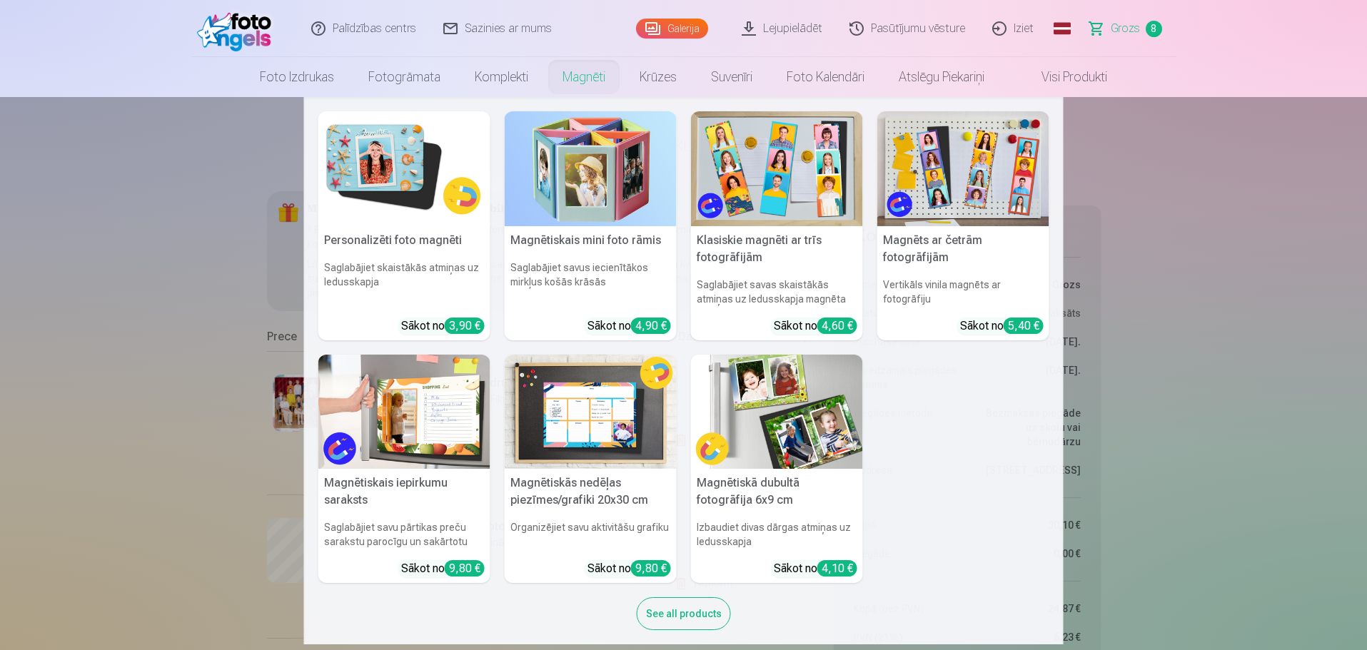
click at [419, 185] on img at bounding box center [404, 168] width 172 height 115
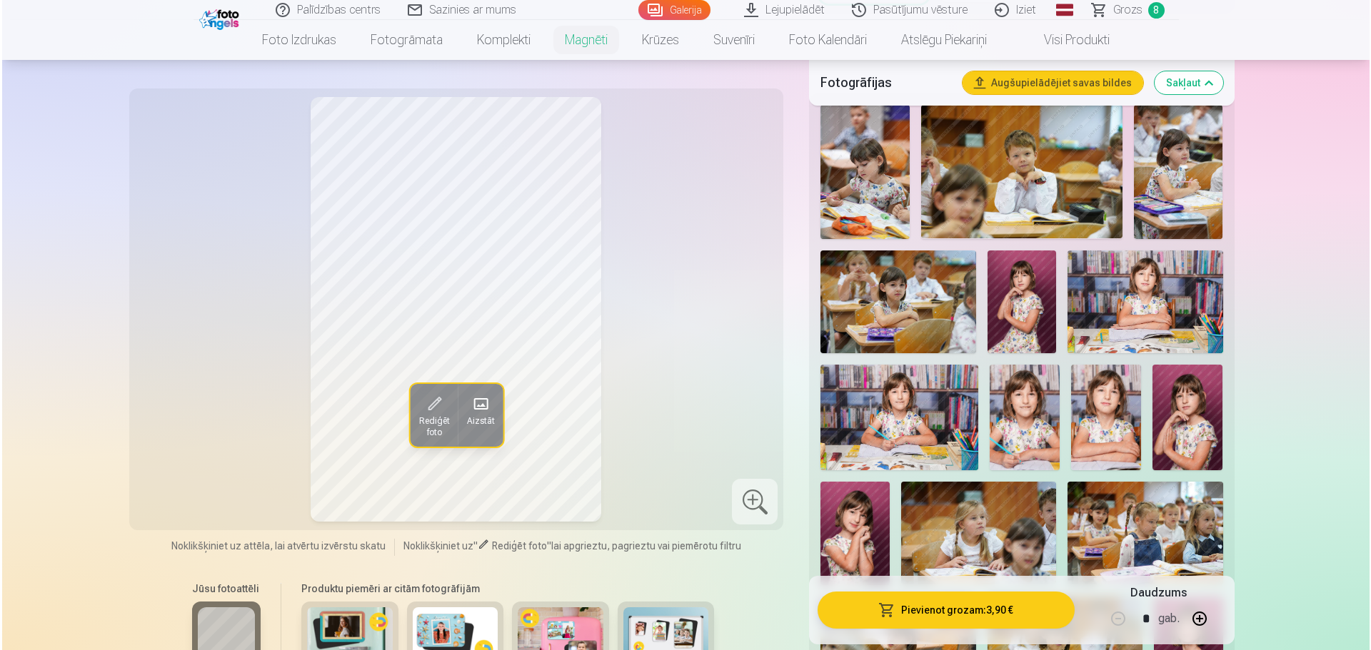
scroll to position [500, 0]
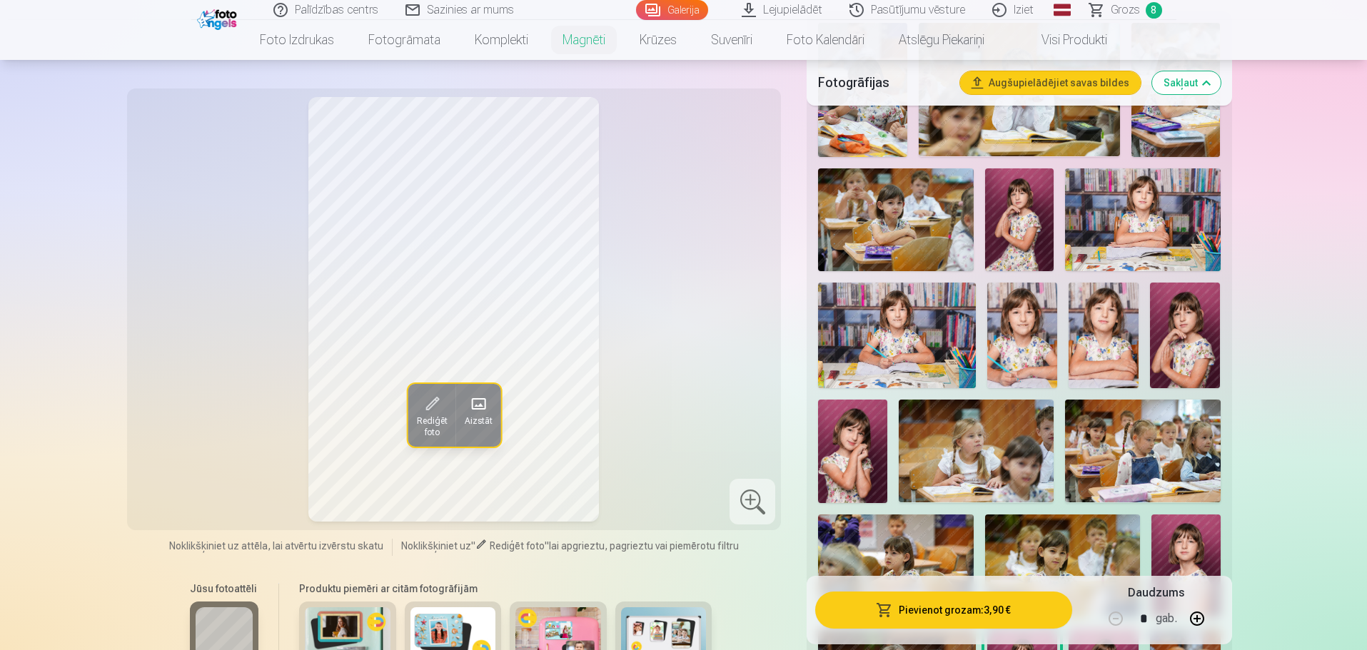
click at [1100, 326] on img at bounding box center [1104, 335] width 70 height 105
click at [1014, 326] on img at bounding box center [1022, 335] width 70 height 105
click at [1095, 330] on img at bounding box center [1104, 335] width 70 height 105
click at [900, 612] on button "Pievienot grozam : 3,90 €" at bounding box center [943, 610] width 256 height 37
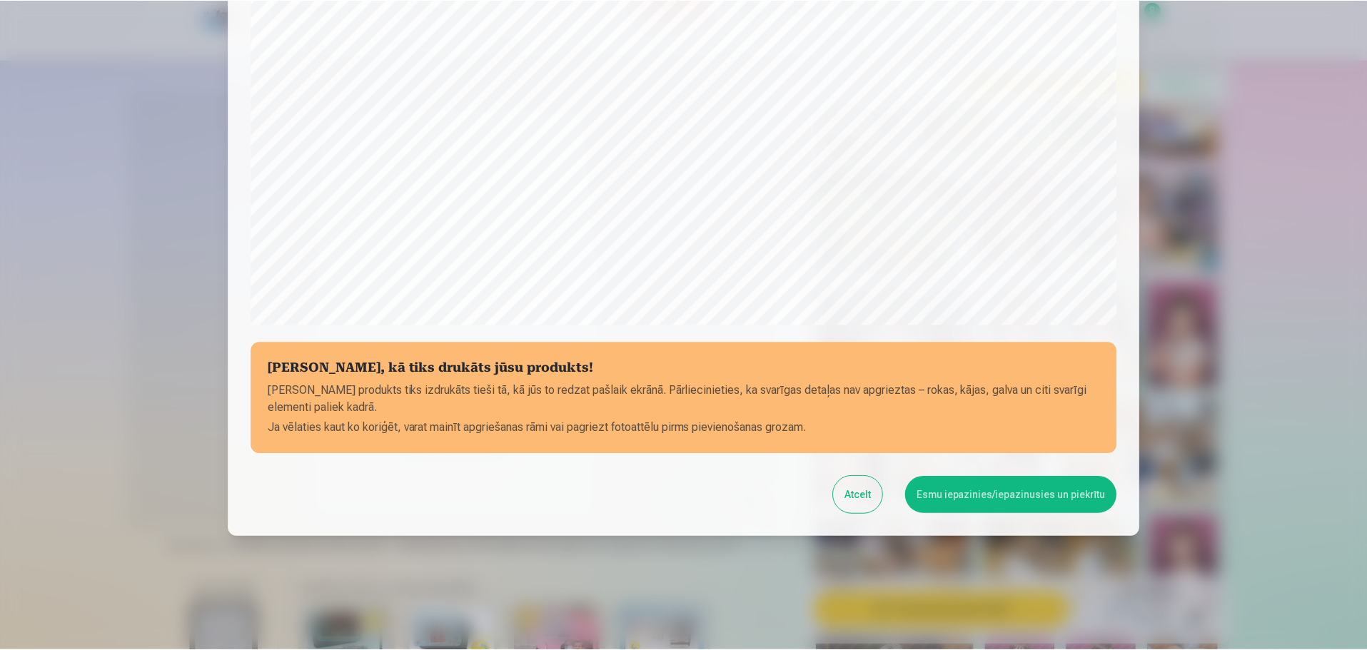
scroll to position [378, 0]
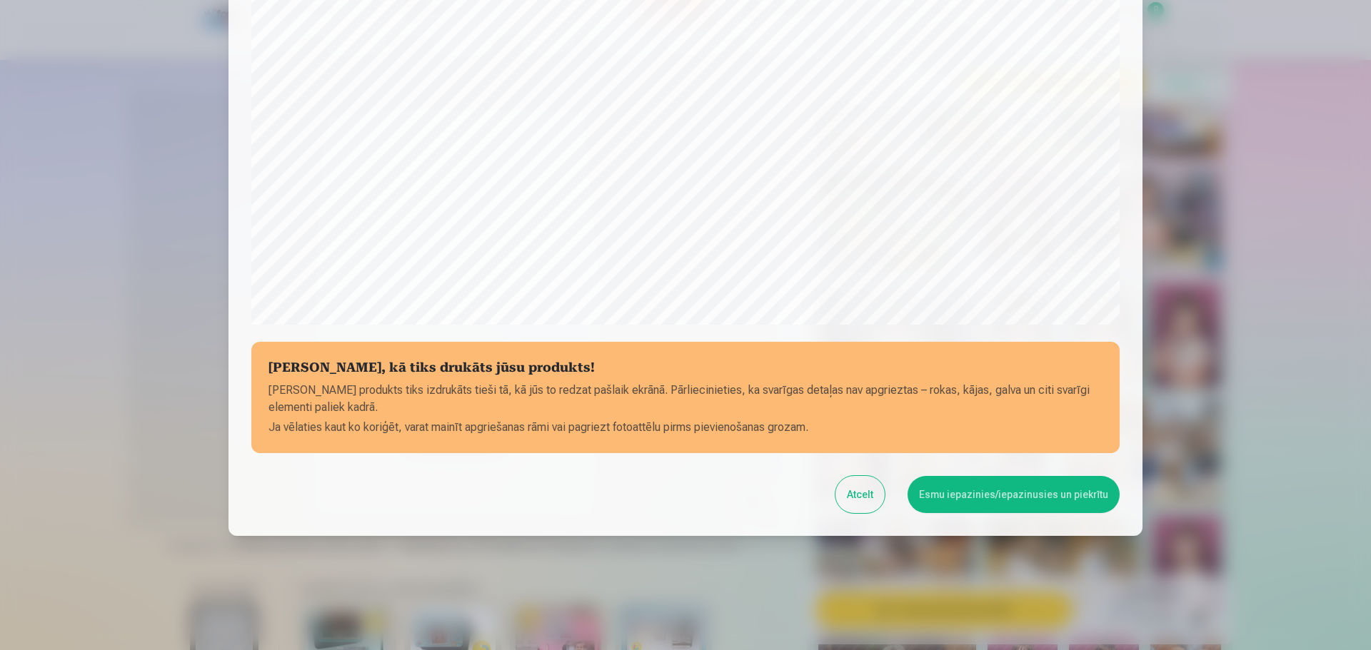
click at [987, 509] on button "Esmu iepazinies/iepazinusies un piekrītu" at bounding box center [1013, 494] width 212 height 37
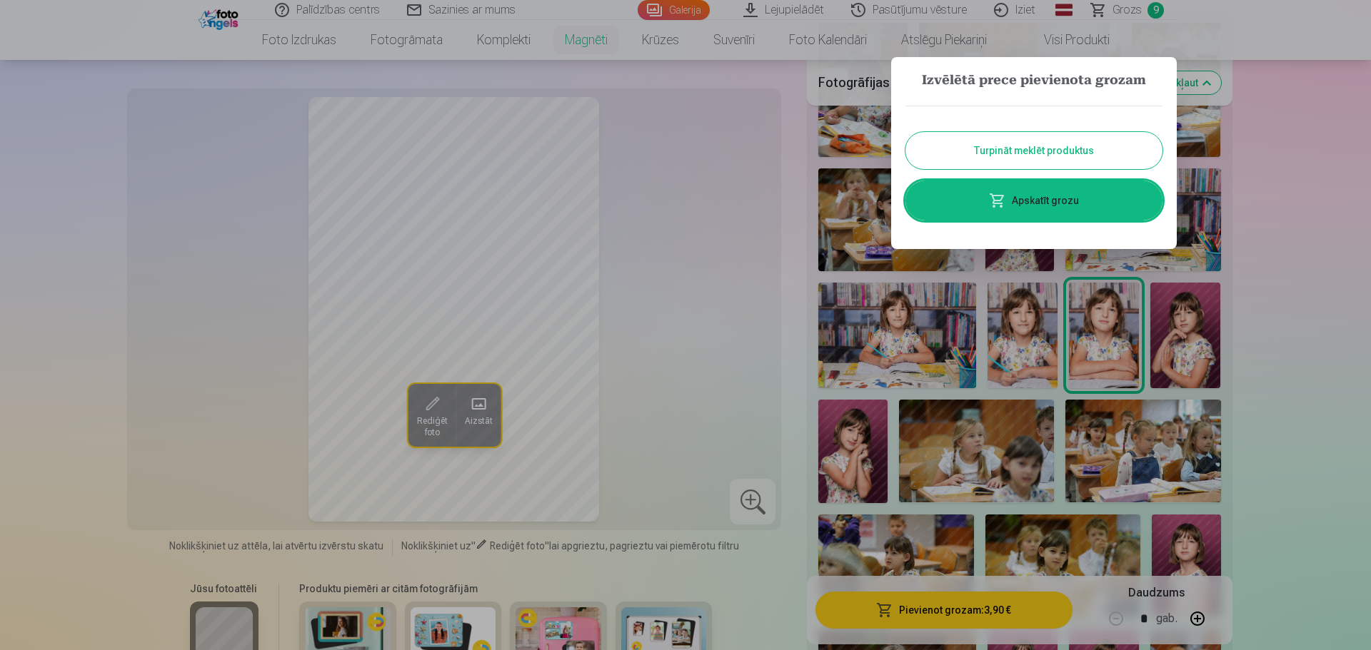
click at [1062, 155] on button "Turpināt meklēt produktus" at bounding box center [1033, 150] width 257 height 37
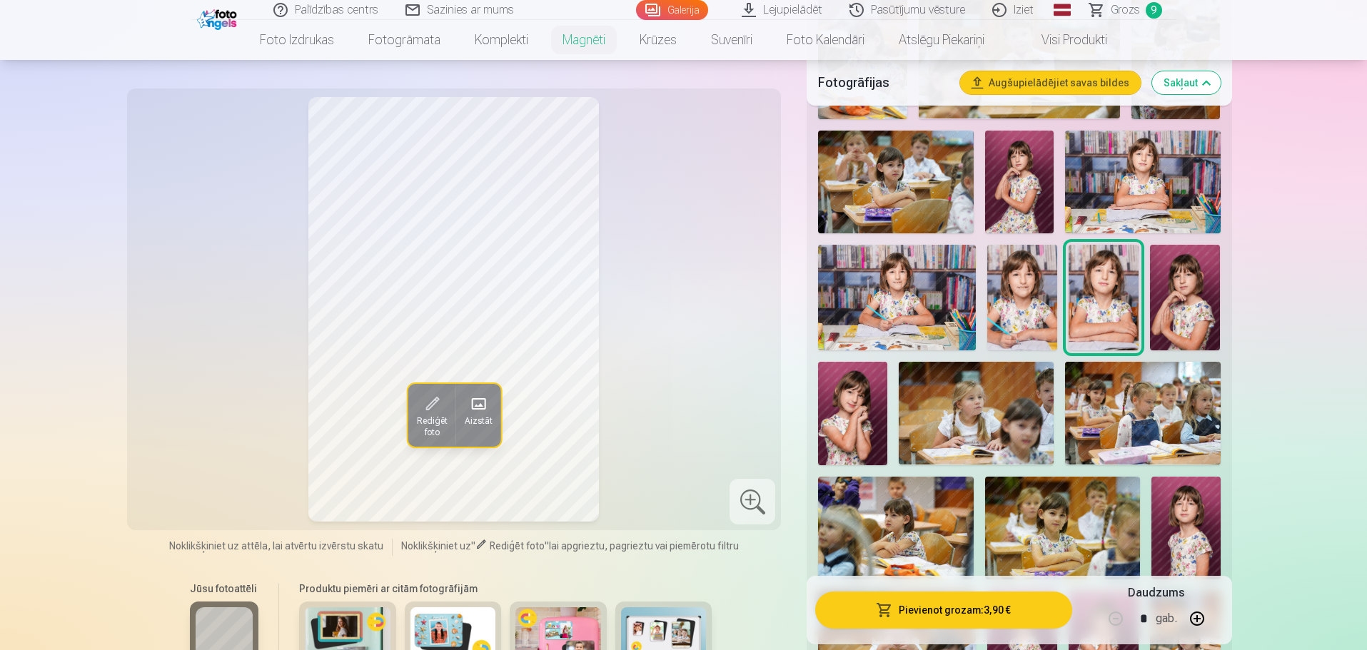
scroll to position [571, 0]
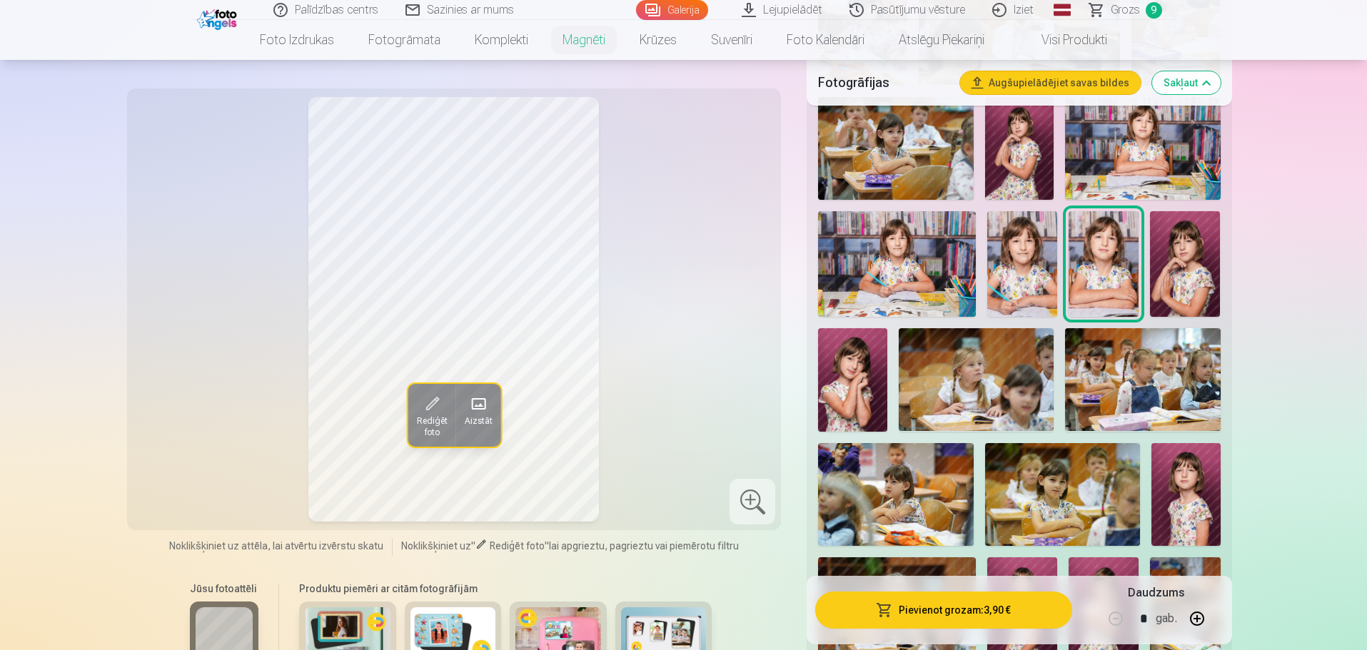
click at [1188, 246] on img at bounding box center [1185, 263] width 70 height 105
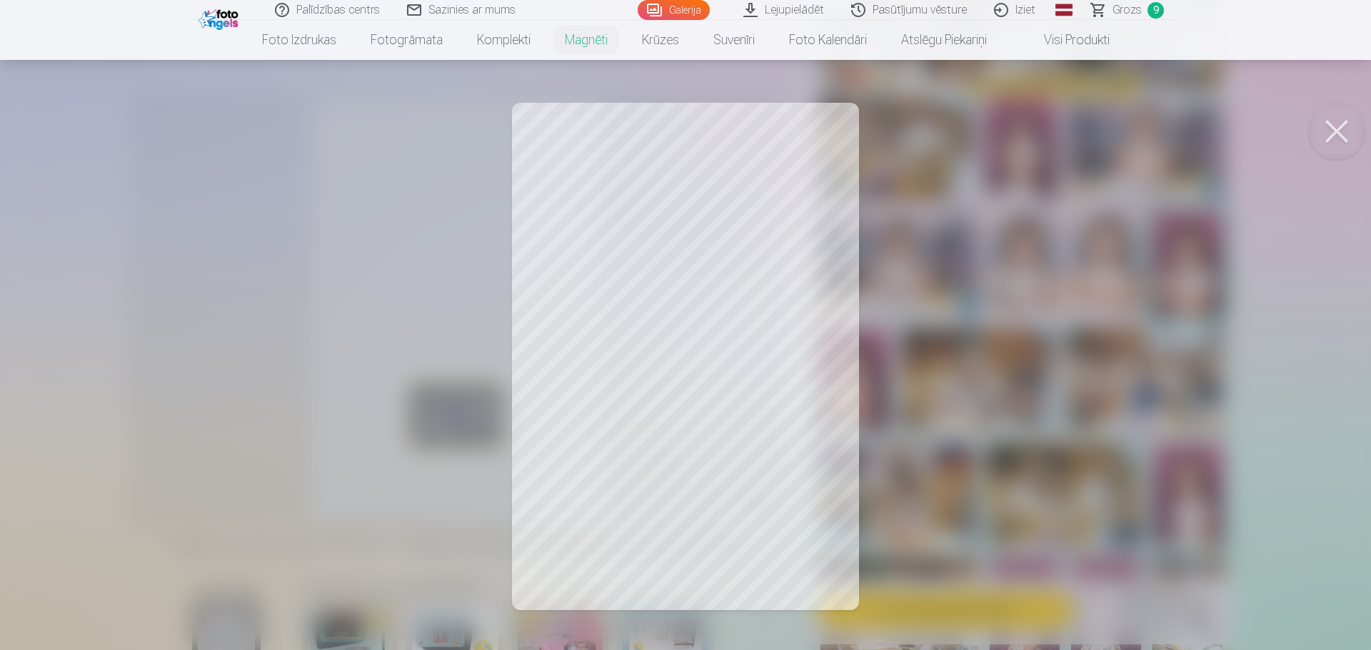
click at [618, 467] on div at bounding box center [685, 325] width 1371 height 650
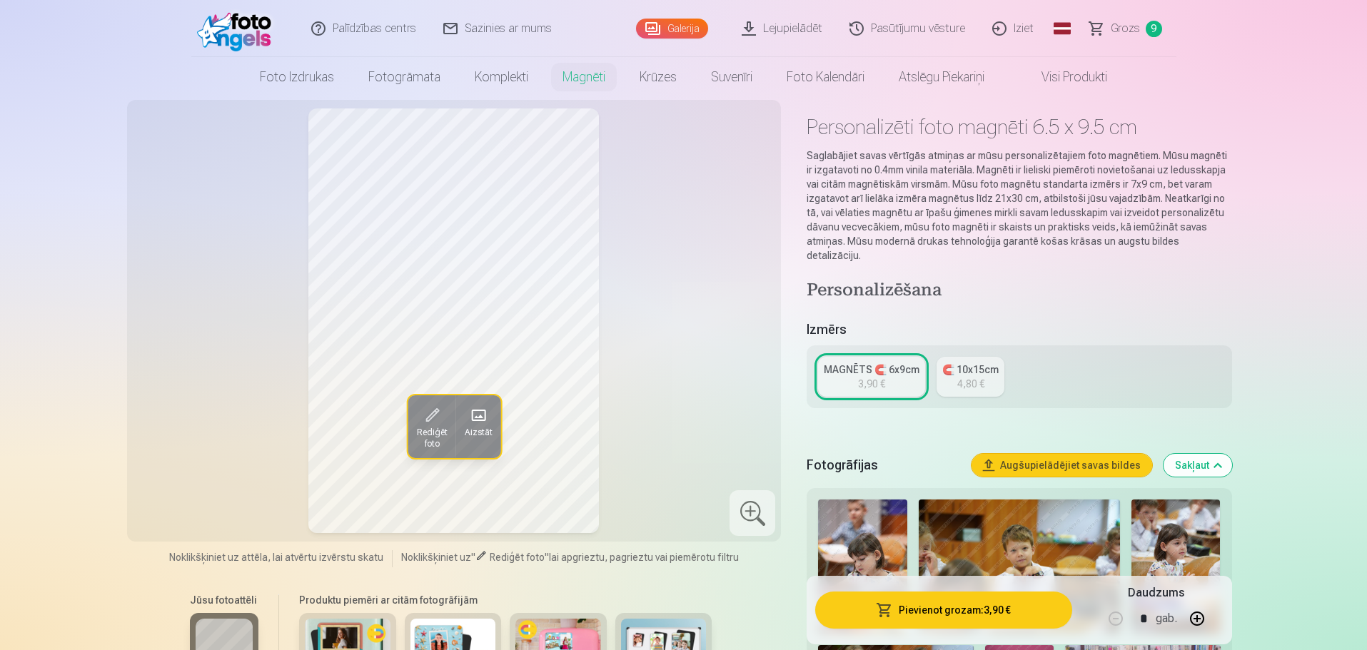
scroll to position [0, 0]
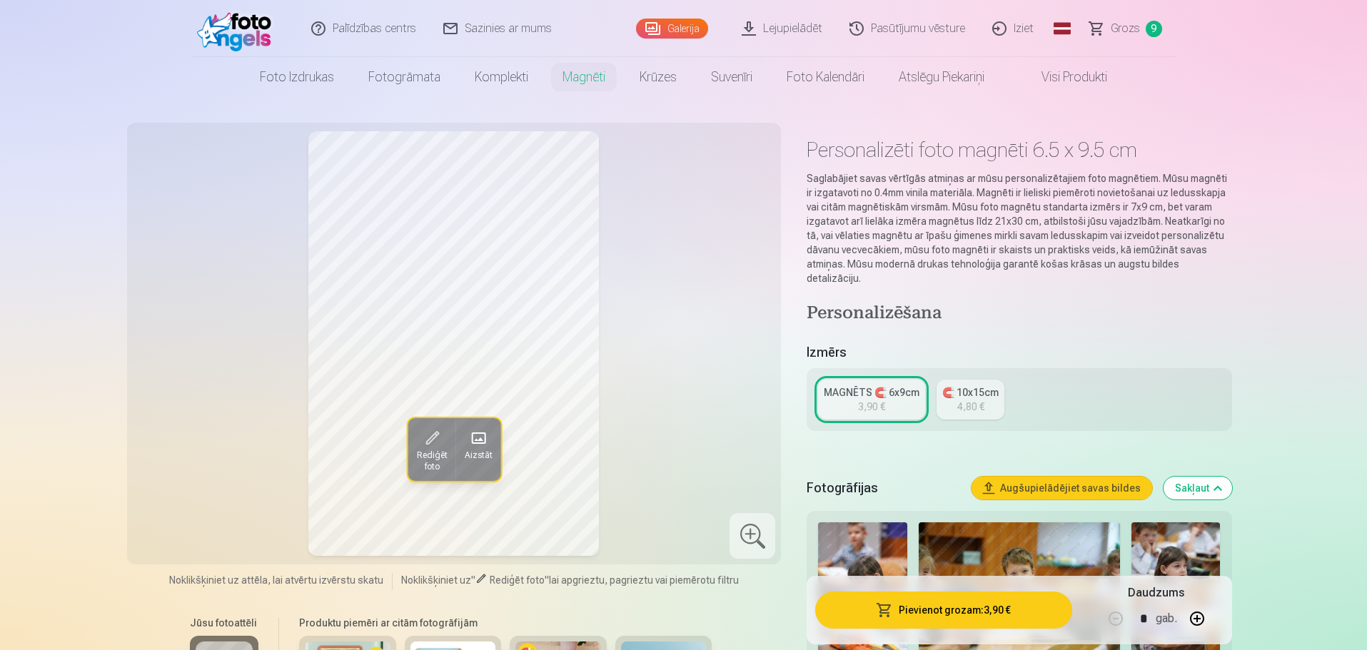
click at [1135, 29] on span "Grozs" at bounding box center [1125, 28] width 29 height 17
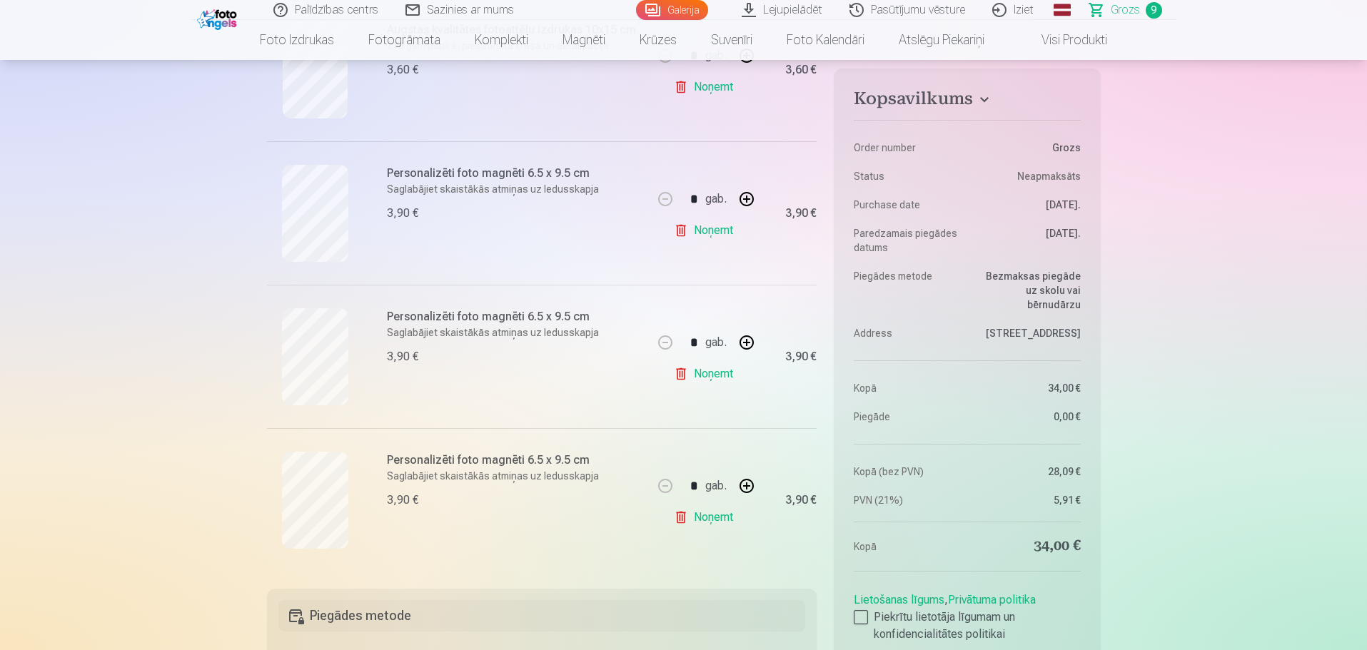
scroll to position [1000, 0]
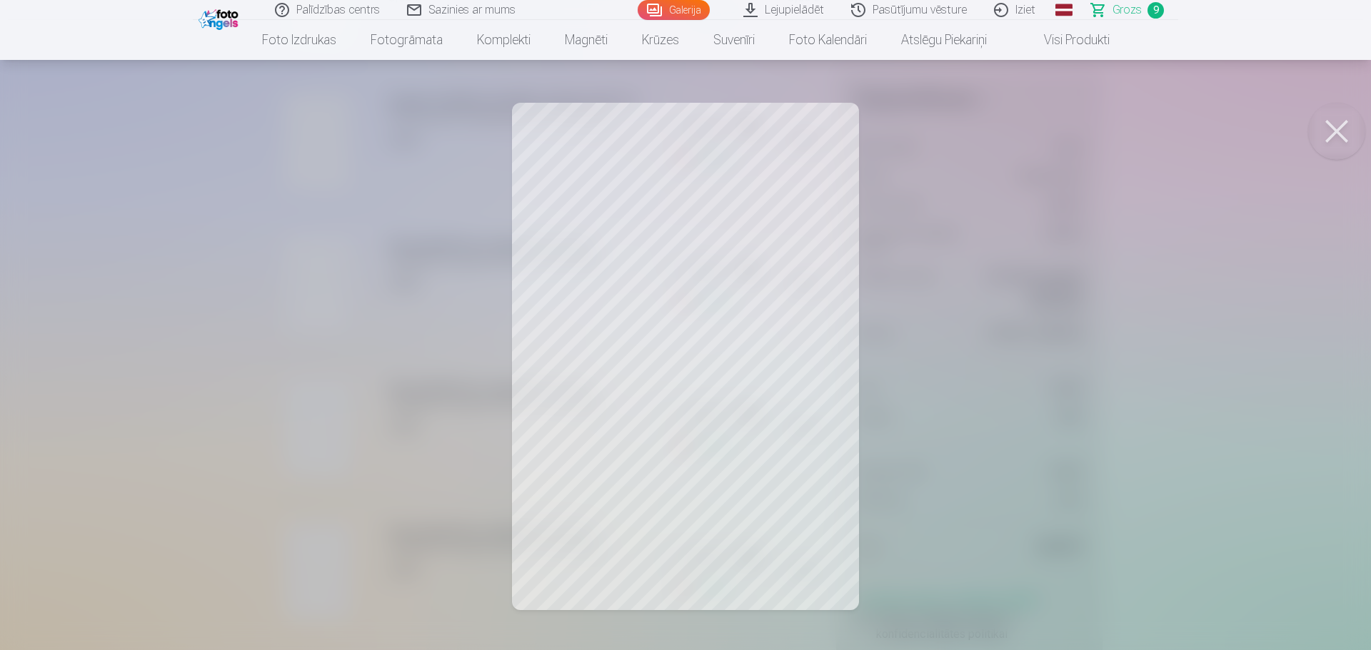
click at [1334, 124] on button at bounding box center [1336, 131] width 57 height 57
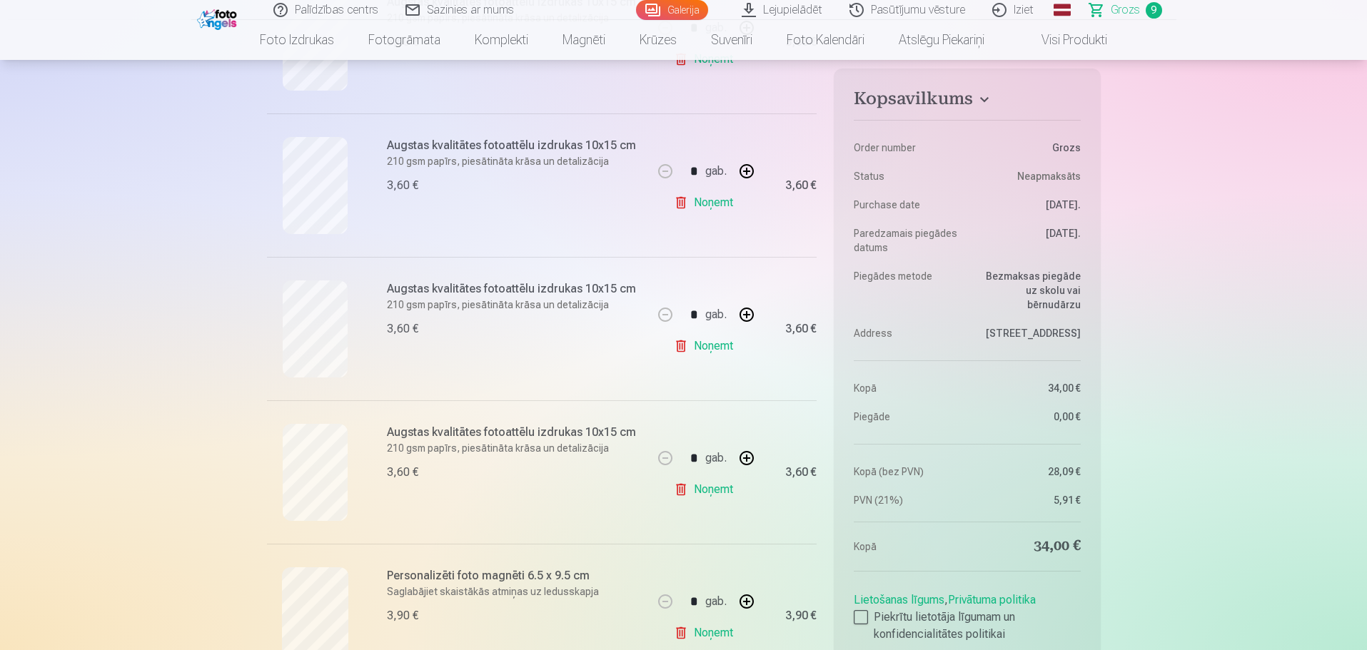
scroll to position [643, 0]
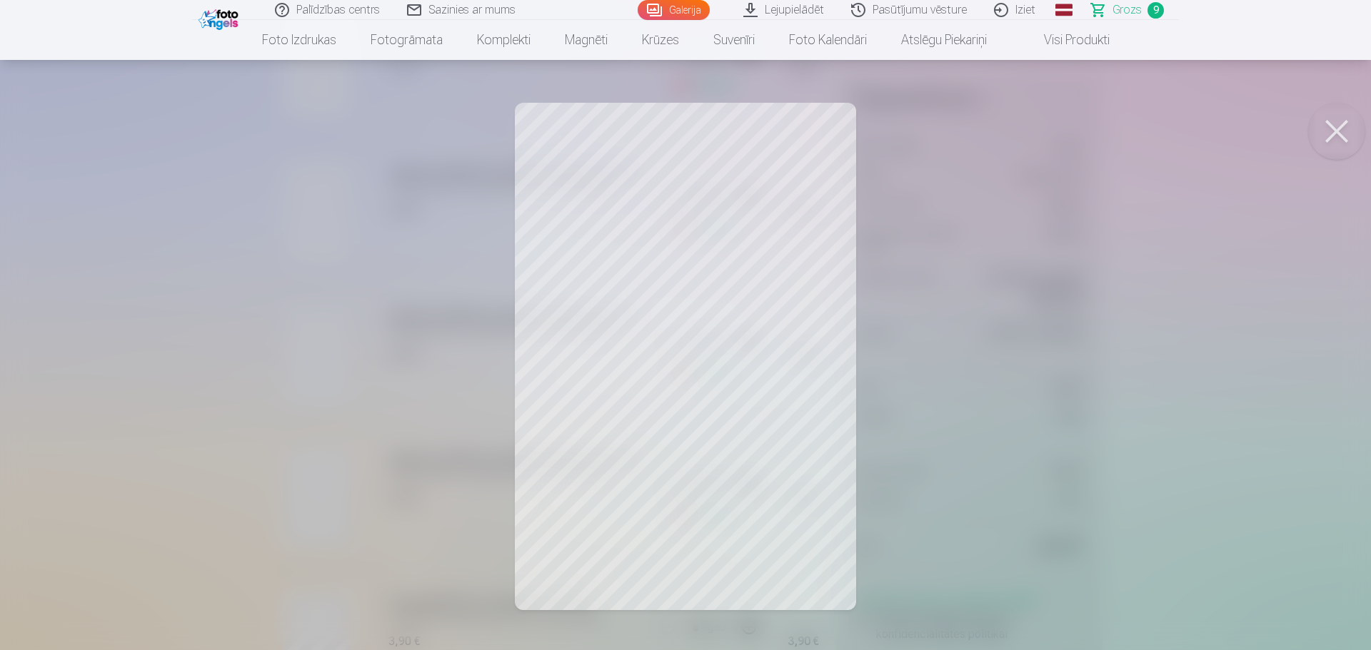
drag, startPoint x: 1329, startPoint y: 138, endPoint x: 1319, endPoint y: 145, distance: 11.7
click at [1330, 141] on button at bounding box center [1336, 131] width 57 height 57
click at [1340, 128] on button at bounding box center [1336, 131] width 57 height 57
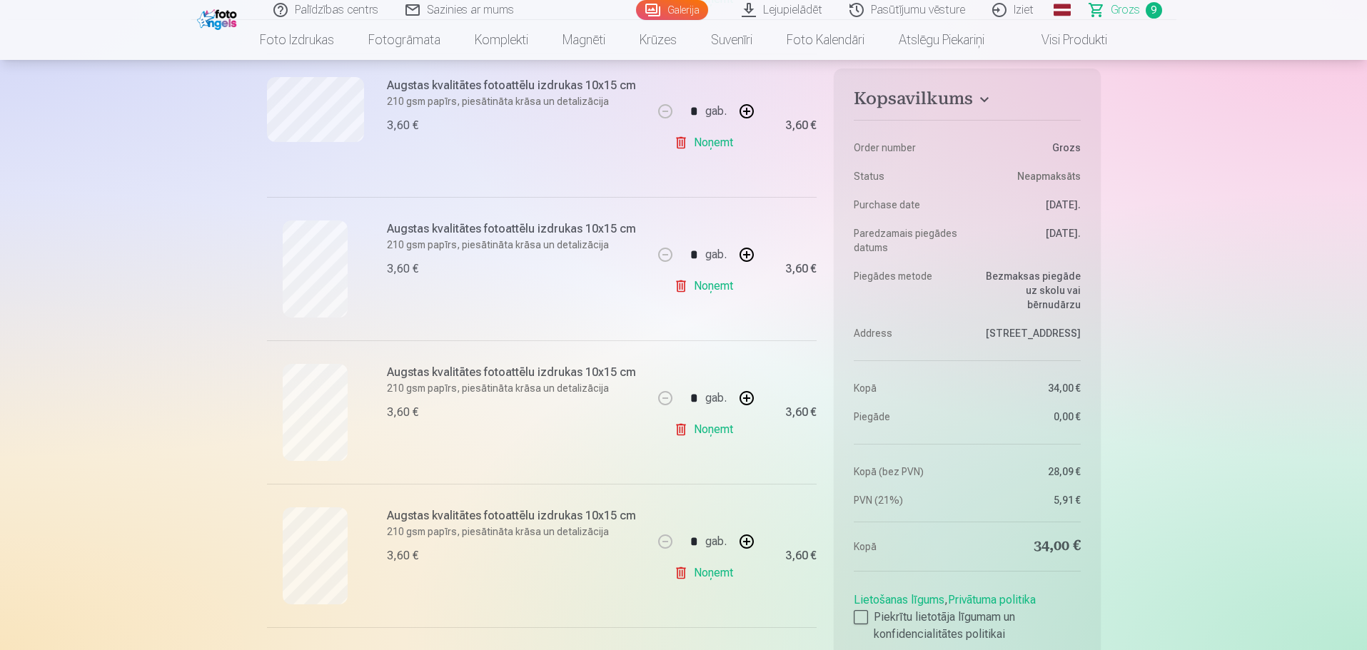
scroll to position [428, 0]
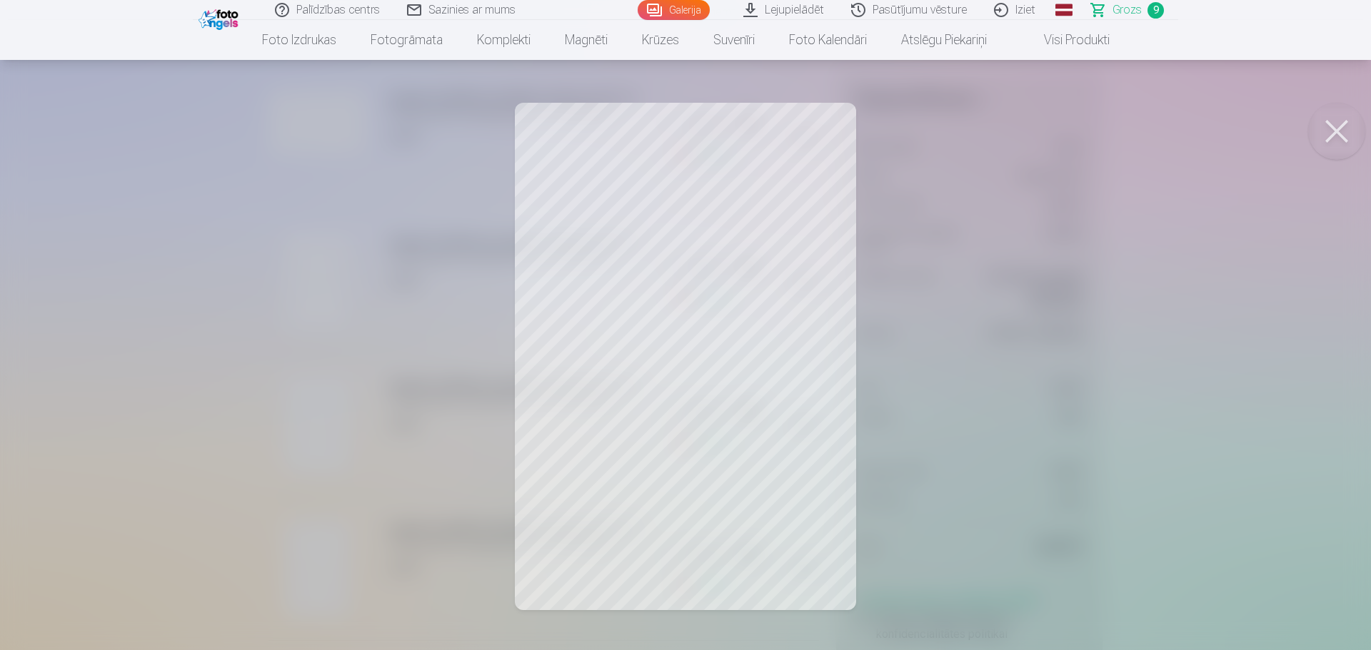
click at [1342, 134] on button at bounding box center [1336, 131] width 57 height 57
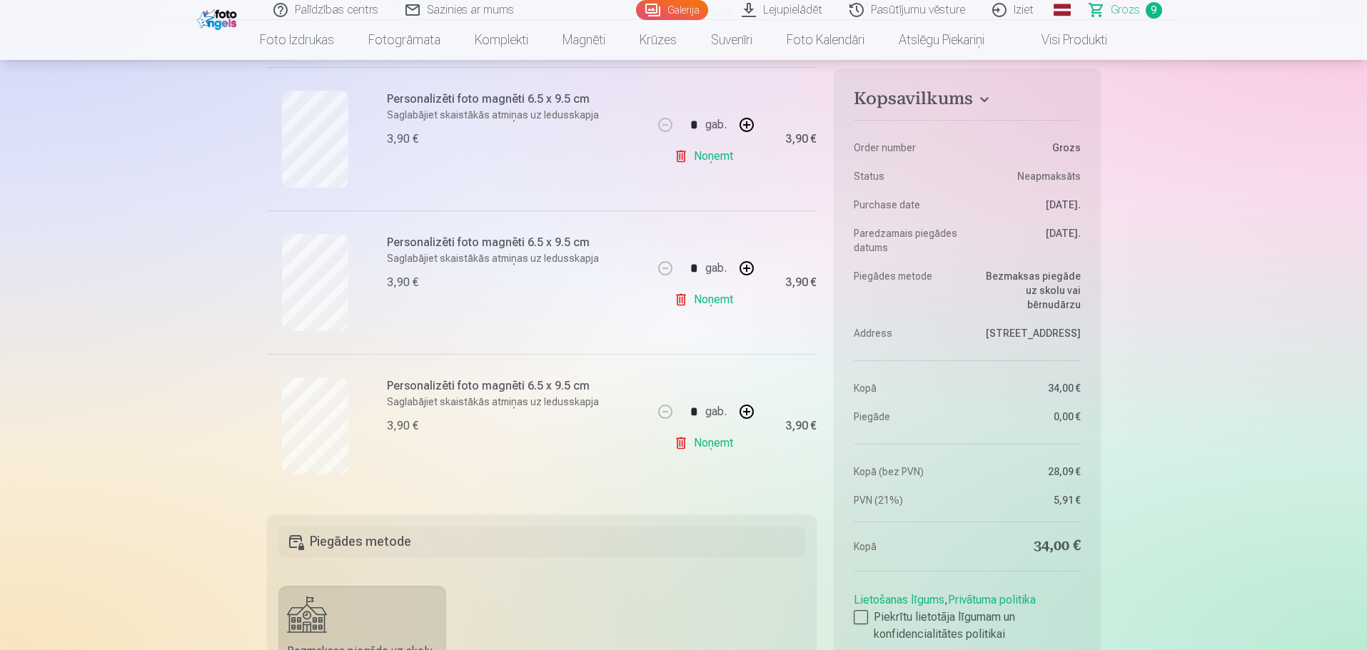
scroll to position [1214, 0]
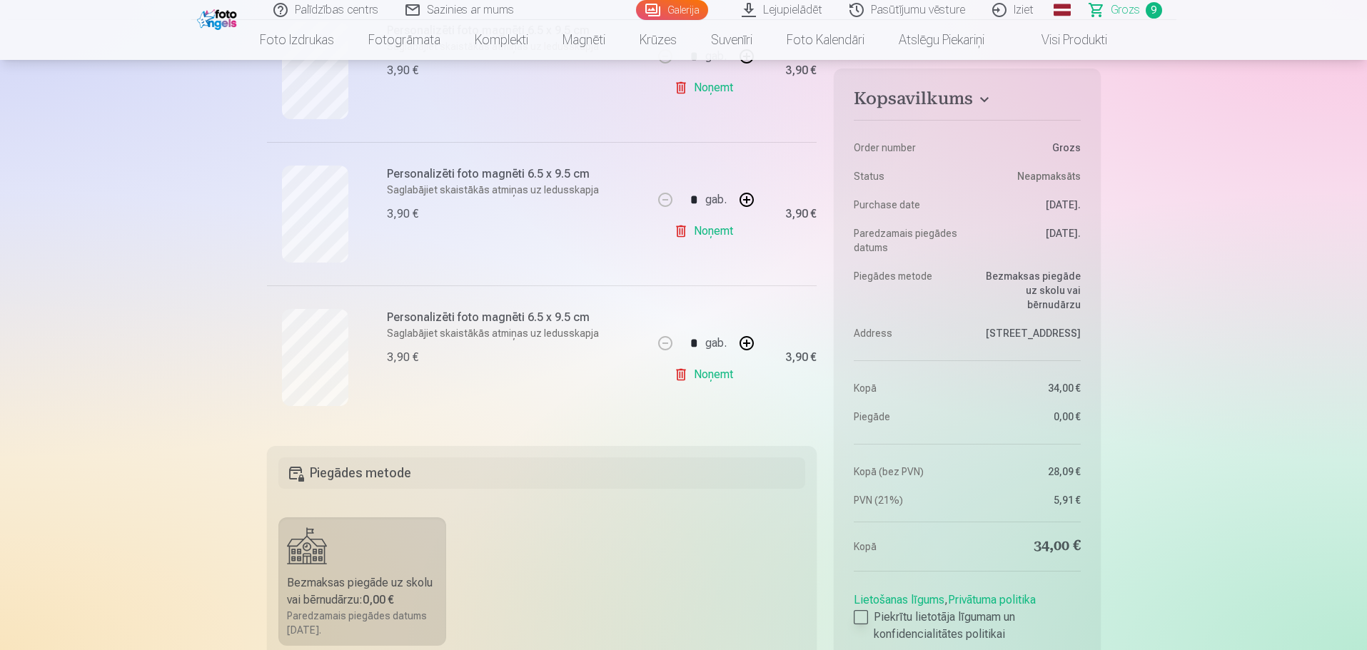
click at [857, 613] on div at bounding box center [861, 617] width 14 height 14
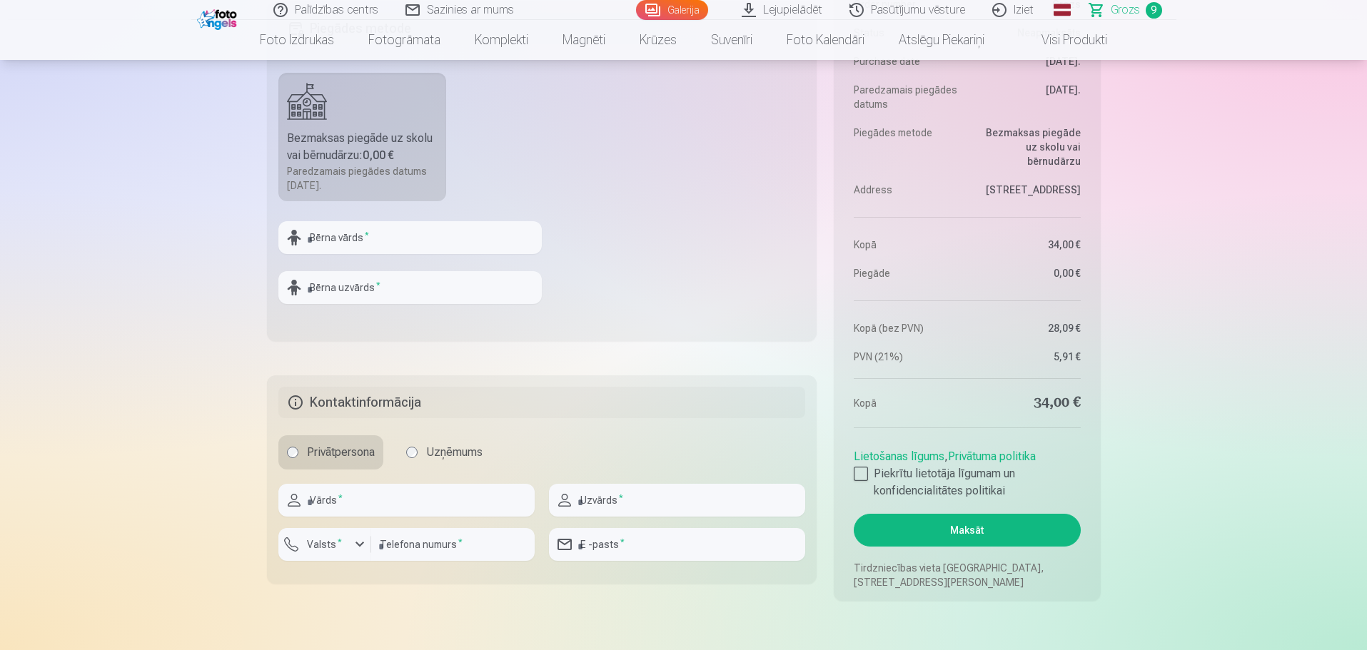
scroll to position [1785, 0]
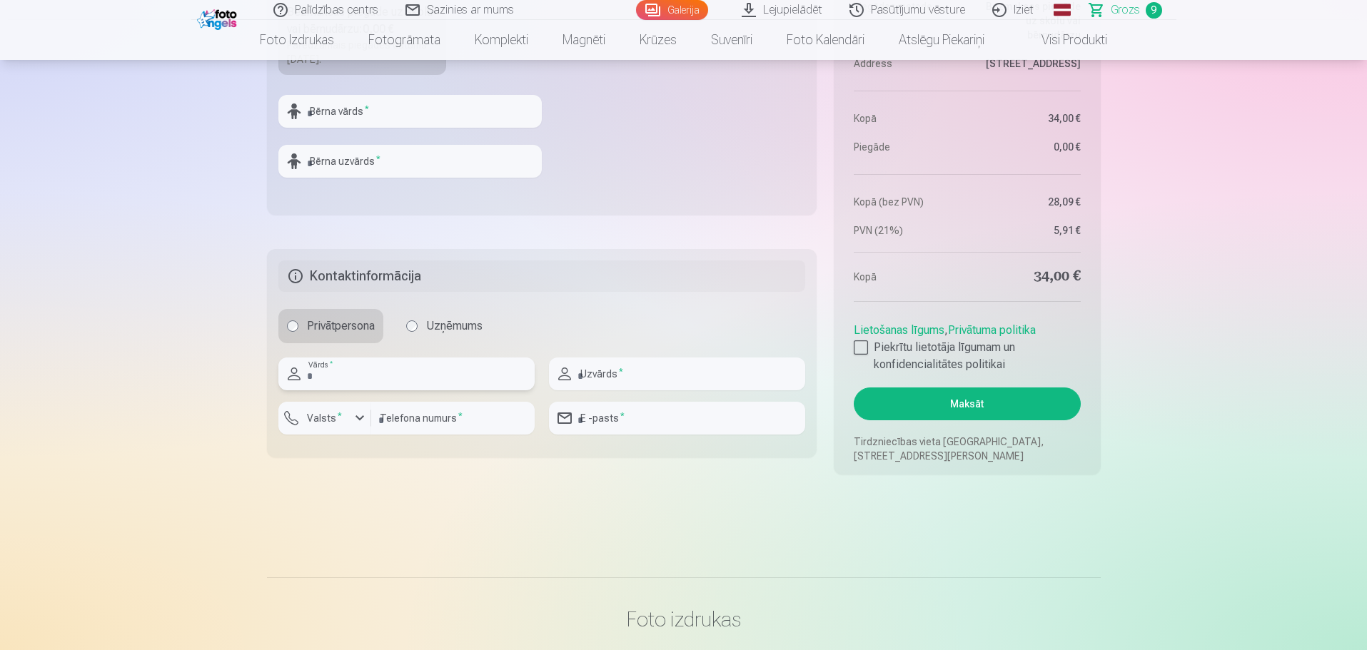
click at [456, 377] on input "text" at bounding box center [406, 374] width 256 height 33
click at [436, 378] on input "text" at bounding box center [406, 374] width 256 height 33
type input "*****"
drag, startPoint x: 584, startPoint y: 377, endPoint x: 595, endPoint y: 380, distance: 11.8
click at [594, 380] on input "text" at bounding box center [677, 374] width 256 height 33
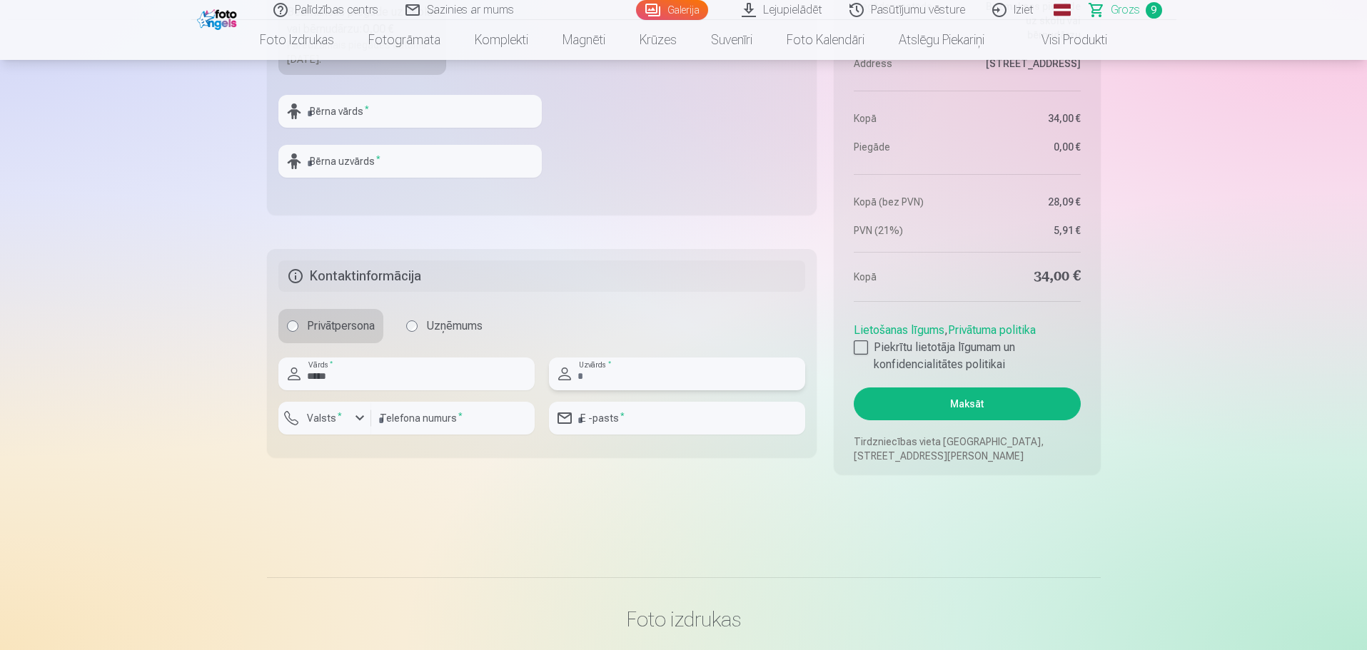
type input "********"
click at [360, 427] on button "Valsts *" at bounding box center [324, 418] width 93 height 33
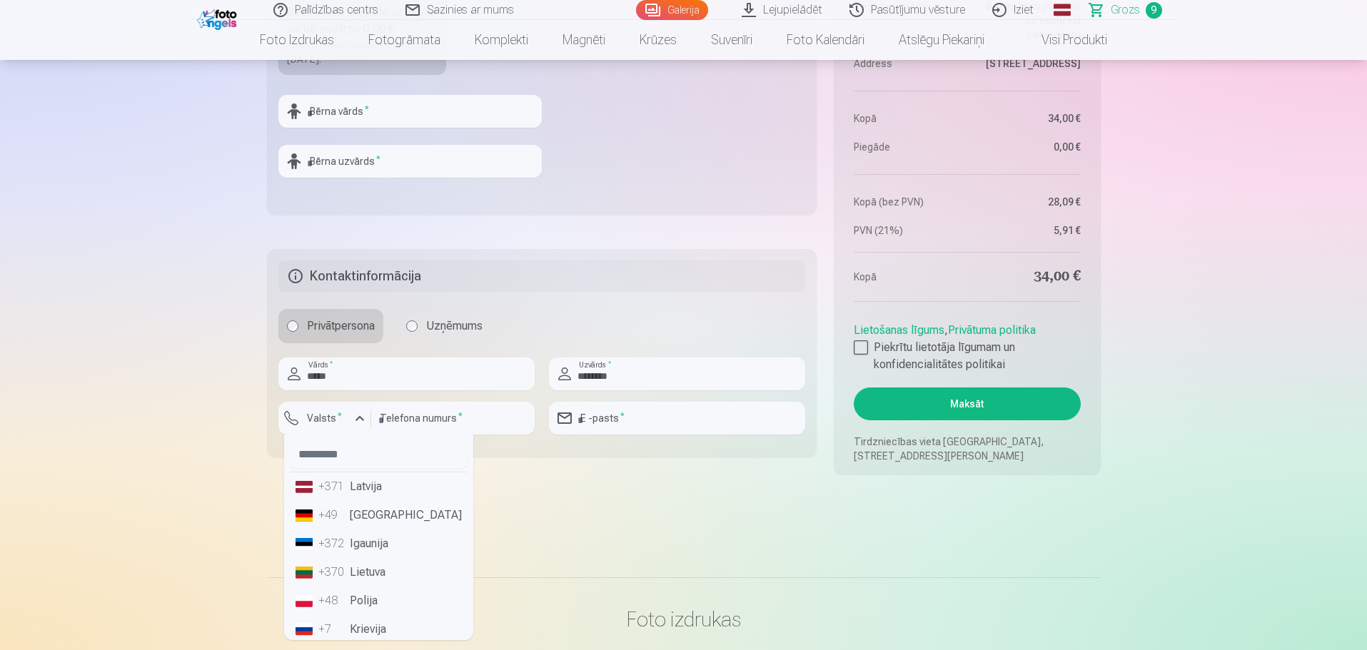
drag, startPoint x: 357, startPoint y: 485, endPoint x: 366, endPoint y: 488, distance: 9.7
click at [362, 488] on li "+371 Latvija" at bounding box center [379, 487] width 178 height 29
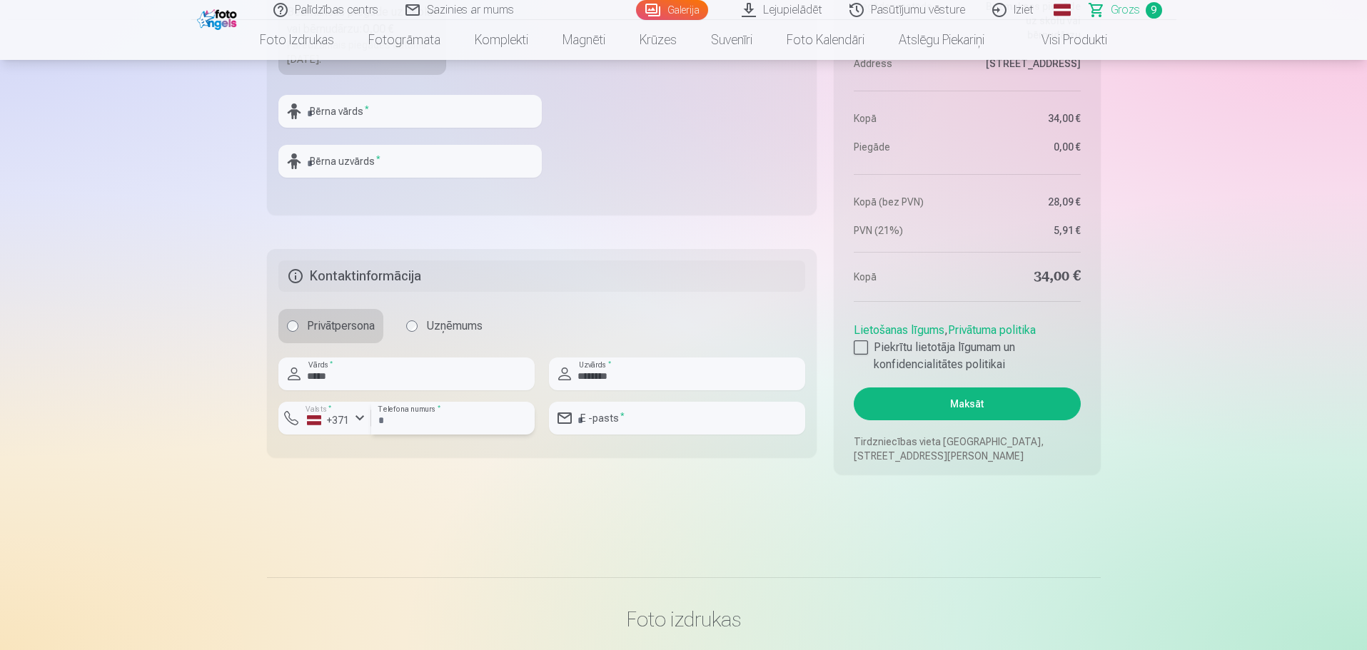
click at [427, 423] on input "number" at bounding box center [453, 418] width 164 height 33
type input "********"
click at [620, 408] on input "email" at bounding box center [677, 418] width 256 height 33
type input "**********"
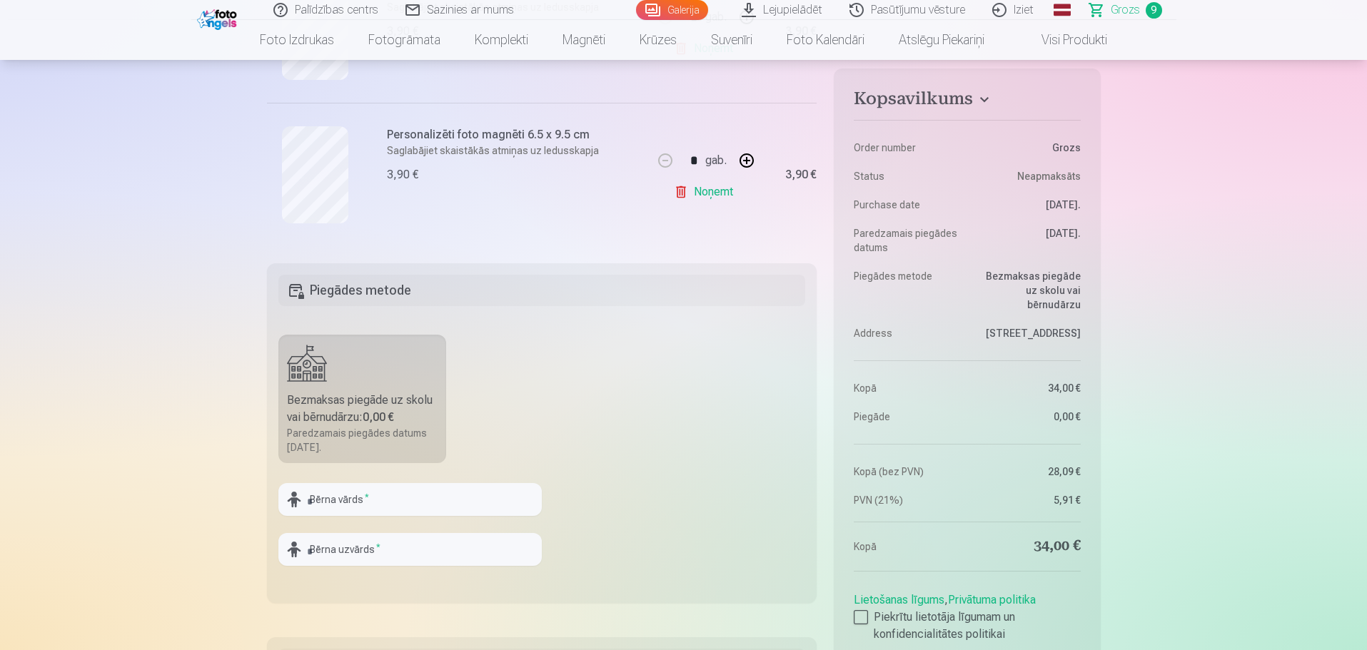
scroll to position [1357, 0]
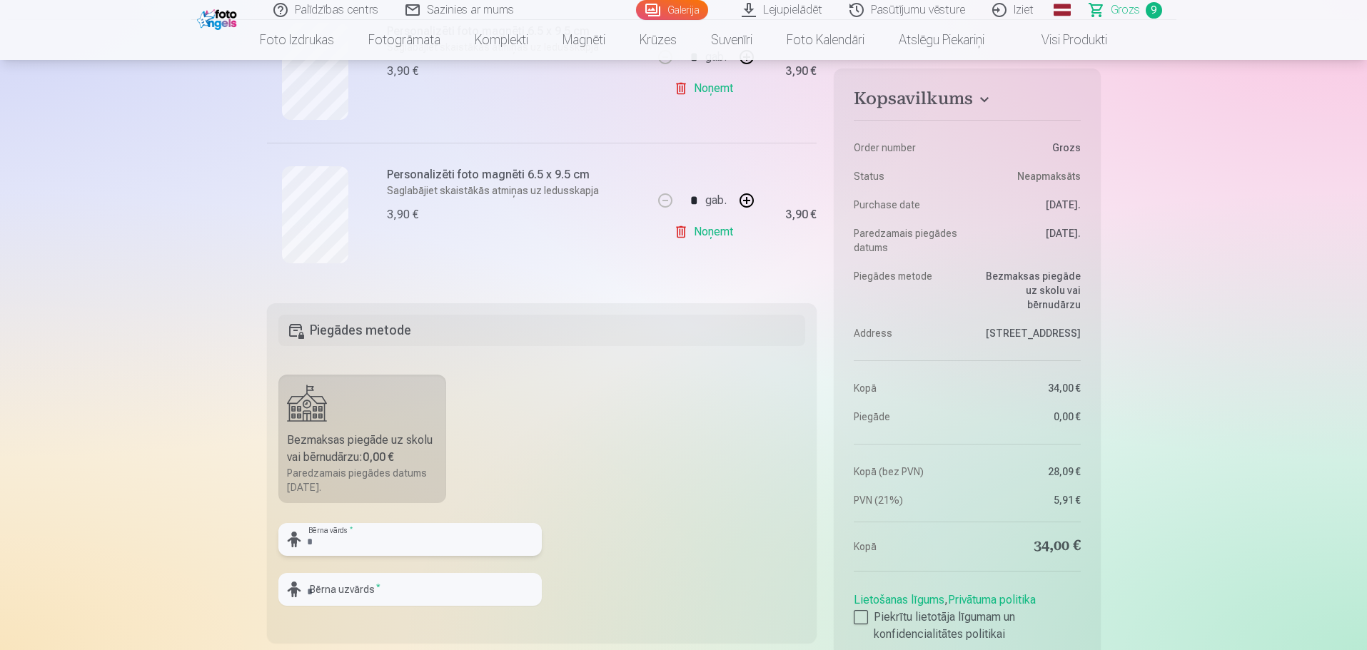
click at [438, 544] on input "text" at bounding box center [409, 539] width 263 height 33
type input "*****"
click at [441, 591] on input "text" at bounding box center [409, 589] width 263 height 33
type input "********"
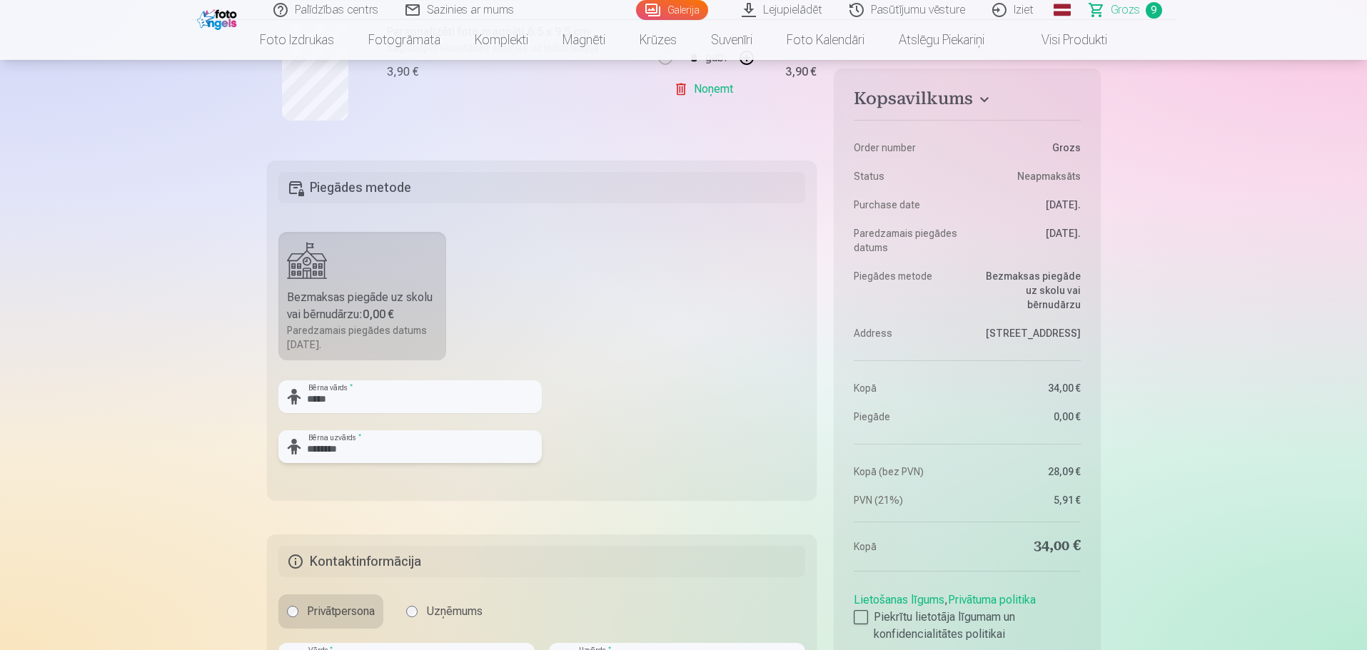
scroll to position [1714, 0]
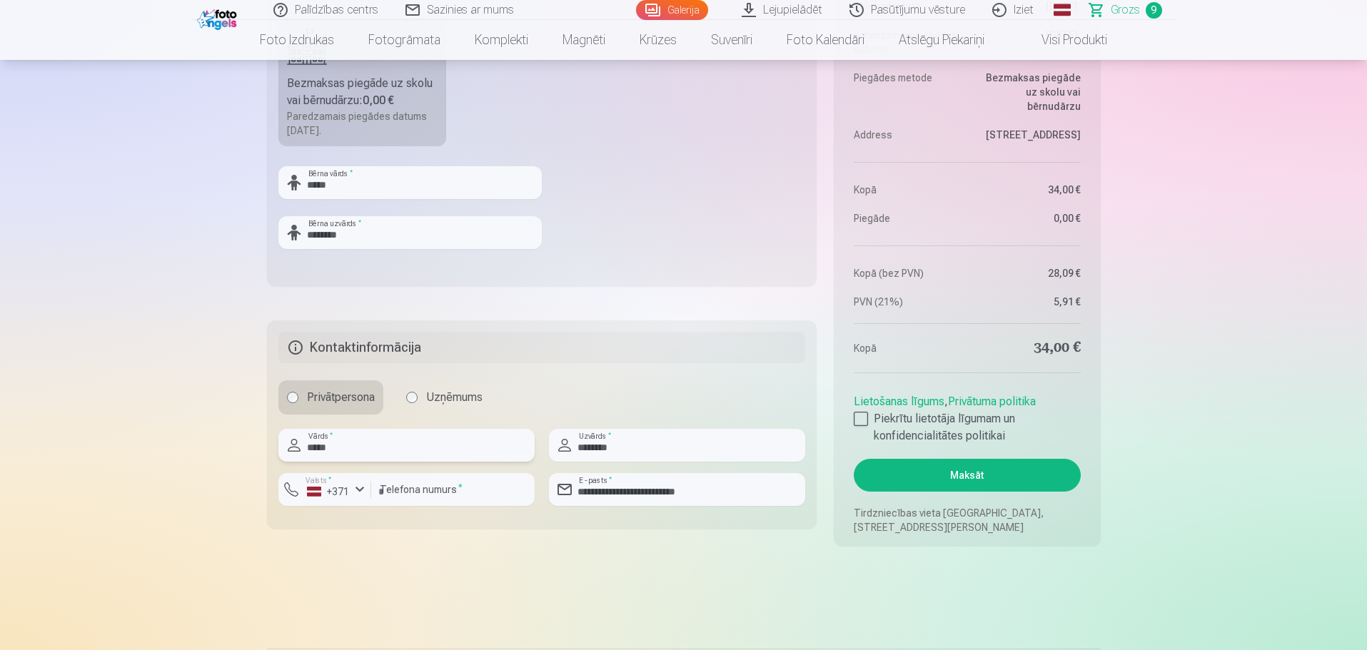
drag, startPoint x: 366, startPoint y: 447, endPoint x: 284, endPoint y: 447, distance: 81.4
click at [284, 447] on input "*****" at bounding box center [406, 445] width 256 height 33
type input "******"
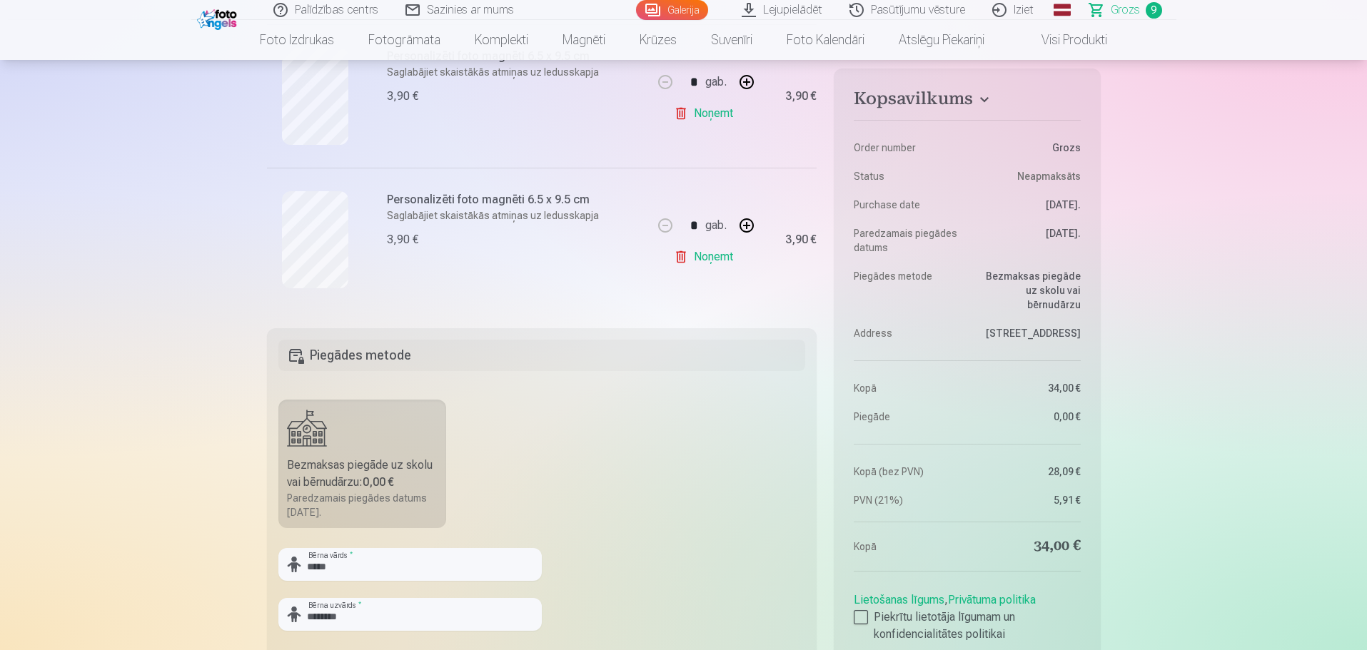
scroll to position [1357, 0]
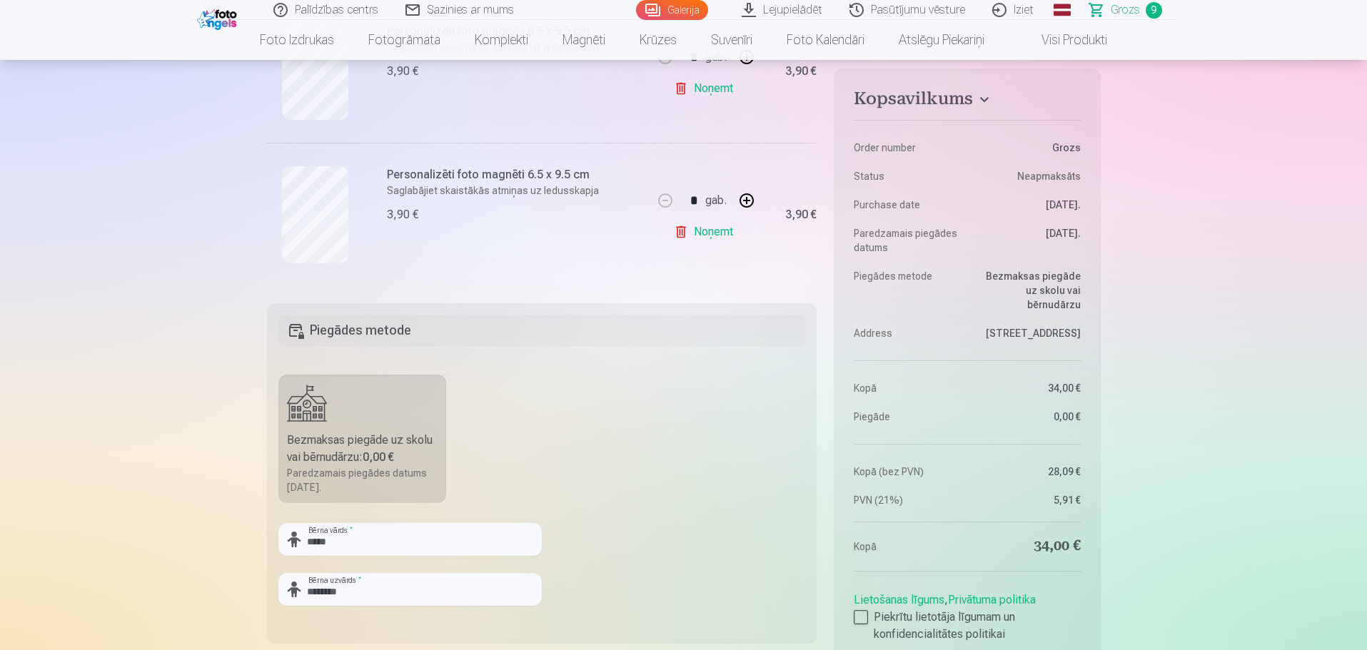
click at [333, 463] on div "Bezmaksas piegāde uz skolu vai bērnudārzu : 0,00 €" at bounding box center [362, 449] width 151 height 34
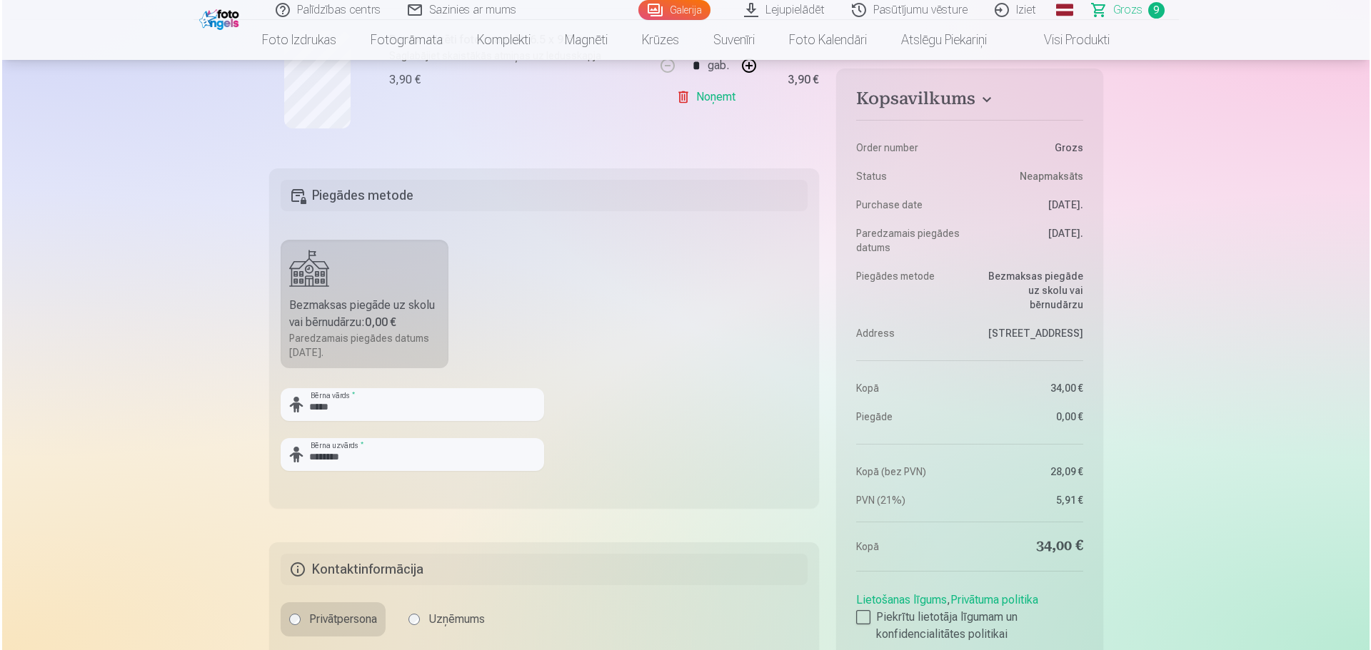
scroll to position [1714, 0]
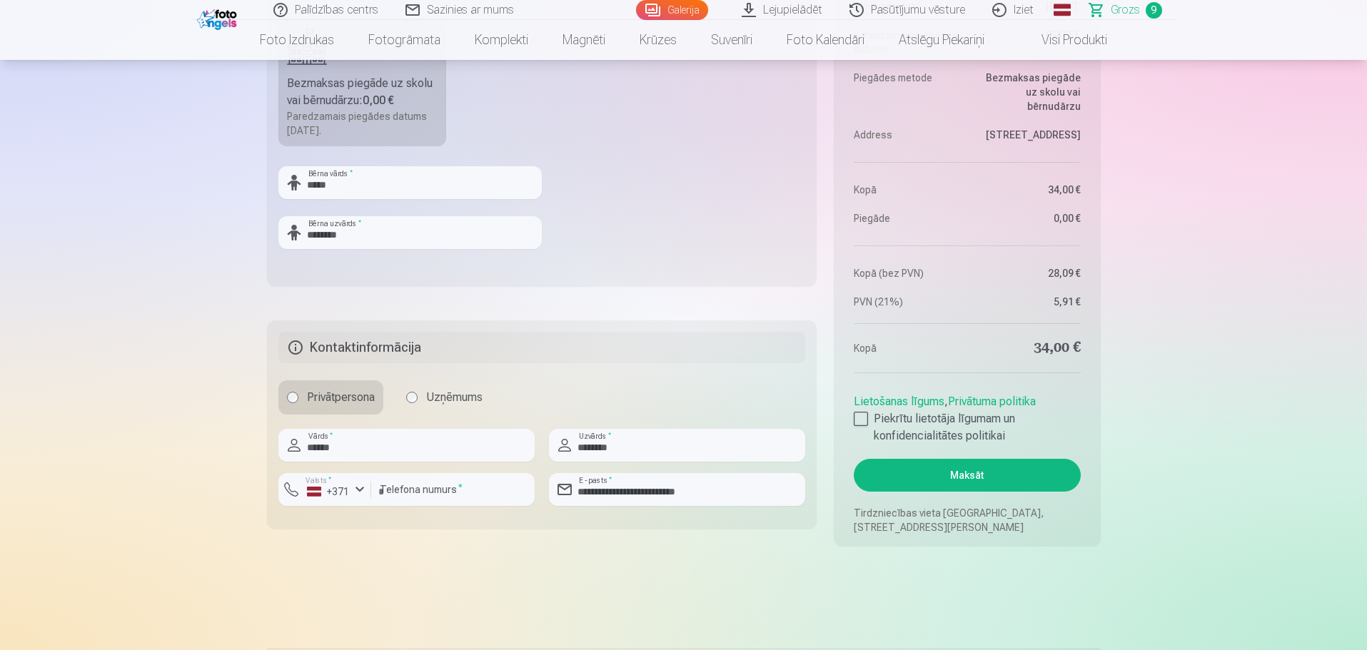
click at [980, 481] on button "Maksāt" at bounding box center [967, 475] width 226 height 33
